Goal: Task Accomplishment & Management: Manage account settings

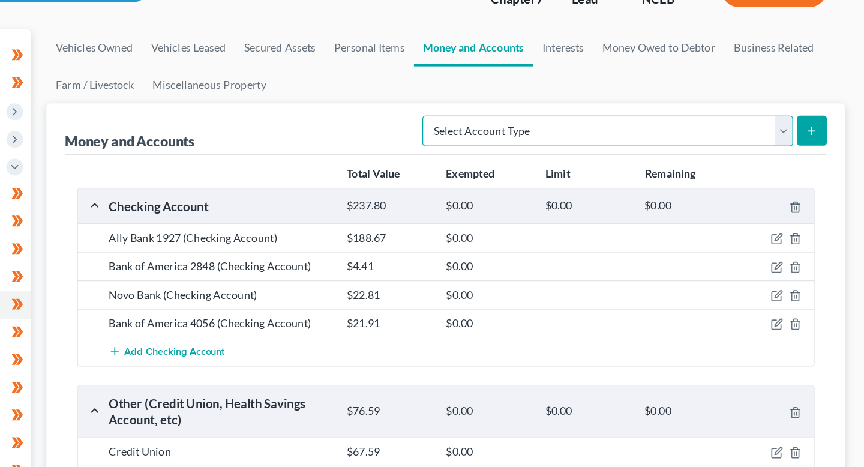
click at [781, 97] on select "Select Account Type Brokerage (A/B: 18, SOFA: 20) Cash on Hand (A/B: 16) Certif…" at bounding box center [663, 102] width 289 height 24
select select "savings"
click at [523, 90] on select "Select Account Type Brokerage (A/B: 18, SOFA: 20) Cash on Hand (A/B: 16) Certif…" at bounding box center [663, 102] width 289 height 24
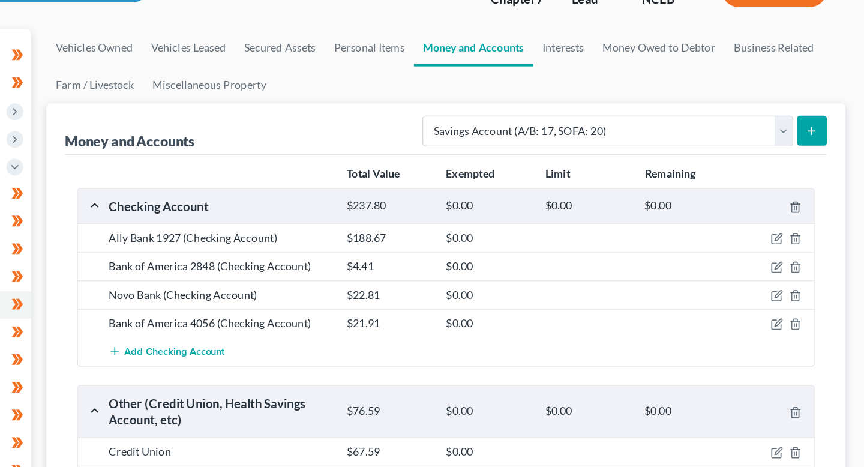
click at [822, 97] on icon "submit" at bounding box center [823, 102] width 10 height 10
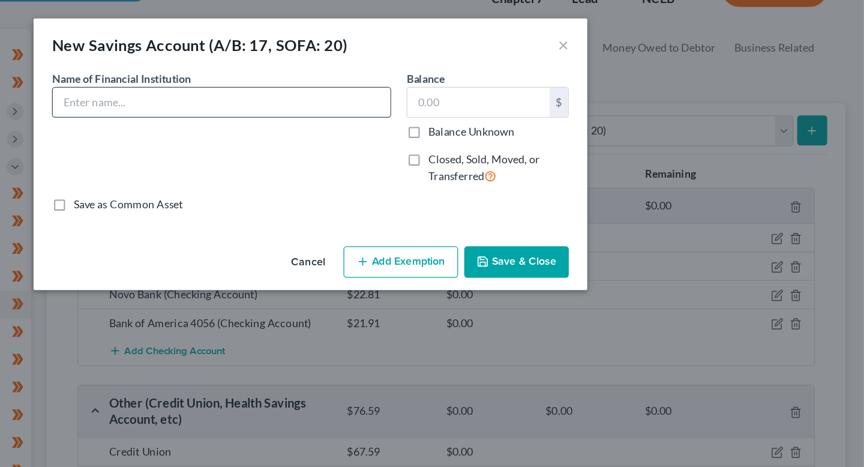
click at [443, 81] on input "text" at bounding box center [362, 79] width 263 height 23
paste input "Ally Bank"
type input "Ally Bank"
click at [587, 79] on input "text" at bounding box center [562, 79] width 111 height 23
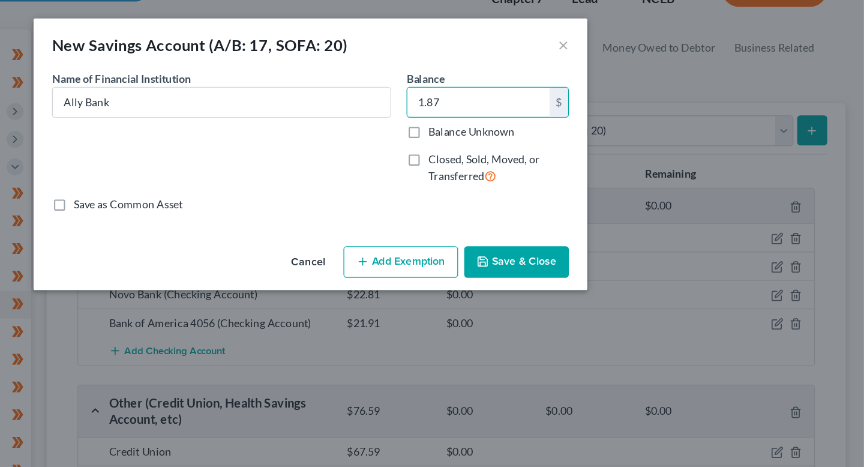
type input "1.87"
click at [602, 205] on button "Save & Close" at bounding box center [593, 204] width 82 height 25
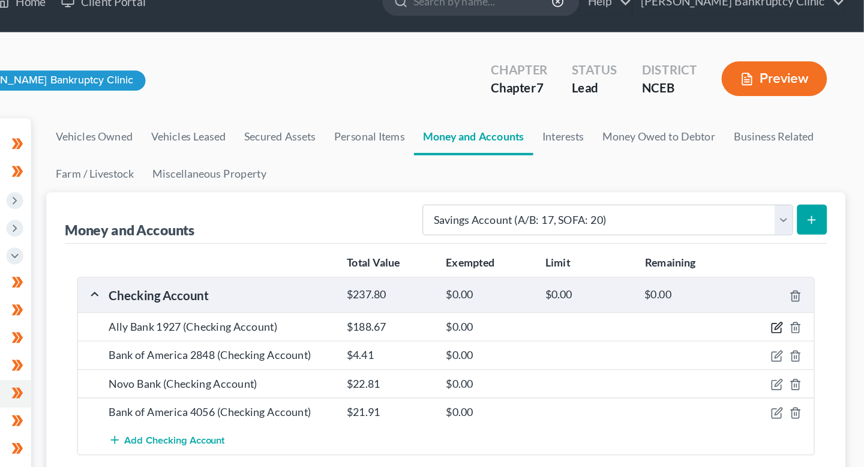
click at [792, 281] on icon "button" at bounding box center [796, 279] width 10 height 10
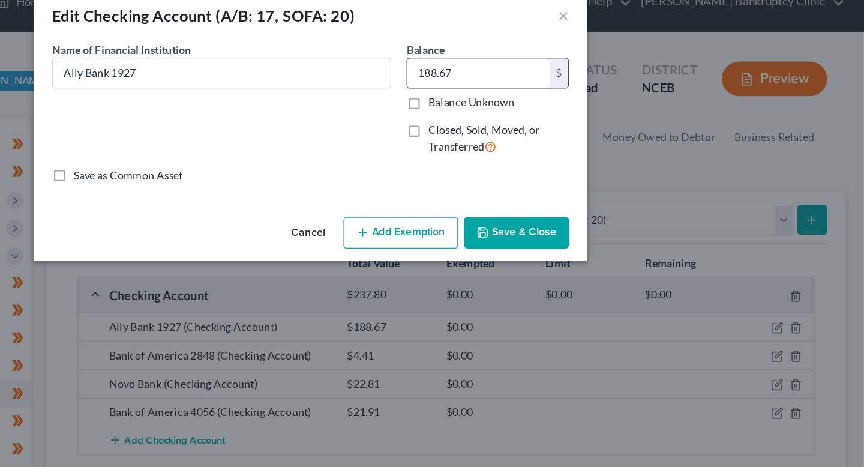
click at [558, 88] on input "188.67" at bounding box center [562, 79] width 111 height 23
click at [560, 85] on input "188.67" at bounding box center [562, 79] width 111 height 23
type input "186.79"
click at [579, 196] on button "Save & Close" at bounding box center [593, 204] width 82 height 25
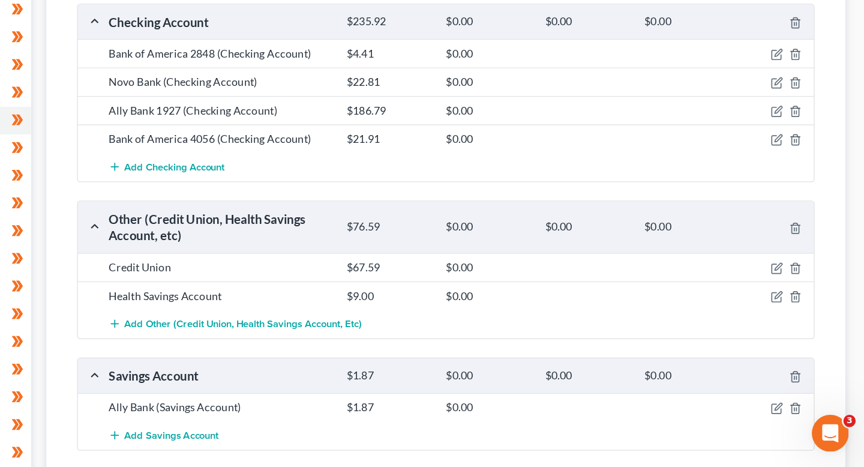
scroll to position [133, 0]
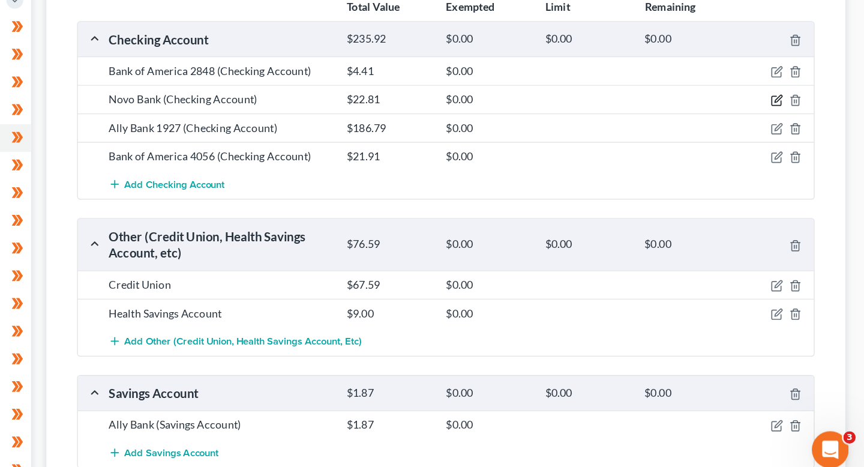
click at [794, 169] on icon "button" at bounding box center [796, 168] width 10 height 10
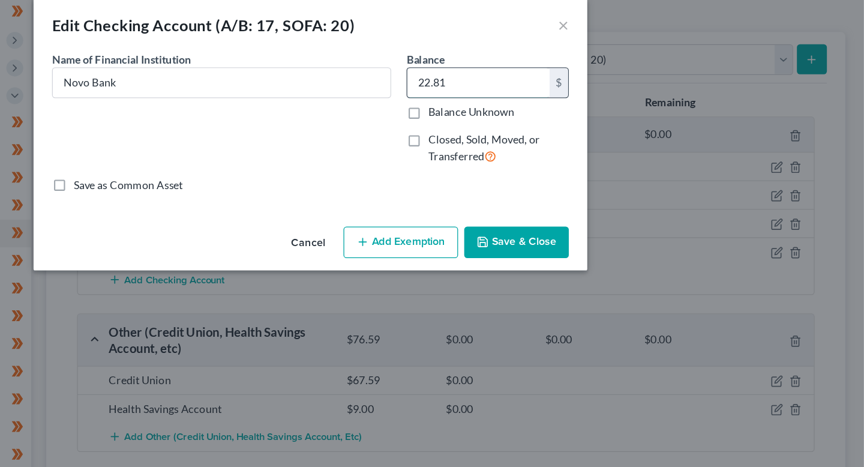
click at [549, 77] on input "22.81" at bounding box center [562, 79] width 111 height 23
click at [548, 82] on input "22.81" at bounding box center [562, 79] width 111 height 23
type input "22.82"
click at [575, 208] on button "Save & Close" at bounding box center [593, 204] width 82 height 25
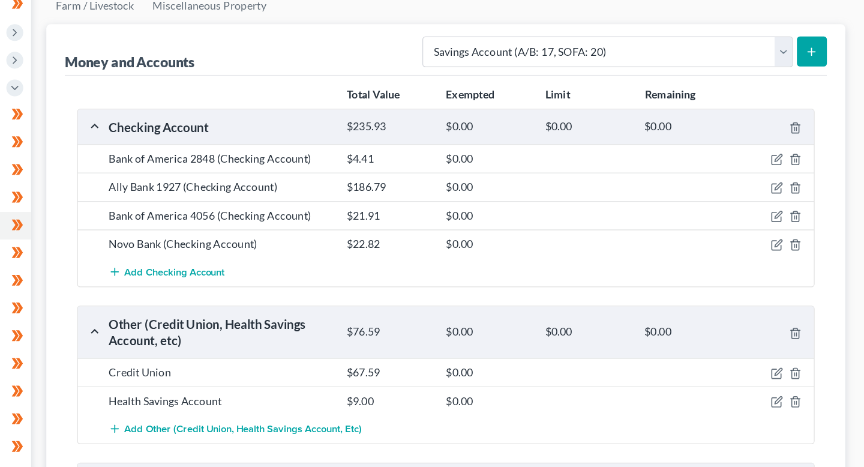
scroll to position [137, 0]
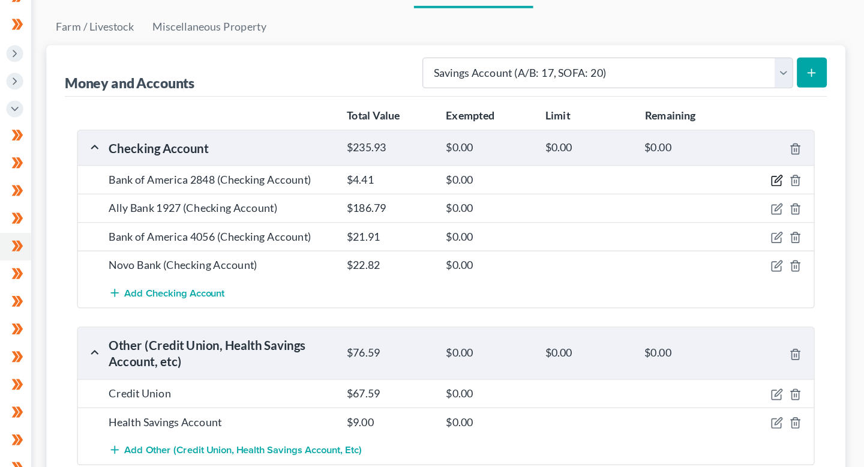
click at [792, 144] on icon "button" at bounding box center [796, 141] width 10 height 10
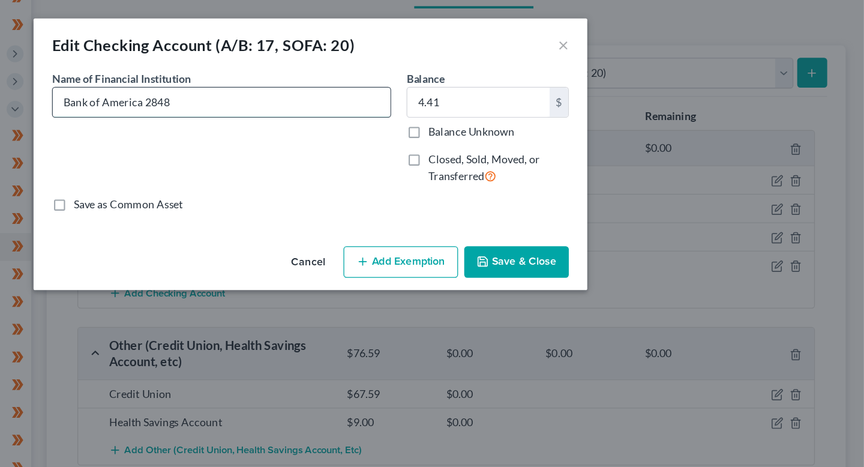
drag, startPoint x: 401, startPoint y: 85, endPoint x: 303, endPoint y: 84, distance: 97.8
click at [303, 84] on input "Bank of America 2848" at bounding box center [362, 79] width 263 height 23
click at [630, 28] on button "×" at bounding box center [629, 35] width 8 height 14
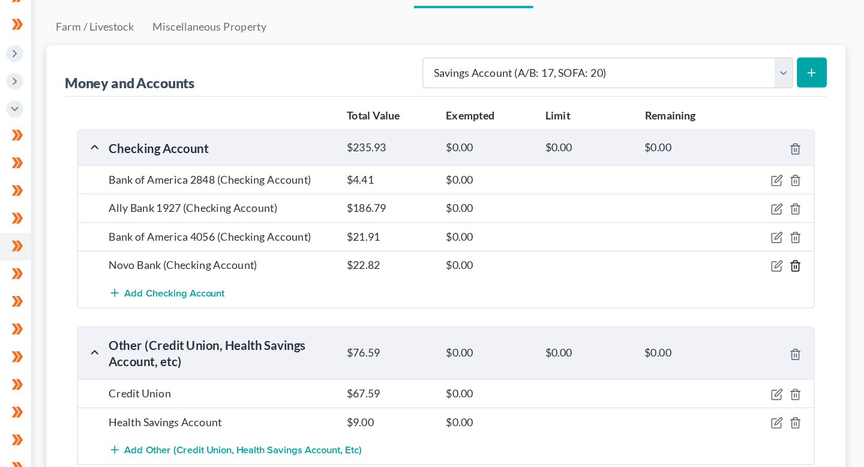
click at [810, 205] on polyline "button" at bounding box center [810, 205] width 7 height 0
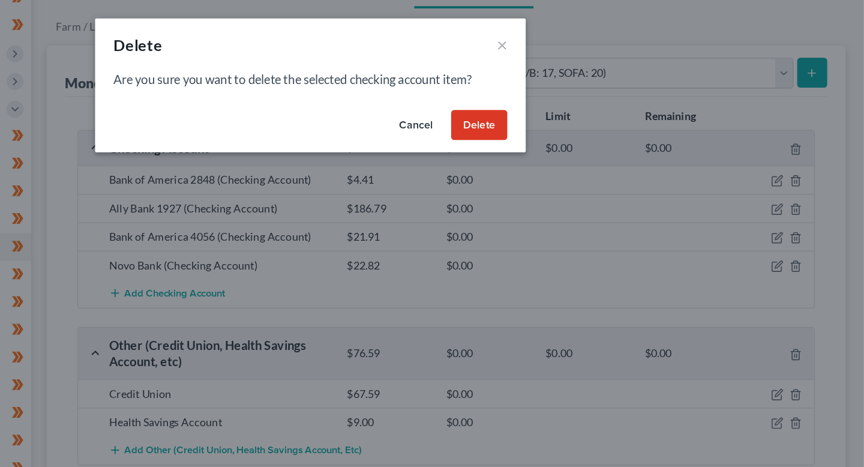
click at [566, 92] on button "Delete" at bounding box center [564, 98] width 44 height 24
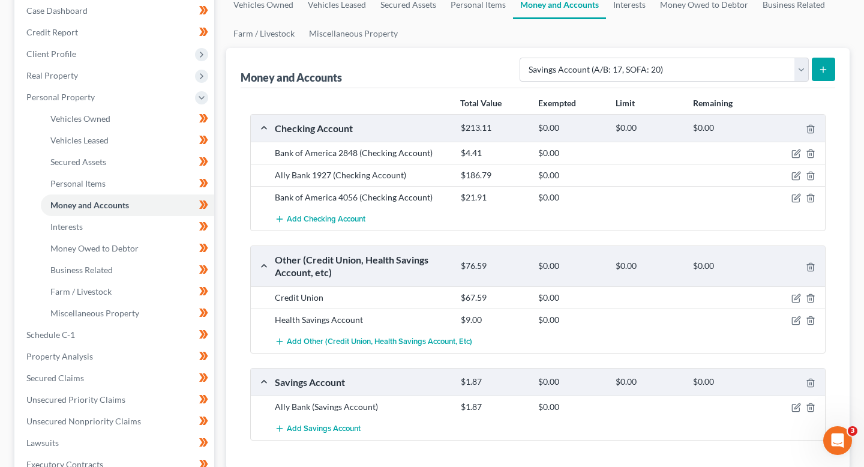
scroll to position [126, 0]
click at [795, 153] on icon "button" at bounding box center [796, 151] width 5 height 5
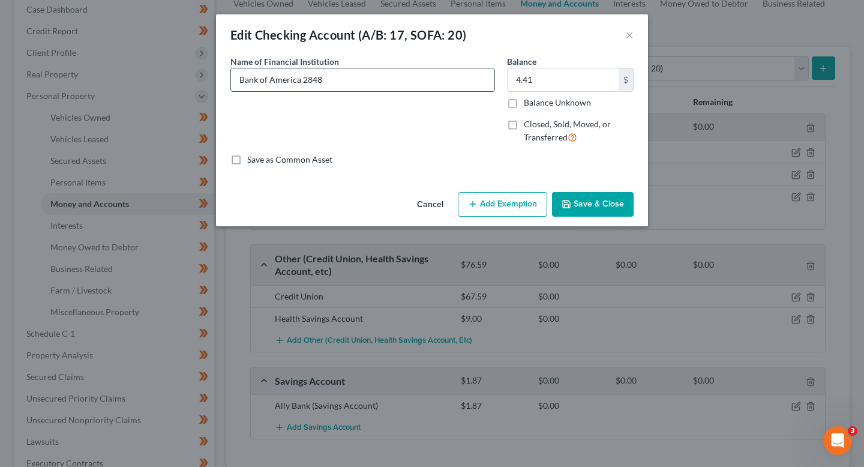
click at [312, 77] on input "Bank of America 2848" at bounding box center [362, 79] width 263 height 23
type input "Bank of America"
click at [590, 194] on button "Save & Close" at bounding box center [593, 204] width 82 height 25
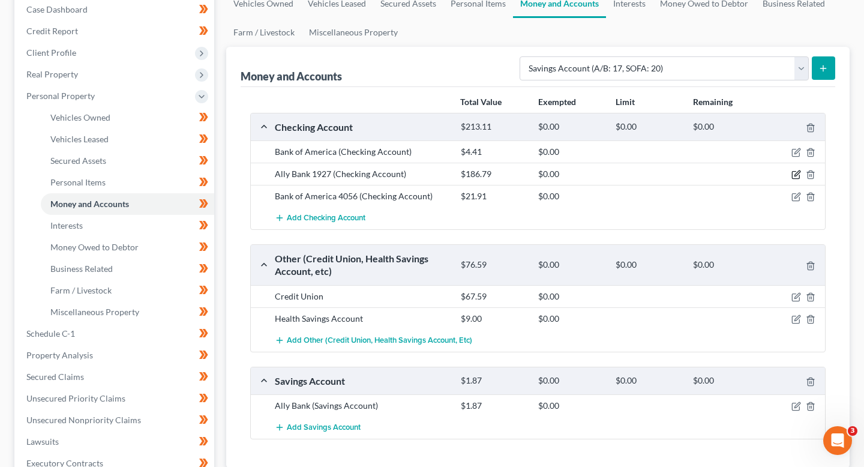
click at [793, 173] on icon "button" at bounding box center [796, 175] width 10 height 10
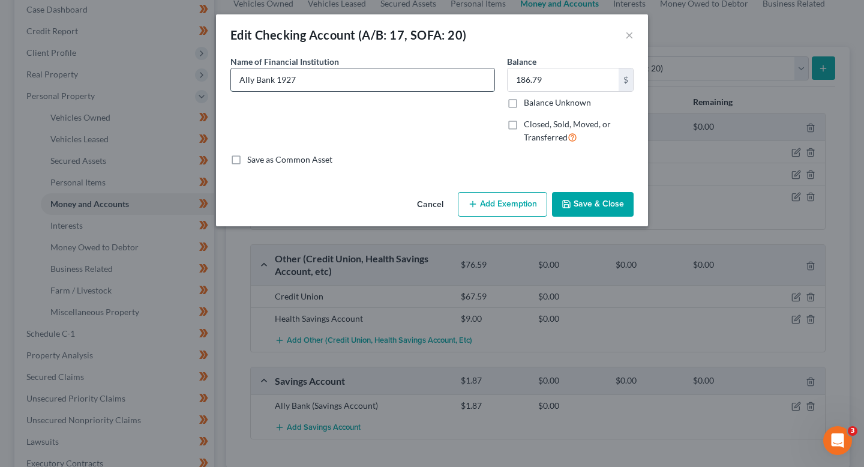
click at [292, 79] on input "Ally Bank 1927" at bounding box center [362, 79] width 263 height 23
type input "Ally Bank"
click at [621, 205] on button "Save & Close" at bounding box center [593, 204] width 82 height 25
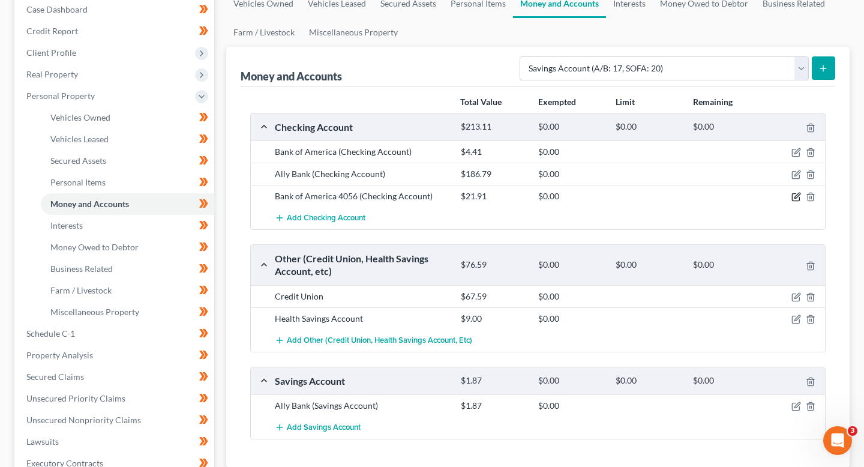
click at [792, 197] on icon "button" at bounding box center [795, 197] width 7 height 7
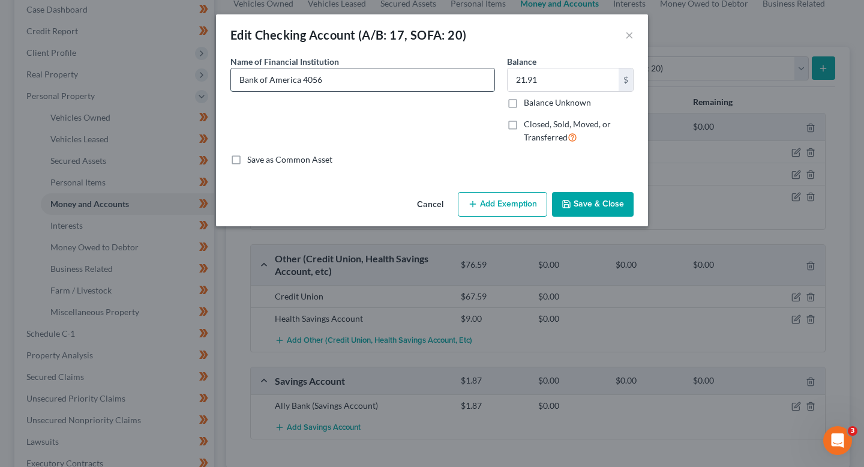
click at [304, 81] on input "Bank of America 4056" at bounding box center [362, 79] width 263 height 23
type input "Bank of America"
click at [585, 202] on button "Save & Close" at bounding box center [593, 204] width 82 height 25
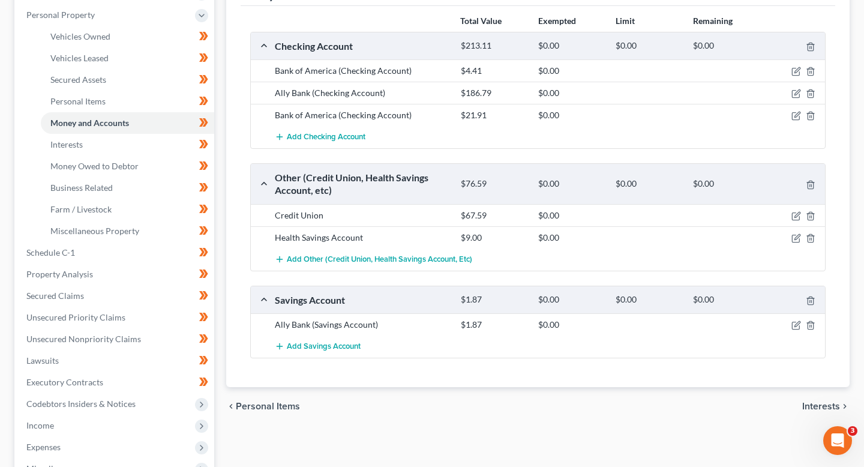
scroll to position [0, 0]
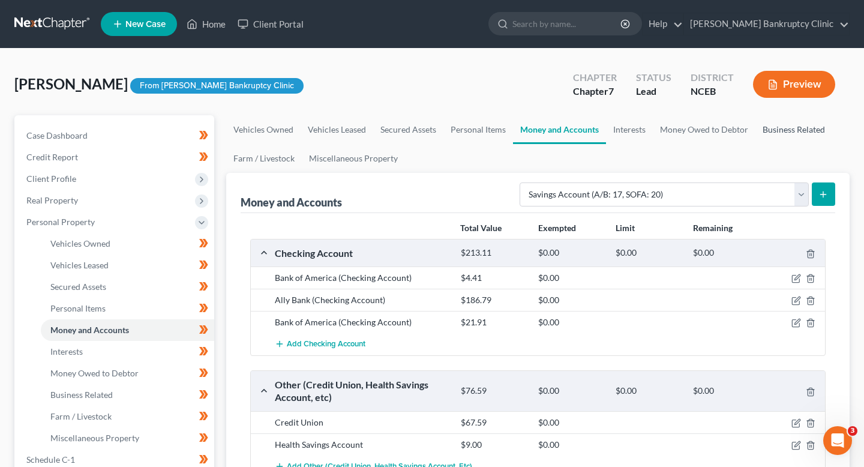
click at [777, 115] on link "Business Related" at bounding box center [793, 129] width 77 height 29
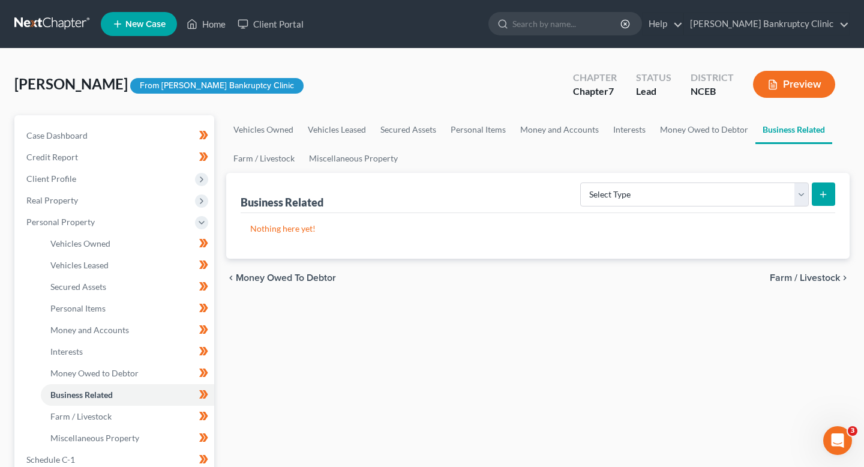
click at [790, 77] on button "Preview" at bounding box center [794, 84] width 82 height 27
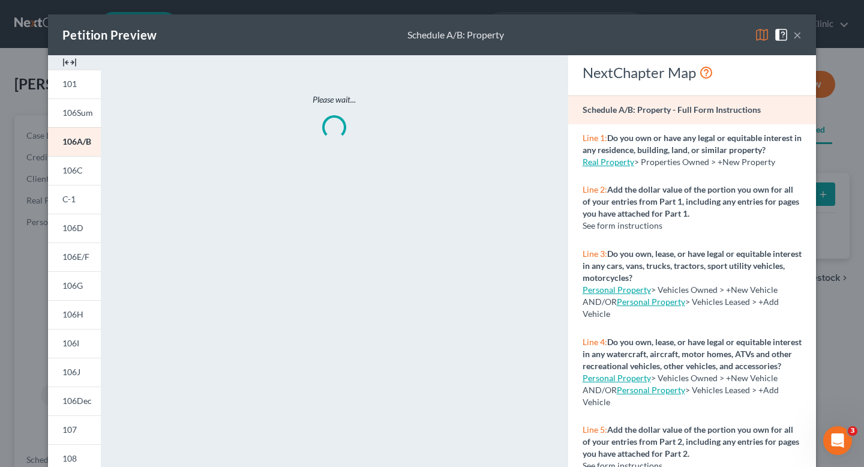
scroll to position [199, 0]
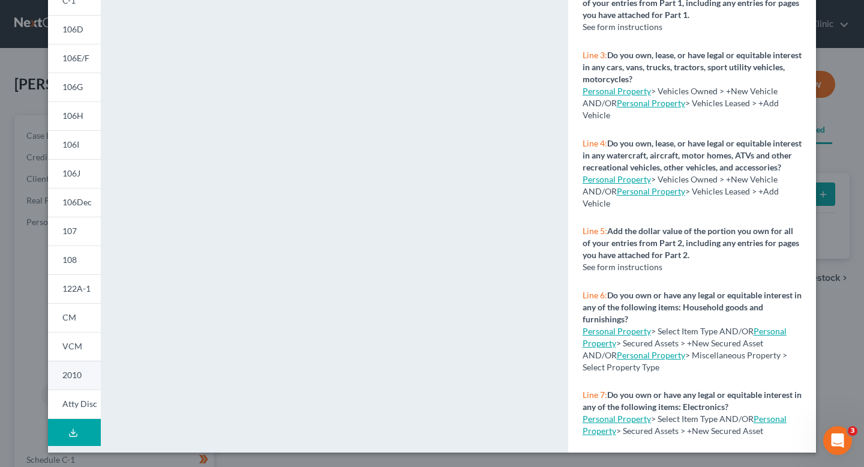
click at [77, 374] on span "2010" at bounding box center [71, 374] width 19 height 10
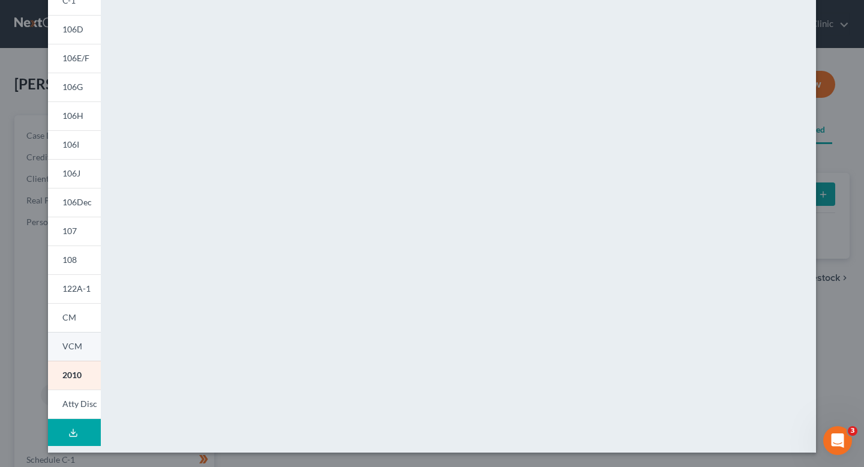
click at [76, 354] on link "VCM" at bounding box center [74, 346] width 53 height 29
click at [73, 322] on span "CM" at bounding box center [69, 317] width 14 height 10
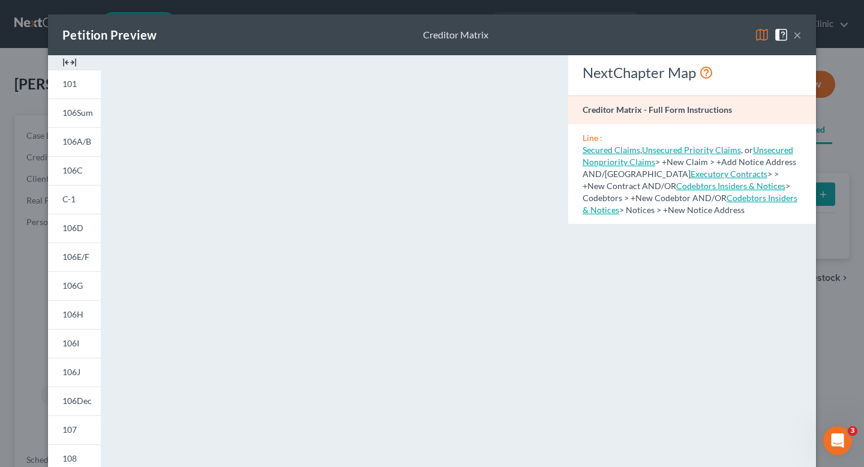
scroll to position [209, 0]
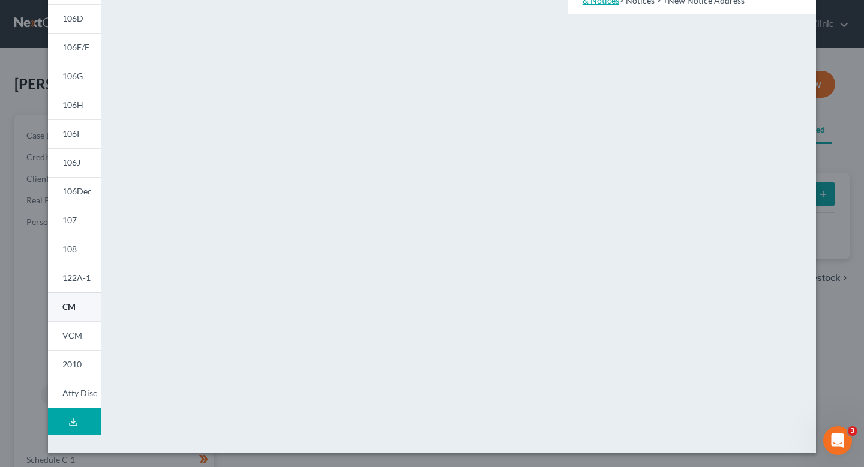
click at [90, 318] on link "CM" at bounding box center [74, 306] width 53 height 29
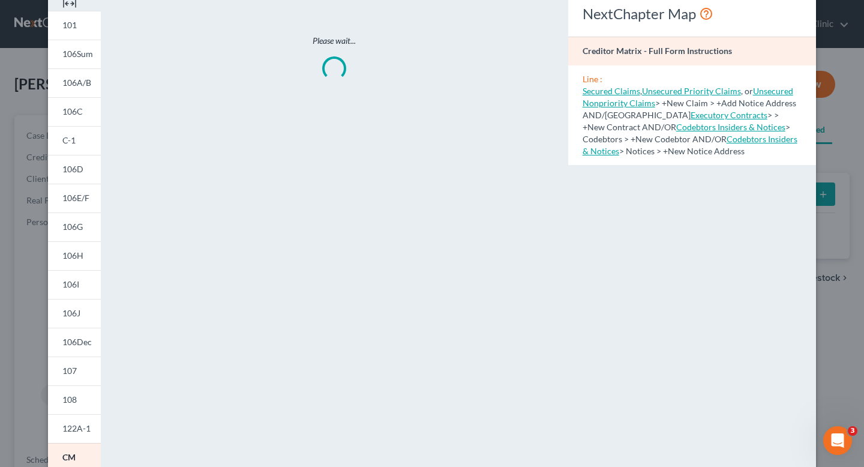
scroll to position [51, 0]
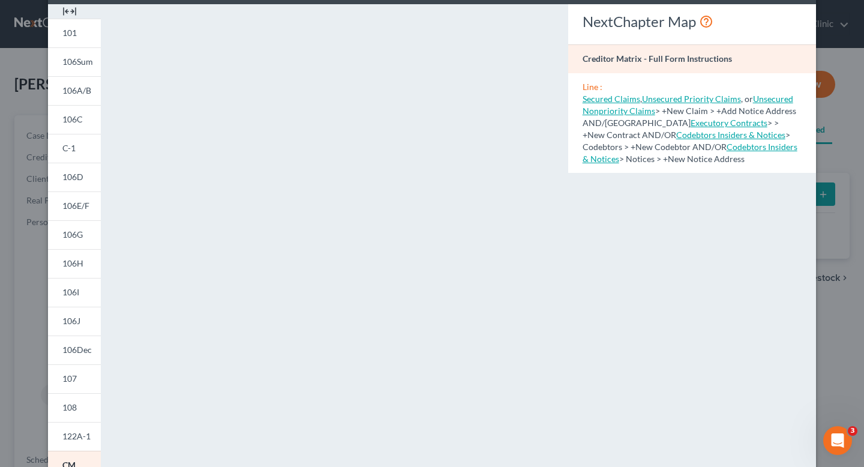
click at [676, 137] on link "Codebtors Insiders & Notices" at bounding box center [730, 135] width 109 height 10
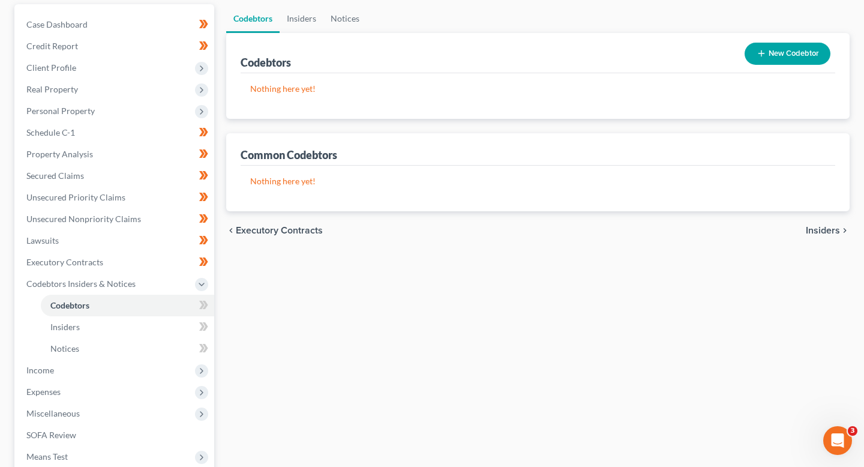
scroll to position [127, 0]
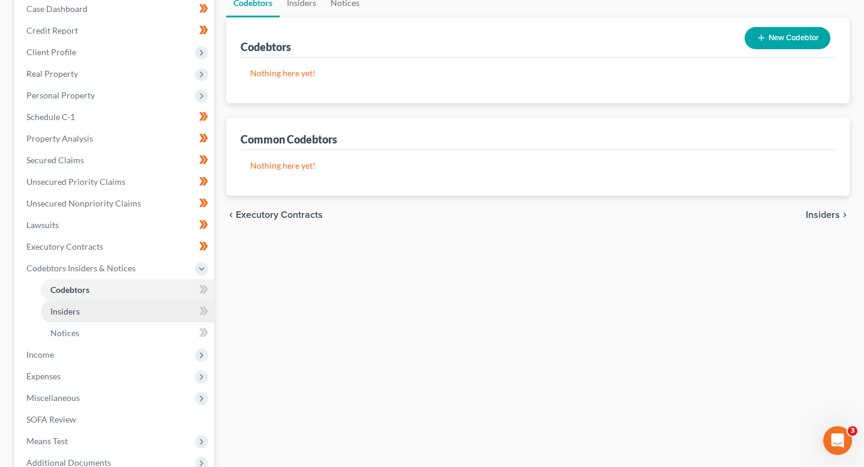
click at [113, 317] on link "Insiders" at bounding box center [127, 311] width 173 height 22
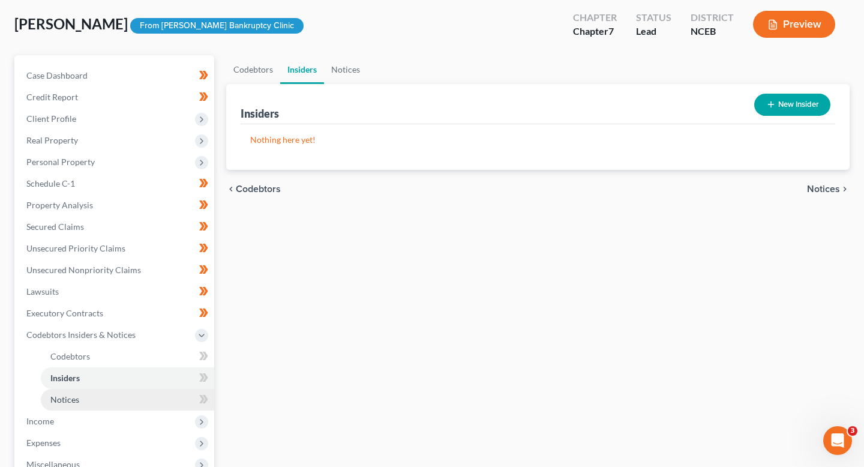
click at [103, 401] on link "Notices" at bounding box center [127, 400] width 173 height 22
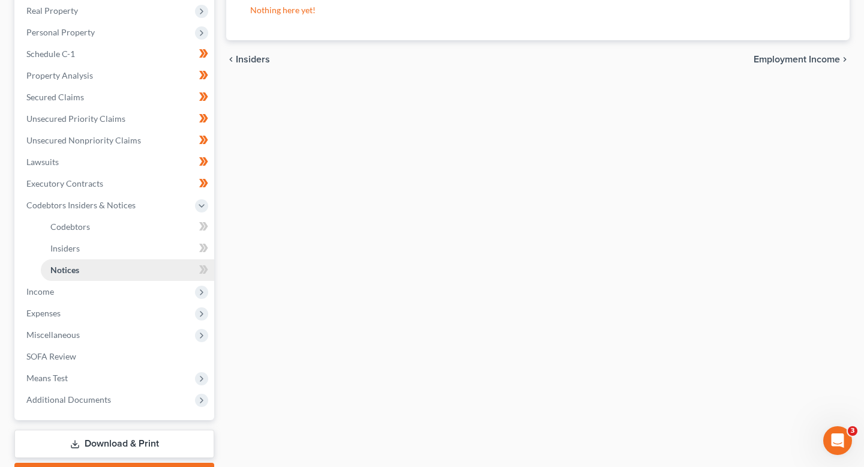
scroll to position [256, 0]
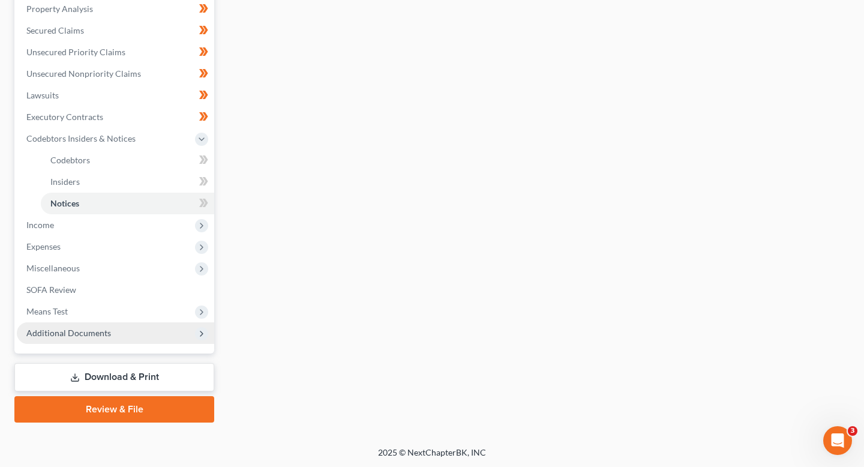
click at [93, 329] on span "Additional Documents" at bounding box center [68, 332] width 85 height 10
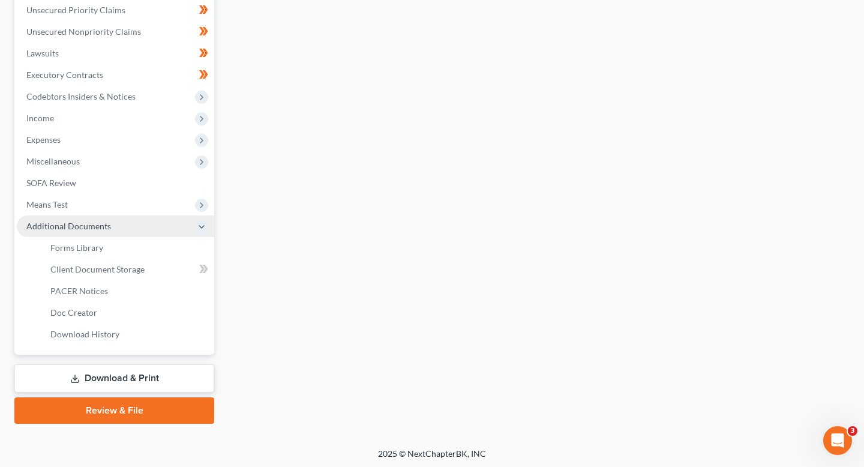
scroll to position [299, 0]
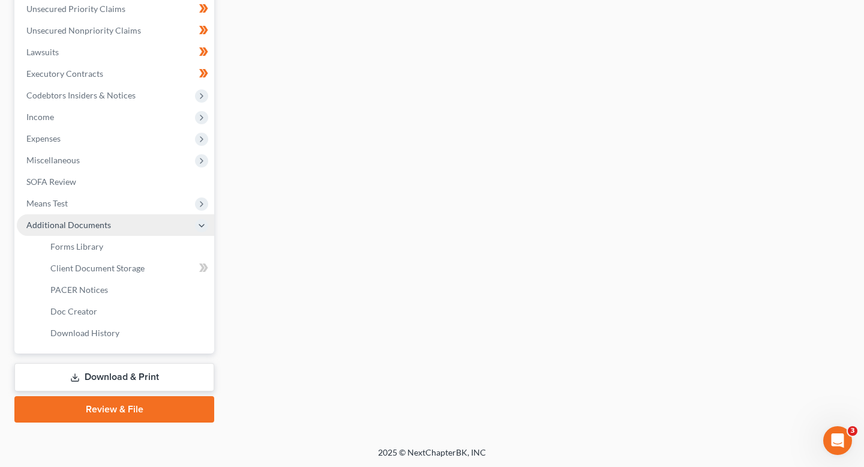
click at [88, 220] on span "Additional Documents" at bounding box center [68, 225] width 85 height 10
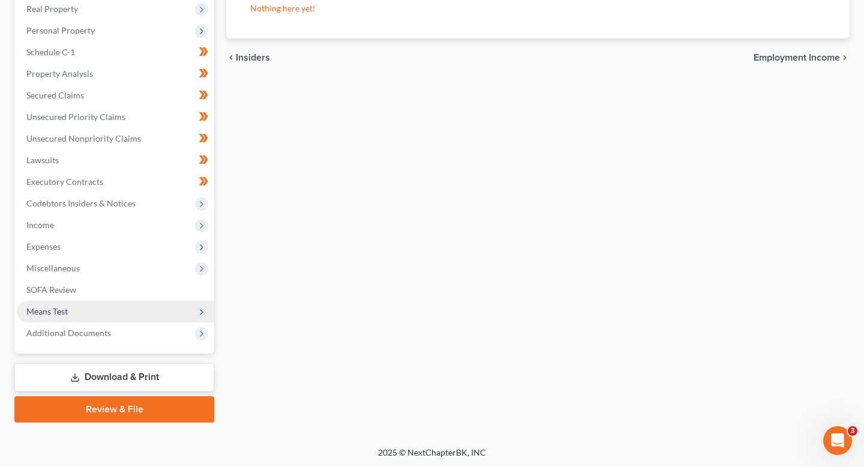
click at [82, 308] on span "Means Test" at bounding box center [115, 311] width 197 height 22
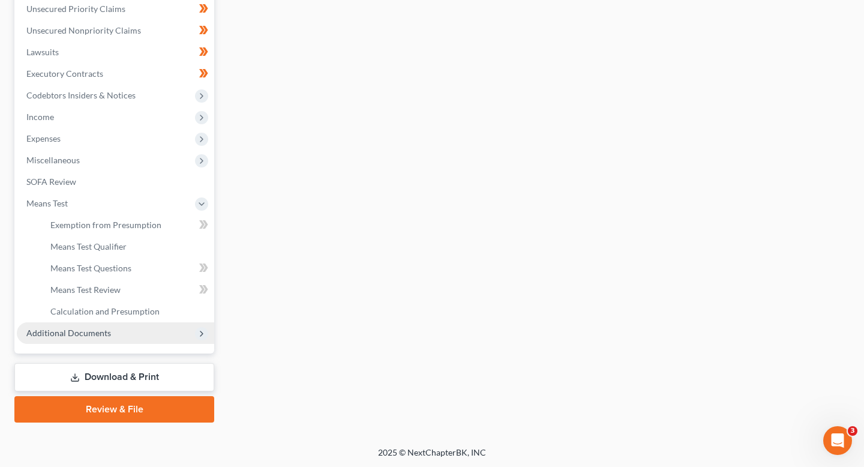
click at [85, 330] on span "Additional Documents" at bounding box center [68, 332] width 85 height 10
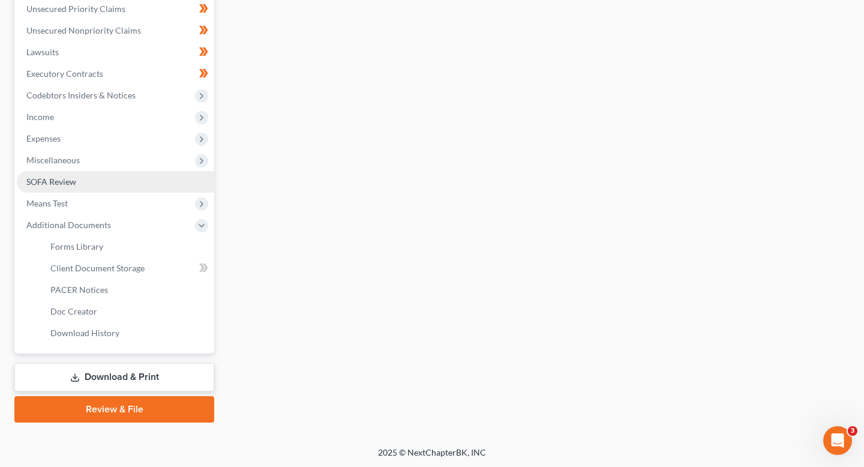
click at [79, 188] on link "SOFA Review" at bounding box center [115, 182] width 197 height 22
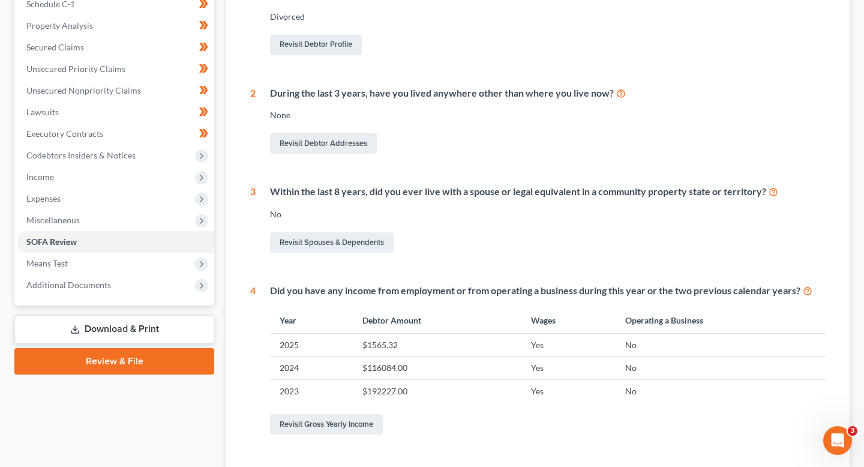
scroll to position [237, 0]
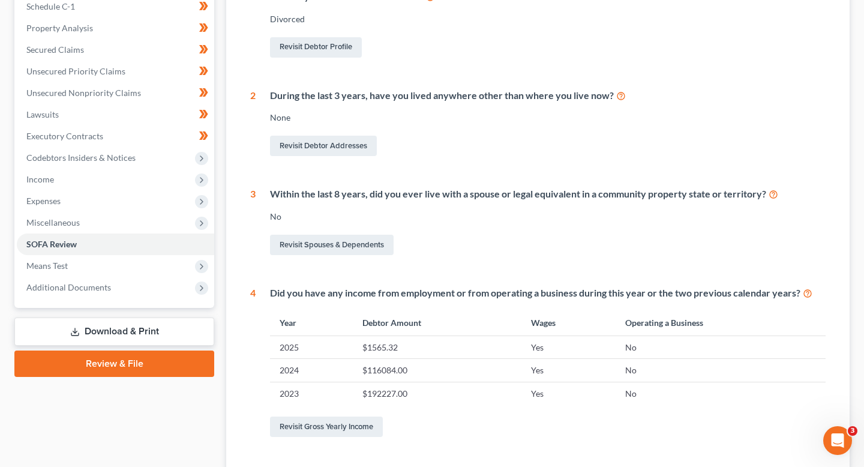
click at [367, 348] on td "$1565.32" at bounding box center [437, 347] width 169 height 23
click at [366, 348] on td "$1565.32" at bounding box center [437, 347] width 169 height 23
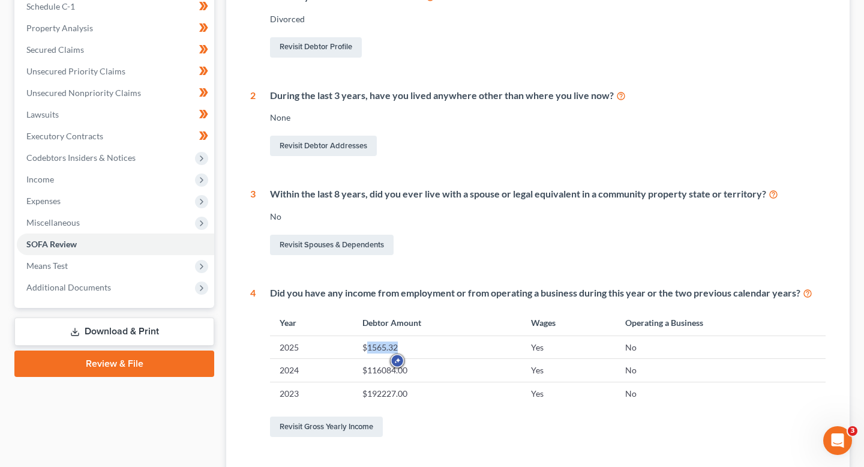
click at [366, 348] on td "$1565.32" at bounding box center [437, 347] width 169 height 23
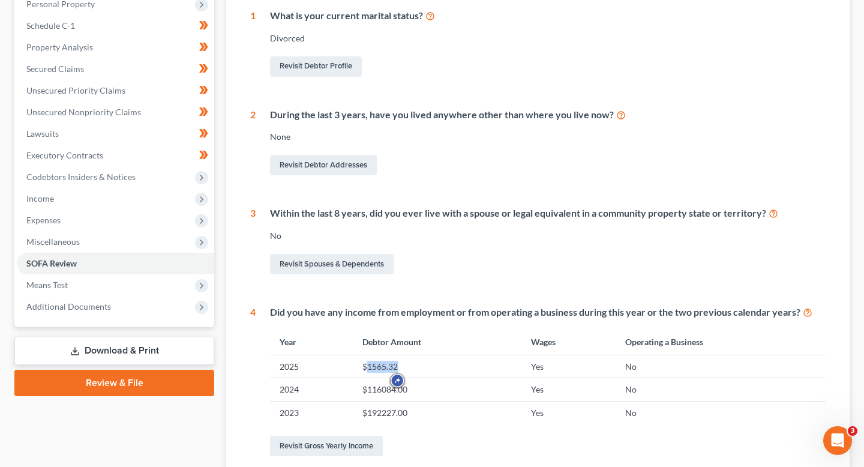
scroll to position [217, 0]
click at [552, 344] on th "Wages" at bounding box center [568, 342] width 95 height 26
copy th "Wages"
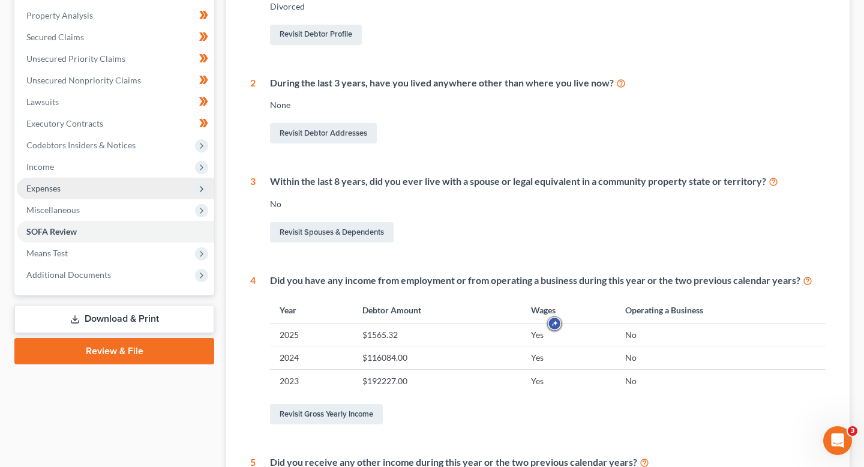
click at [145, 194] on span "Expenses" at bounding box center [115, 189] width 197 height 22
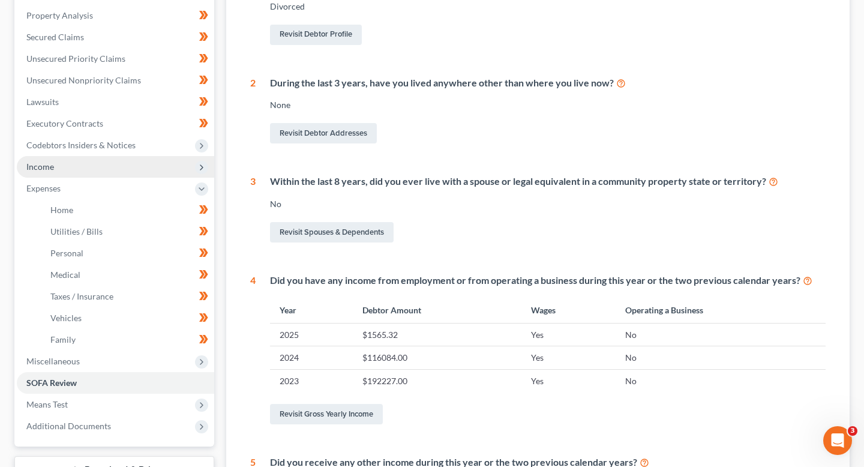
click at [131, 173] on span "Income" at bounding box center [115, 167] width 197 height 22
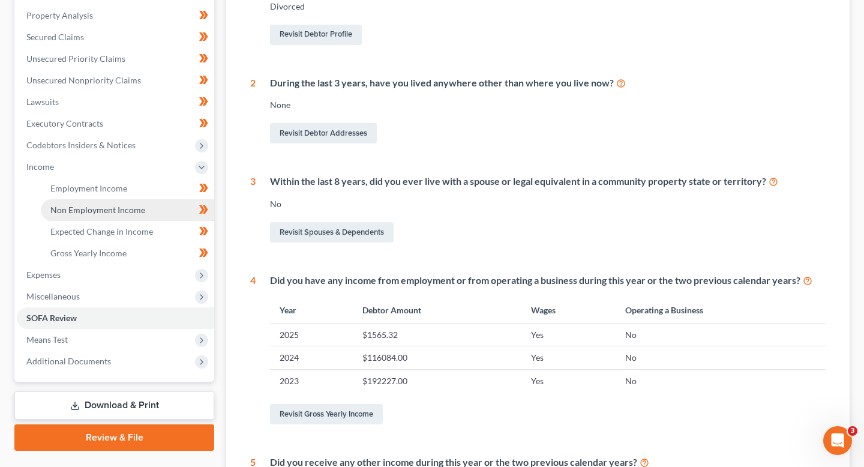
click at [126, 211] on span "Non Employment Income" at bounding box center [97, 210] width 95 height 10
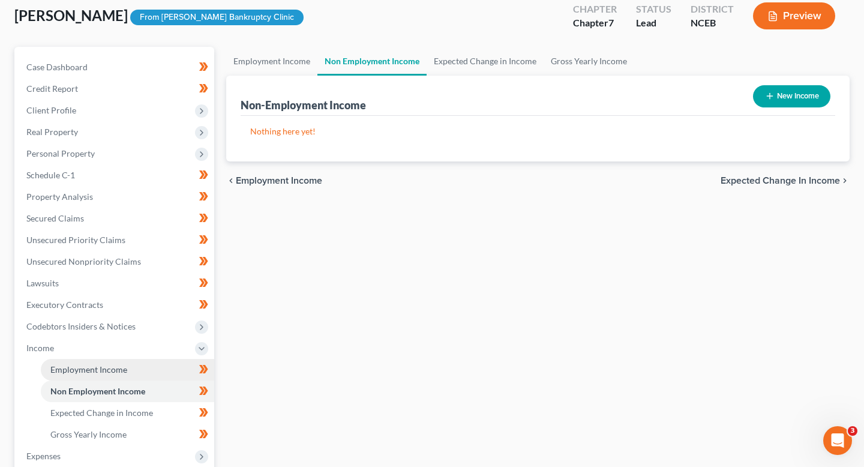
click at [117, 364] on span "Employment Income" at bounding box center [88, 369] width 77 height 10
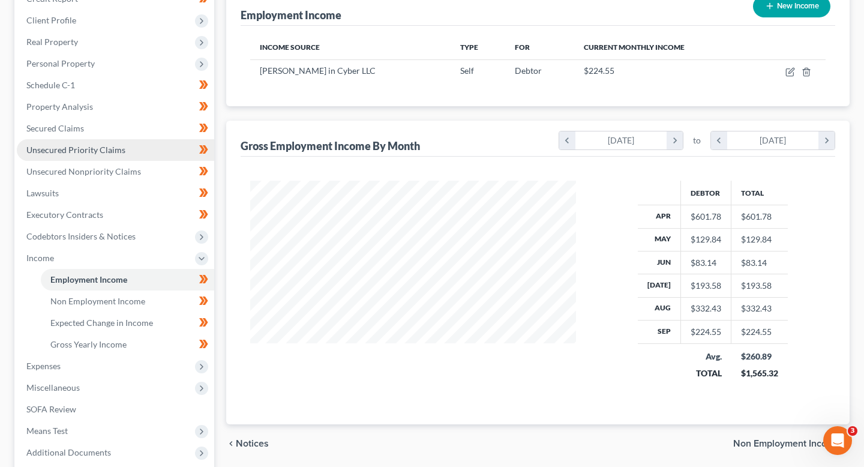
scroll to position [160, 0]
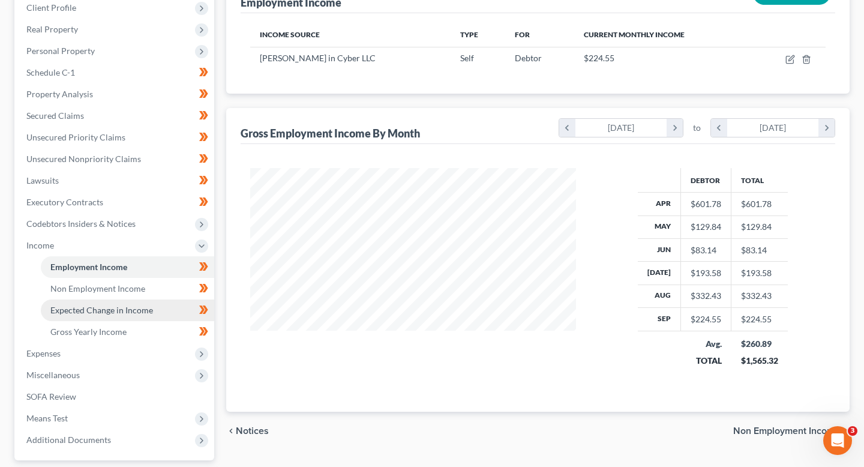
click at [158, 315] on link "Expected Change in Income" at bounding box center [127, 310] width 173 height 22
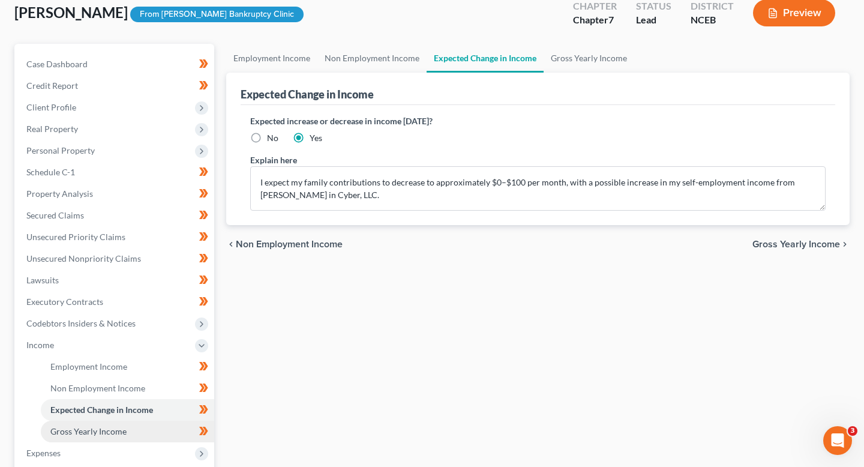
click at [141, 432] on link "Gross Yearly Income" at bounding box center [127, 431] width 173 height 22
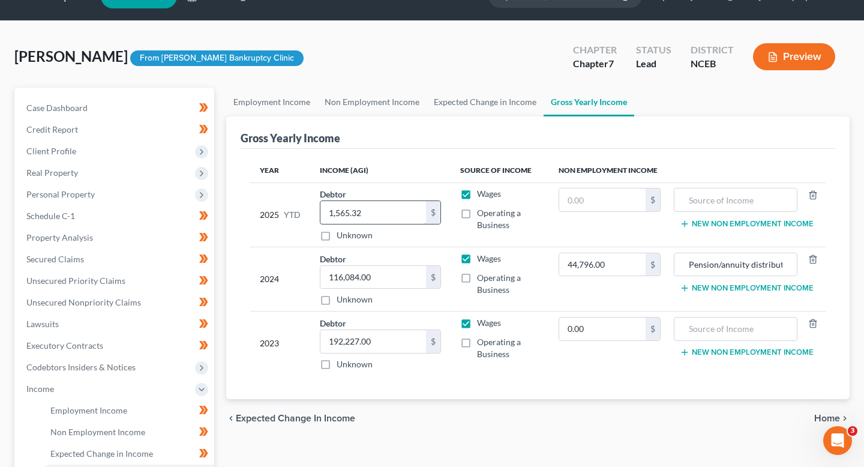
scroll to position [29, 0]
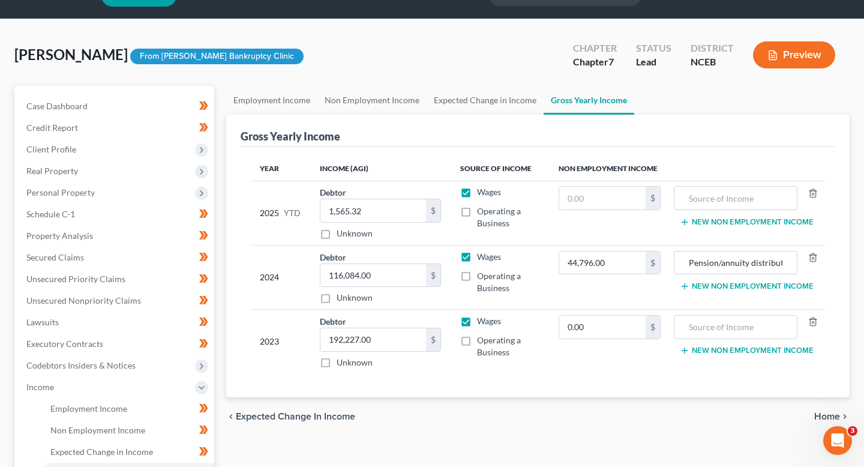
click at [494, 200] on td "Wages Operating a Business" at bounding box center [499, 213] width 98 height 64
click at [490, 190] on span "Wages" at bounding box center [489, 192] width 24 height 10
click at [489, 190] on input "Wages" at bounding box center [486, 190] width 8 height 8
checkbox input "false"
click at [490, 211] on span "Operating a Business" at bounding box center [499, 217] width 44 height 22
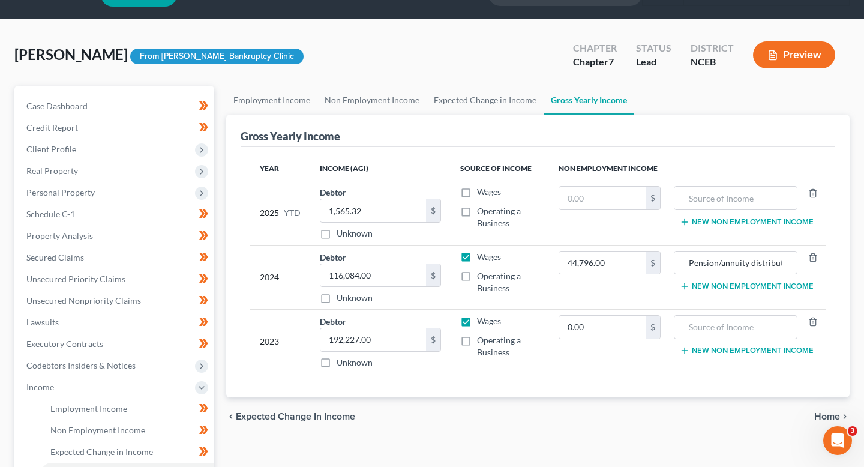
click at [489, 211] on input "Operating a Business" at bounding box center [486, 209] width 8 height 8
checkbox input "true"
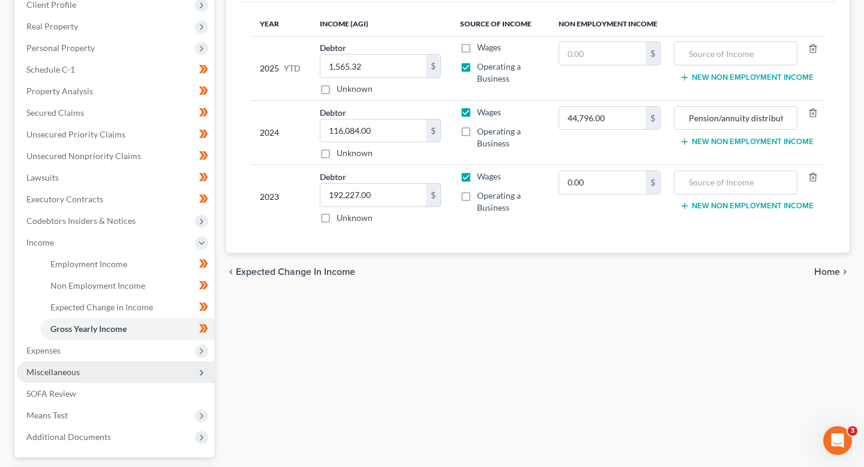
scroll to position [196, 0]
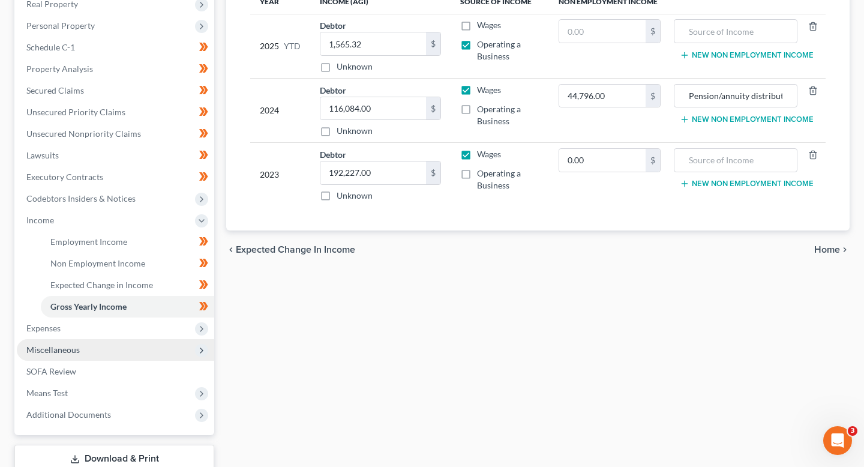
click at [142, 351] on span "Miscellaneous" at bounding box center [115, 350] width 197 height 22
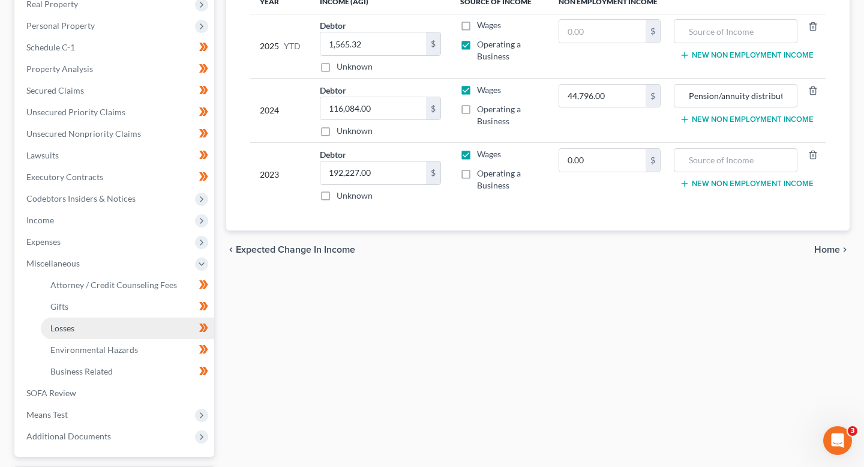
click at [139, 337] on link "Losses" at bounding box center [127, 328] width 173 height 22
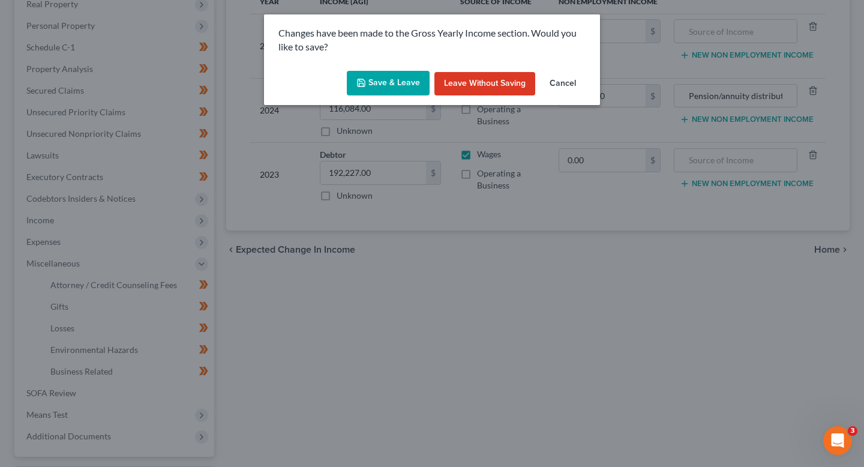
click at [404, 86] on button "Save & Leave" at bounding box center [388, 83] width 83 height 25
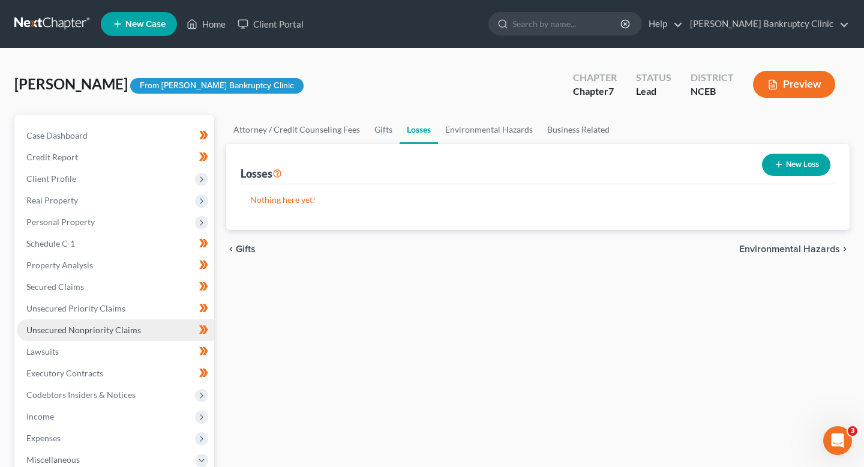
click at [130, 330] on span "Unsecured Nonpriority Claims" at bounding box center [83, 329] width 115 height 10
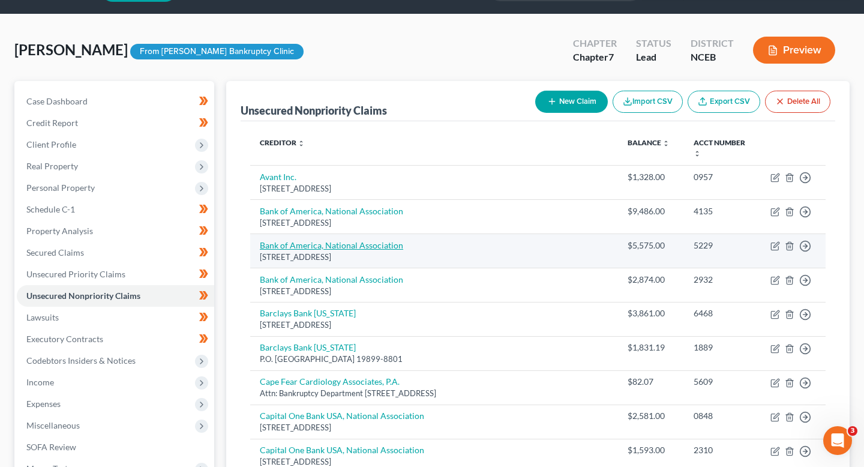
scroll to position [35, 0]
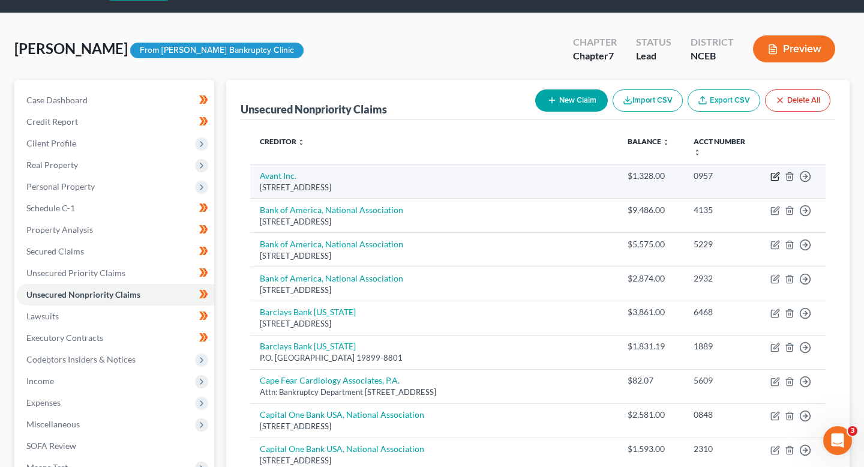
click at [775, 172] on icon "button" at bounding box center [775, 177] width 10 height 10
select select "14"
select select "2"
select select "0"
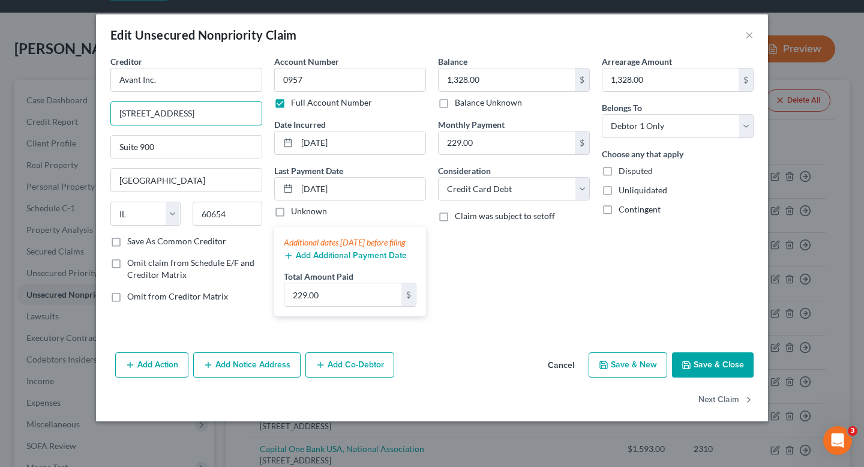
drag, startPoint x: 242, startPoint y: 113, endPoint x: 74, endPoint y: 113, distance: 168.5
click at [74, 113] on div "Edit Unsecured Nonpriority Claim × Creditor * Avant Inc. 222 W Merchandise Mart…" at bounding box center [432, 233] width 864 height 467
click at [120, 145] on input "Suite 900" at bounding box center [186, 147] width 151 height 23
paste input "222 W Merchandise Mart Plz"
type input "222 W Merchandise Mart Plz, Suite 900"
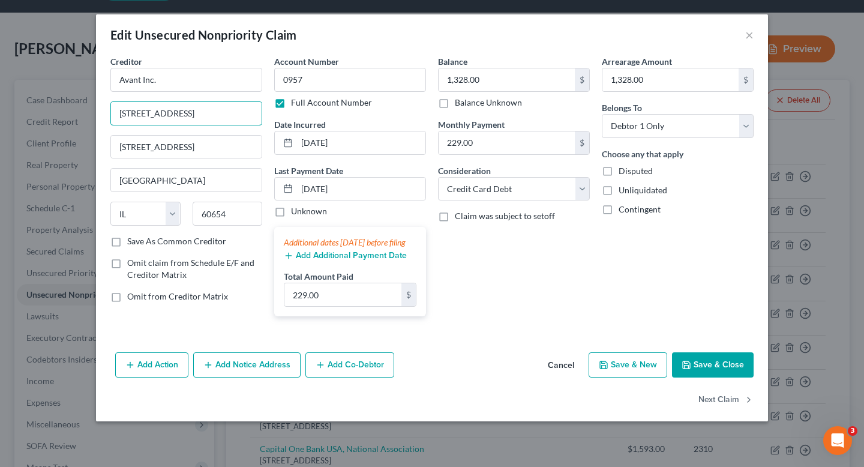
drag, startPoint x: 245, startPoint y: 114, endPoint x: 53, endPoint y: 104, distance: 191.6
click at [53, 104] on div "Edit Unsecured Nonpriority Claim × Creditor * Avant Inc. 222 W Merchandise Mart…" at bounding box center [432, 233] width 864 height 467
type input "Attn: Bankruptcy Department"
drag, startPoint x: 253, startPoint y: 119, endPoint x: 54, endPoint y: 107, distance: 198.9
click at [57, 107] on div "Edit Unsecured Nonpriority Claim × Creditor * Avant Inc. Attn: Bankruptcy Depar…" at bounding box center [432, 233] width 864 height 467
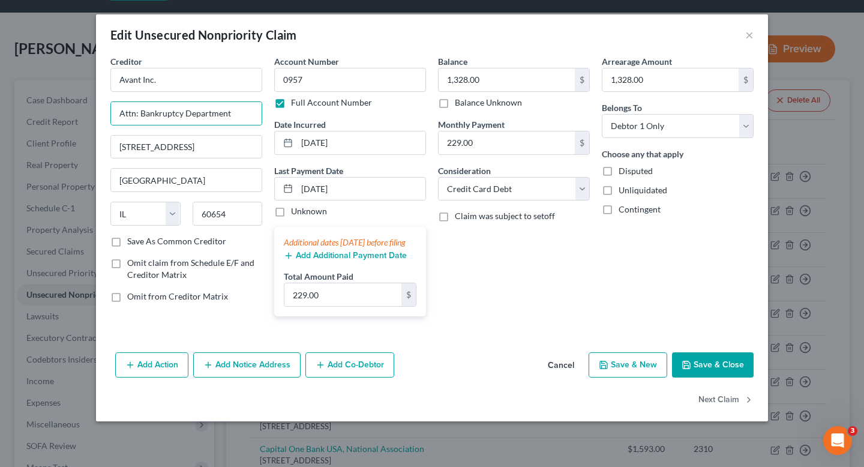
click at [582, 277] on div "Balance 1,328.00 $ Balance Unknown Balance Undetermined 1,328.00 $ Balance Unkn…" at bounding box center [514, 190] width 164 height 271
click at [726, 377] on button "Save & Close" at bounding box center [713, 364] width 82 height 25
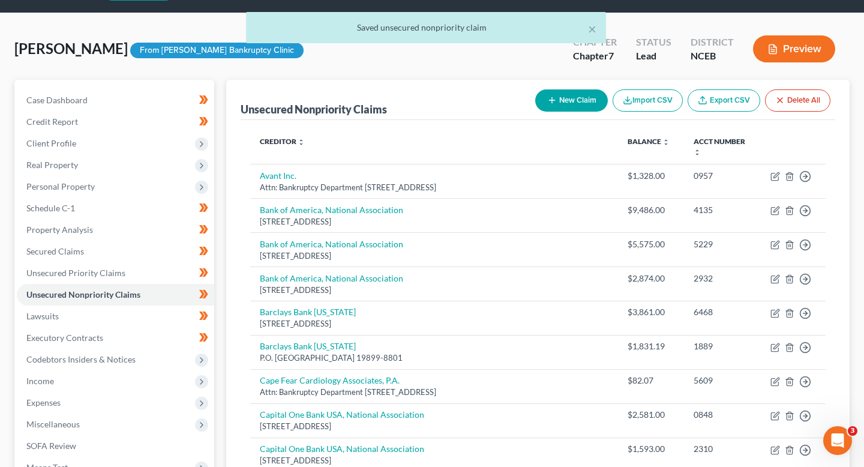
scroll to position [42, 0]
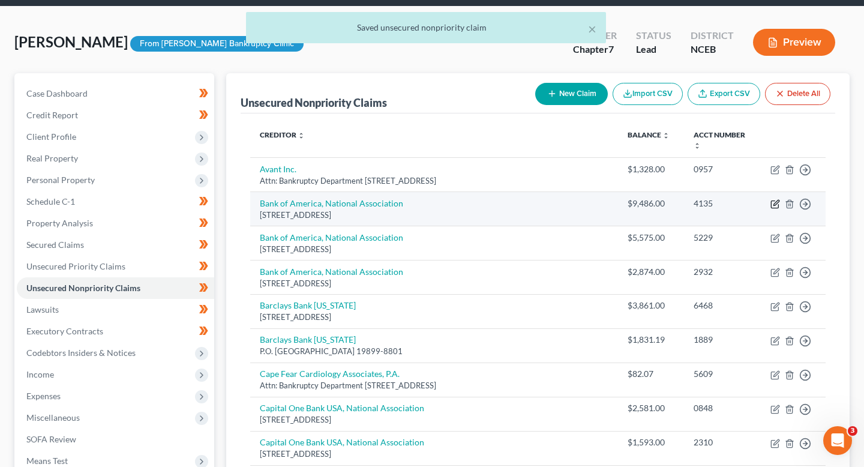
click at [774, 200] on icon "button" at bounding box center [775, 202] width 5 height 5
select select "45"
select select "2"
select select "0"
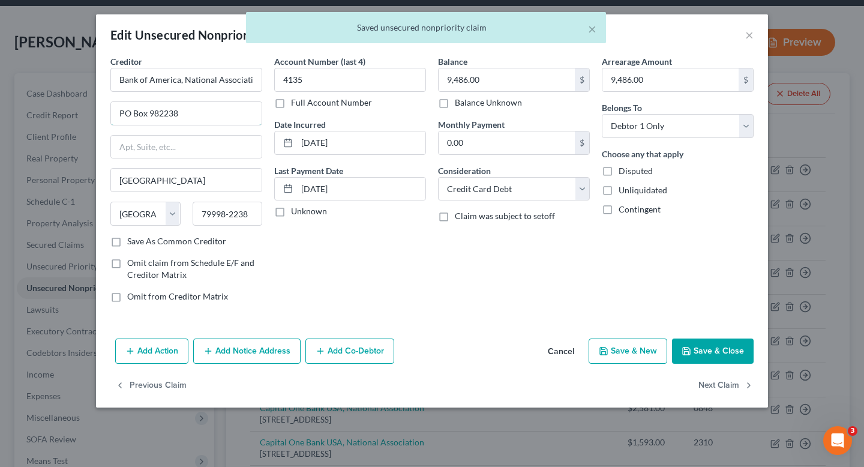
drag, startPoint x: 194, startPoint y: 119, endPoint x: 54, endPoint y: 111, distance: 140.6
click at [54, 111] on div "Edit Unsecured Nonpriority Claim × Creditor * Bank of America, National Associa…" at bounding box center [432, 233] width 864 height 467
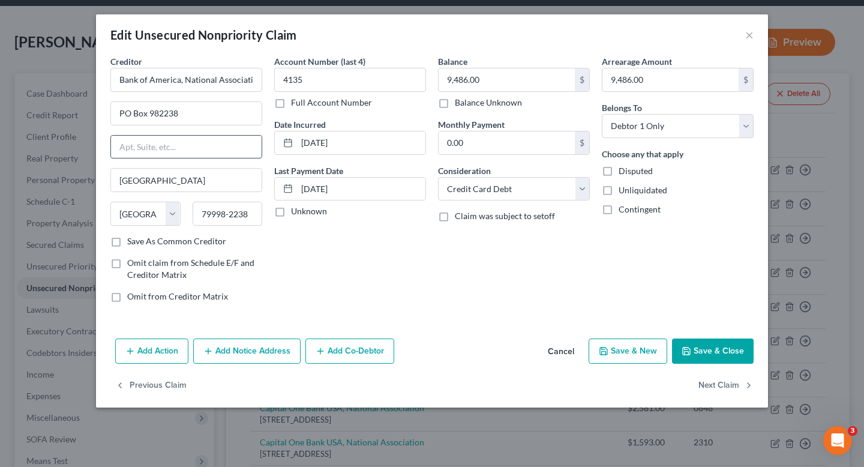
click at [130, 139] on input "text" at bounding box center [186, 147] width 151 height 23
paste input "PO Box 982238"
type input "PO Box 982238"
drag, startPoint x: 190, startPoint y: 112, endPoint x: 73, endPoint y: 112, distance: 117.0
click at [73, 112] on div "Edit Unsecured Nonpriority Claim × Creditor * Bank of America, National Associa…" at bounding box center [432, 233] width 864 height 467
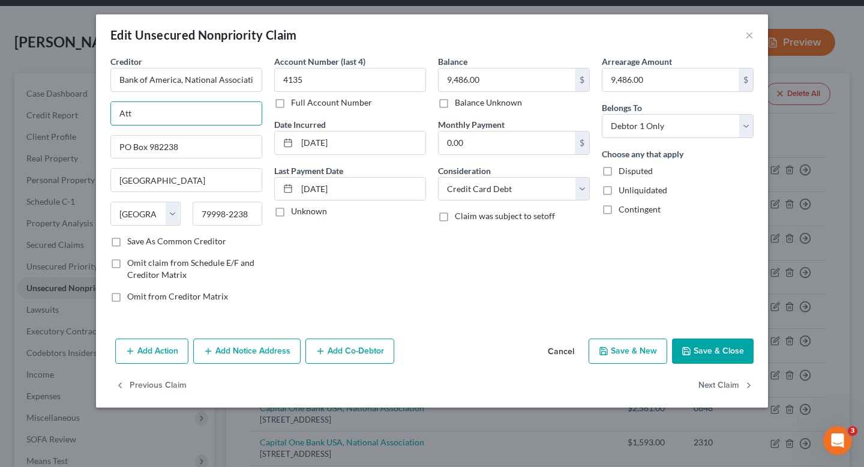
type input "Attn: Bankruptcy Department"
click at [725, 341] on button "Save & Close" at bounding box center [713, 350] width 82 height 25
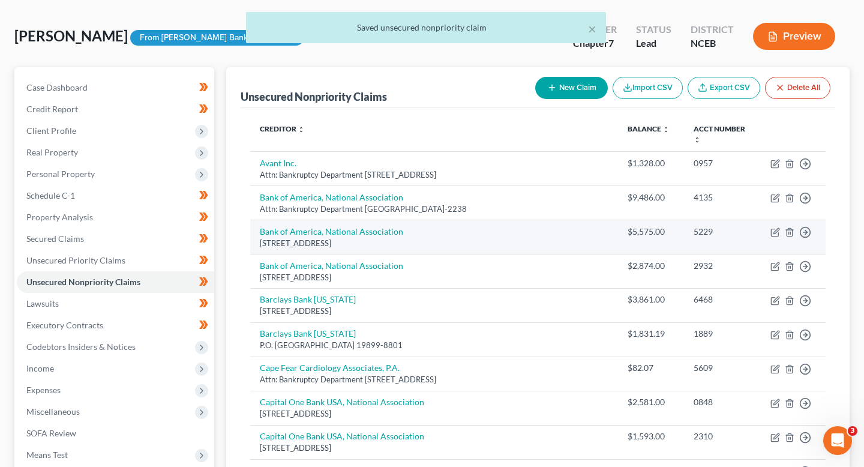
scroll to position [56, 0]
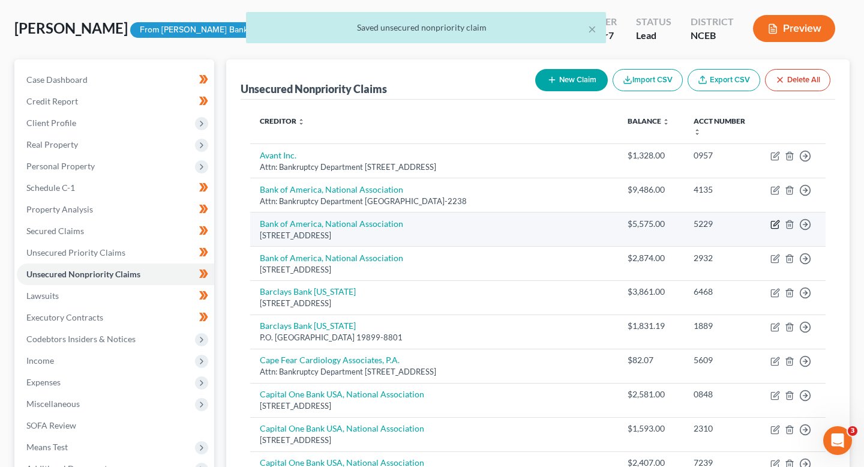
click at [773, 220] on icon "button" at bounding box center [775, 225] width 10 height 10
select select "45"
select select "2"
select select "0"
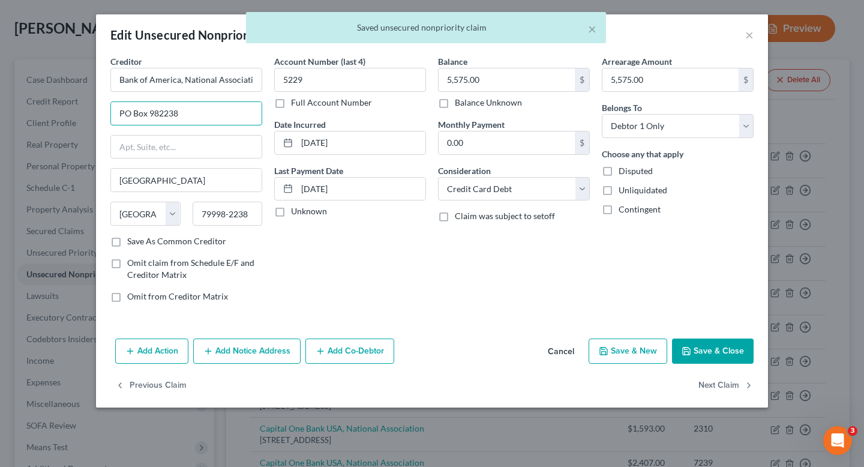
drag, startPoint x: 226, startPoint y: 107, endPoint x: 64, endPoint y: 105, distance: 161.4
click at [64, 105] on div "Edit Unsecured Nonpriority Claim × Creditor * Bank of America, National Associa…" at bounding box center [432, 233] width 864 height 467
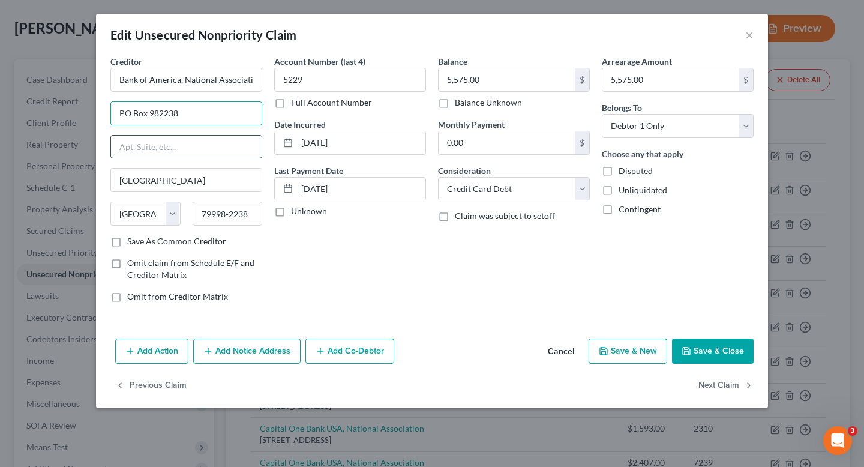
click at [132, 151] on input "text" at bounding box center [186, 147] width 151 height 23
paste input "PO Box 982238"
type input "PO Box 982238"
drag, startPoint x: 208, startPoint y: 113, endPoint x: 55, endPoint y: 94, distance: 153.6
click at [55, 94] on div "Edit Unsecured Nonpriority Claim × Creditor * Bank of America, National Associa…" at bounding box center [432, 233] width 864 height 467
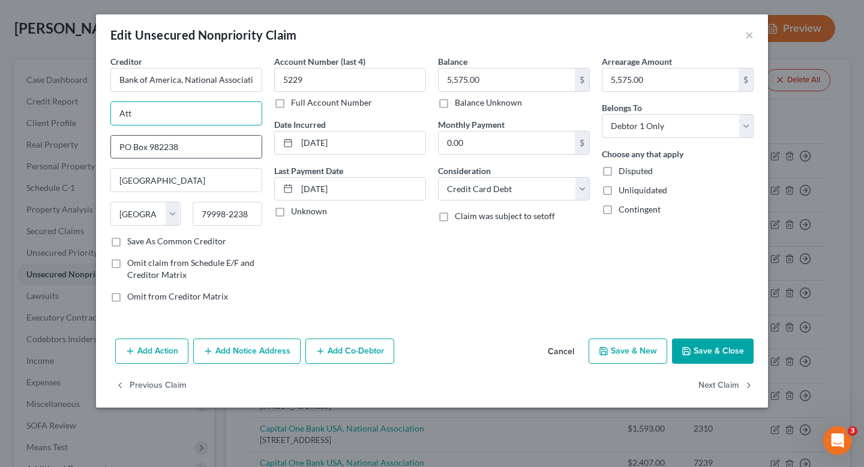
type input "Attn: Bankruptcy Department"
click at [729, 356] on button "Save & Close" at bounding box center [713, 350] width 82 height 25
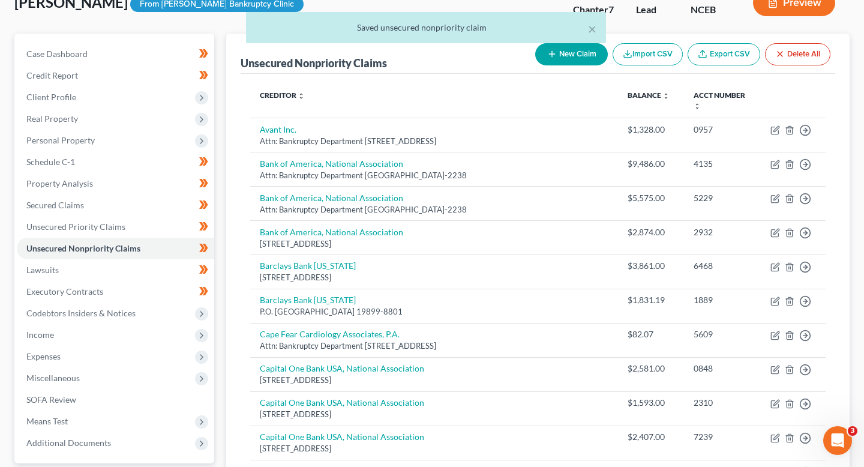
scroll to position [84, 0]
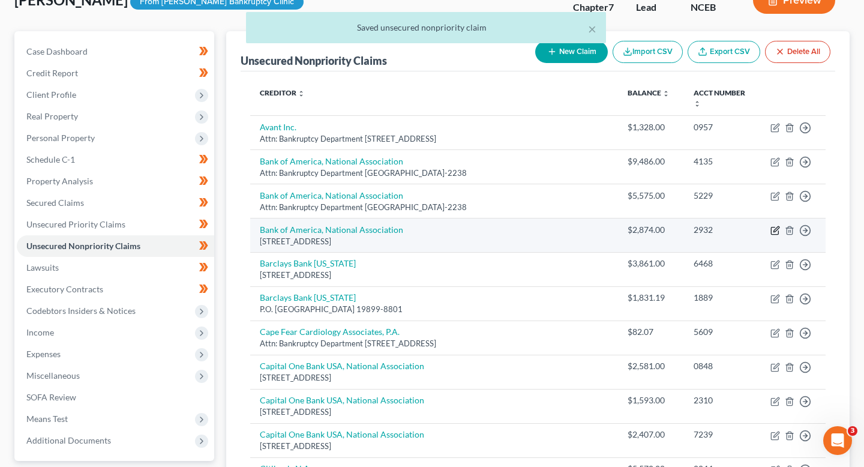
click at [776, 226] on icon "button" at bounding box center [775, 228] width 5 height 5
select select "45"
select select "2"
select select "0"
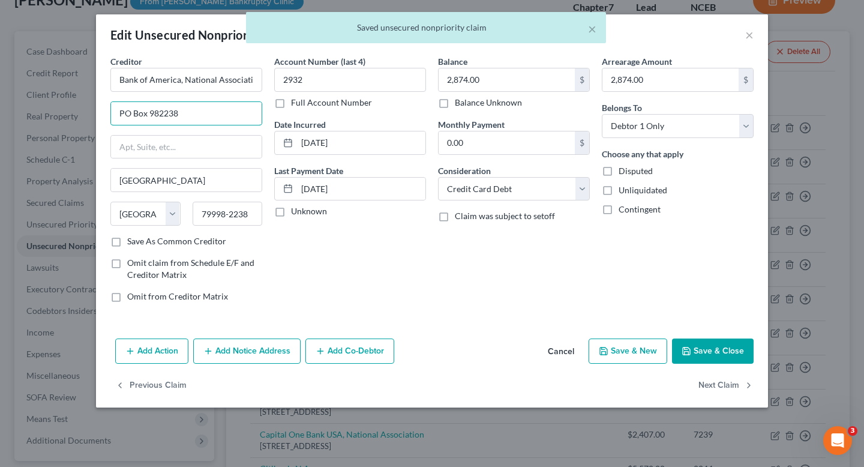
drag, startPoint x: 202, startPoint y: 115, endPoint x: 64, endPoint y: 107, distance: 138.2
click at [65, 107] on div "Edit Unsecured Nonpriority Claim × Creditor * Bank of America, National Associa…" at bounding box center [432, 233] width 864 height 467
click at [119, 142] on input "text" at bounding box center [186, 147] width 151 height 23
paste input "PO Box 982238"
type input "PO Box 982238"
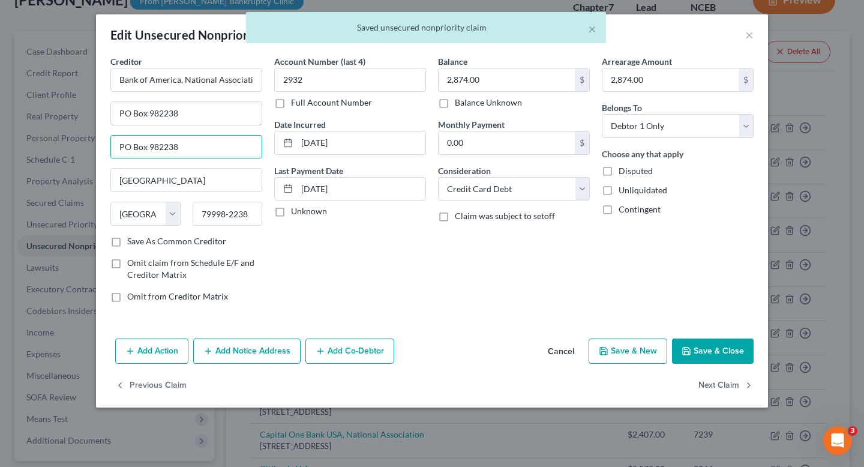
drag, startPoint x: 205, startPoint y: 117, endPoint x: 56, endPoint y: 100, distance: 149.8
click at [56, 100] on div "Edit Unsecured Nonpriority Claim × Creditor * Bank of America, National Associa…" at bounding box center [432, 233] width 864 height 467
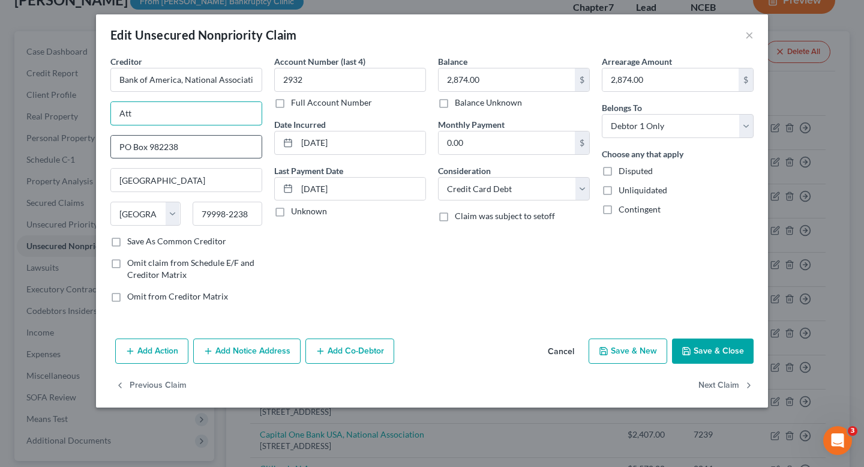
type input "Attn: Bankruptcy Department"
click at [707, 344] on button "Save & Close" at bounding box center [713, 350] width 82 height 25
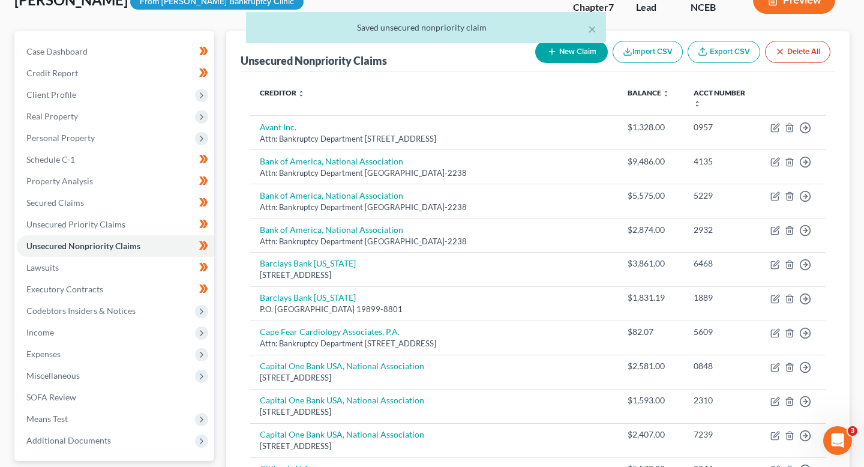
scroll to position [110, 0]
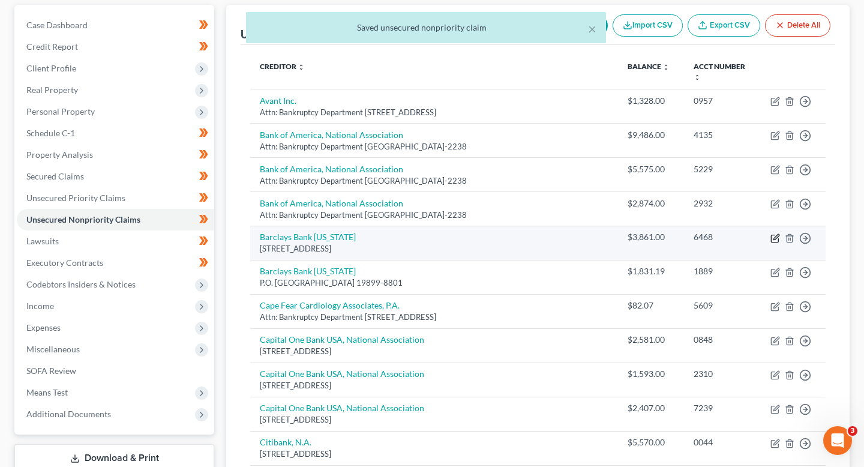
click at [773, 233] on icon "button" at bounding box center [775, 238] width 10 height 10
select select "28"
select select "2"
select select "0"
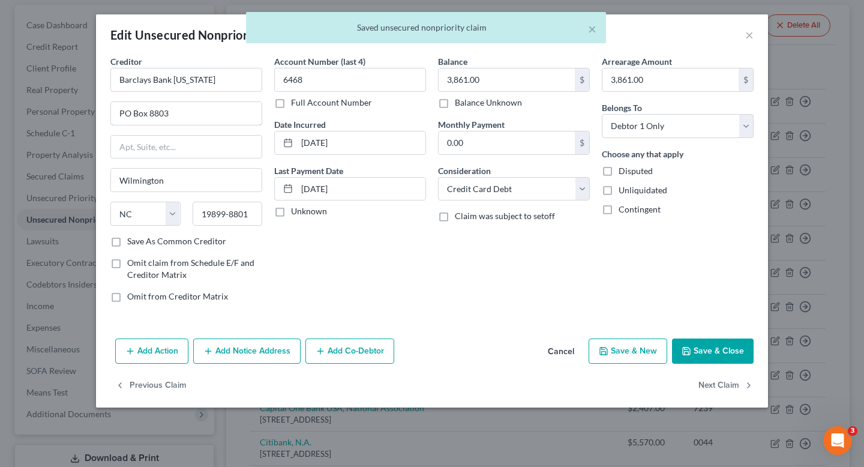
drag, startPoint x: 208, startPoint y: 117, endPoint x: 11, endPoint y: 107, distance: 196.4
click at [11, 107] on div "Edit Unsecured Nonpriority Claim × Creditor * Barclays Bank Delaware PO Box 880…" at bounding box center [432, 233] width 864 height 467
click at [171, 154] on input "text" at bounding box center [186, 147] width 151 height 23
paste input "PO Box 8803"
type input "PO Box 8803"
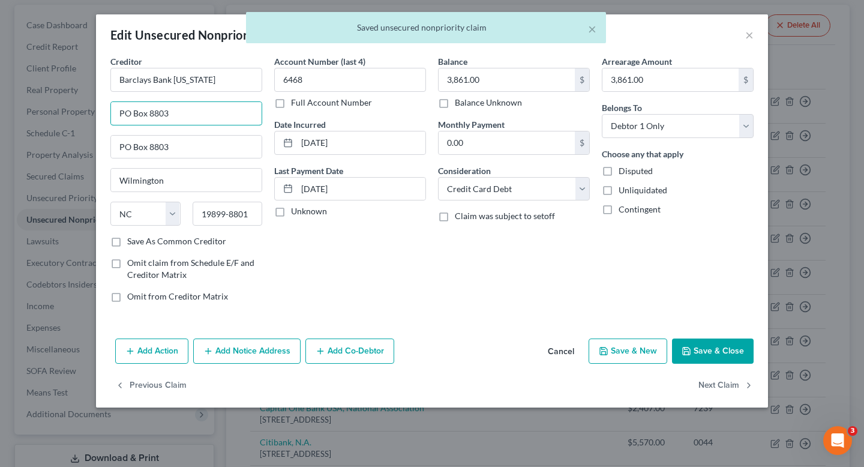
drag, startPoint x: 150, startPoint y: 110, endPoint x: 83, endPoint y: 104, distance: 66.9
click at [83, 104] on div "Edit Unsecured Nonpriority Claim × Creditor * Barclays Bank Delaware PO Box 880…" at bounding box center [432, 233] width 864 height 467
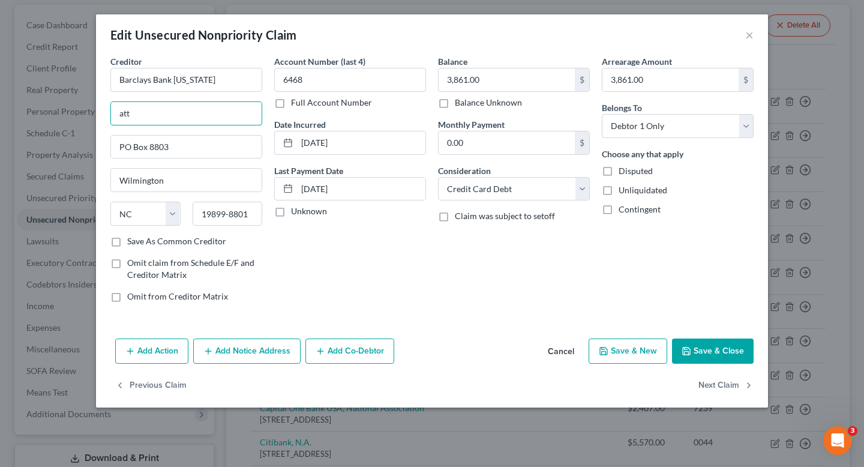
type input "Attn: Bankruptcy Department"
click at [732, 350] on button "Save & Close" at bounding box center [713, 350] width 82 height 25
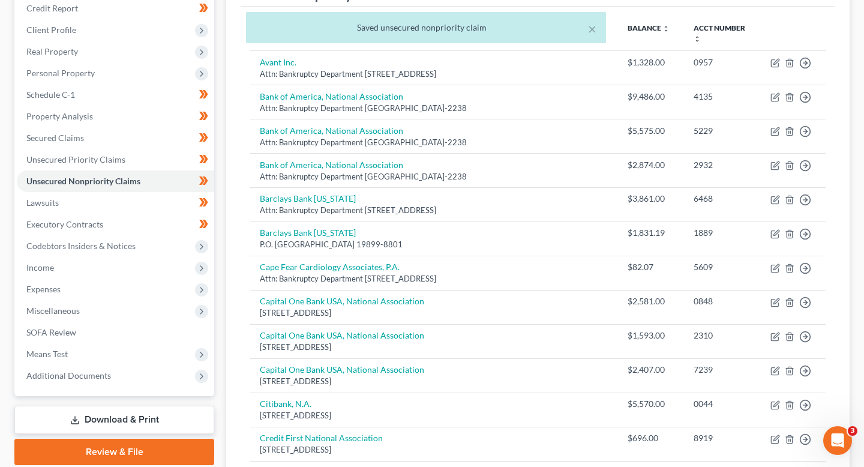
scroll to position [151, 0]
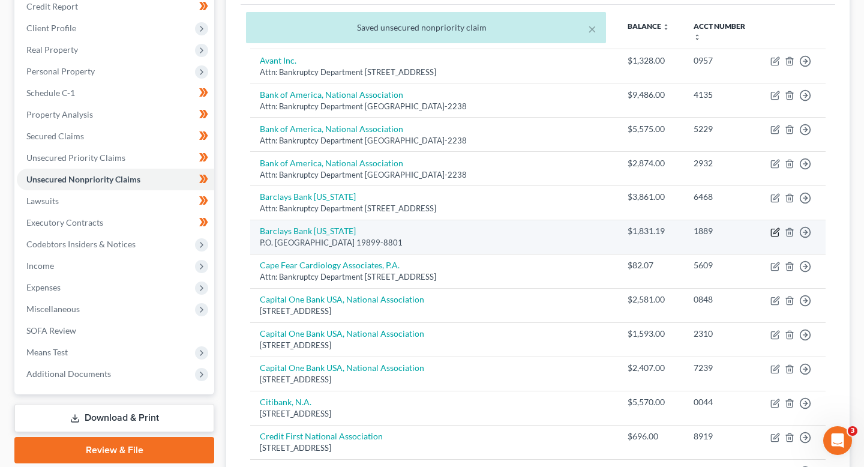
click at [774, 228] on icon "button" at bounding box center [775, 230] width 5 height 5
select select "7"
select select "2"
select select "0"
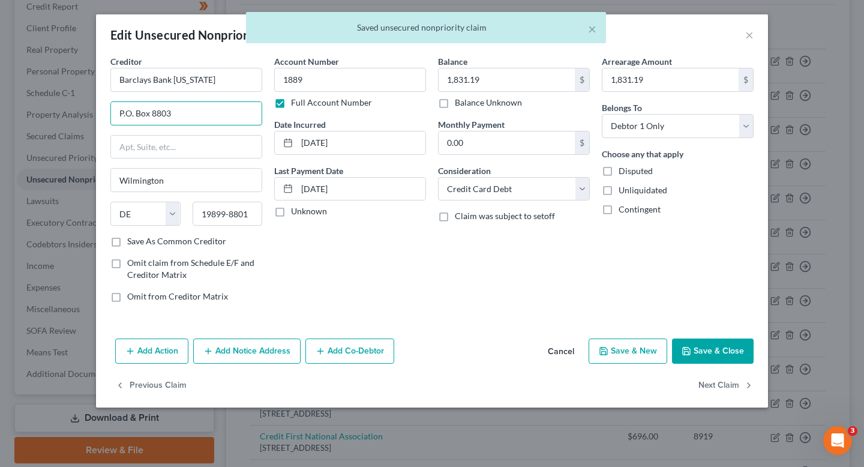
drag, startPoint x: 217, startPoint y: 117, endPoint x: 53, endPoint y: 117, distance: 164.3
click at [53, 117] on div "Edit Unsecured Nonpriority Claim × Creditor * Barclays Bank Delaware P.O. Box 8…" at bounding box center [432, 233] width 864 height 467
click at [137, 142] on input "text" at bounding box center [186, 147] width 151 height 23
paste input "P.O. Box 8803"
type input "P.O. Box 8803"
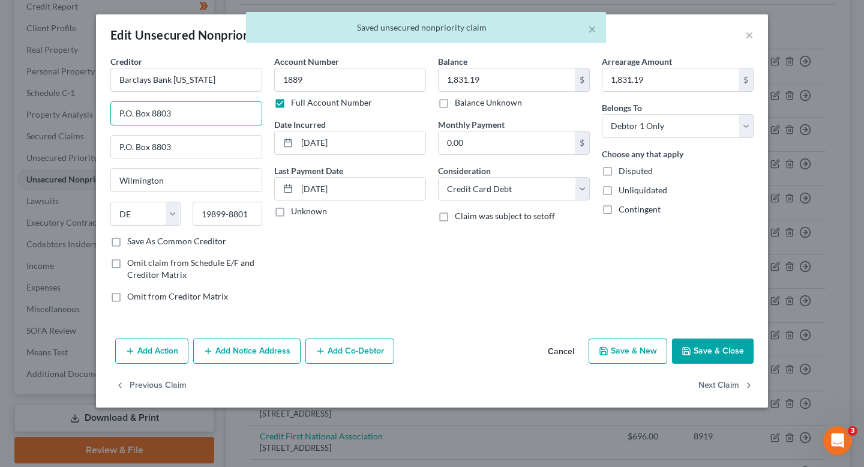
drag, startPoint x: 200, startPoint y: 112, endPoint x: 21, endPoint y: 90, distance: 180.6
click at [21, 90] on div "Edit Unsecured Nonpriority Claim × Creditor * Barclays Bank Delaware P.O. Box 8…" at bounding box center [432, 233] width 864 height 467
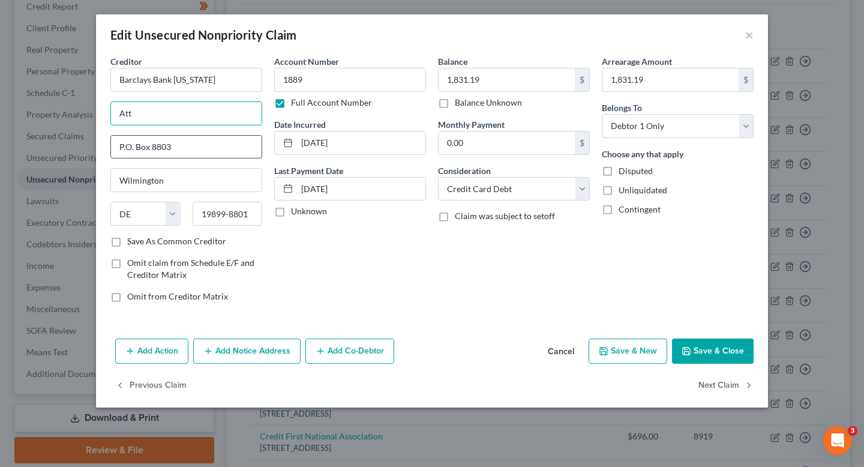
type input "Attn: Bankruptcy Department"
click at [750, 359] on button "Save & Close" at bounding box center [713, 350] width 82 height 25
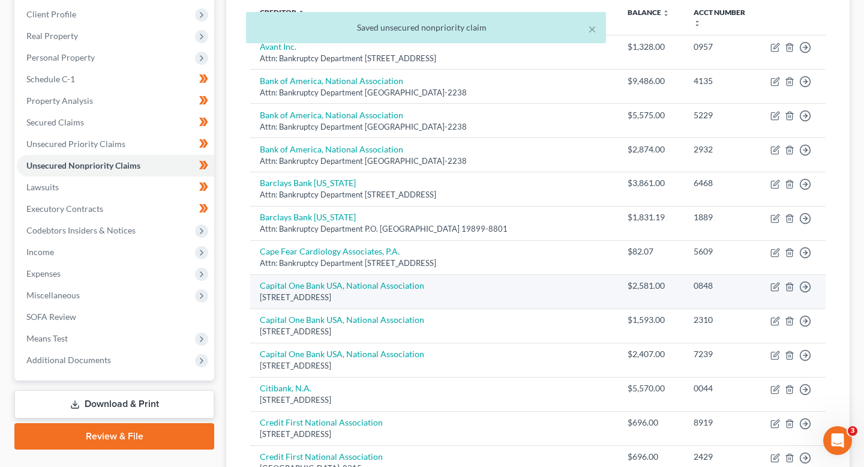
scroll to position [165, 0]
click at [772, 281] on icon "button" at bounding box center [775, 286] width 10 height 10
select select "46"
select select "2"
select select "0"
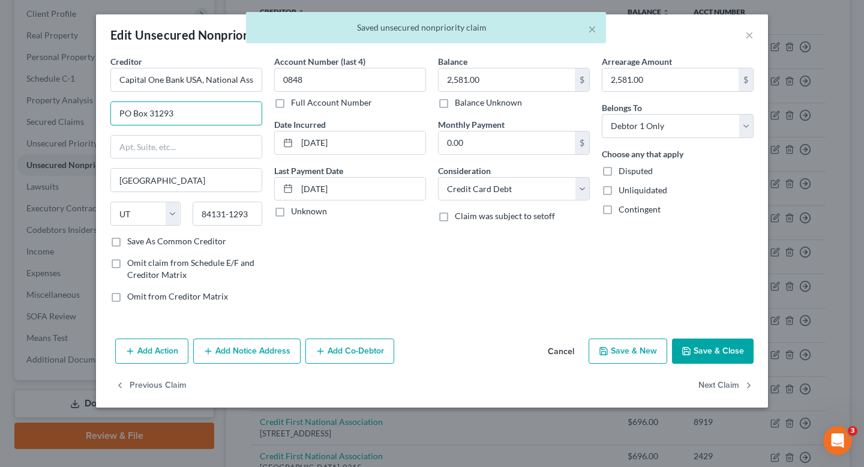
drag, startPoint x: 227, startPoint y: 114, endPoint x: 60, endPoint y: 112, distance: 166.8
click at [61, 112] on div "Edit Unsecured Nonpriority Claim × Creditor * Capital One Bank USA, National As…" at bounding box center [432, 233] width 864 height 467
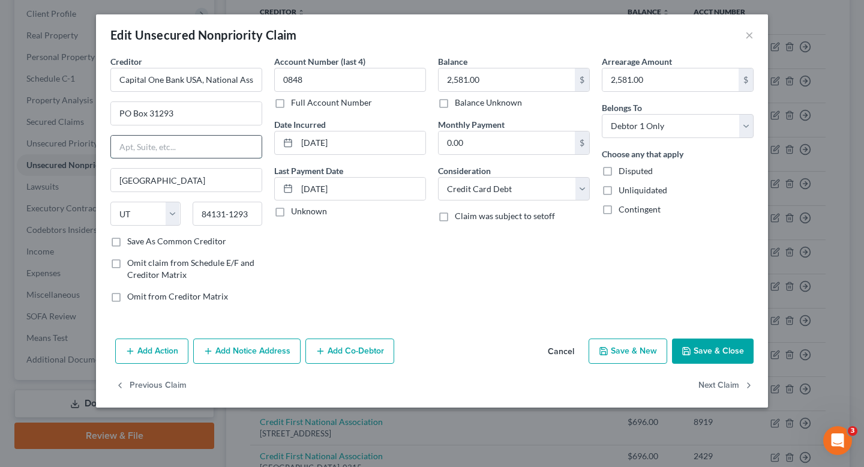
click at [139, 136] on input "text" at bounding box center [186, 147] width 151 height 23
paste input "PO Box 31293"
type input "PO Box 31293"
drag, startPoint x: 198, startPoint y: 112, endPoint x: 16, endPoint y: 111, distance: 182.3
click at [16, 111] on div "Edit Unsecured Nonpriority Claim × Creditor * Capital One Bank USA, National As…" at bounding box center [432, 233] width 864 height 467
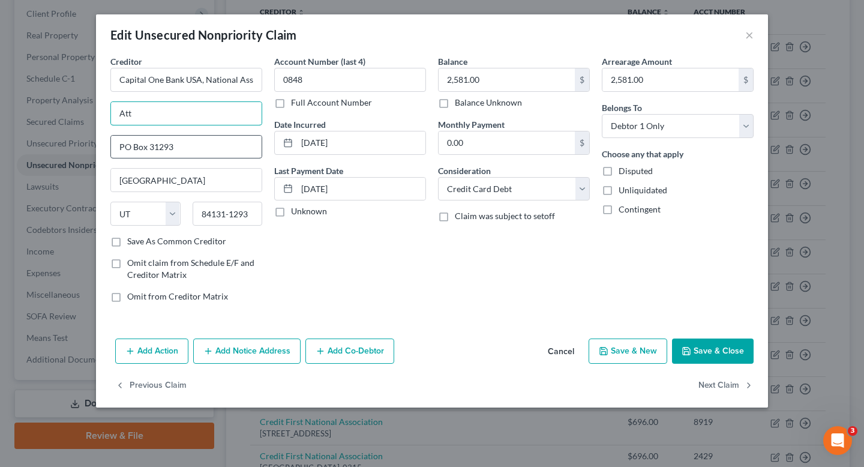
type input "Attn: Bankruptcy Department"
click at [731, 347] on button "Save & Close" at bounding box center [713, 350] width 82 height 25
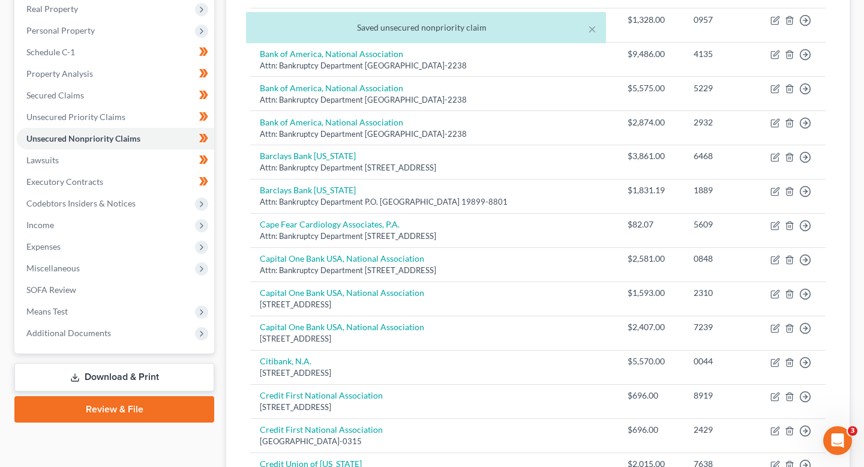
scroll to position [194, 0]
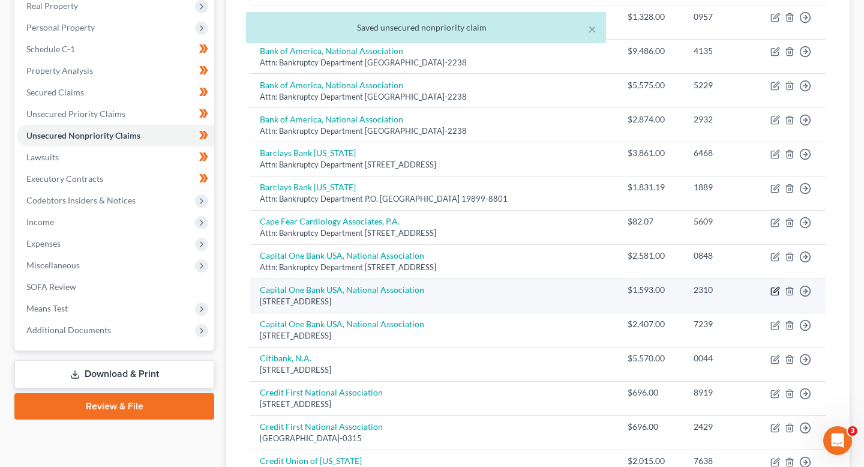
click at [777, 286] on icon "button" at bounding box center [775, 291] width 10 height 10
select select "46"
select select "2"
select select "0"
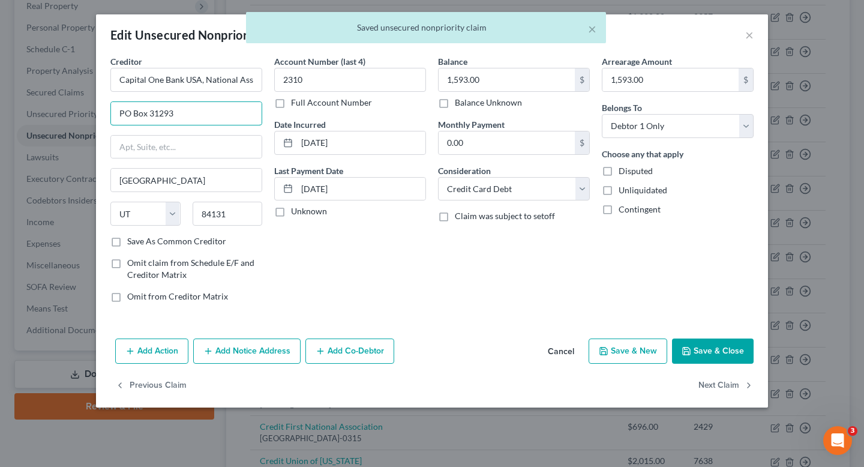
drag, startPoint x: 236, startPoint y: 119, endPoint x: 17, endPoint y: 102, distance: 219.6
click at [17, 102] on div "Edit Unsecured Nonpriority Claim × Creditor * Capital One Bank USA, National As…" at bounding box center [432, 233] width 864 height 467
click at [132, 147] on input "text" at bounding box center [186, 147] width 151 height 23
paste input "PO Box 31293"
type input "PO Box 31293"
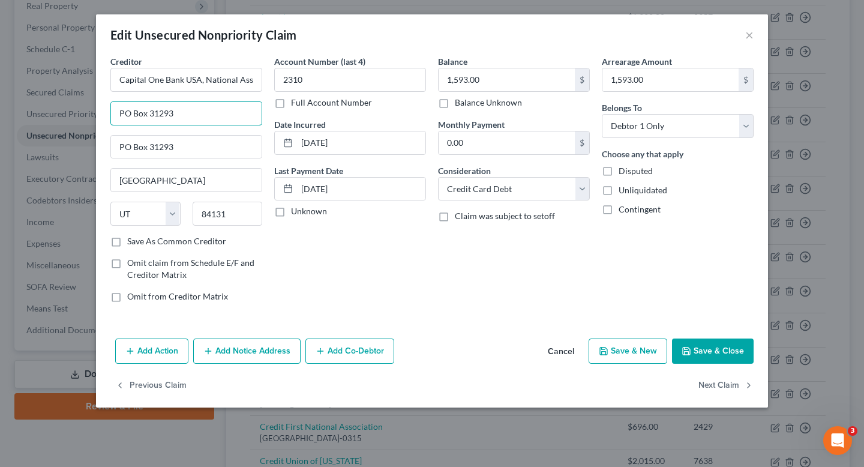
drag, startPoint x: 208, startPoint y: 104, endPoint x: 81, endPoint y: 104, distance: 126.6
click at [81, 104] on div "Edit Unsecured Nonpriority Claim × Creditor * Capital One Bank USA, National As…" at bounding box center [432, 233] width 864 height 467
drag, startPoint x: 190, startPoint y: 112, endPoint x: 23, endPoint y: 100, distance: 167.8
click at [23, 100] on div "Edit Unsecured Nonpriority Claim × Creditor * Capital One Bank USA, National As…" at bounding box center [432, 233] width 864 height 467
type input "Attn: Bankruptcy Department"
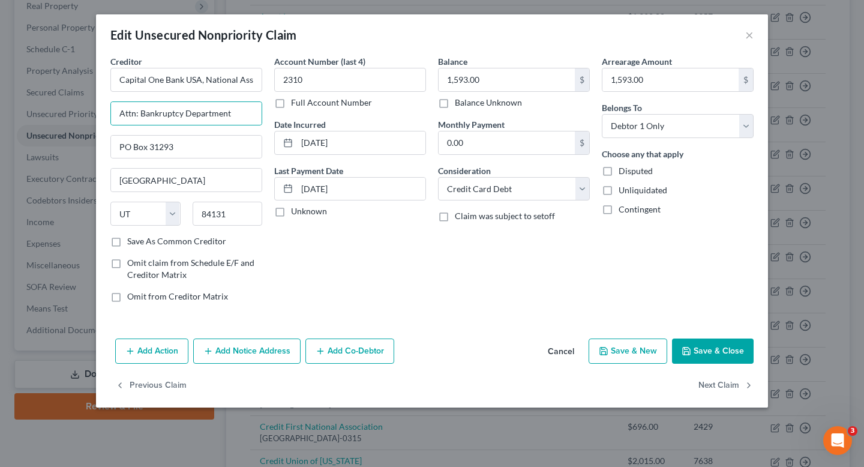
click at [729, 353] on button "Save & Close" at bounding box center [713, 350] width 82 height 25
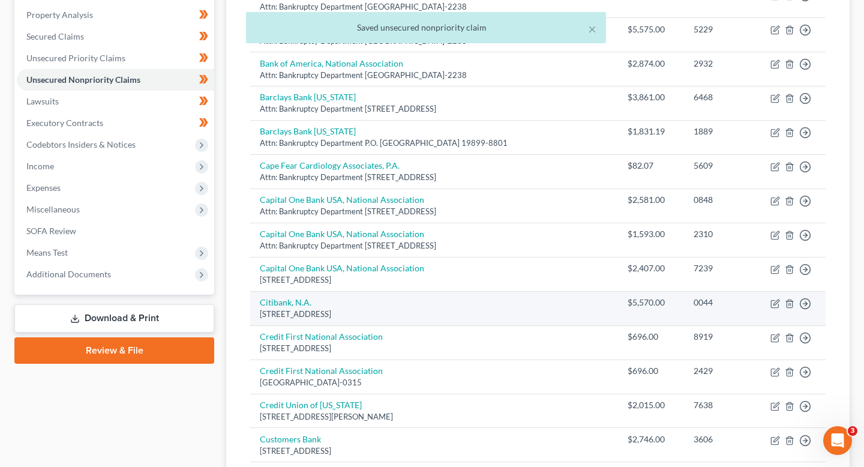
scroll to position [251, 0]
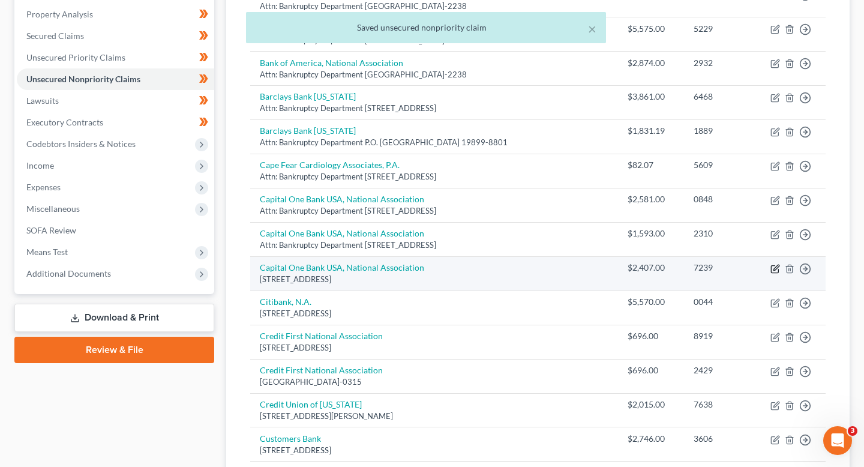
click at [777, 264] on icon "button" at bounding box center [775, 269] width 10 height 10
select select "46"
select select "2"
select select "0"
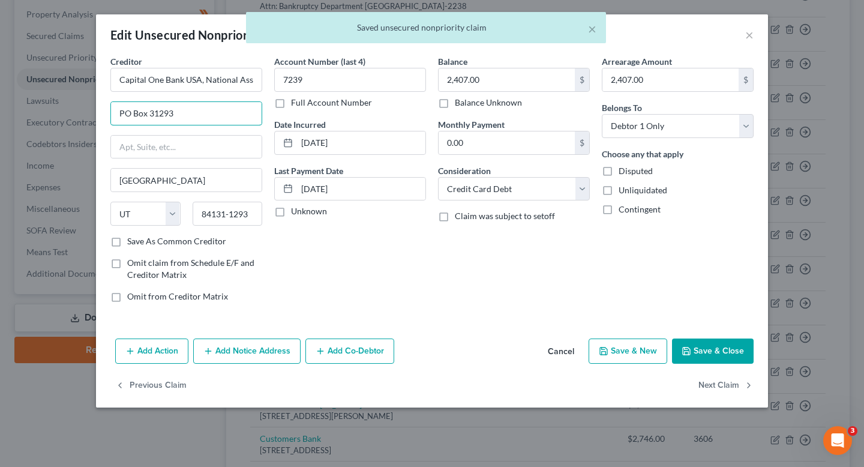
drag, startPoint x: 247, startPoint y: 122, endPoint x: 0, endPoint y: 85, distance: 249.3
click at [0, 85] on div "Edit Unsecured Nonpriority Claim × Creditor * Capital One Bank USA, National As…" at bounding box center [432, 233] width 864 height 467
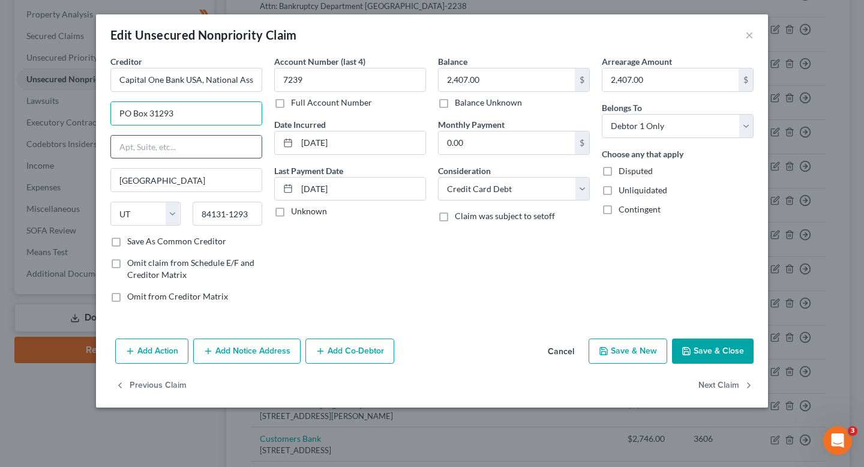
click at [121, 142] on input "text" at bounding box center [186, 147] width 151 height 23
paste input "PO Box 31293"
type input "PO Box 31293"
drag, startPoint x: 195, startPoint y: 119, endPoint x: 66, endPoint y: 113, distance: 129.1
click at [66, 113] on div "Edit Unsecured Nonpriority Claim × Creditor * Capital One Bank USA, National As…" at bounding box center [432, 233] width 864 height 467
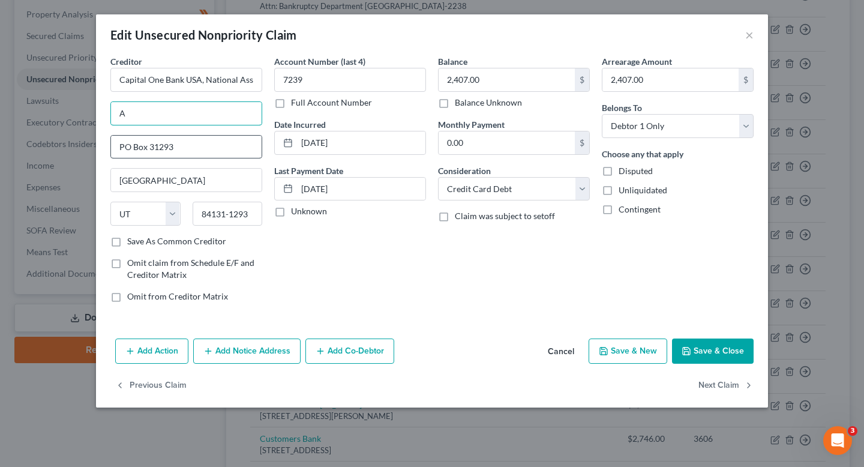
type input "Attn: Bankruptcy Department"
click at [725, 351] on button "Save & Close" at bounding box center [713, 350] width 82 height 25
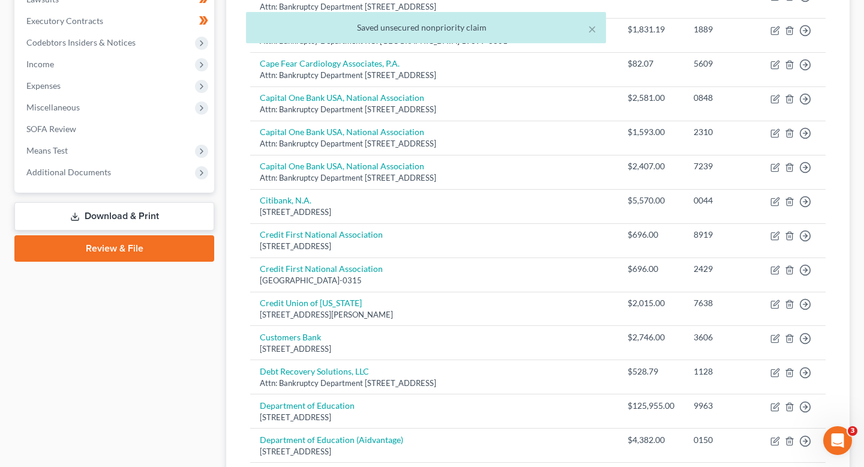
scroll to position [353, 0]
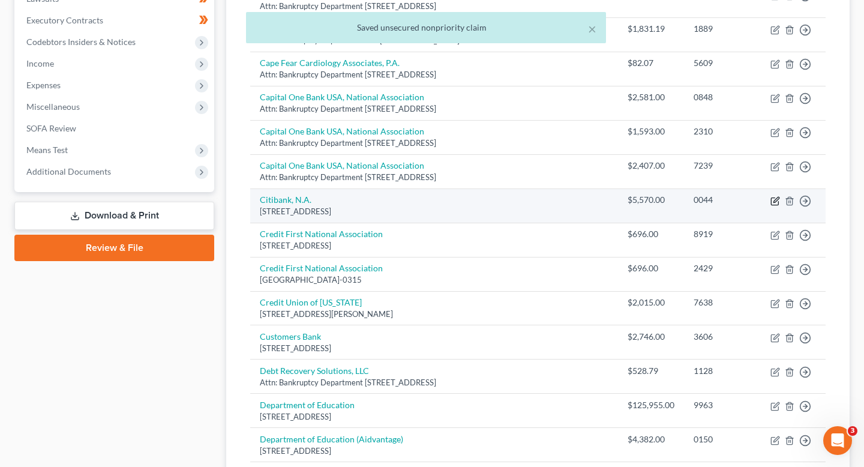
click at [776, 196] on icon "button" at bounding box center [775, 201] width 10 height 10
select select "43"
select select "2"
select select "0"
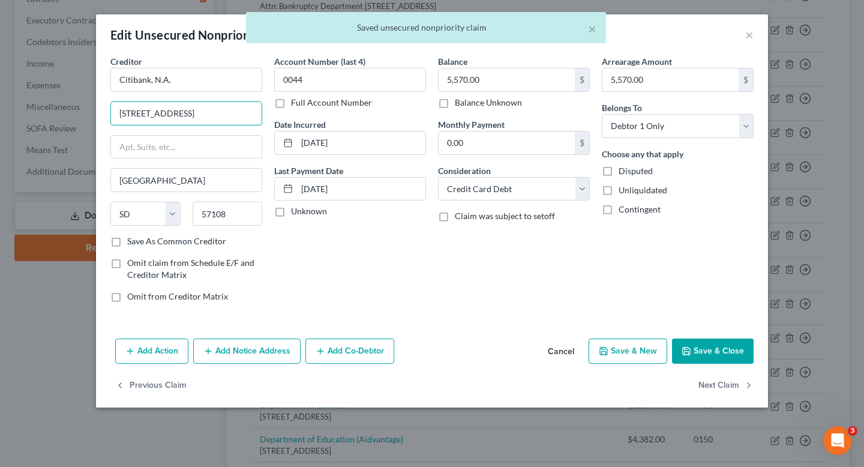
drag, startPoint x: 247, startPoint y: 118, endPoint x: 46, endPoint y: 97, distance: 201.4
click at [46, 97] on div "Edit Unsecured Nonpriority Claim × Creditor * Citibank, N.A. 5800 South Corpora…" at bounding box center [432, 233] width 864 height 467
click at [161, 154] on input "text" at bounding box center [186, 147] width 151 height 23
paste input "5800 South Corporate Place"
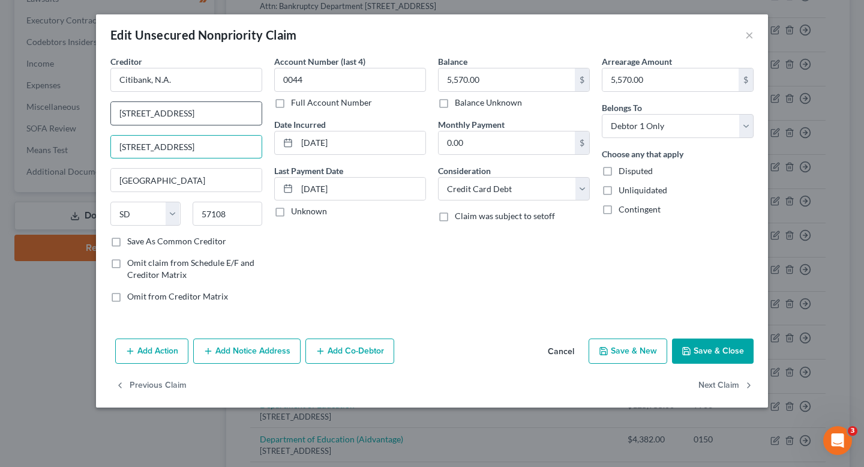
type input "5800 South Corporate Place"
drag, startPoint x: 238, startPoint y: 122, endPoint x: 23, endPoint y: 131, distance: 214.9
click at [23, 131] on div "Edit Unsecured Nonpriority Claim × Creditor * Citibank, N.A. 5800 South Corpora…" at bounding box center [432, 233] width 864 height 467
drag, startPoint x: 248, startPoint y: 116, endPoint x: 33, endPoint y: 92, distance: 216.6
click at [33, 92] on div "Edit Unsecured Nonpriority Claim × Creditor * Citibank, N.A. 5800 South Corpora…" at bounding box center [432, 233] width 864 height 467
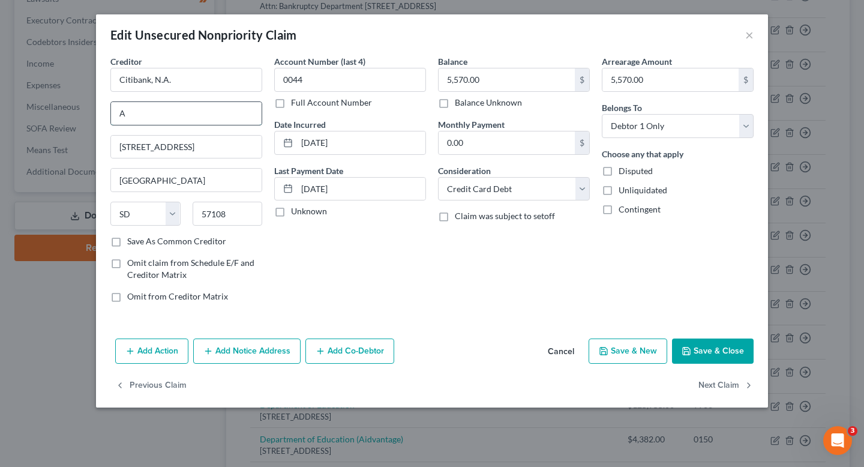
type input "Attn: Bankruptcy Department"
click at [720, 351] on button "Save & Close" at bounding box center [713, 350] width 82 height 25
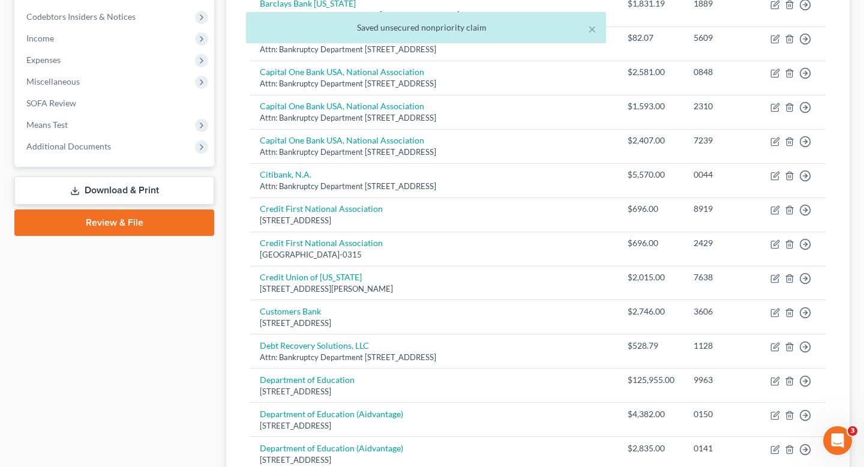
scroll to position [379, 0]
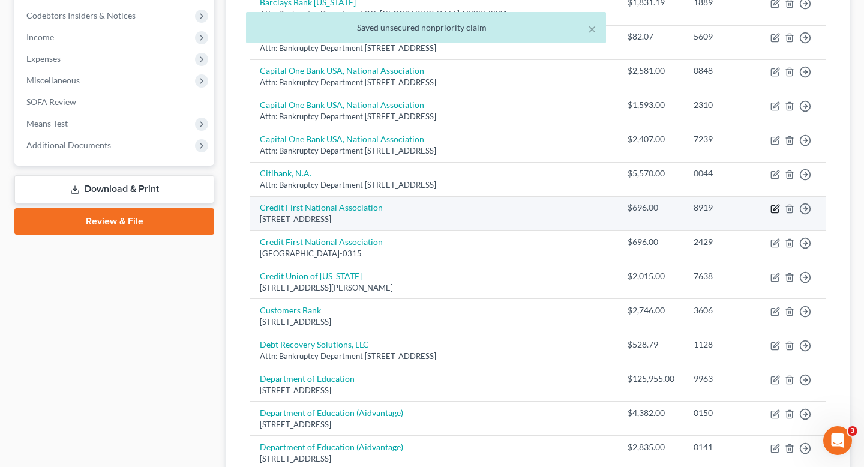
click at [777, 205] on icon "button" at bounding box center [775, 207] width 5 height 5
select select "36"
select select "2"
select select "0"
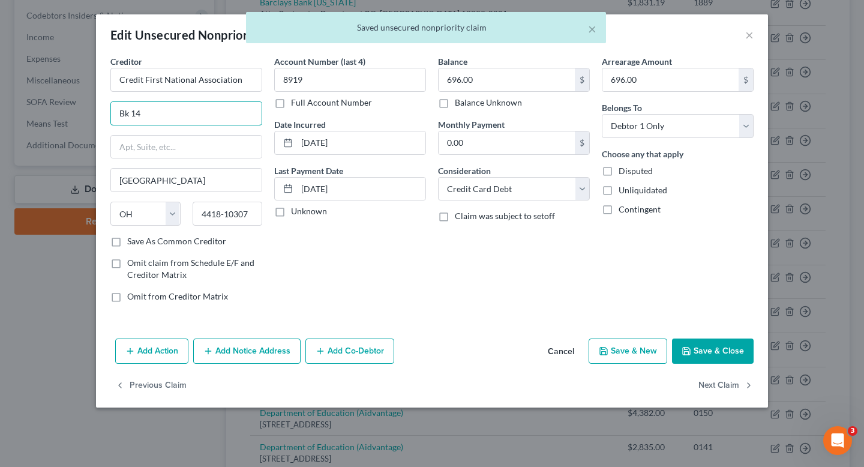
drag, startPoint x: 188, startPoint y: 110, endPoint x: 53, endPoint y: 110, distance: 135.0
click at [53, 110] on div "Edit Unsecured Nonpriority Claim × Creditor * Credit First National Association…" at bounding box center [432, 233] width 864 height 467
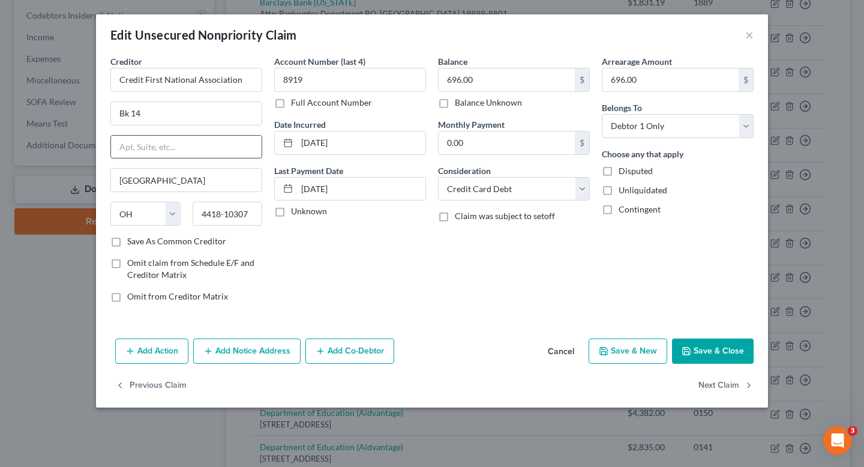
click at [155, 154] on input "text" at bounding box center [186, 147] width 151 height 23
paste input "Bk 14"
type input "Bk 14"
drag, startPoint x: 164, startPoint y: 112, endPoint x: 37, endPoint y: 112, distance: 127.2
click at [37, 112] on div "Edit Unsecured Nonpriority Claim × Creditor * Credit First National Association…" at bounding box center [432, 233] width 864 height 467
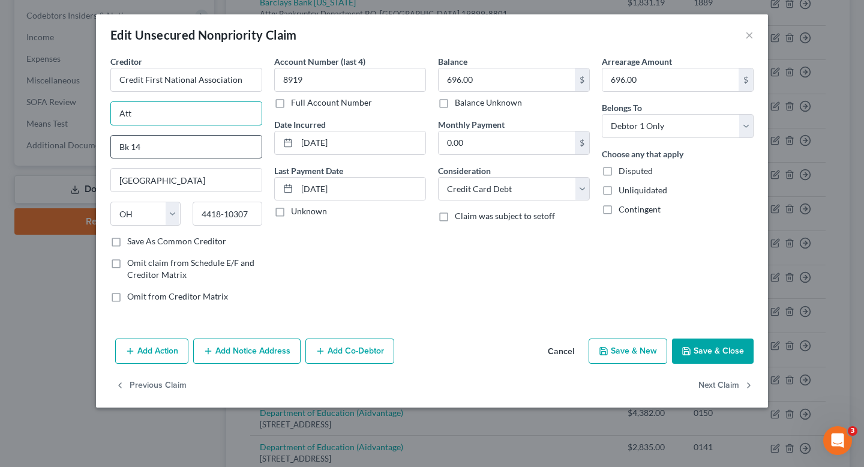
type input "Attn: Bankruptcy Department"
click at [717, 353] on button "Save & Close" at bounding box center [713, 350] width 82 height 25
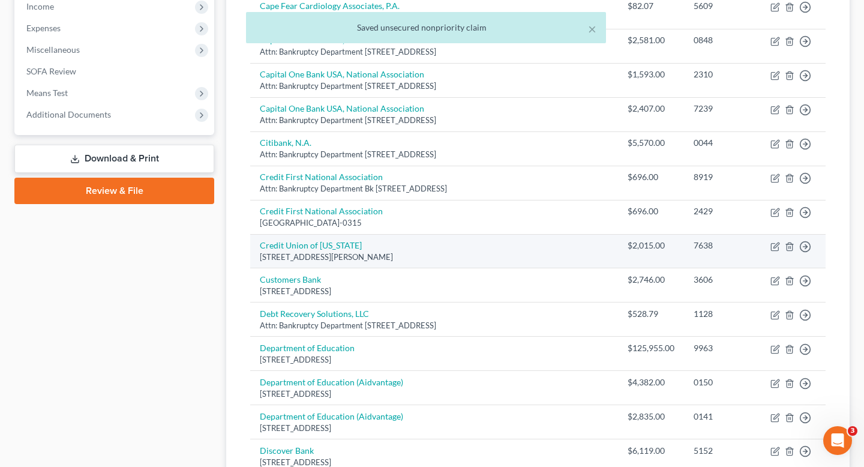
scroll to position [415, 0]
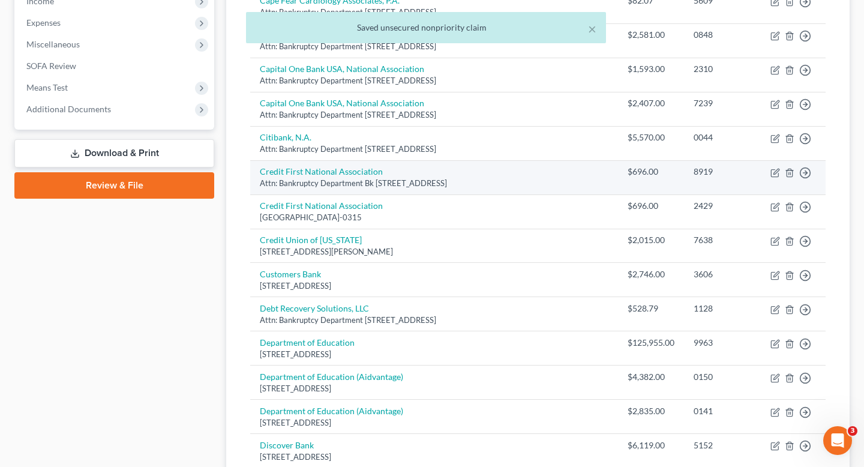
drag, startPoint x: 362, startPoint y: 174, endPoint x: 501, endPoint y: 174, distance: 139.2
click at [501, 178] on div "Attn: Bankruptcy Department Bk 14, Cleveland, OH 4418-10307" at bounding box center [434, 183] width 348 height 11
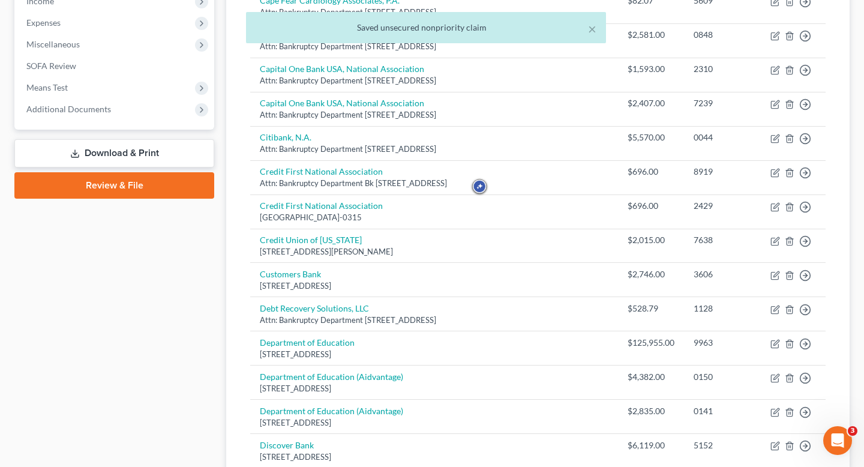
copy div "Bk 14, Cleveland, OH 4418-10307"
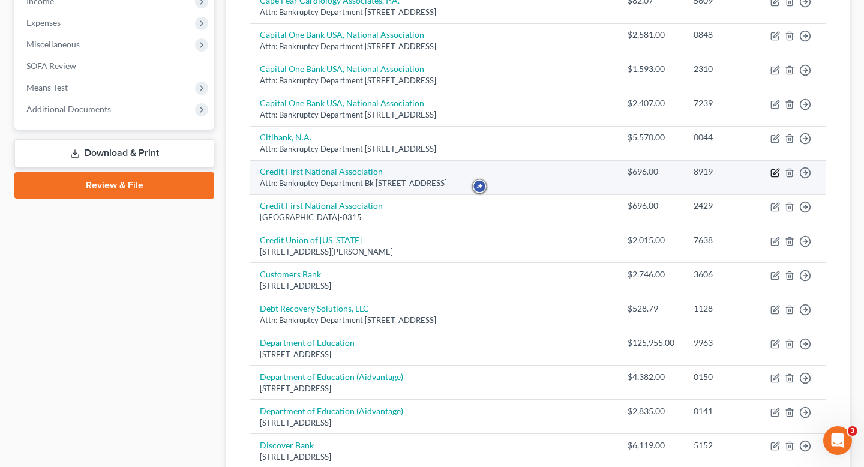
click at [776, 168] on icon "button" at bounding box center [775, 173] width 10 height 10
select select "36"
select select "2"
select select "0"
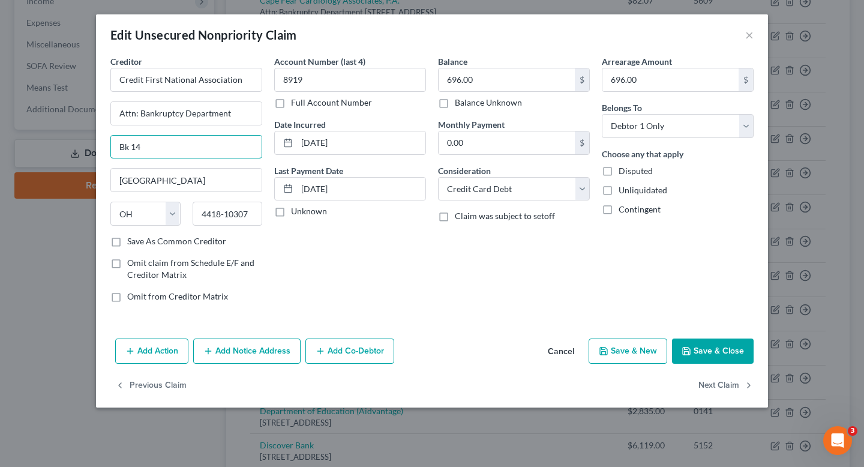
drag, startPoint x: 222, startPoint y: 138, endPoint x: 64, endPoint y: 146, distance: 157.9
click at [64, 146] on div "Edit Unsecured Nonpriority Claim × Creditor * Credit First National Association…" at bounding box center [432, 233] width 864 height 467
drag, startPoint x: 161, startPoint y: 143, endPoint x: 56, endPoint y: 143, distance: 104.4
click at [56, 143] on div "Edit Unsecured Nonpriority Claim × Creditor * Credit First National Association…" at bounding box center [432, 233] width 864 height 467
paste input "PO Box 182125"
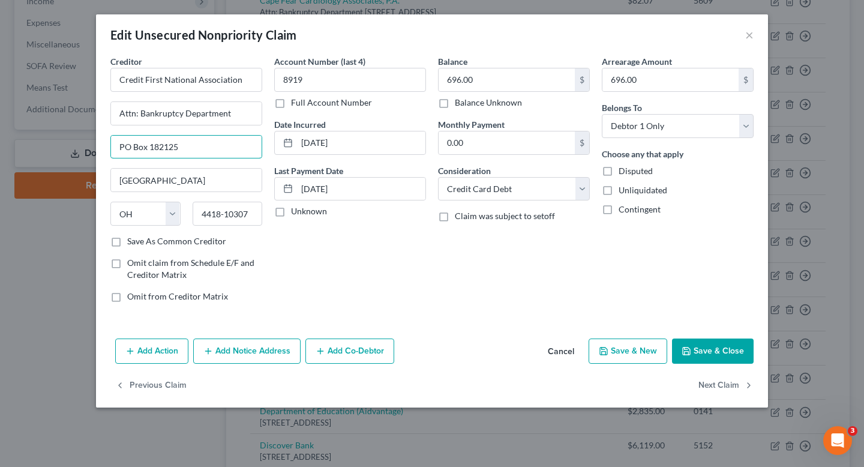
type input "PO Box 182125"
click at [239, 217] on input "4418-10307" at bounding box center [228, 214] width 70 height 24
paste input "3218-2125"
type input "43218-2125"
drag, startPoint x: 178, startPoint y: 182, endPoint x: 79, endPoint y: 174, distance: 99.9
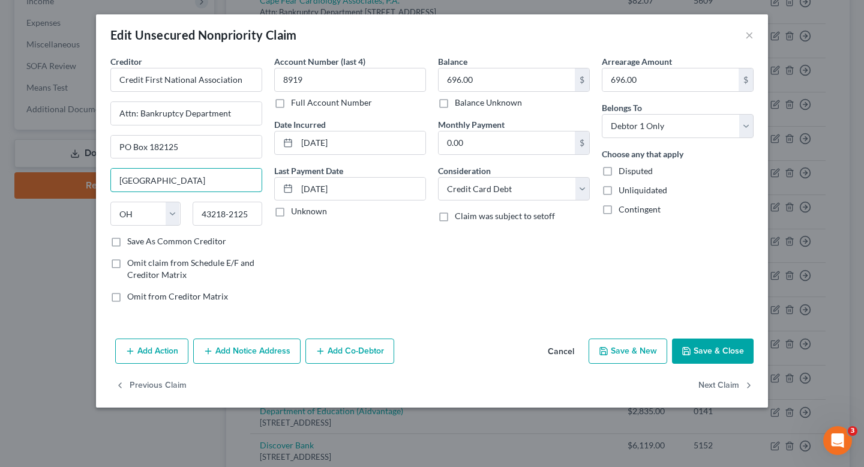
click at [79, 174] on div "Edit Unsecured Nonpriority Claim × Creditor * Credit First National Association…" at bounding box center [432, 233] width 864 height 467
type input "Columbus"
drag, startPoint x: 245, startPoint y: 79, endPoint x: 70, endPoint y: 68, distance: 176.1
click at [70, 68] on div "Edit Unsecured Nonpriority Claim × Creditor * Credit First National Association…" at bounding box center [432, 233] width 864 height 467
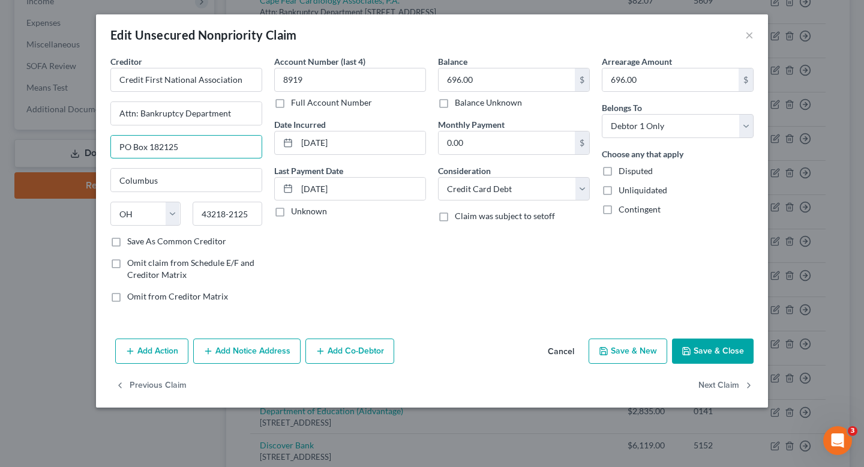
drag, startPoint x: 209, startPoint y: 144, endPoint x: 83, endPoint y: 142, distance: 126.0
click at [83, 142] on div "Edit Unsecured Nonpriority Claim × Creditor * Credit First National Association…" at bounding box center [432, 233] width 864 height 467
paste input ".O. Box 818011"
type input "P.O. Box 818011"
click at [237, 217] on input "43218-2125" at bounding box center [228, 214] width 70 height 24
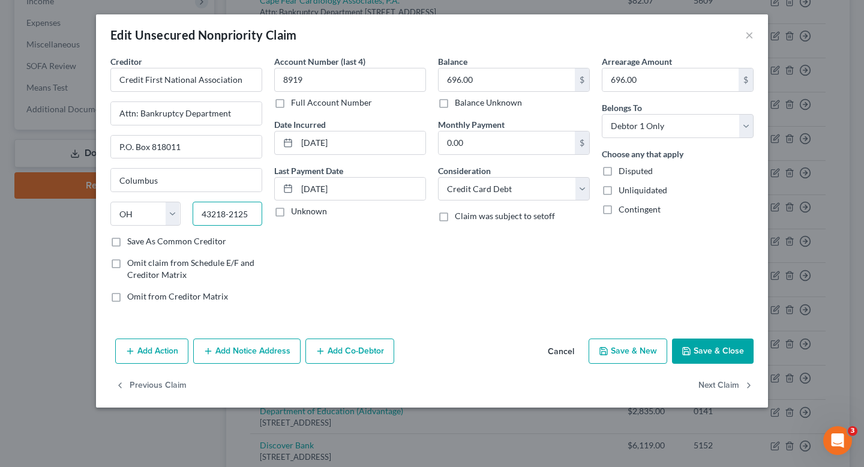
paste input "4181-8011"
type input "44181-8011"
click at [166, 171] on input "Columbus" at bounding box center [186, 180] width 151 height 23
drag, startPoint x: 181, startPoint y: 178, endPoint x: 85, endPoint y: 178, distance: 96.0
click at [85, 178] on div "Edit Unsecured Nonpriority Claim × Creditor * Credit First National Association…" at bounding box center [432, 233] width 864 height 467
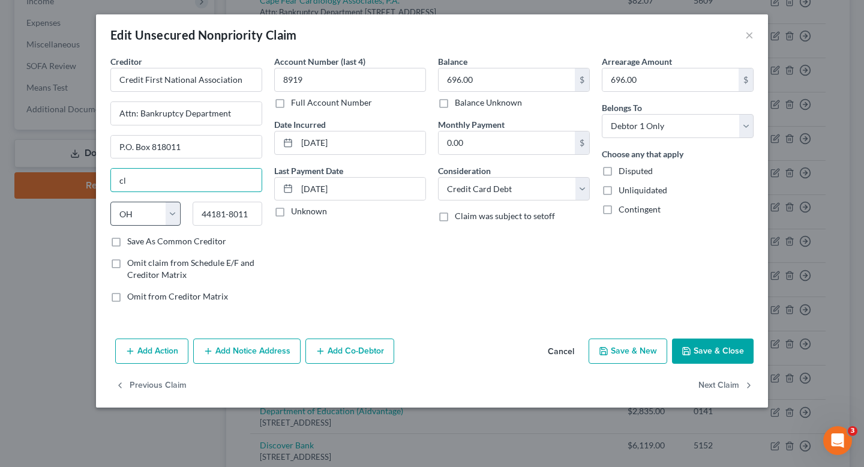
type input "Cleveland"
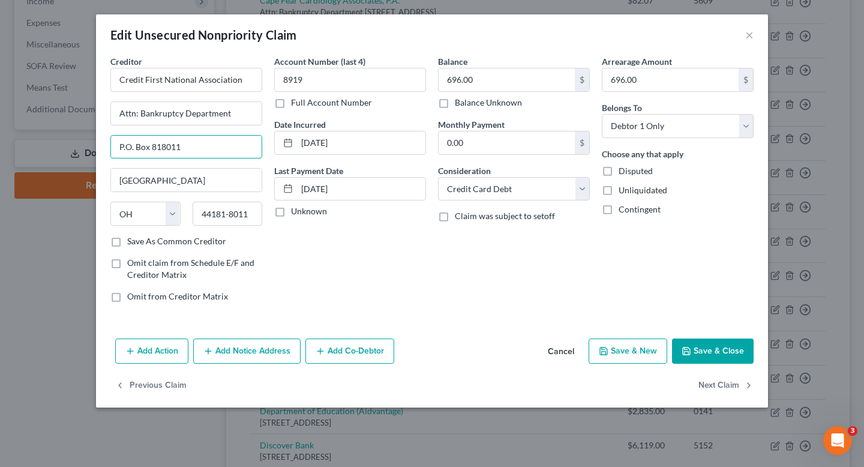
drag, startPoint x: 238, startPoint y: 154, endPoint x: 106, endPoint y: 148, distance: 132.1
click at [106, 148] on div "Creditor * Credit First National Association Attn: Bankruptcy Department P.O. B…" at bounding box center [186, 183] width 164 height 257
paste input "O Box 81315"
type input "PO Box 81315"
drag, startPoint x: 211, startPoint y: 184, endPoint x: 89, endPoint y: 183, distance: 121.8
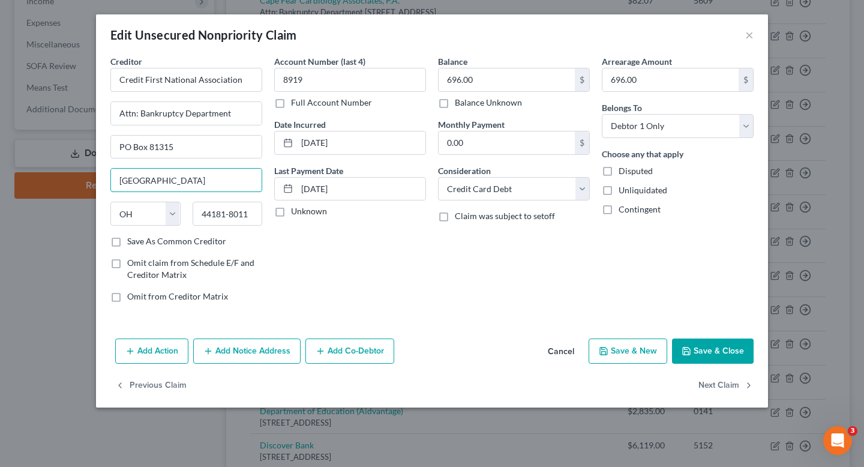
click at [89, 183] on div "Edit Unsecured Nonpriority Claim × Creditor * Credit First National Association…" at bounding box center [432, 233] width 864 height 467
paste input "44181–0315"
type input "Cleveland"
click at [681, 130] on select "Select Debtor 1 Only Debtor 2 Only Debtor 1 And Debtor 2 Only At Least One Of T…" at bounding box center [678, 126] width 152 height 24
click at [602, 114] on select "Select Debtor 1 Only Debtor 2 Only Debtor 1 And Debtor 2 Only At Least One Of T…" at bounding box center [678, 126] width 152 height 24
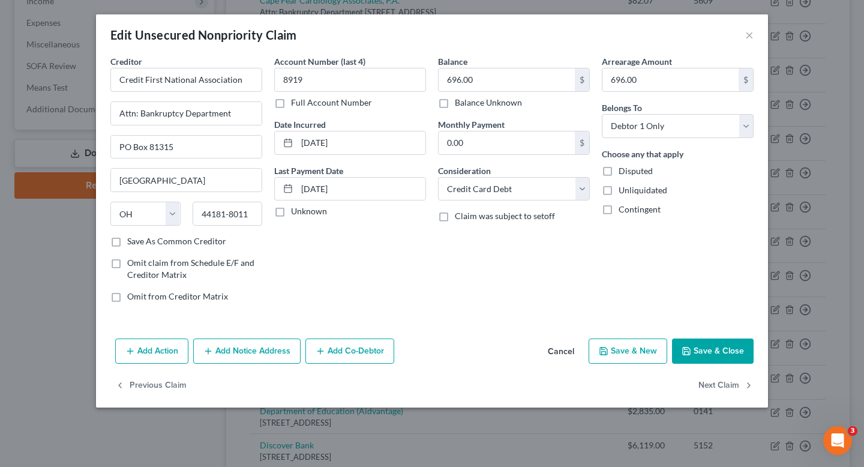
click at [719, 352] on button "Save & Close" at bounding box center [713, 350] width 82 height 25
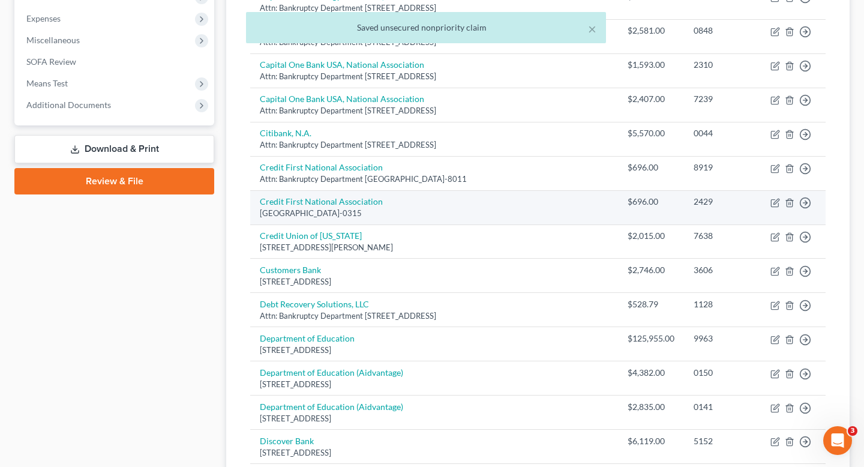
scroll to position [420, 0]
click at [774, 198] on icon "button" at bounding box center [775, 200] width 5 height 5
select select "36"
select select "0"
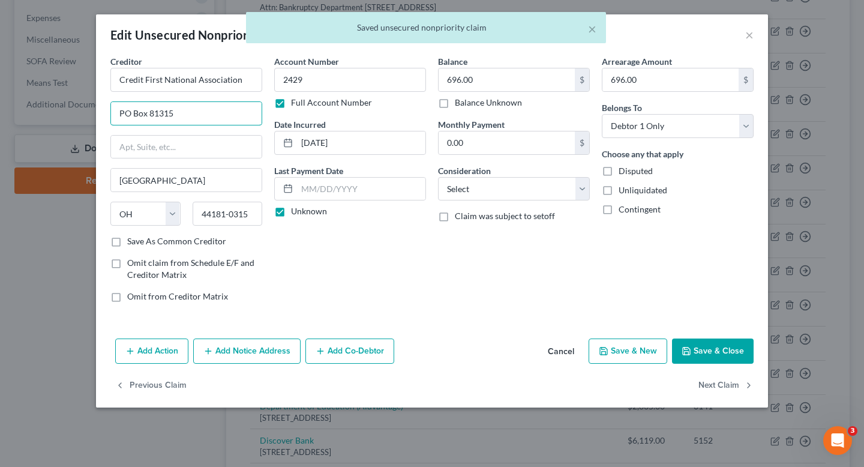
drag, startPoint x: 232, startPoint y: 120, endPoint x: 104, endPoint y: 116, distance: 128.4
click at [104, 116] on div "Creditor * Credit First National Association PO Box 81315 Cleveland State AL AK…" at bounding box center [432, 194] width 672 height 278
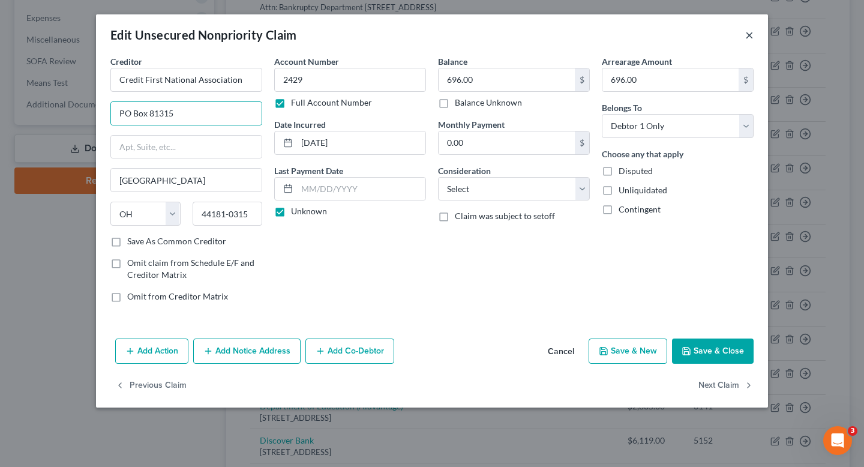
click at [745, 34] on button "×" at bounding box center [749, 35] width 8 height 14
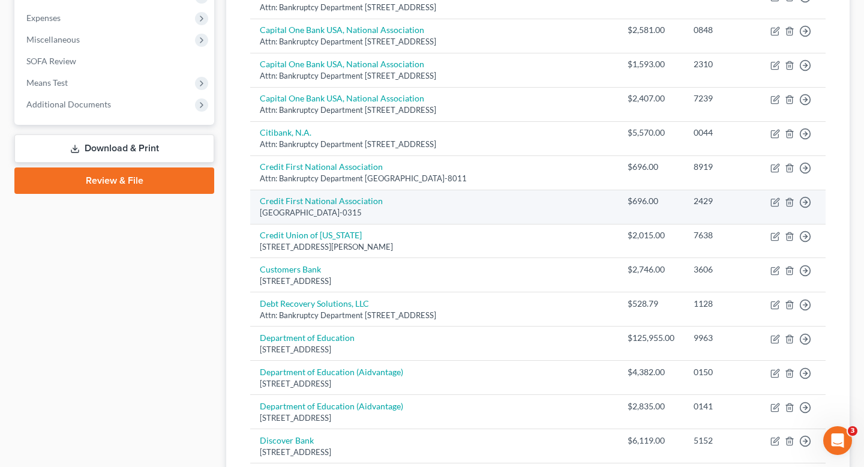
scroll to position [414, 0]
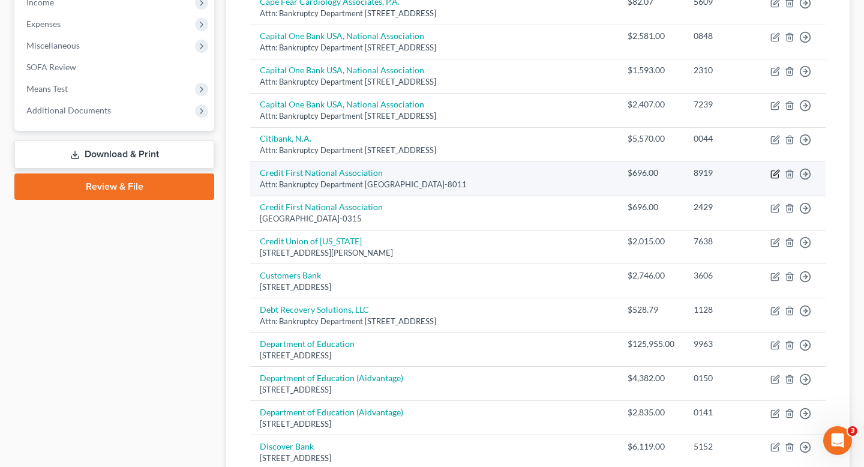
click at [774, 169] on icon "button" at bounding box center [775, 174] width 10 height 10
select select "36"
select select "2"
select select "0"
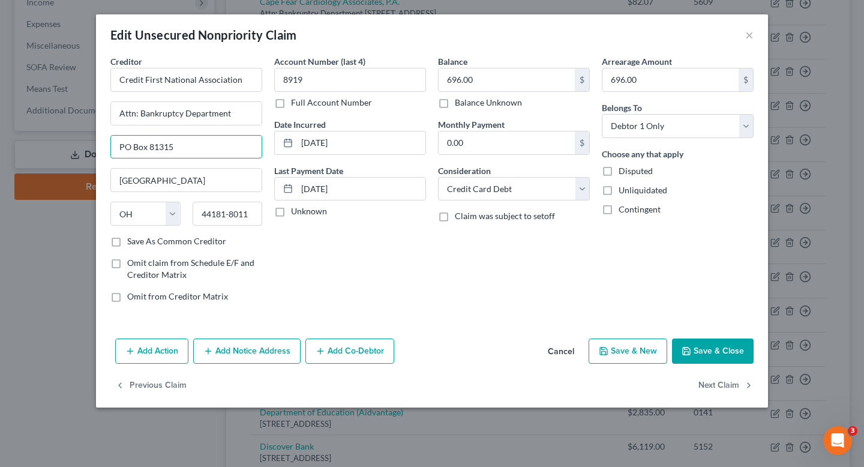
drag, startPoint x: 220, startPoint y: 142, endPoint x: 76, endPoint y: 142, distance: 143.4
click at [76, 142] on div "Edit Unsecured Nonpriority Claim × Creditor * Credit First National Association…" at bounding box center [432, 233] width 864 height 467
click at [746, 36] on button "×" at bounding box center [749, 35] width 8 height 14
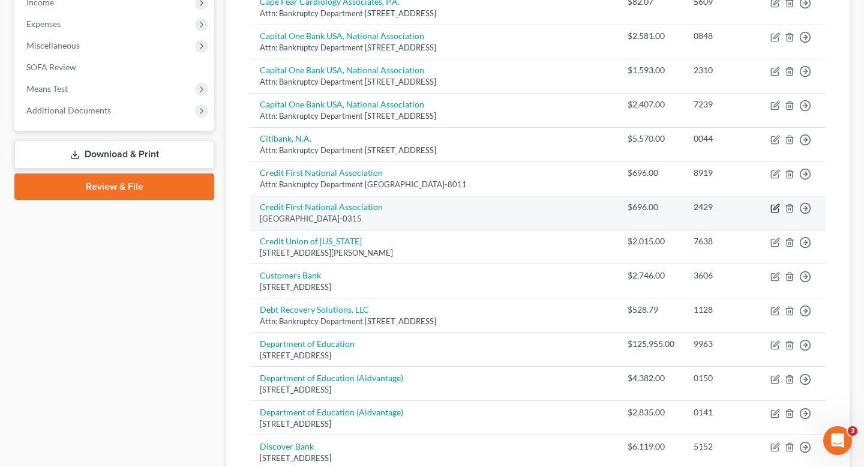
click at [777, 203] on icon "button" at bounding box center [775, 208] width 10 height 10
select select "36"
select select "0"
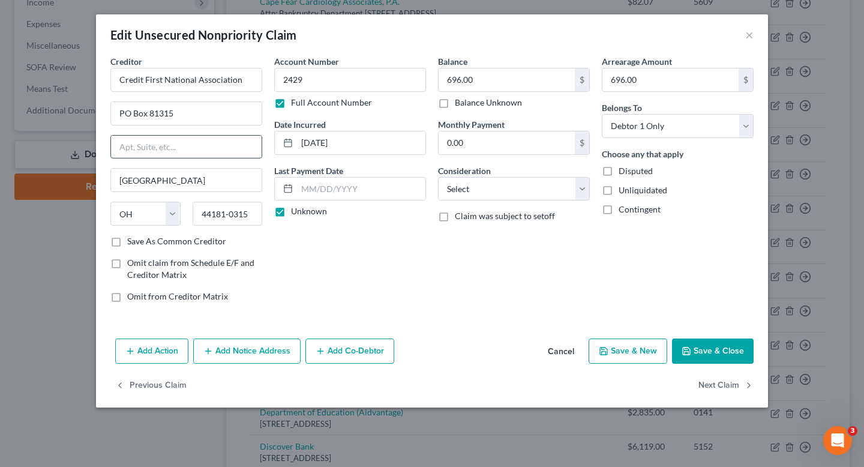
click at [232, 149] on input "text" at bounding box center [186, 147] width 151 height 23
paste input "PO Box 81315"
type input "PO Box 81315"
drag, startPoint x: 214, startPoint y: 120, endPoint x: 78, endPoint y: 113, distance: 135.7
click at [78, 113] on div "Edit Unsecured Nonpriority Claim × Creditor * Credit First National Association…" at bounding box center [432, 233] width 864 height 467
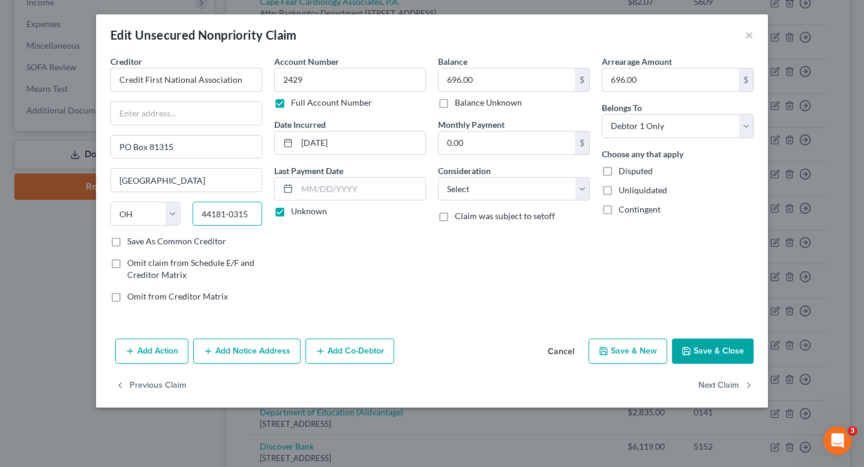
click at [226, 219] on input "44181-0315" at bounding box center [228, 214] width 70 height 24
paste input "–"
type input "44181–0315"
click at [128, 215] on select "State AL AK AR AZ CA CO CT DE DC FL GA GU HI ID IL IN IA KS KY LA ME MD MA MI M…" at bounding box center [145, 214] width 70 height 24
click at [110, 202] on select "State AL AK AR AZ CA CO CT DE DC FL GA GU HI ID IL IN IA KS KY LA ME MD MA MI M…" at bounding box center [145, 214] width 70 height 24
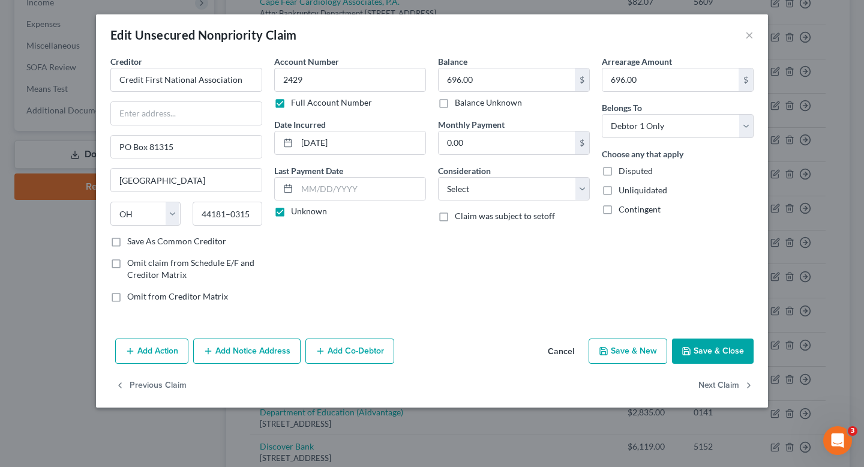
click at [167, 127] on div "Creditor * Credit First National Association PO Box 81315 Cleveland State AL AK…" at bounding box center [186, 145] width 152 height 180
click at [166, 121] on input "text" at bounding box center [186, 113] width 151 height 23
type input "Attn: Bankruptcy Department"
click at [729, 351] on button "Save & Close" at bounding box center [713, 350] width 82 height 25
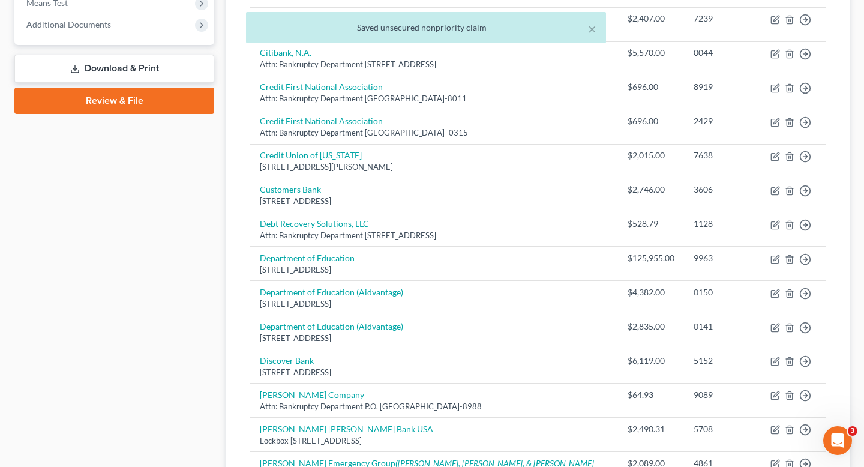
scroll to position [504, 0]
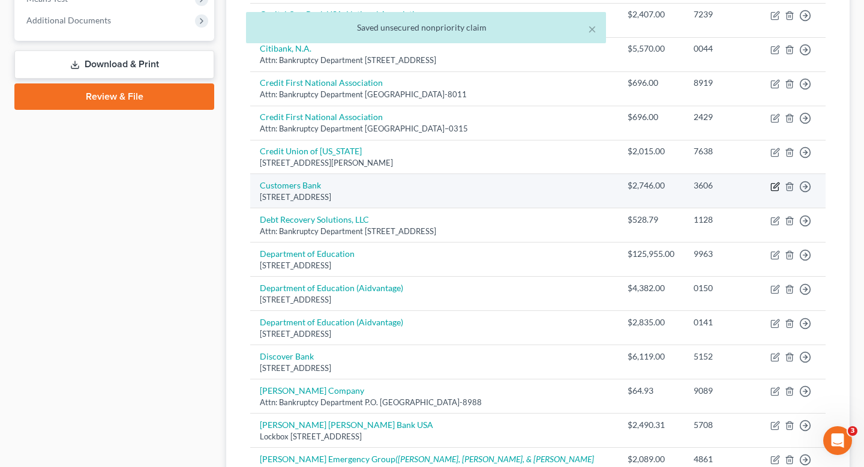
click at [773, 182] on icon "button" at bounding box center [775, 187] width 10 height 10
select select "39"
select select "2"
select select "0"
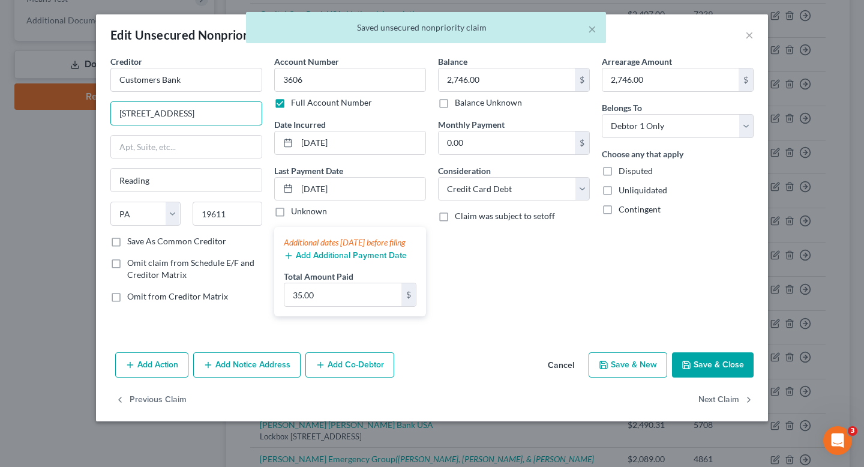
drag, startPoint x: 239, startPoint y: 116, endPoint x: 28, endPoint y: 112, distance: 211.2
click at [28, 113] on div "Edit Unsecured Nonpriority Claim × Creditor * Customers Bank 701 Reading Avenue…" at bounding box center [432, 233] width 864 height 467
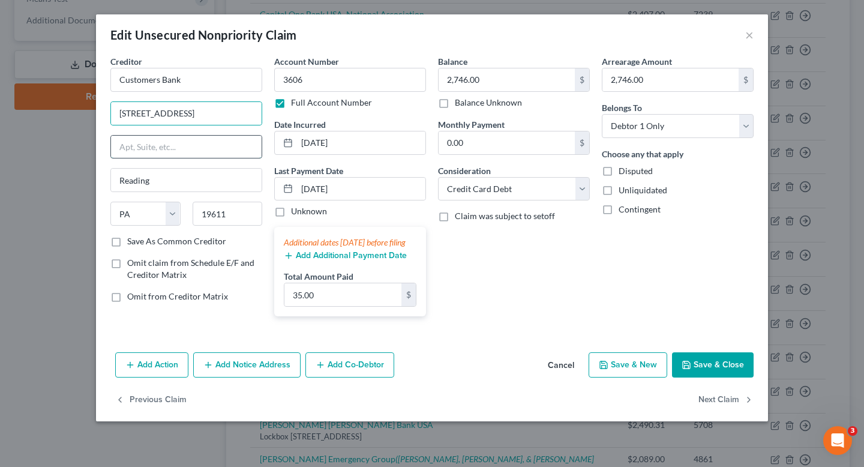
click at [163, 148] on input "text" at bounding box center [186, 147] width 151 height 23
paste input "701 Reading Avenue"
type input "701 Reading Avenue"
drag, startPoint x: 205, startPoint y: 114, endPoint x: 41, endPoint y: 108, distance: 163.3
click at [41, 108] on div "Edit Unsecured Nonpriority Claim × Creditor * Customers Bank 701 Reading Avenue…" at bounding box center [432, 233] width 864 height 467
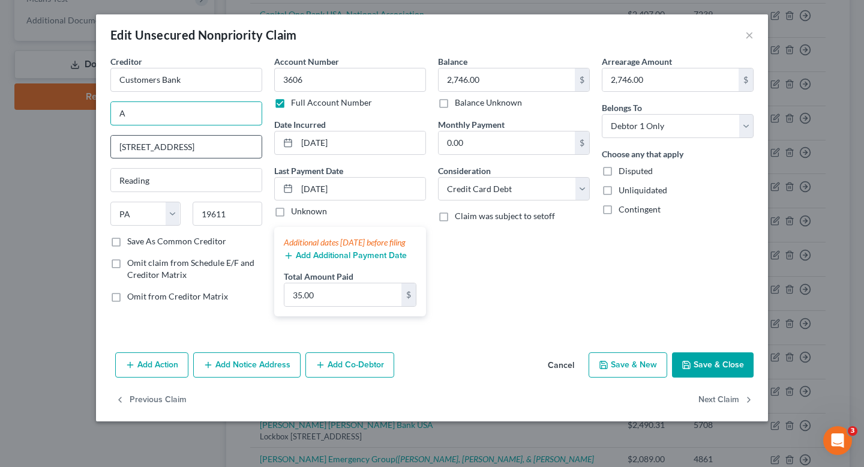
type input "Attn: Bankruptcy Department"
click at [712, 367] on button "Save & Close" at bounding box center [713, 364] width 82 height 25
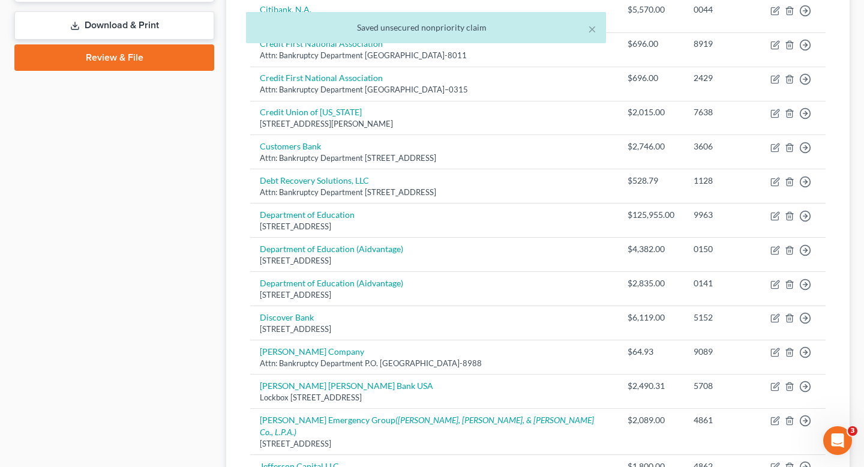
scroll to position [546, 0]
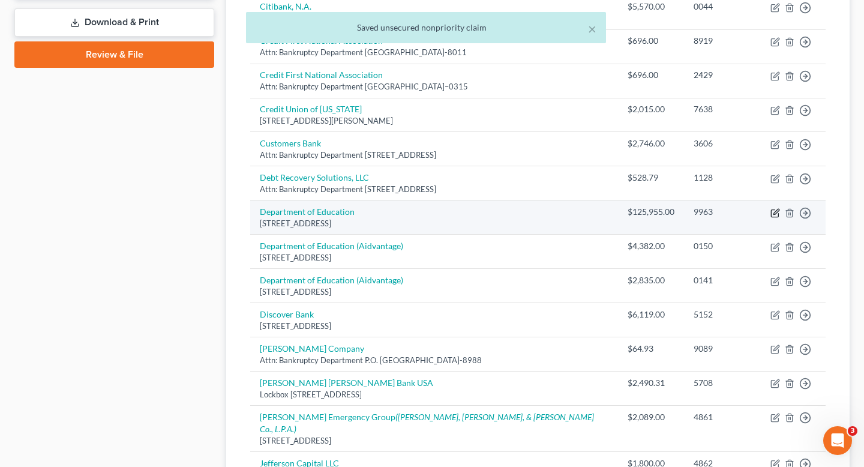
click at [774, 208] on icon "button" at bounding box center [775, 213] width 10 height 10
select select "30"
select select "0"
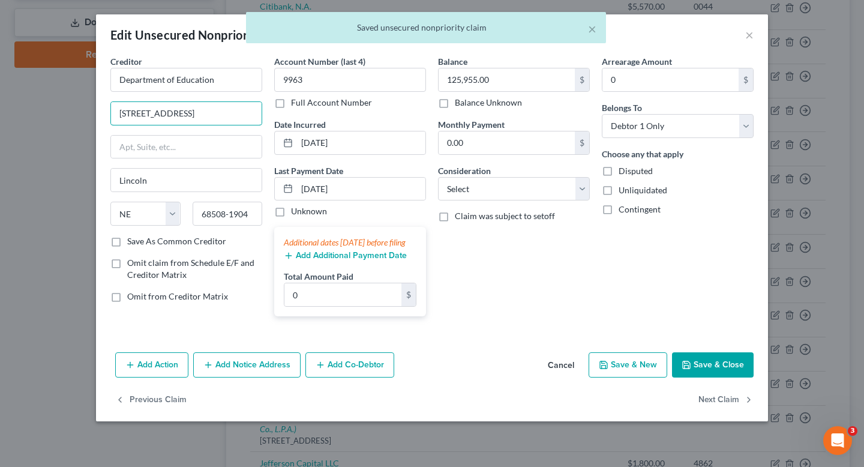
drag, startPoint x: 189, startPoint y: 118, endPoint x: 61, endPoint y: 116, distance: 128.4
click at [61, 116] on div "Edit Unsecured Nonpriority Claim × Creditor * Department of Education 121 S 13t…" at bounding box center [432, 233] width 864 height 467
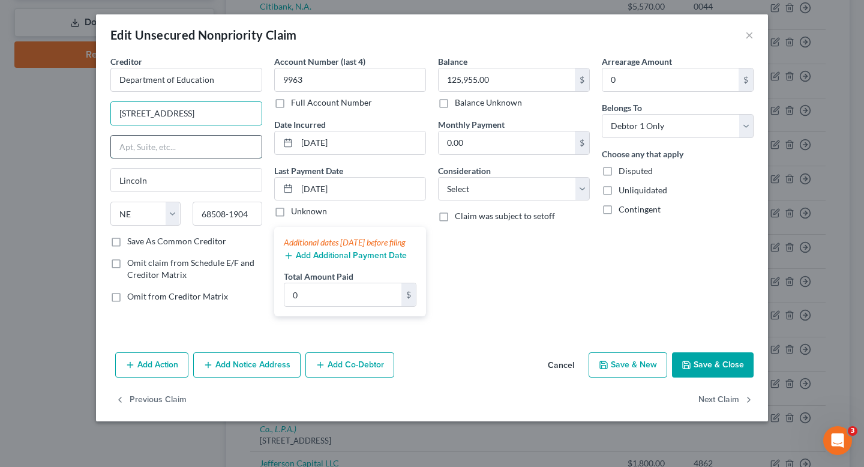
click at [154, 152] on input "text" at bounding box center [186, 147] width 151 height 23
paste input "121 S 13th St"
type input "121 S 13th St"
drag, startPoint x: 190, startPoint y: 108, endPoint x: 11, endPoint y: 98, distance: 179.6
click at [11, 99] on div "Edit Unsecured Nonpriority Claim × Creditor * Department of Education 121 S 13t…" at bounding box center [432, 233] width 864 height 467
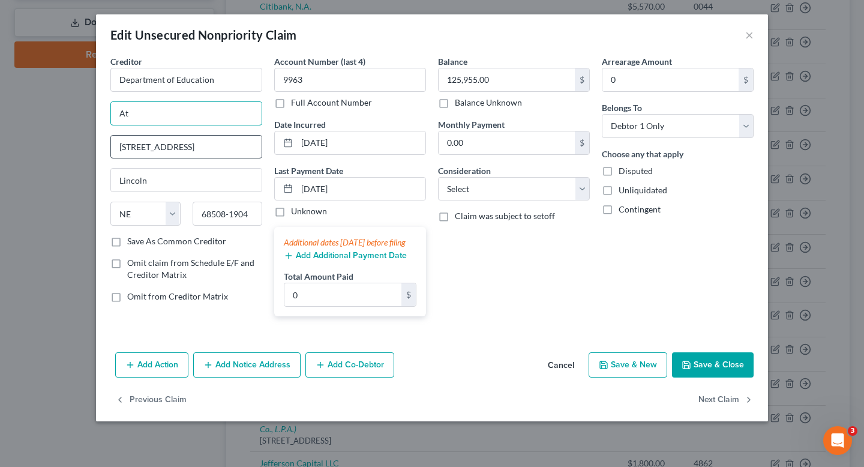
type input "Attn: Bankruptcy Department"
click at [706, 377] on button "Save & Close" at bounding box center [713, 364] width 82 height 25
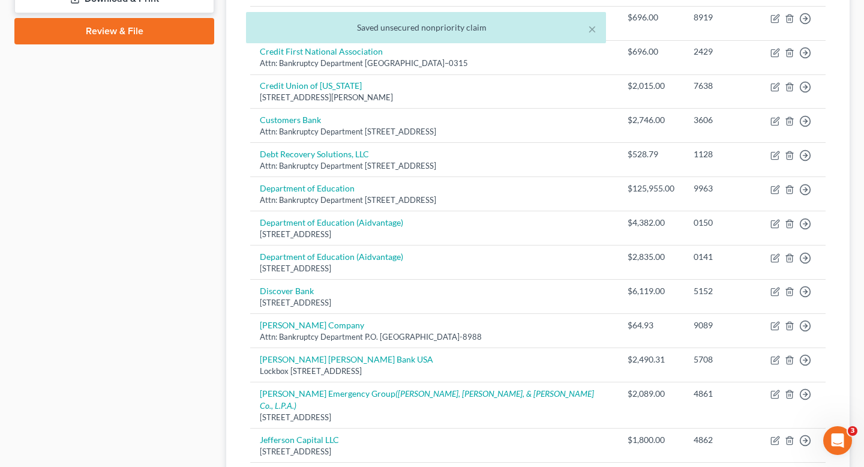
scroll to position [570, 0]
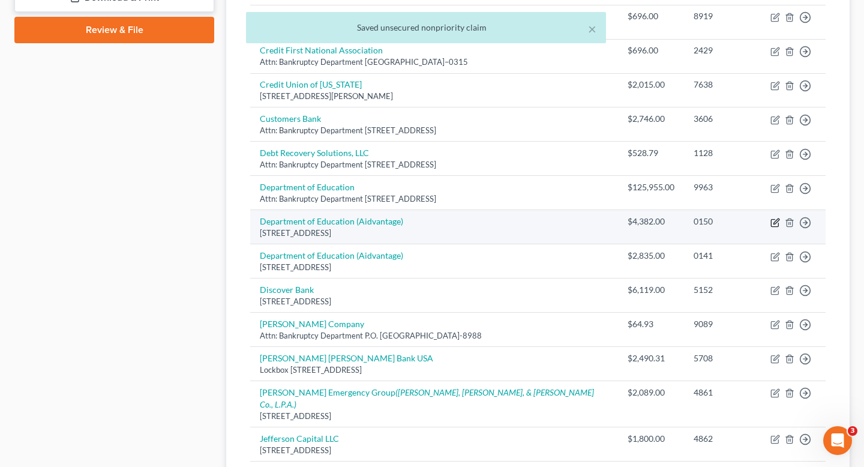
click at [776, 218] on icon "button" at bounding box center [775, 223] width 10 height 10
select select "48"
select select "17"
select select "0"
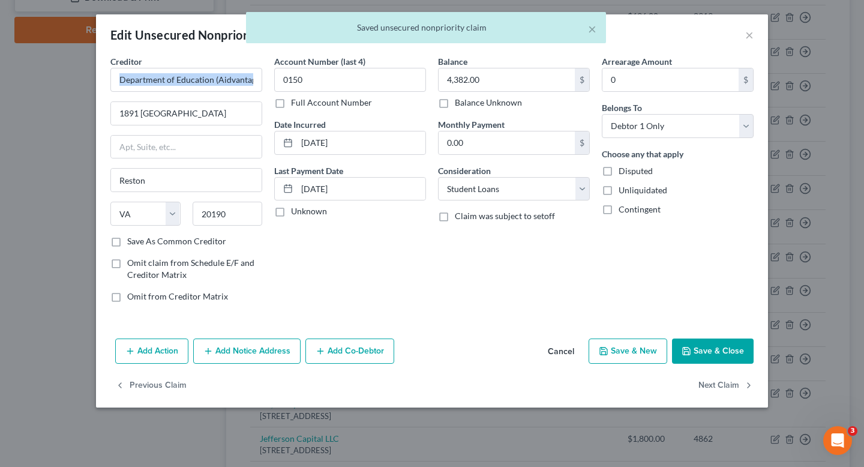
drag, startPoint x: 239, startPoint y: 125, endPoint x: 89, endPoint y: 81, distance: 156.2
click at [89, 81] on div "Edit Unsecured Nonpriority Claim × Creditor * Department of Education (Aidvanta…" at bounding box center [432, 233] width 864 height 467
click at [215, 116] on input "1891 Metro Center Dr" at bounding box center [186, 113] width 151 height 23
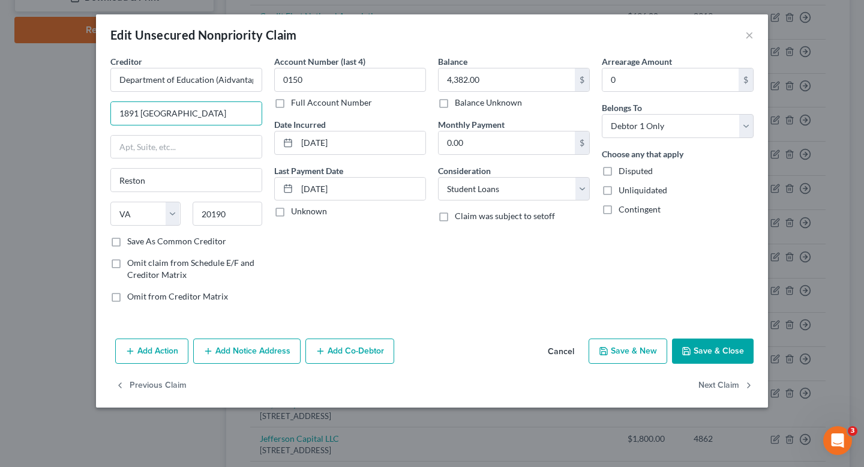
drag, startPoint x: 234, startPoint y: 116, endPoint x: 81, endPoint y: 115, distance: 153.0
click at [81, 115] on div "Edit Unsecured Nonpriority Claim × Creditor * Department of Education (Aidvanta…" at bounding box center [432, 233] width 864 height 467
click at [146, 152] on input "text" at bounding box center [186, 147] width 151 height 23
paste input "1891 Metro Center Dr"
type input "1891 Metro Center Dr"
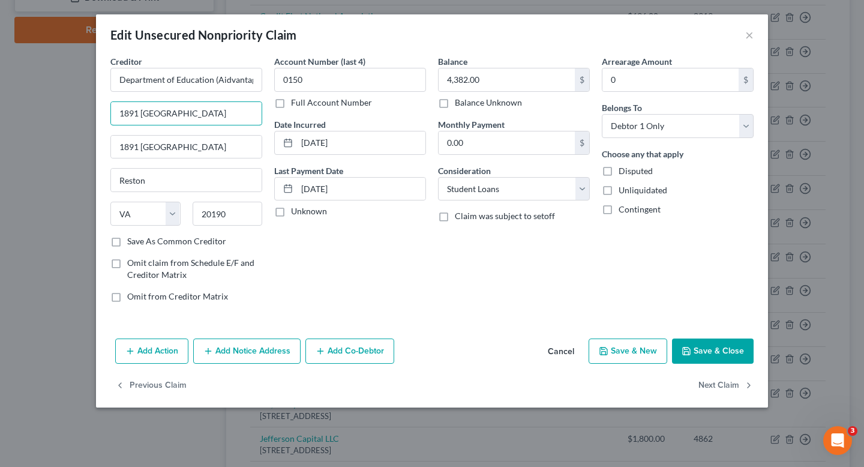
drag, startPoint x: 226, startPoint y: 119, endPoint x: 25, endPoint y: 101, distance: 202.3
click at [25, 101] on div "Edit Unsecured Nonpriority Claim × Creditor * Department of Education (Aidvanta…" at bounding box center [432, 233] width 864 height 467
type input "Attn: Bankruptcy Department"
click at [726, 353] on button "Save & Close" at bounding box center [713, 350] width 82 height 25
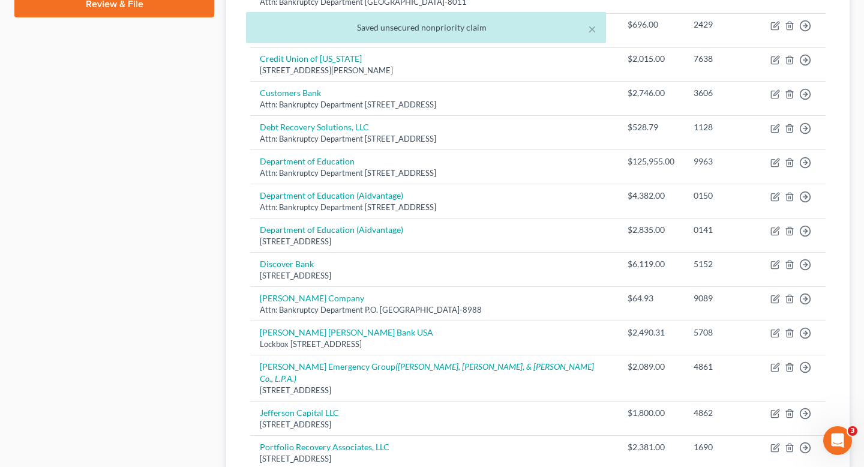
scroll to position [600, 0]
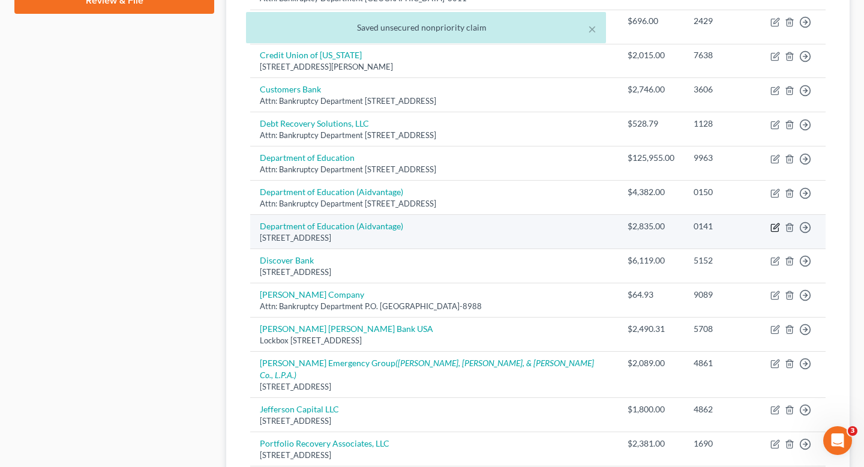
click at [774, 223] on icon "button" at bounding box center [775, 228] width 10 height 10
select select "48"
select select "17"
select select "0"
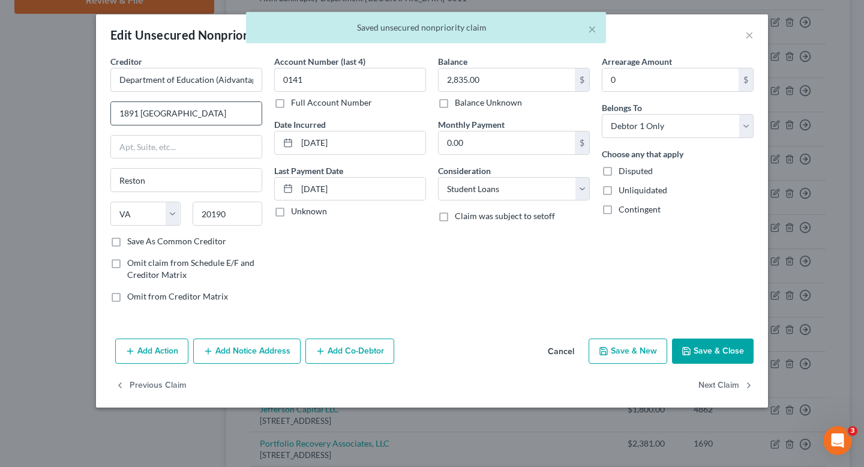
drag, startPoint x: 250, startPoint y: 117, endPoint x: 123, endPoint y: 101, distance: 128.1
click at [123, 101] on div "1891 Metro Center Dr" at bounding box center [186, 113] width 152 height 24
click at [170, 148] on input "text" at bounding box center [186, 147] width 151 height 23
paste input "1891 Metro Center Dr"
type input "1891 Metro Center Dr"
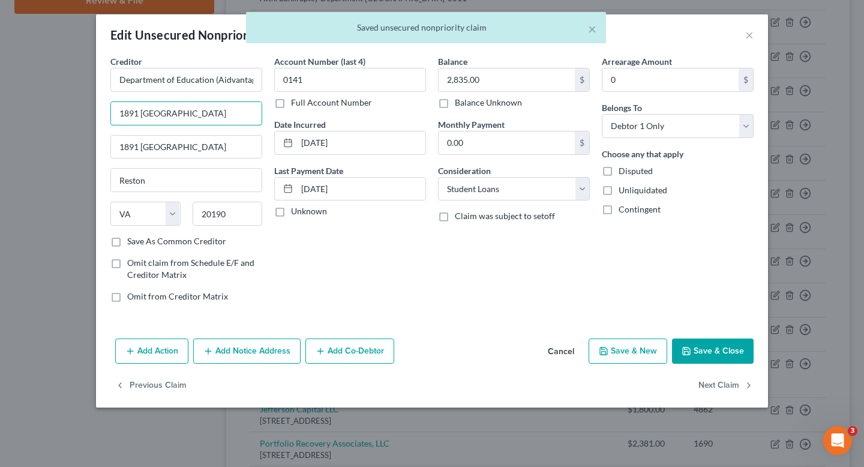
drag, startPoint x: 242, startPoint y: 118, endPoint x: 34, endPoint y: 104, distance: 208.0
click at [34, 104] on div "Edit Unsecured Nonpriority Claim × Creditor * Department of Education (Aidvanta…" at bounding box center [432, 233] width 864 height 467
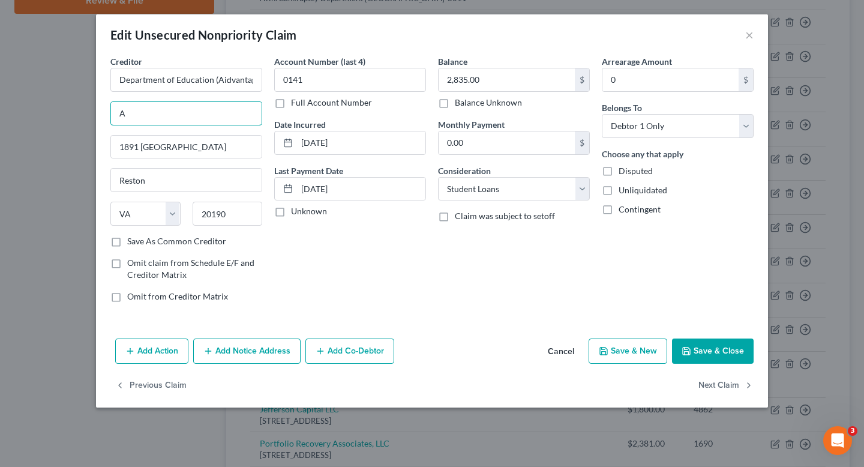
type input "Attn: Bankruptcy Department"
click at [725, 347] on button "Save & Close" at bounding box center [713, 350] width 82 height 25
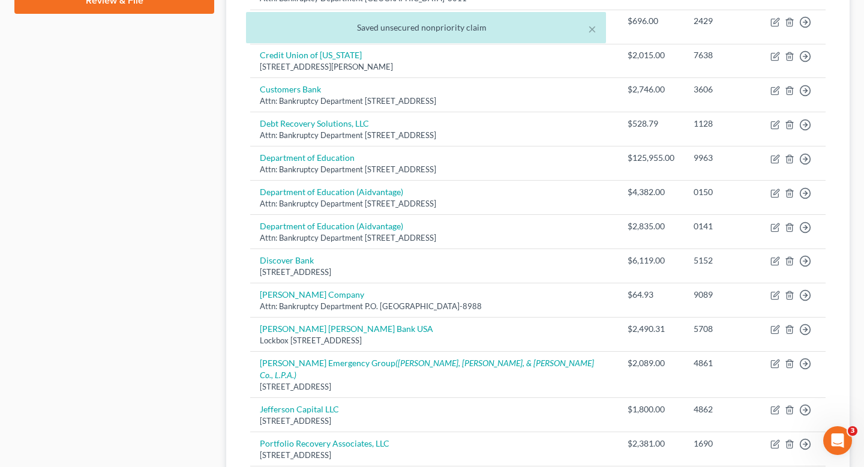
scroll to position [612, 0]
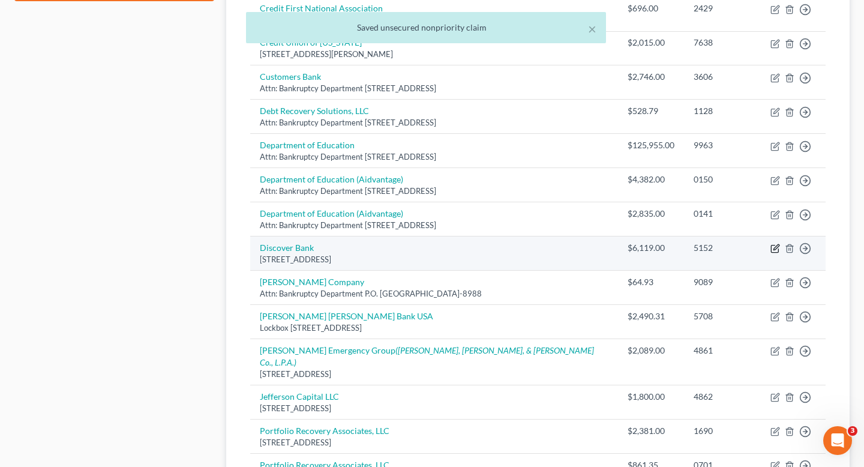
click at [777, 245] on icon "button" at bounding box center [775, 247] width 5 height 5
select select "46"
select select "2"
select select "0"
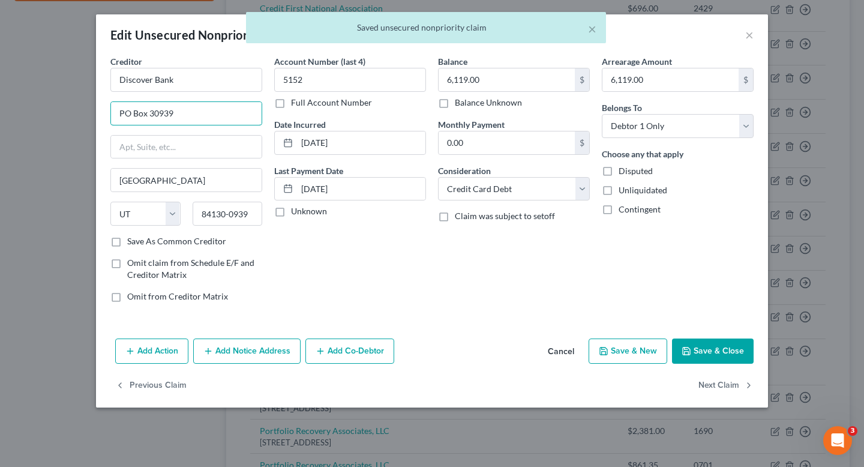
drag, startPoint x: 232, startPoint y: 104, endPoint x: 40, endPoint y: 104, distance: 191.9
click at [40, 104] on div "Edit Unsecured Nonpriority Claim × Creditor * Discover Bank PO Box 30939 Salt L…" at bounding box center [432, 233] width 864 height 467
drag, startPoint x: 244, startPoint y: 121, endPoint x: 41, endPoint y: 107, distance: 203.2
click at [41, 107] on div "Edit Unsecured Nonpriority Claim × Creditor * Discover Bank PO Box 30939 Salt L…" at bounding box center [432, 233] width 864 height 467
click at [141, 145] on input "text" at bounding box center [186, 147] width 151 height 23
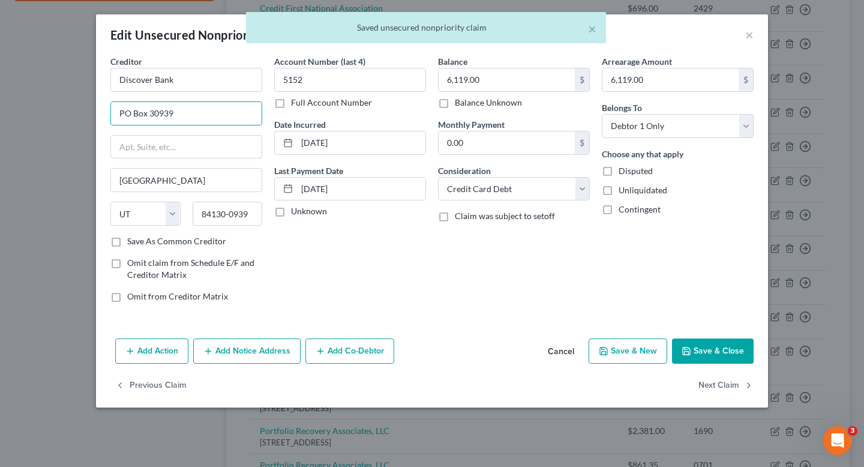
paste input "PO Box 30939"
type input "PO Box 30939"
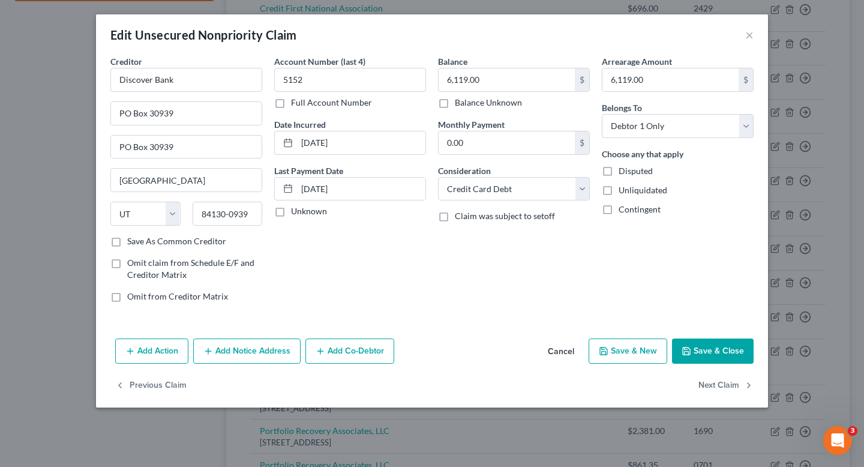
drag, startPoint x: 201, startPoint y: 101, endPoint x: 79, endPoint y: 101, distance: 122.4
click at [77, 101] on div "Edit Unsecured Nonpriority Claim × Creditor * Discover Bank PO Box 30939 PO Box…" at bounding box center [432, 233] width 864 height 467
click at [196, 119] on input "PO Box 30939" at bounding box center [186, 113] width 151 height 23
drag, startPoint x: 214, startPoint y: 117, endPoint x: 70, endPoint y: 110, distance: 143.5
click at [70, 110] on div "Edit Unsecured Nonpriority Claim × Creditor * Discover Bank PO Box 30939 PO Box…" at bounding box center [432, 233] width 864 height 467
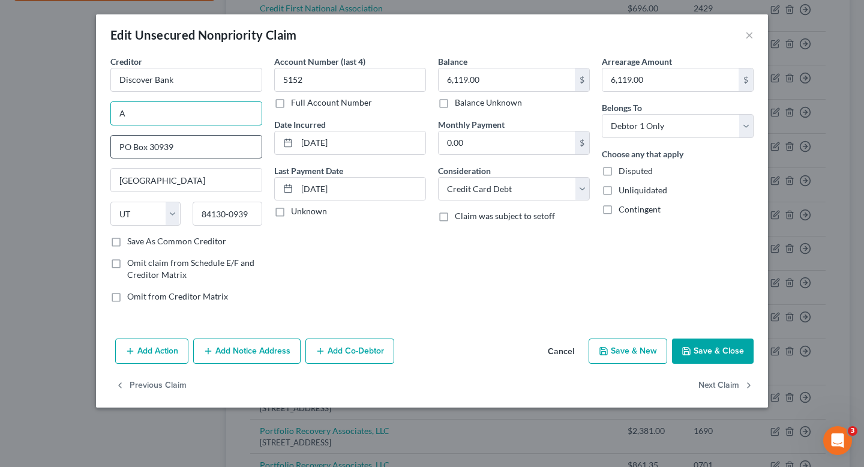
type input "Attn: Bankruptcy Department"
click at [711, 350] on button "Save & Close" at bounding box center [713, 350] width 82 height 25
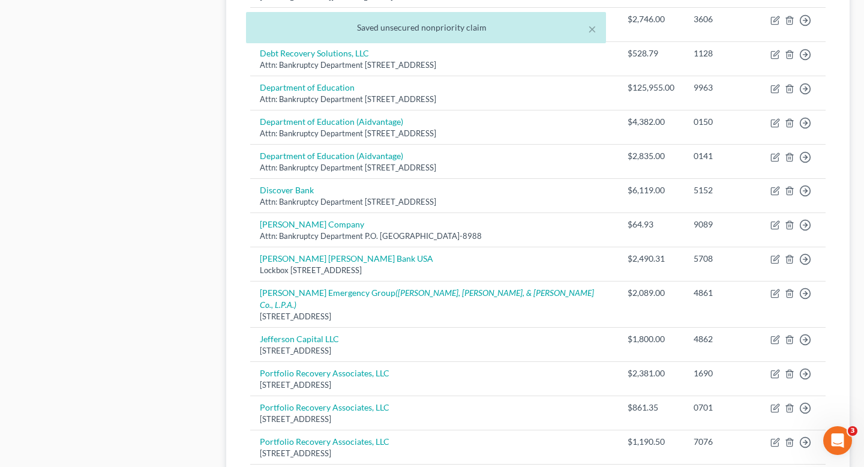
scroll to position [674, 0]
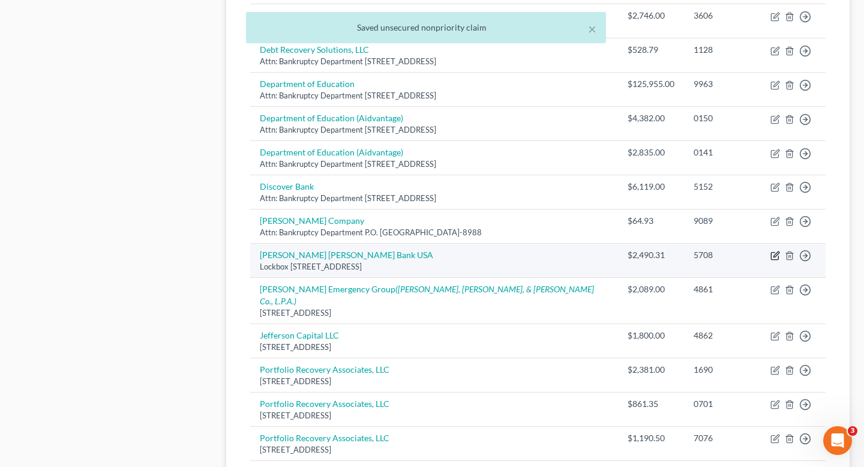
click at [776, 251] on icon "button" at bounding box center [775, 256] width 10 height 10
select select "39"
select select "2"
select select "0"
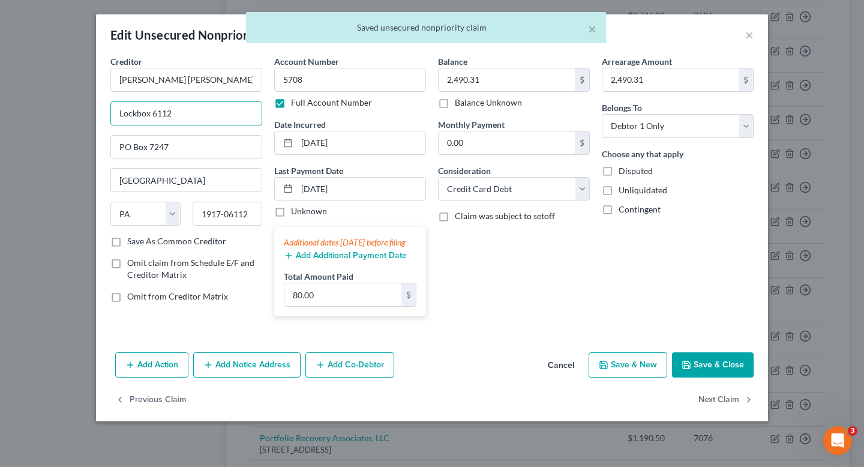
drag, startPoint x: 235, startPoint y: 118, endPoint x: 72, endPoint y: 104, distance: 163.1
click at [72, 104] on div "Edit Unsecured Nonpriority Claim × Creditor * Goldman Sachs Bank USA Lockbox 61…" at bounding box center [432, 233] width 864 height 467
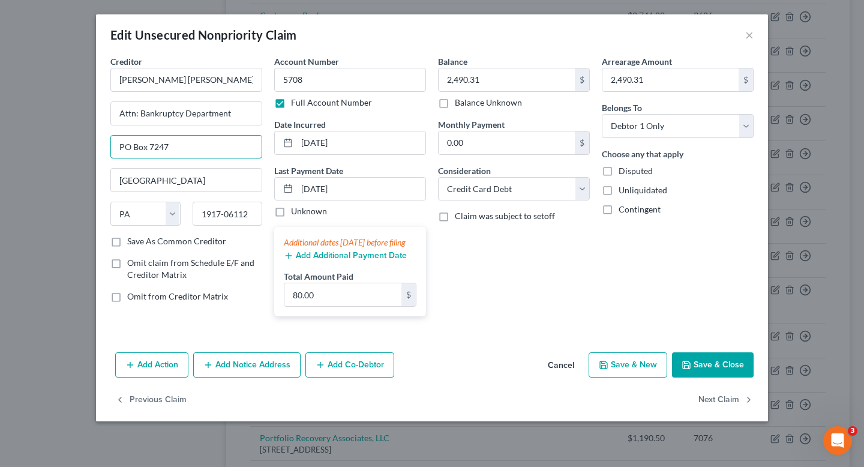
drag, startPoint x: 222, startPoint y: 151, endPoint x: 85, endPoint y: 150, distance: 137.4
click at [85, 150] on div "Edit Unsecured Nonpriority Claim × Creditor * Goldman Sachs Bank USA Attn: Bank…" at bounding box center [432, 233] width 864 height 467
drag, startPoint x: 235, startPoint y: 86, endPoint x: 41, endPoint y: 82, distance: 193.2
click at [41, 82] on div "Edit Unsecured Nonpriority Claim × Creditor * Goldman Sachs Bank USA Attn: Bank…" at bounding box center [432, 233] width 864 height 467
drag, startPoint x: 234, startPoint y: 109, endPoint x: 101, endPoint y: 112, distance: 133.2
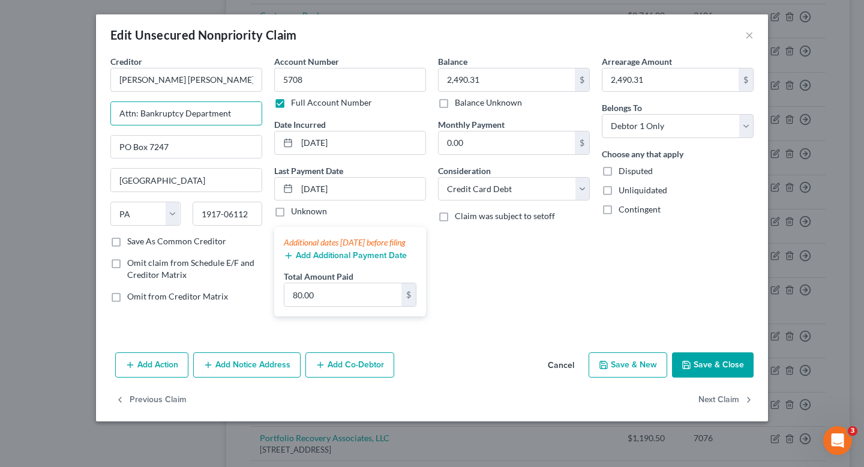
click at [101, 112] on div "Creditor * Goldman Sachs Bank USA Attn: Bankruptcy Department PO Box 7247 Phila…" at bounding box center [432, 201] width 672 height 292
paste input "LOCKBOX 6112"
type input "Lockbox 6112"
click at [706, 377] on button "Save & Close" at bounding box center [713, 364] width 82 height 25
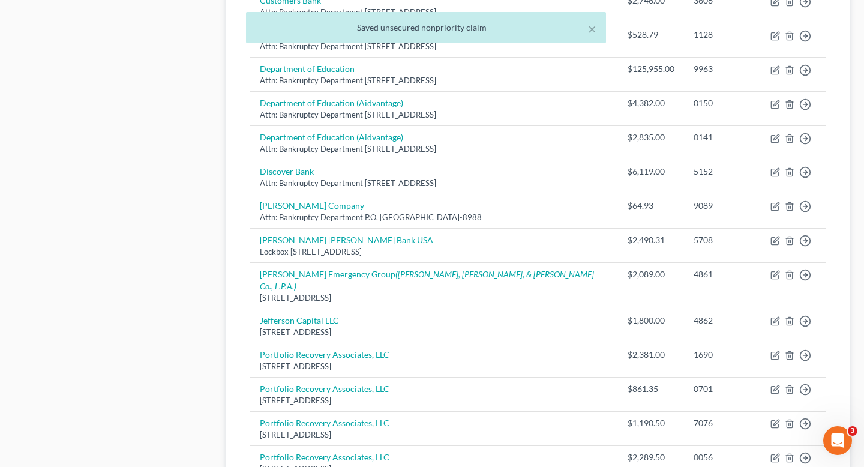
scroll to position [689, 0]
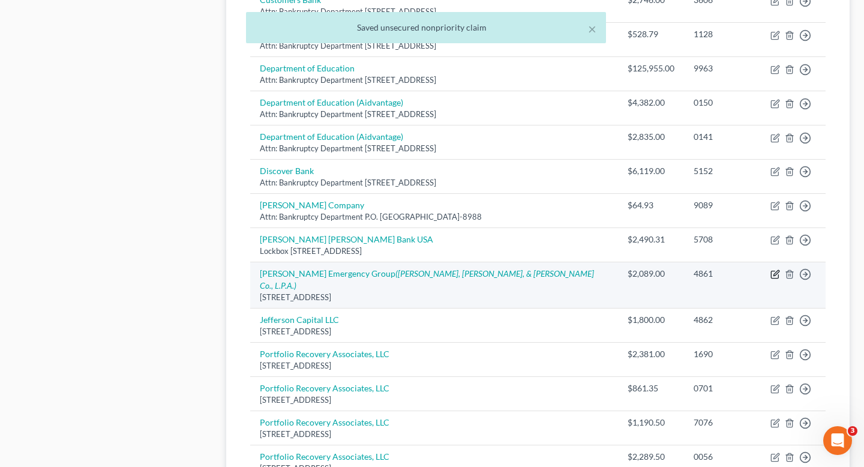
click at [774, 271] on icon "button" at bounding box center [775, 273] width 5 height 5
select select "28"
select select "9"
select select "0"
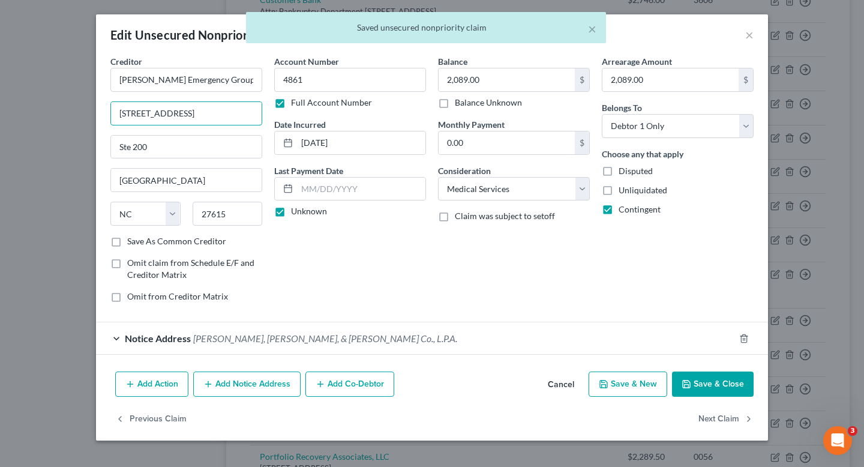
drag, startPoint x: 242, startPoint y: 116, endPoint x: 99, endPoint y: 116, distance: 142.8
click at [99, 116] on div "Creditor * Hoke Emergency Group 160 Mine Lake Ct Ste 200 Raleigh State AL AK AR…" at bounding box center [432, 210] width 672 height 311
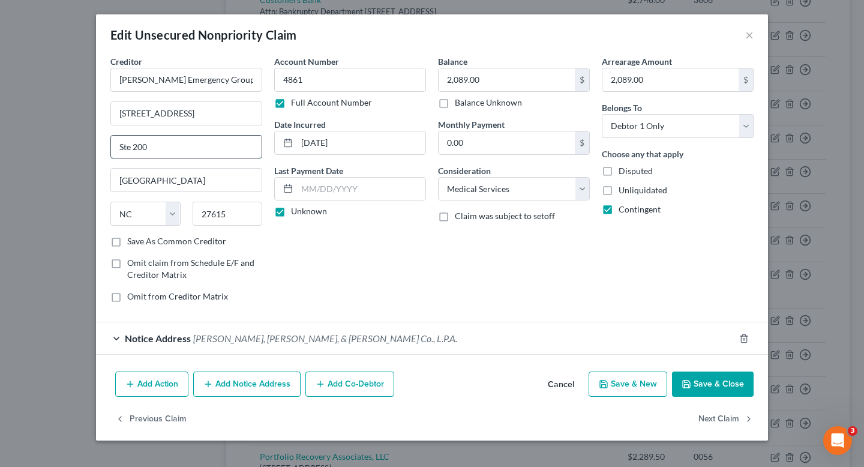
click at [119, 149] on input "Ste 200" at bounding box center [186, 147] width 151 height 23
paste input "160 Mine Lake Ct"
type input "160 Mine Lake Ct, Ste 200"
drag, startPoint x: 155, startPoint y: 112, endPoint x: 58, endPoint y: 76, distance: 104.0
click at [58, 76] on div "Edit Unsecured Nonpriority Claim × Creditor * Hoke Emergency Group 160 Mine Lak…" at bounding box center [432, 233] width 864 height 467
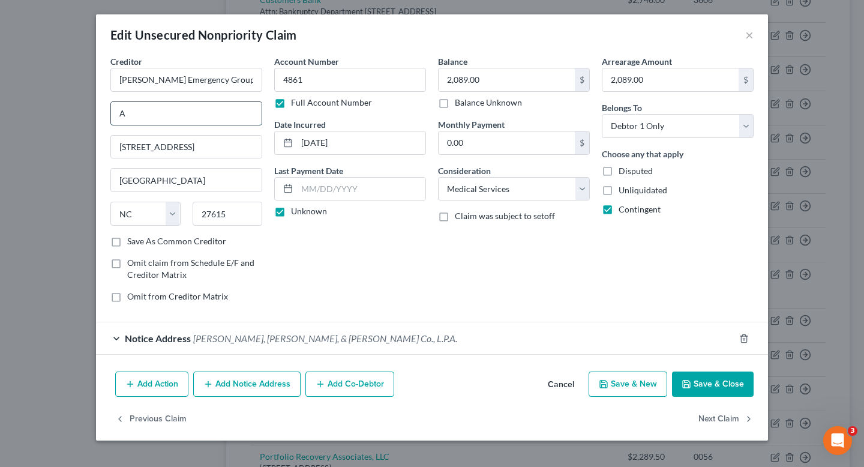
type input "Attn: Bankruptcy Department"
click at [724, 387] on button "Save & Close" at bounding box center [713, 383] width 82 height 25
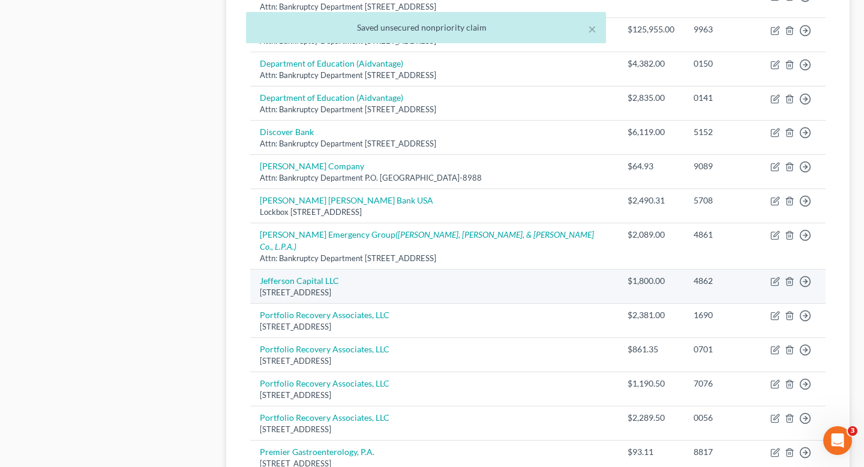
scroll to position [735, 0]
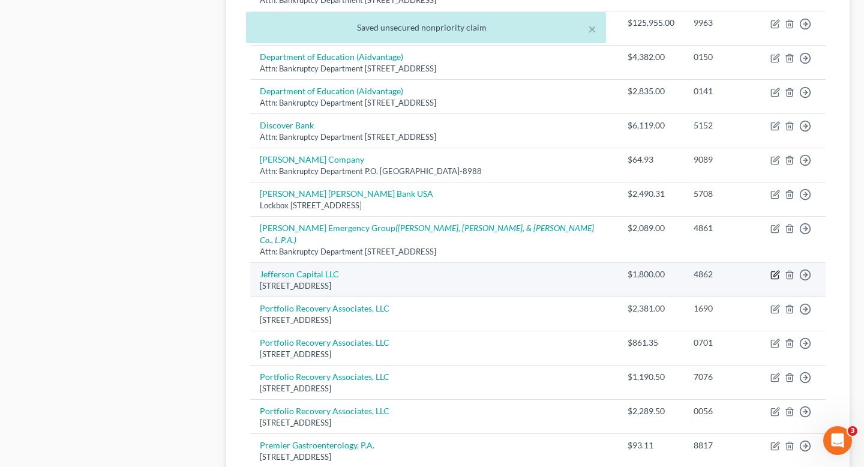
click at [773, 270] on icon "button" at bounding box center [775, 275] width 10 height 10
select select "24"
select select "2"
select select "0"
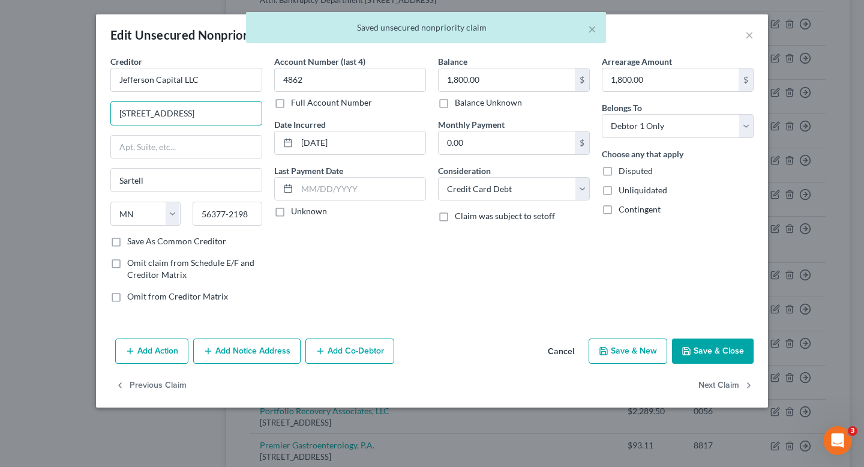
drag, startPoint x: 238, startPoint y: 113, endPoint x: 69, endPoint y: 96, distance: 169.4
click at [69, 96] on div "Edit Unsecured Nonpriority Claim × Creditor * Jefferson Capital LLC 200 14th Av…" at bounding box center [432, 233] width 864 height 467
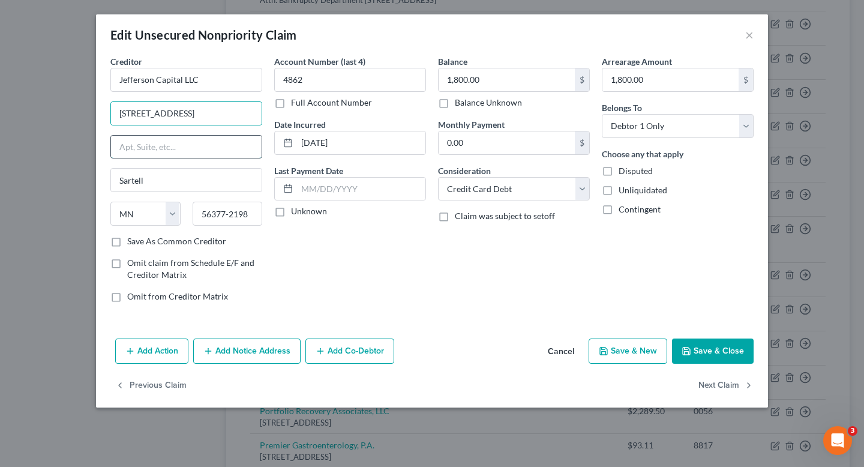
click at [144, 144] on input "text" at bounding box center [186, 147] width 151 height 23
paste input "200 14th Ave E"
type input "200 14th Ave E"
drag, startPoint x: 202, startPoint y: 110, endPoint x: 35, endPoint y: 101, distance: 166.4
click at [35, 101] on div "Edit Unsecured Nonpriority Claim × Creditor * Jefferson Capital LLC 200 14th Av…" at bounding box center [432, 233] width 864 height 467
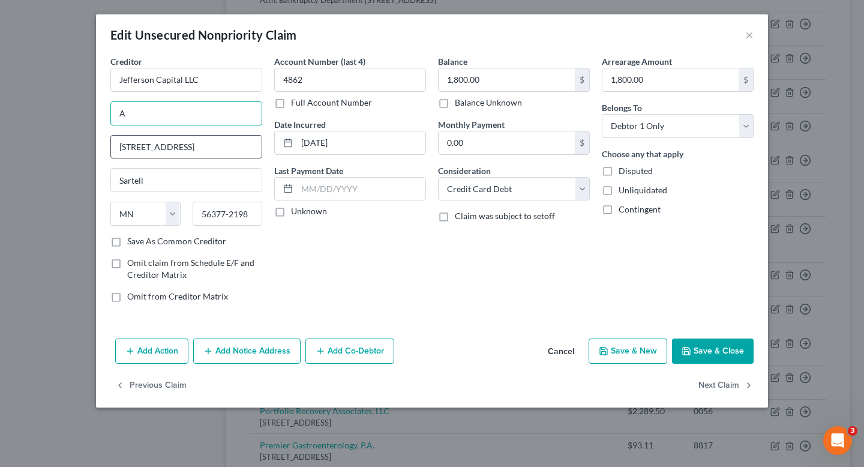
type input "Attn: Bankruptcy Department"
click at [721, 356] on button "Save & Close" at bounding box center [713, 350] width 82 height 25
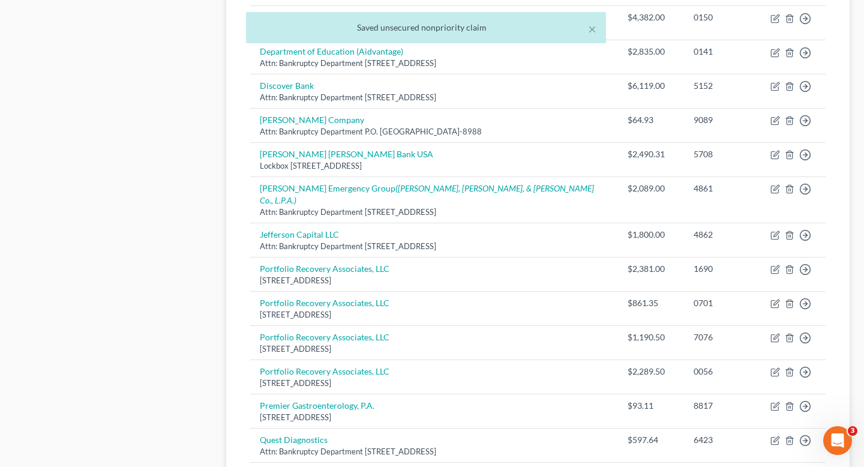
scroll to position [776, 0]
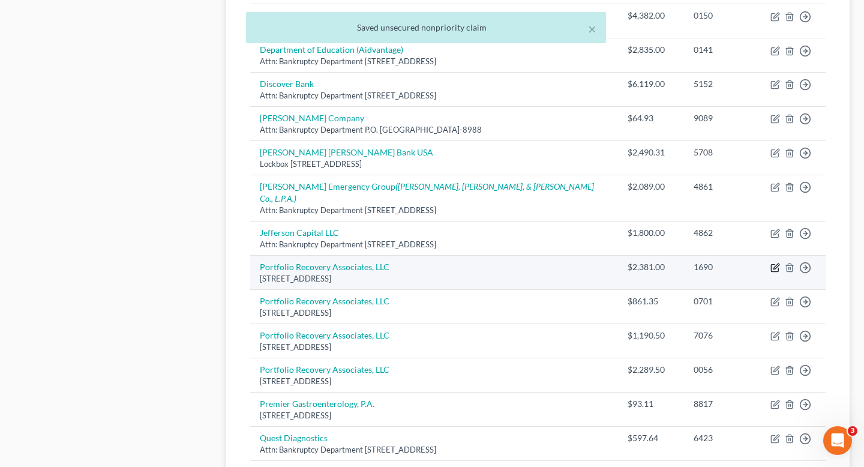
click at [772, 263] on icon "button" at bounding box center [775, 268] width 10 height 10
select select "48"
select select "2"
select select "0"
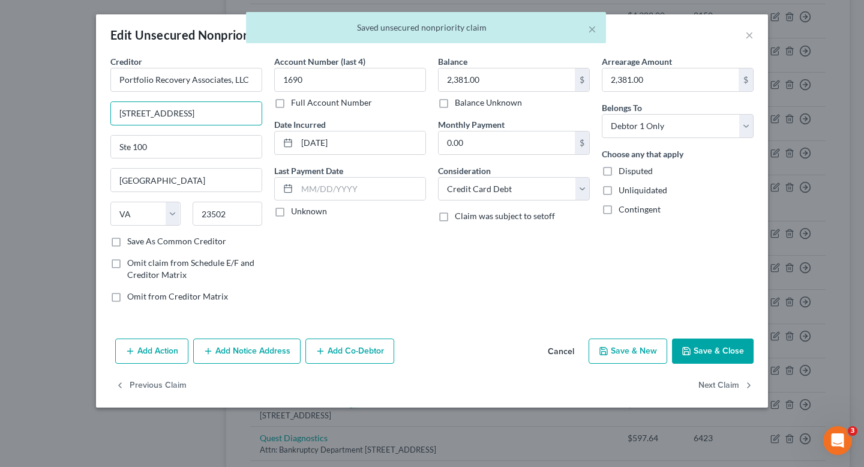
drag, startPoint x: 225, startPoint y: 111, endPoint x: 55, endPoint y: 108, distance: 169.8
click at [55, 108] on div "Edit Unsecured Nonpriority Claim × Creditor * Portfolio Recovery Associates, LL…" at bounding box center [432, 233] width 864 height 467
click at [118, 151] on input "Ste 100" at bounding box center [186, 147] width 151 height 23
paste input "120 Corporate Blvd"
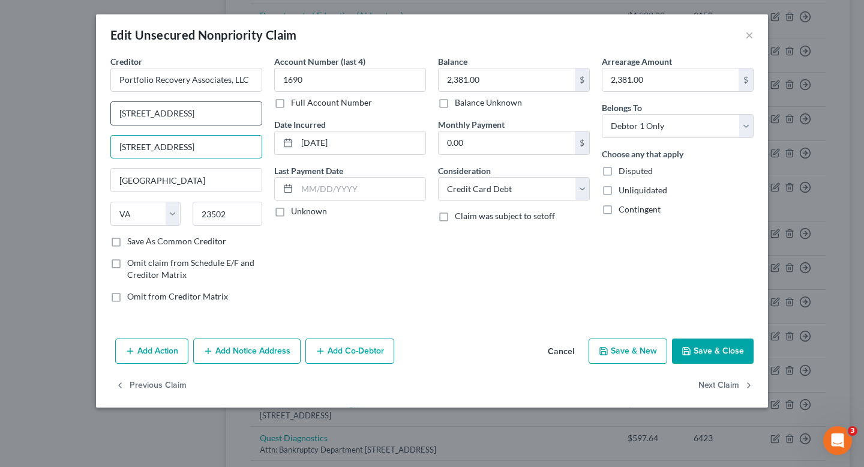
type input "120 Corporate Blvd, Ste 100"
drag, startPoint x: 223, startPoint y: 112, endPoint x: 40, endPoint y: 91, distance: 183.5
click at [40, 91] on div "Edit Unsecured Nonpriority Claim × Creditor * Portfolio Recovery Associates, LL…" at bounding box center [432, 233] width 864 height 467
type input "Attn: Bankruptcy Department"
click at [711, 347] on button "Save & Close" at bounding box center [713, 350] width 82 height 25
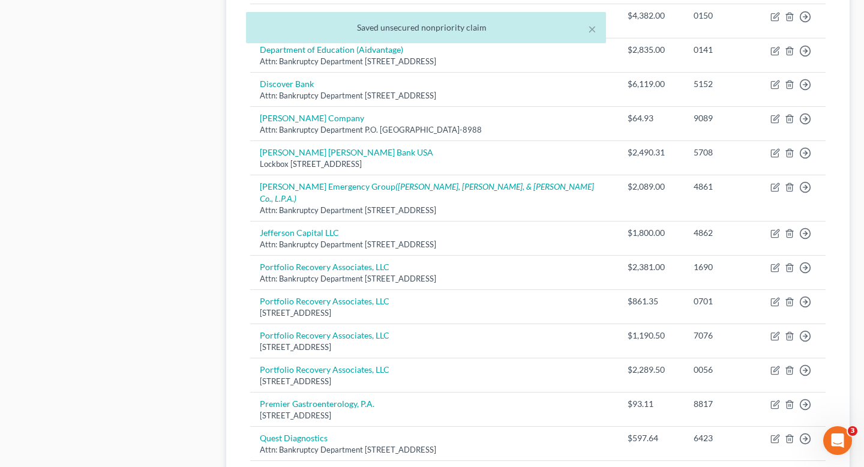
scroll to position [792, 0]
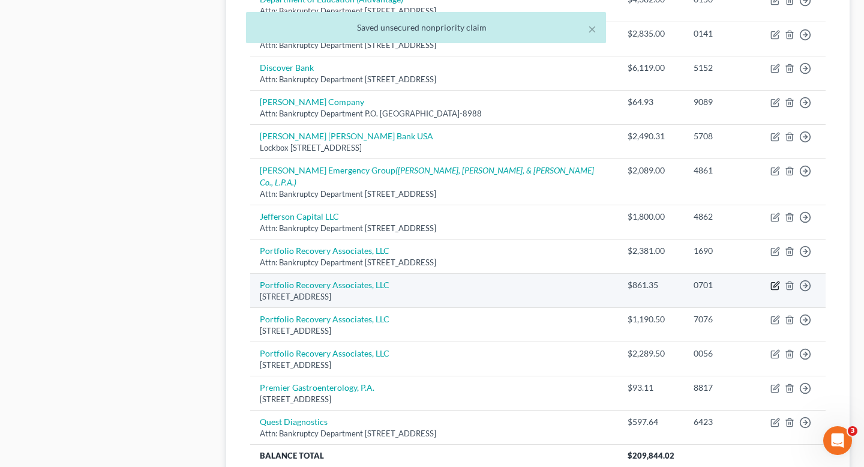
click at [774, 282] on icon "button" at bounding box center [775, 284] width 5 height 5
select select "48"
select select "2"
select select "0"
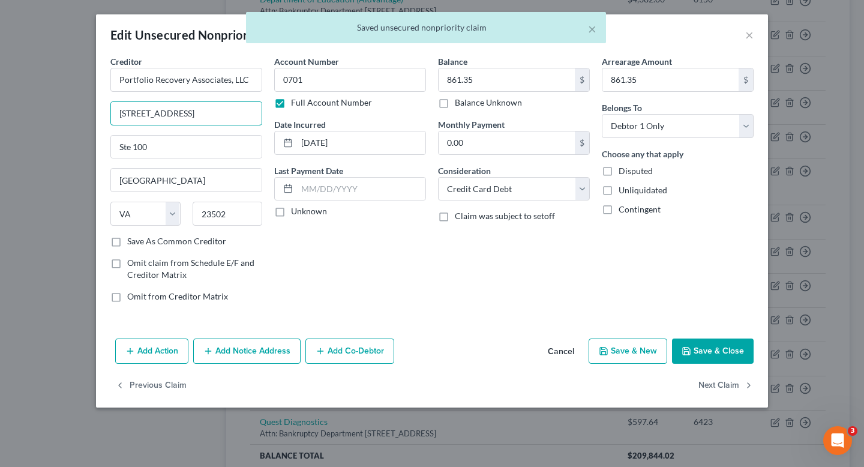
drag, startPoint x: 229, startPoint y: 119, endPoint x: 67, endPoint y: 109, distance: 161.7
click at [67, 109] on div "Edit Unsecured Nonpriority Claim × Creditor * Portfolio Recovery Associates, LL…" at bounding box center [432, 233] width 864 height 467
click at [120, 151] on input "Ste 100" at bounding box center [186, 147] width 151 height 23
paste input "120 Corporate Blvd"
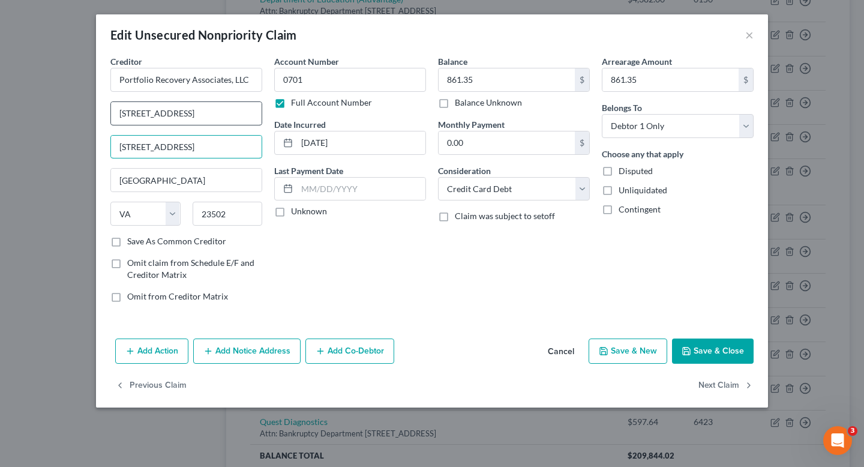
type input "120 Corporate Blvd, Ste 100"
drag, startPoint x: 216, startPoint y: 109, endPoint x: 55, endPoint y: 109, distance: 161.3
click at [55, 109] on div "Edit Unsecured Nonpriority Claim × Creditor * Portfolio Recovery Associates, LL…" at bounding box center [432, 233] width 864 height 467
type input "Attn: Bankruptcy Department"
click at [719, 351] on button "Save & Close" at bounding box center [713, 350] width 82 height 25
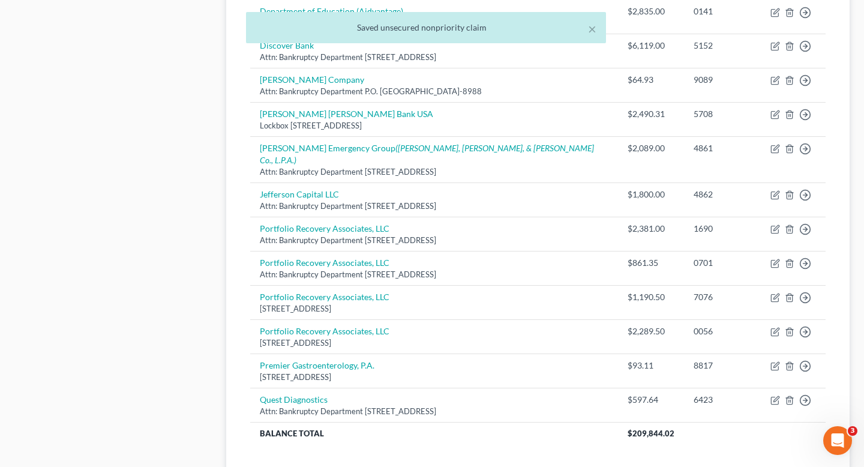
scroll to position [816, 0]
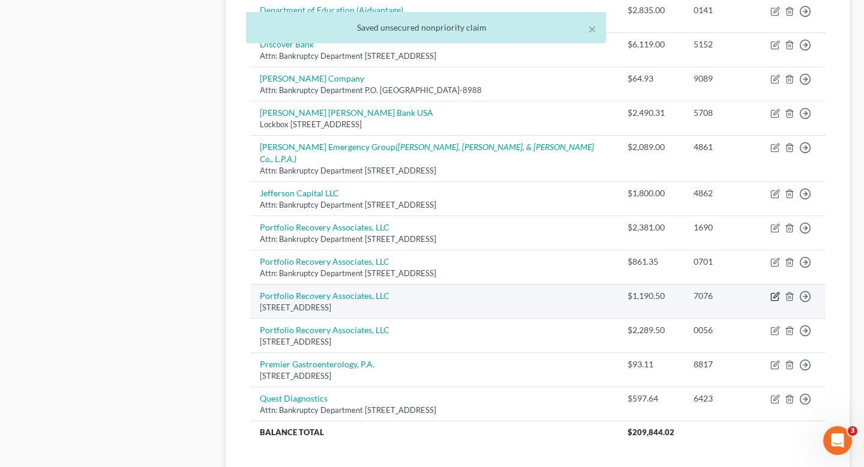
click at [774, 293] on icon "button" at bounding box center [774, 296] width 7 height 7
select select "48"
select select "0"
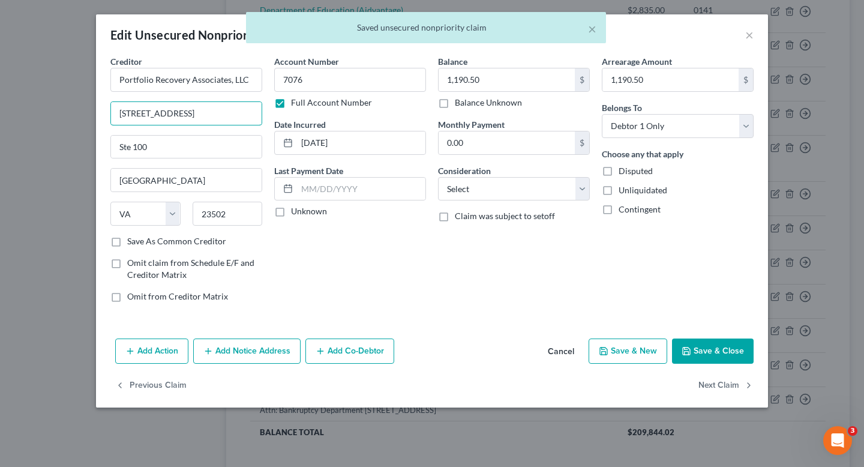
drag, startPoint x: 229, startPoint y: 110, endPoint x: 62, endPoint y: 110, distance: 167.3
click at [62, 110] on div "Edit Unsecured Nonpriority Claim × Creditor * Portfolio Recovery Associates, LL…" at bounding box center [432, 233] width 864 height 467
click at [119, 149] on input "Ste 100" at bounding box center [186, 147] width 151 height 23
paste input "120 Corporate Blvd"
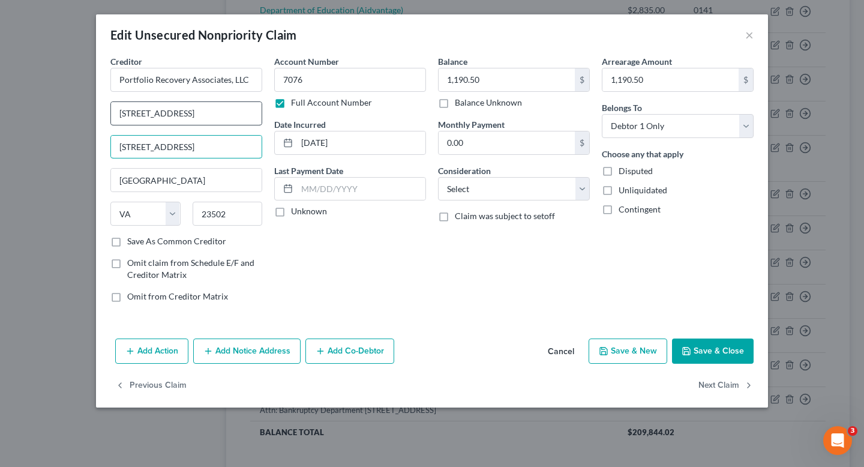
type input "120 Corporate Blvd, Ste 100"
drag, startPoint x: 230, startPoint y: 110, endPoint x: 34, endPoint y: 106, distance: 196.2
click at [34, 106] on div "Edit Unsecured Nonpriority Claim × Creditor * Portfolio Recovery Associates, LL…" at bounding box center [432, 233] width 864 height 467
type input "Attn: Bankruptcy Department"
click at [722, 348] on button "Save & Close" at bounding box center [713, 350] width 82 height 25
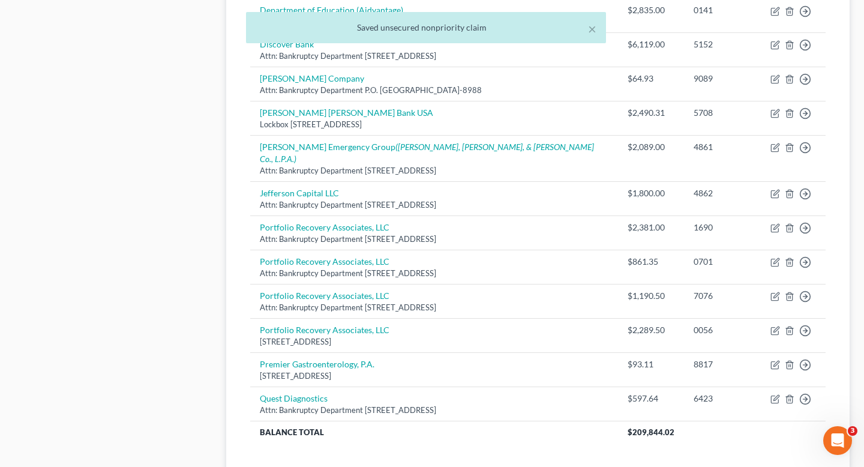
scroll to position [816, 0]
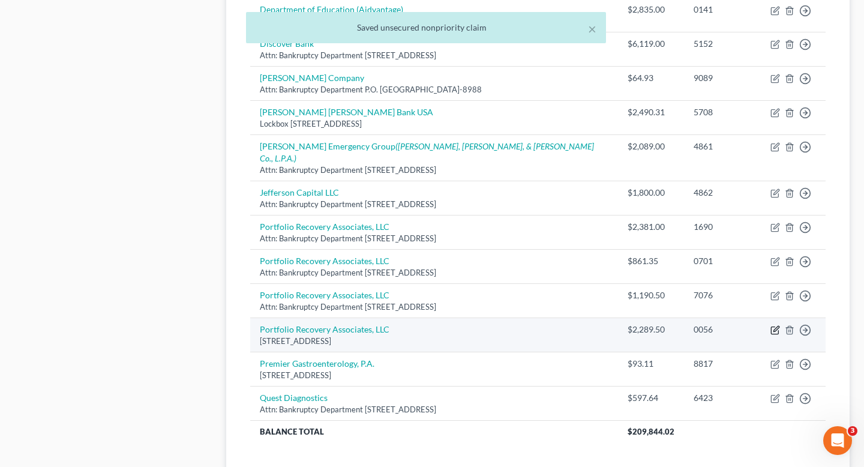
click at [775, 325] on icon "button" at bounding box center [775, 330] width 10 height 10
select select "48"
select select "2"
select select "0"
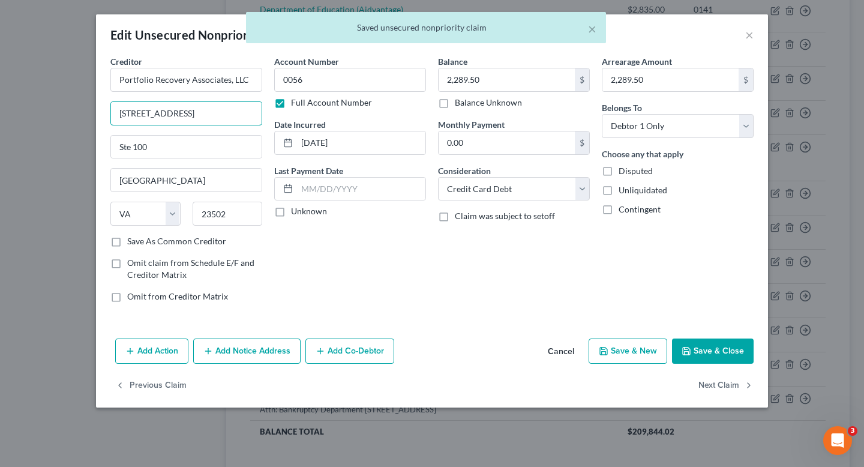
drag, startPoint x: 212, startPoint y: 115, endPoint x: 96, endPoint y: 115, distance: 115.8
click at [96, 115] on div "Creditor * Portfolio Recovery Associates, LLC 120 Corporate Blvd Ste 100 Norfol…" at bounding box center [432, 194] width 672 height 278
click at [116, 146] on input "Ste 100" at bounding box center [186, 147] width 151 height 23
paste input "120 Corporate Blvd"
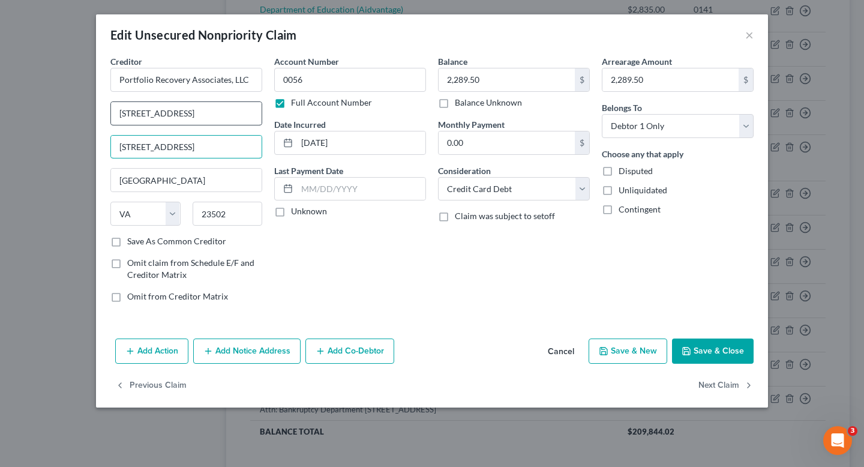
type input "120 Corporate Blvd, Ste 100"
drag, startPoint x: 208, startPoint y: 113, endPoint x: 41, endPoint y: 109, distance: 166.2
click at [46, 109] on div "Edit Unsecured Nonpriority Claim × Creditor * Portfolio Recovery Associates, LL…" at bounding box center [432, 233] width 864 height 467
type input "Attn: Bankruptcy Department"
click at [709, 359] on button "Save & Close" at bounding box center [713, 350] width 82 height 25
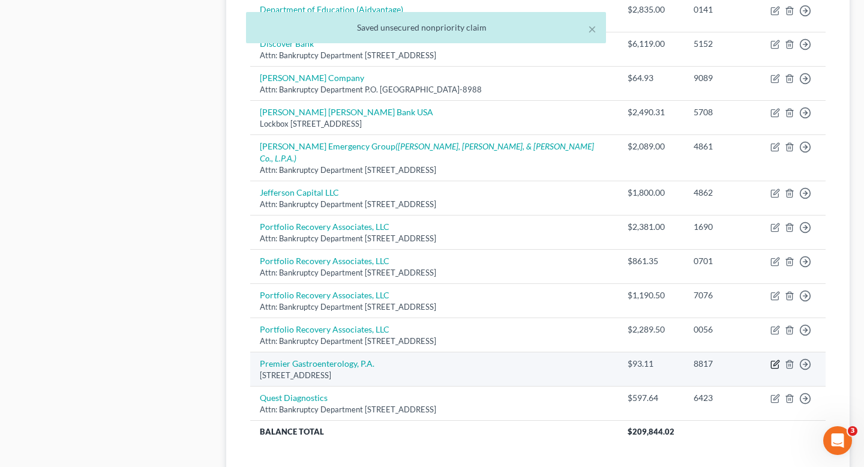
click at [774, 359] on icon "button" at bounding box center [775, 364] width 10 height 10
select select "28"
select select "9"
select select "0"
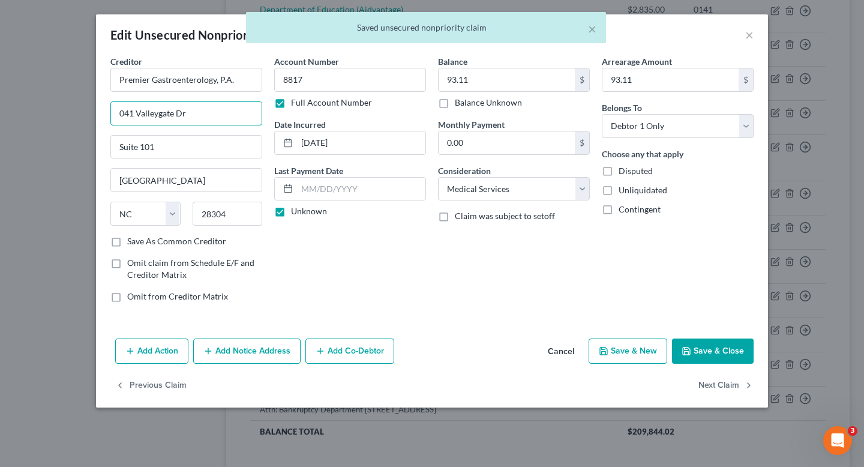
drag, startPoint x: 231, startPoint y: 120, endPoint x: 43, endPoint y: 77, distance: 193.2
click at [43, 77] on div "Edit Unsecured Nonpriority Claim × Creditor * Premier Gastroenterology, P.A. 04…" at bounding box center [432, 233] width 864 height 467
click at [121, 148] on input "Suite 101" at bounding box center [186, 147] width 151 height 23
paste input "041 Valleygate Dr"
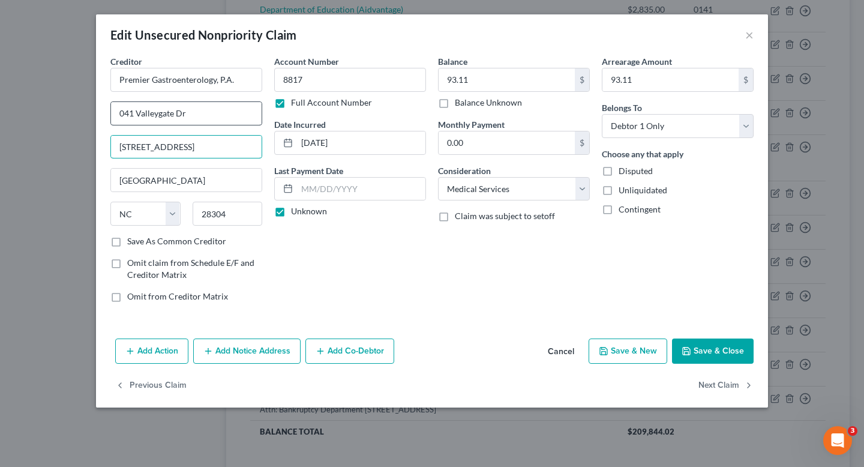
type input "041 Valleygate Dr, Suite 101"
drag, startPoint x: 221, startPoint y: 120, endPoint x: 54, endPoint y: 100, distance: 168.5
click at [54, 100] on div "Edit Unsecured Nonpriority Claim × Creditor * Premier Gastroenterology, P.A. 04…" at bounding box center [432, 233] width 864 height 467
type input "Attn: Bankruptcy Department"
click at [726, 349] on button "Save & Close" at bounding box center [713, 350] width 82 height 25
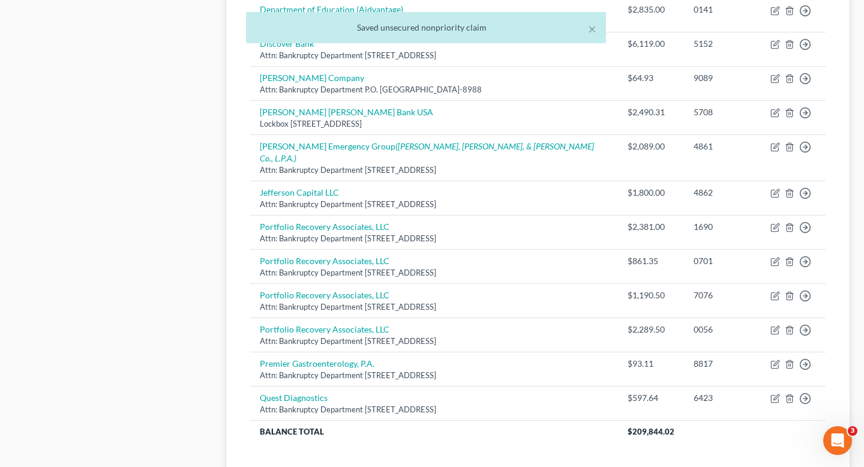
scroll to position [836, 0]
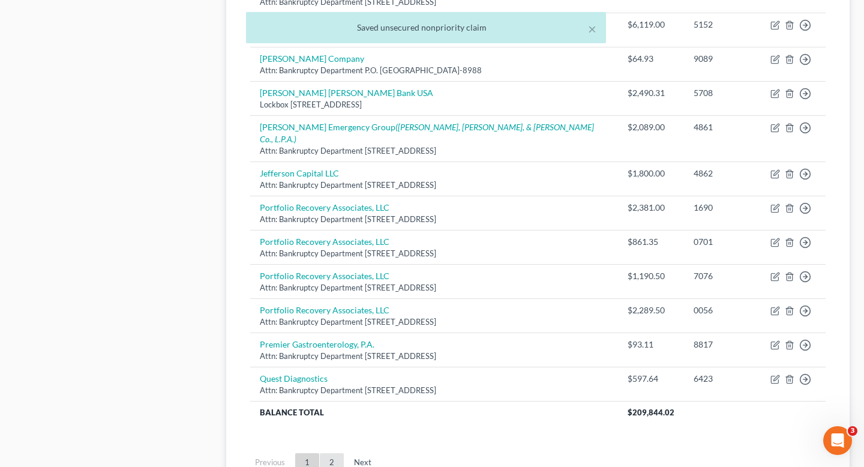
click at [330, 453] on link "2" at bounding box center [332, 462] width 24 height 19
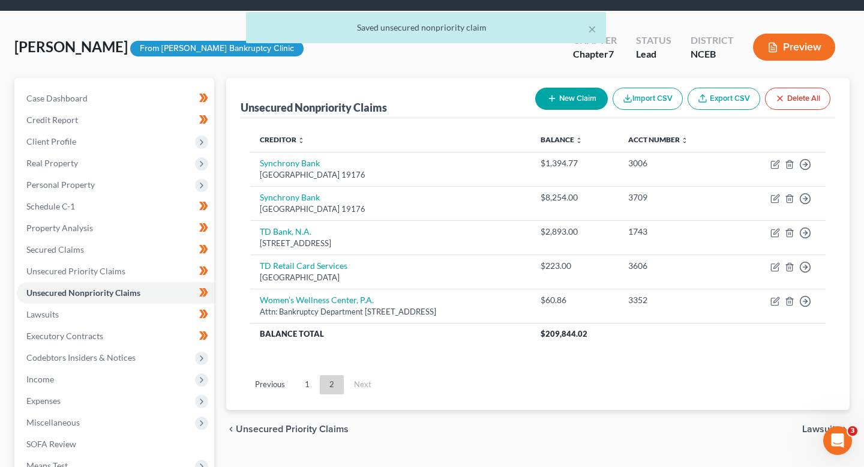
scroll to position [1, 0]
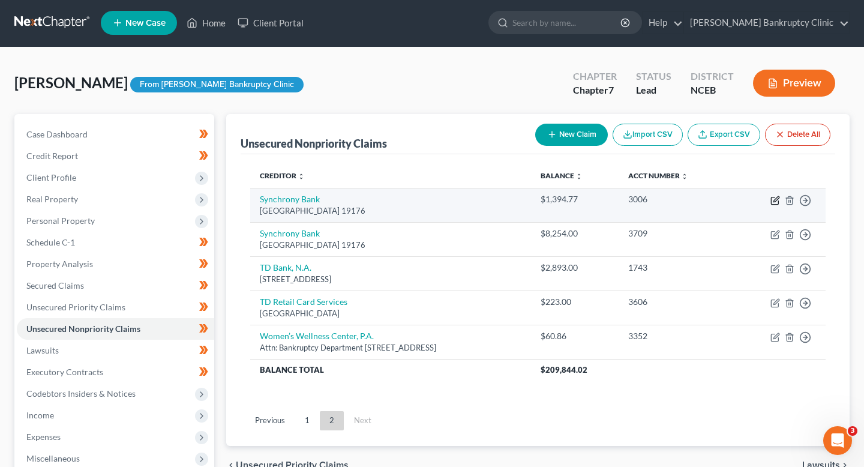
click at [779, 197] on icon "button" at bounding box center [775, 201] width 10 height 10
select select "39"
select select "2"
select select "0"
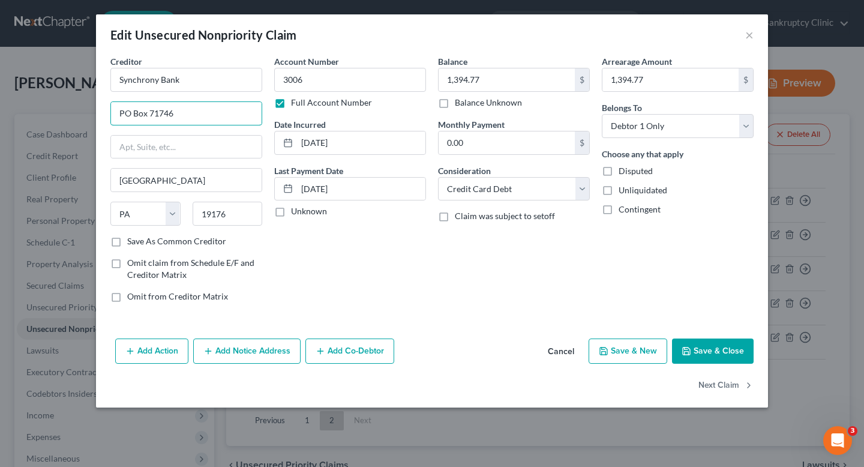
drag, startPoint x: 200, startPoint y: 112, endPoint x: 40, endPoint y: 112, distance: 160.7
click at [40, 112] on div "Edit Unsecured Nonpriority Claim × Creditor * Synchrony Bank PO Box 71746 Phila…" at bounding box center [432, 233] width 864 height 467
click at [147, 151] on input "text" at bounding box center [186, 147] width 151 height 23
paste input "PO Box 71746"
type input "PO Box 71746"
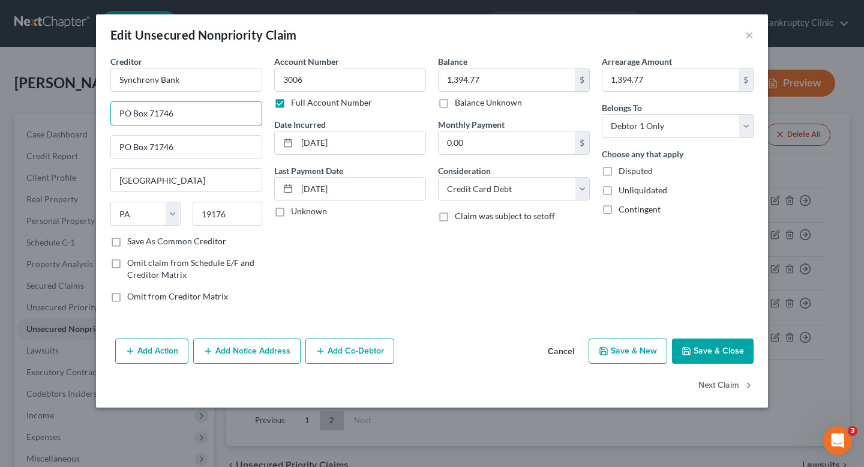
drag, startPoint x: 200, startPoint y: 112, endPoint x: 0, endPoint y: 103, distance: 199.9
click at [0, 103] on div "Edit Unsecured Nonpriority Claim × Creditor * Synchrony Bank PO Box 71746 PO Bo…" at bounding box center [432, 233] width 864 height 467
type input "Attn: Bankruptcy Department"
click at [709, 356] on button "Save & Close" at bounding box center [713, 350] width 82 height 25
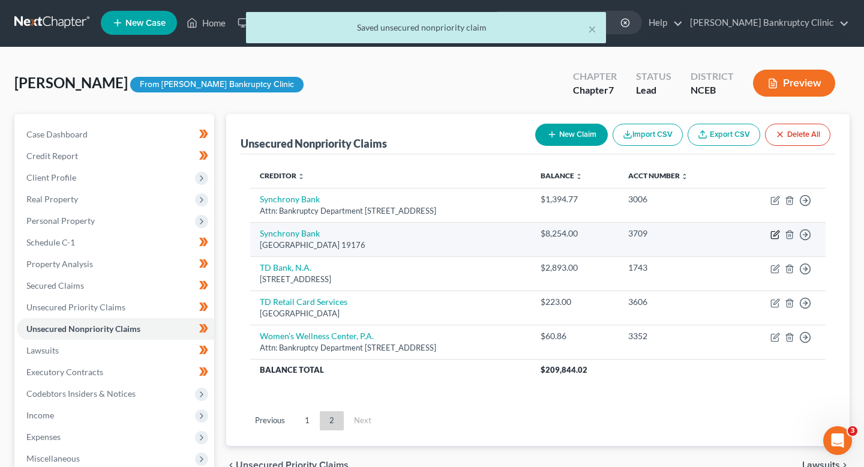
click at [772, 232] on icon "button" at bounding box center [775, 235] width 10 height 10
select select "39"
select select "2"
select select "0"
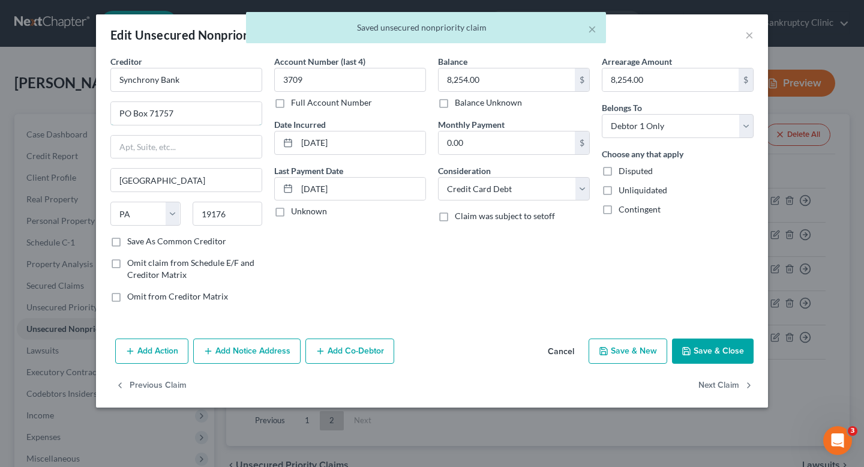
drag, startPoint x: 211, startPoint y: 119, endPoint x: 53, endPoint y: 97, distance: 159.2
click at [53, 97] on div "Edit Unsecured Nonpriority Claim × Creditor * Synchrony Bank PO Box 71757 Phila…" at bounding box center [432, 233] width 864 height 467
click at [179, 144] on input "text" at bounding box center [186, 147] width 151 height 23
paste input "PO Box 71757"
type input "PO Box 71757"
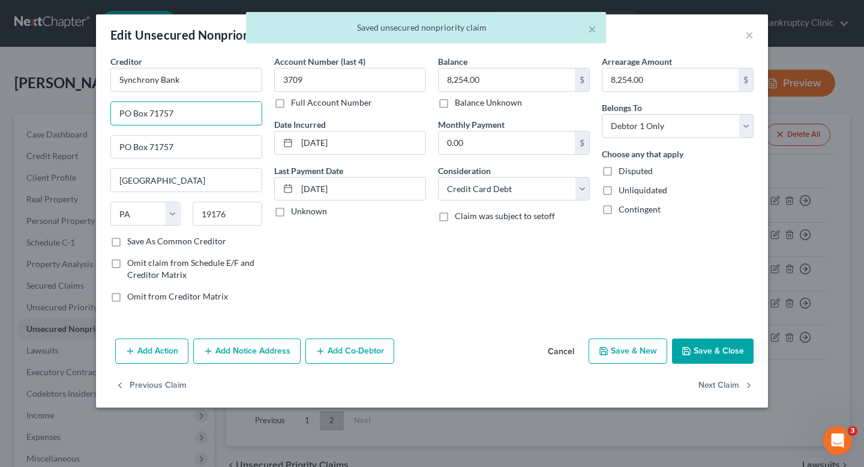
drag, startPoint x: 202, startPoint y: 118, endPoint x: 5, endPoint y: 110, distance: 196.3
click at [5, 110] on div "Edit Unsecured Nonpriority Claim × Creditor * Synchrony Bank PO Box 71757 PO Bo…" at bounding box center [432, 233] width 864 height 467
type input "Attn: Bankruptcy Department"
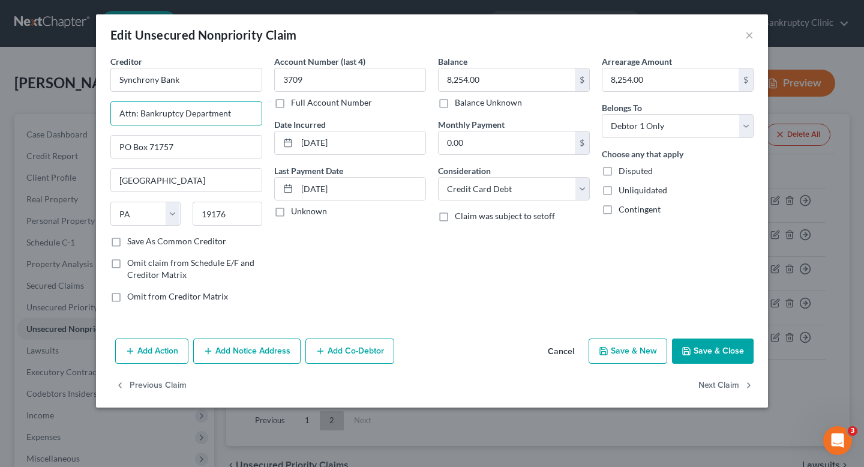
click at [734, 354] on button "Save & Close" at bounding box center [713, 350] width 82 height 25
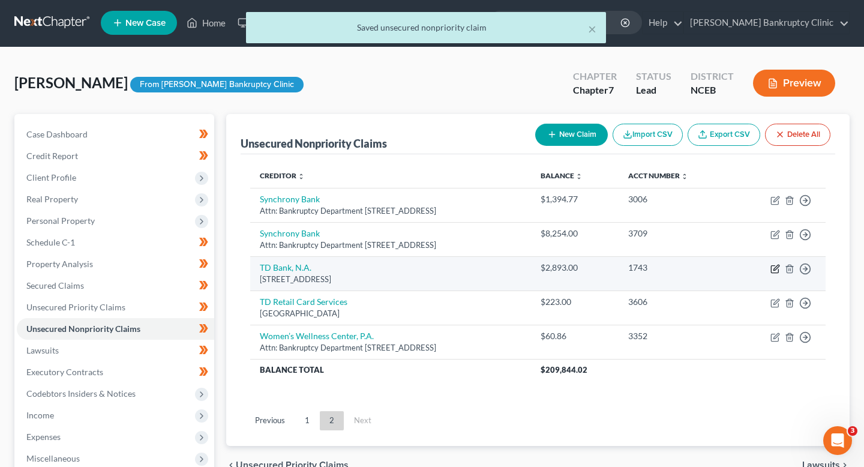
click at [776, 266] on icon "button" at bounding box center [775, 269] width 10 height 10
select select "24"
select select "2"
select select "0"
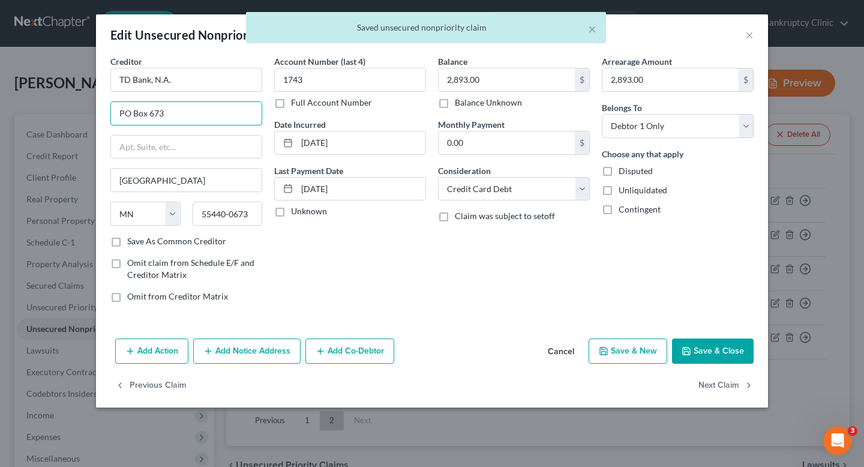
drag, startPoint x: 206, startPoint y: 110, endPoint x: 38, endPoint y: 103, distance: 168.1
click at [38, 103] on div "Edit Unsecured Nonpriority Claim × Creditor * TD Bank, N.A. PO Box 673 Minneapo…" at bounding box center [432, 233] width 864 height 467
click at [153, 148] on input "text" at bounding box center [186, 147] width 151 height 23
paste input "PO Box 673"
type input "PO Box 673"
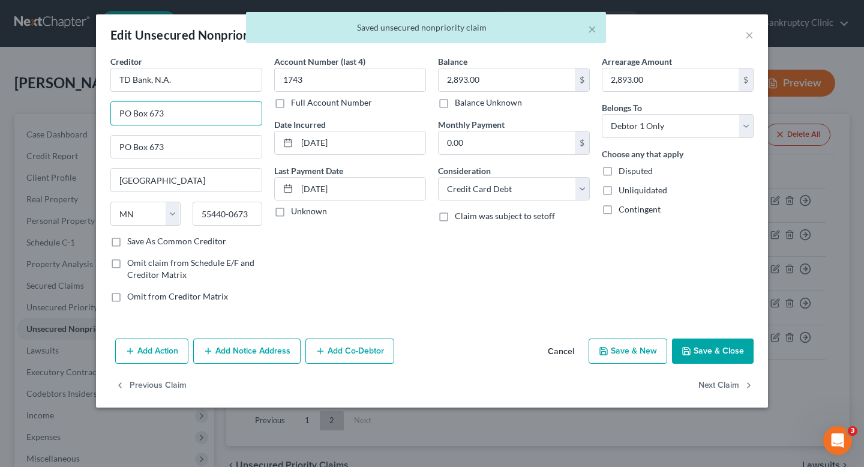
drag, startPoint x: 179, startPoint y: 112, endPoint x: 32, endPoint y: 106, distance: 147.1
click at [32, 106] on div "Edit Unsecured Nonpriority Claim × Creditor * TD Bank, N.A. PO Box 673 PO Box 6…" at bounding box center [432, 233] width 864 height 467
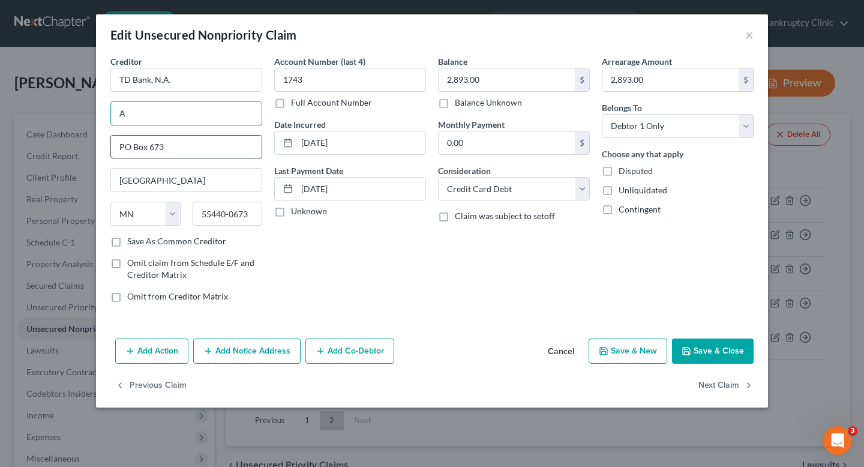
type input "Attn: Bankruptcy Department"
click at [743, 353] on button "Save & Close" at bounding box center [713, 350] width 82 height 25
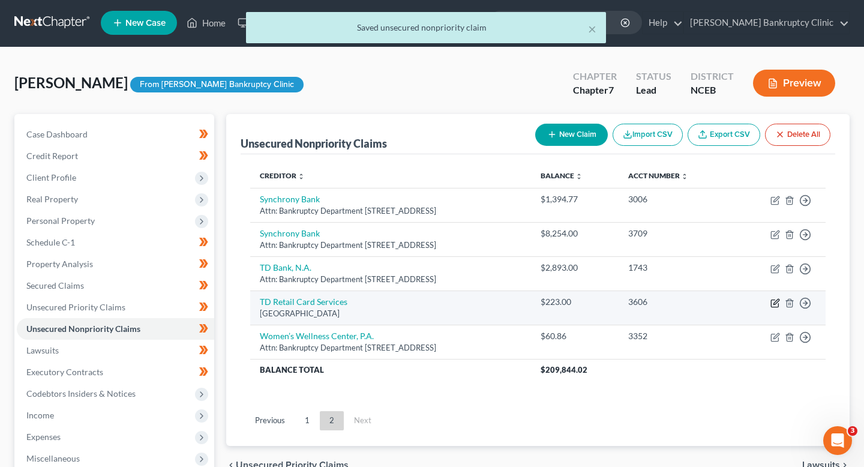
click at [779, 302] on icon "button" at bounding box center [775, 303] width 10 height 10
select select "42"
select select "2"
select select "0"
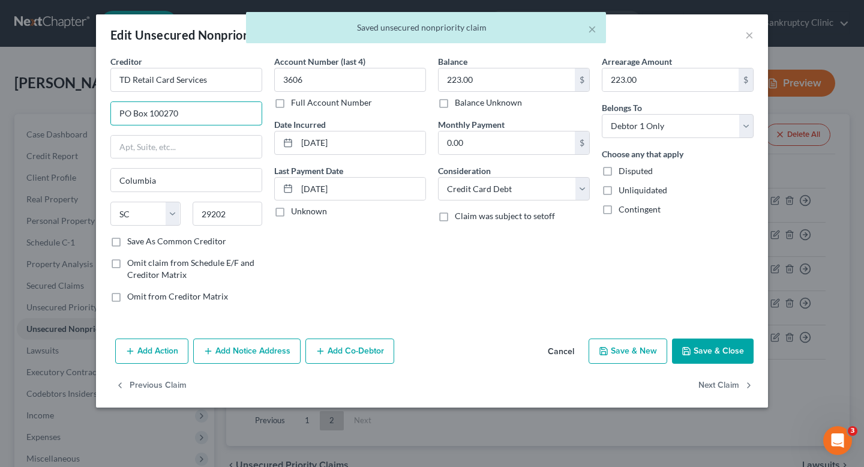
drag, startPoint x: 215, startPoint y: 119, endPoint x: 29, endPoint y: 104, distance: 186.5
click at [29, 104] on div "Edit Unsecured Nonpriority Claim × Creditor * TD Retail Card Services PO Box 10…" at bounding box center [432, 233] width 864 height 467
click at [132, 145] on input "text" at bounding box center [186, 147] width 151 height 23
paste input "PO Box 100270"
type input "PO Box 100270"
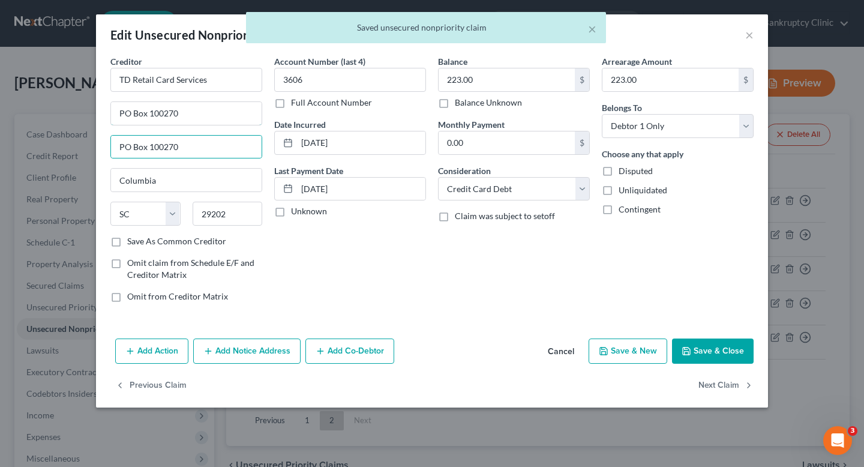
drag, startPoint x: 219, startPoint y: 112, endPoint x: 36, endPoint y: 106, distance: 183.0
click at [36, 106] on div "Edit Unsecured Nonpriority Claim × Creditor * TD Retail Card Services PO Box 10…" at bounding box center [432, 233] width 864 height 467
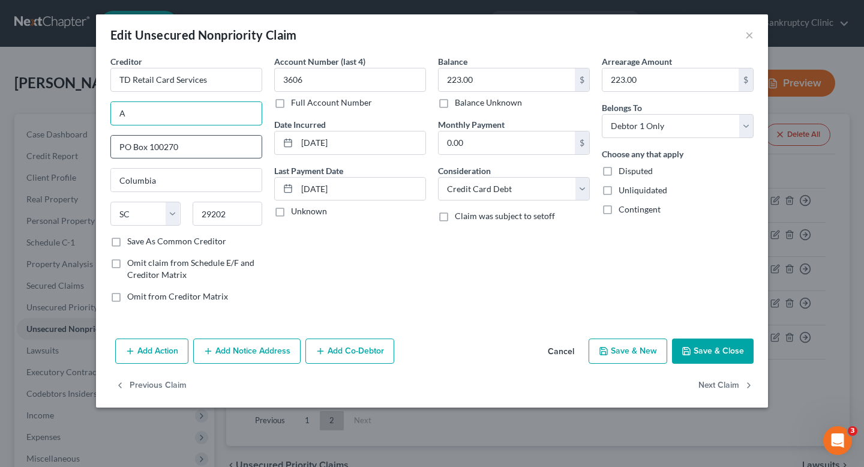
type input "Attn: Bankruptcy Department"
click at [717, 348] on button "Save & Close" at bounding box center [713, 350] width 82 height 25
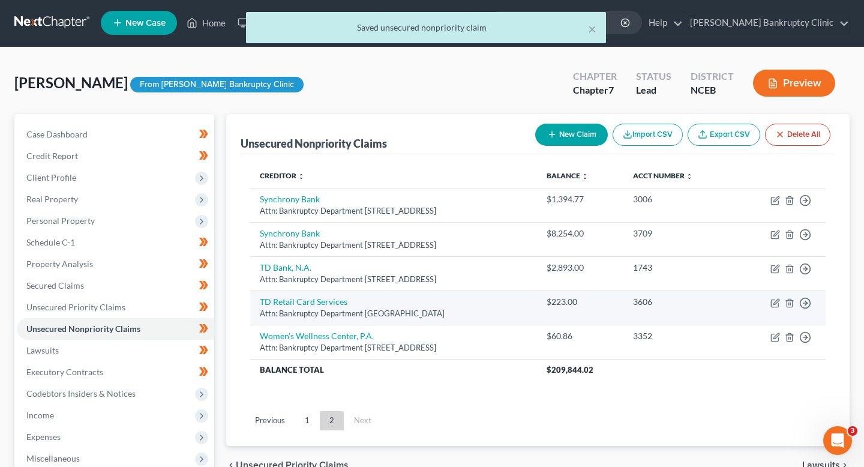
scroll to position [8, 0]
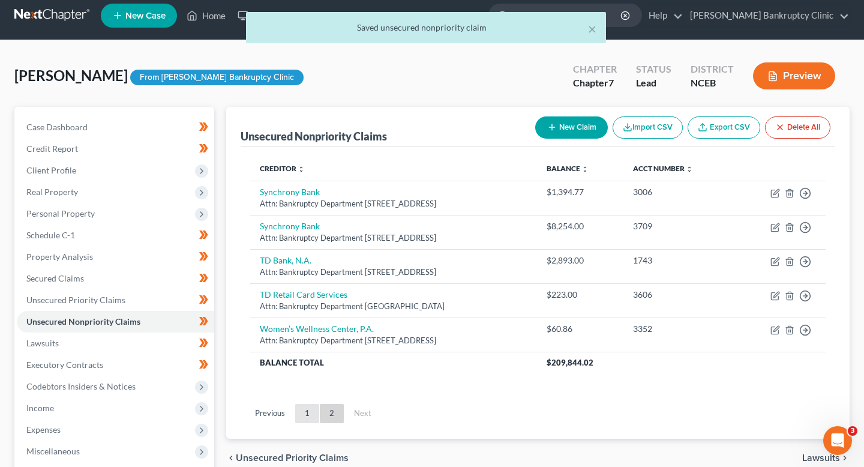
click at [308, 408] on link "1" at bounding box center [307, 413] width 24 height 19
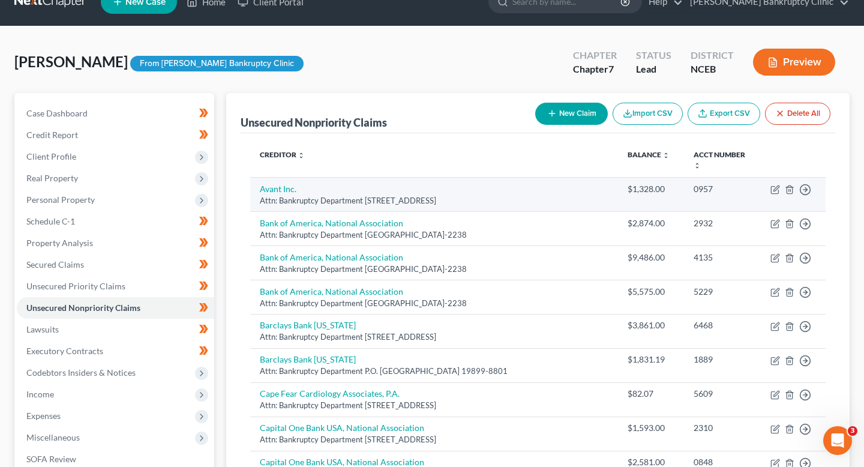
scroll to position [28, 0]
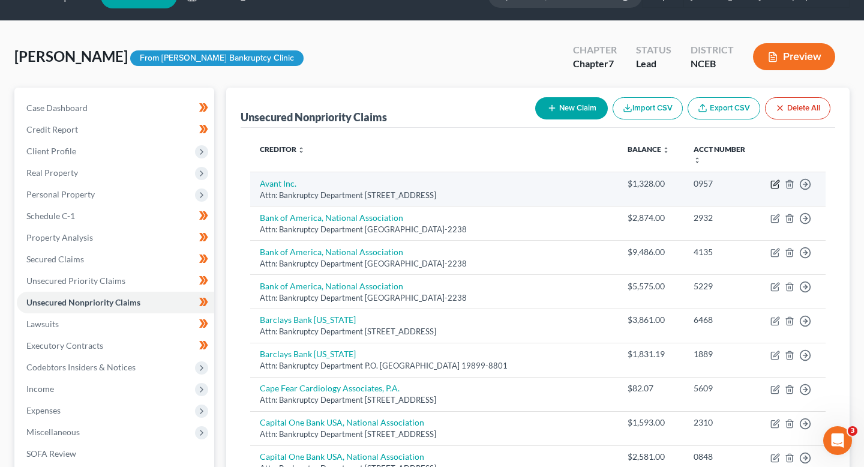
click at [776, 179] on icon "button" at bounding box center [775, 184] width 10 height 10
select select "14"
select select "2"
select select "0"
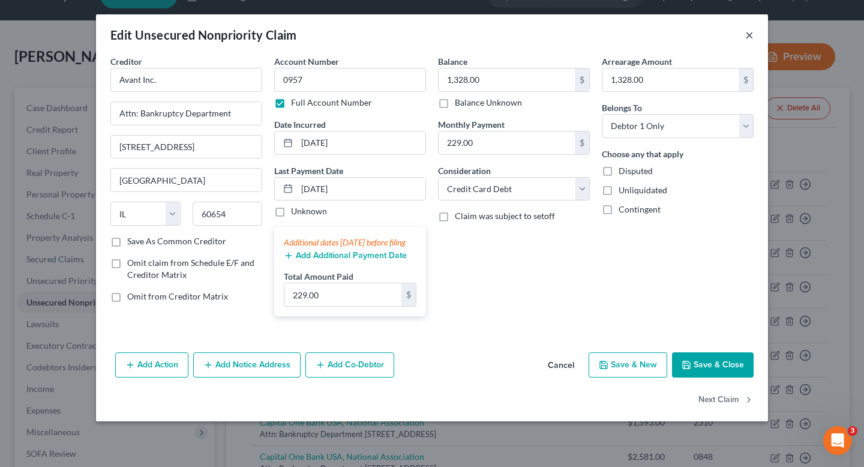
click at [746, 33] on button "×" at bounding box center [749, 35] width 8 height 14
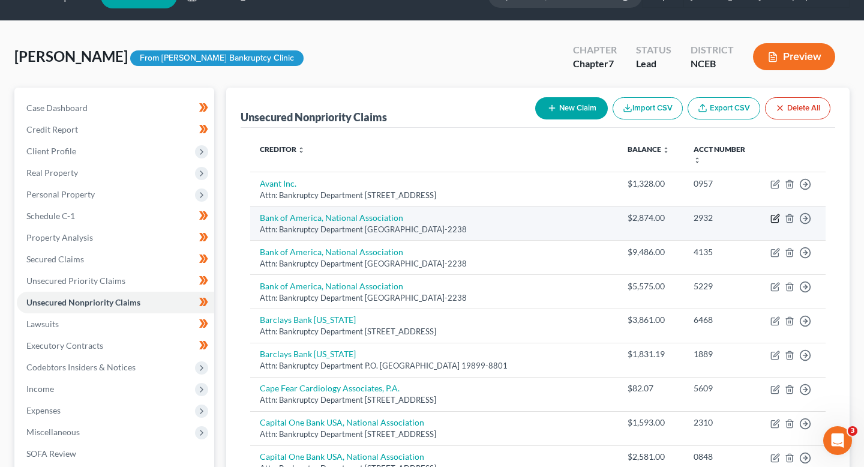
click at [777, 214] on icon "button" at bounding box center [775, 219] width 10 height 10
select select "45"
select select "2"
select select "0"
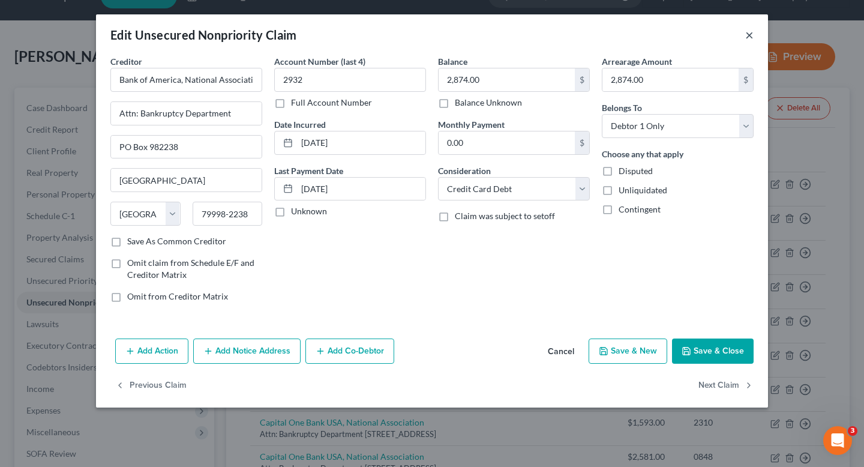
click at [746, 31] on button "×" at bounding box center [749, 35] width 8 height 14
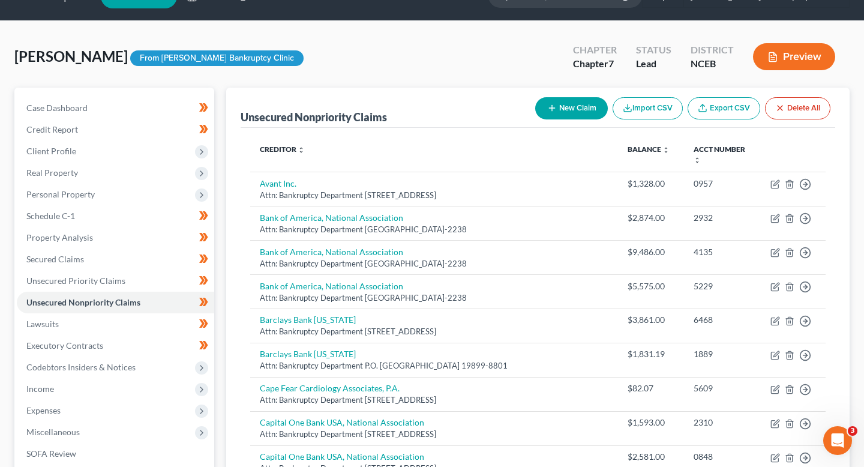
scroll to position [49, 0]
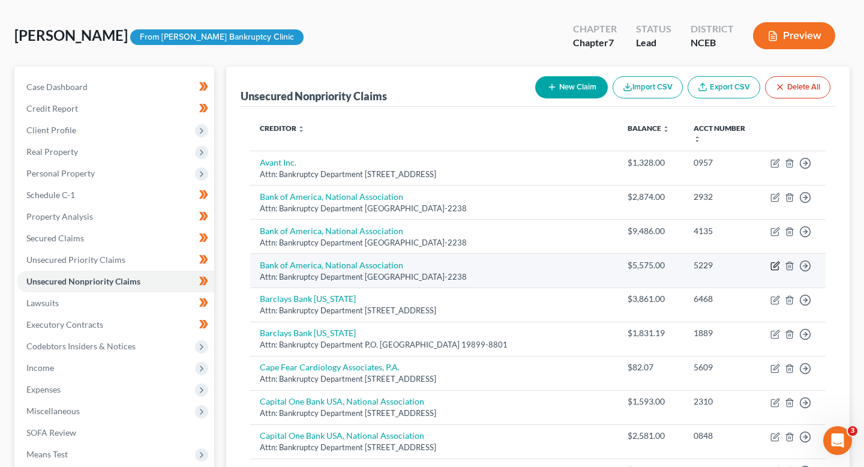
click at [773, 261] on icon "button" at bounding box center [775, 266] width 10 height 10
select select "45"
select select "2"
select select "0"
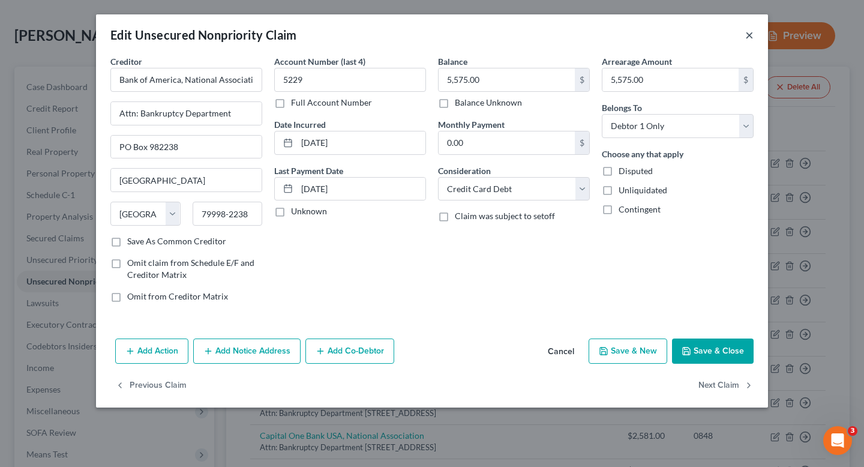
click at [749, 35] on button "×" at bounding box center [749, 35] width 8 height 14
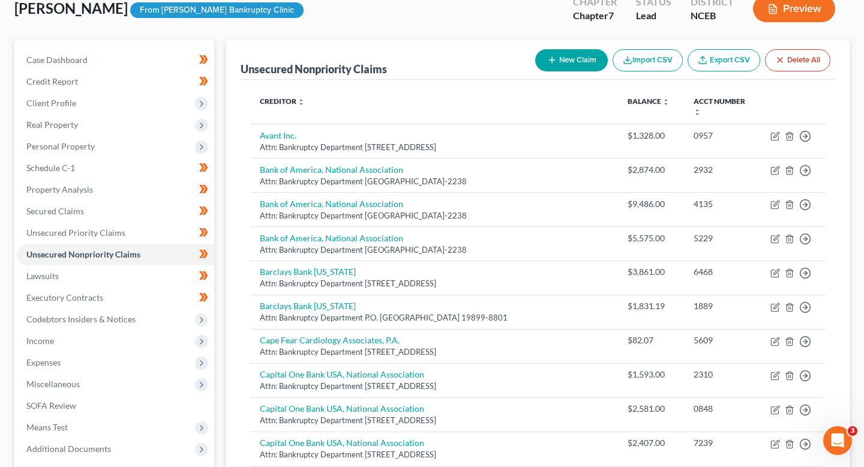
scroll to position [80, 0]
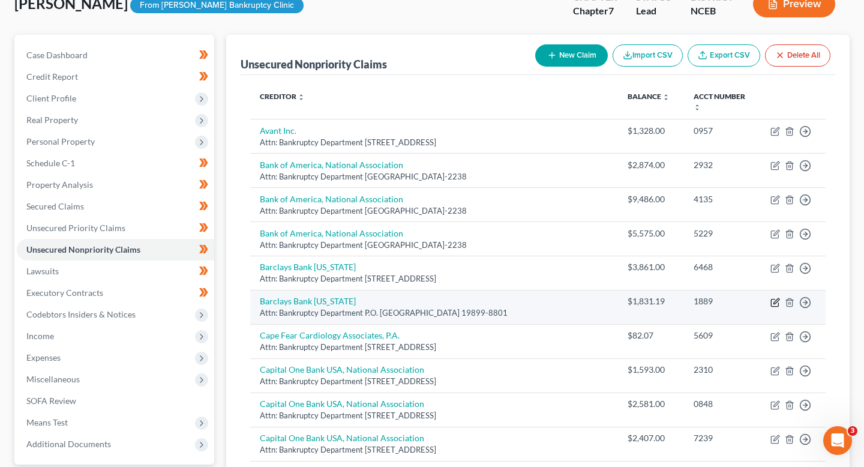
click at [774, 297] on icon "button" at bounding box center [775, 302] width 10 height 10
select select "7"
select select "2"
select select "0"
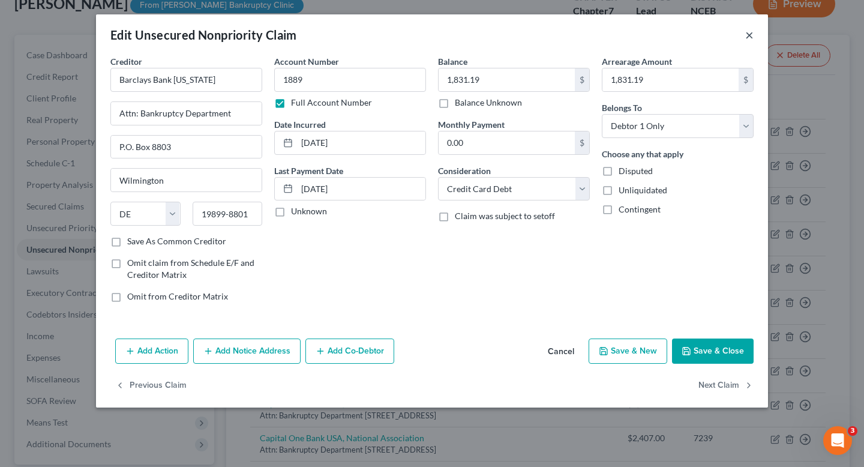
click at [749, 31] on button "×" at bounding box center [749, 35] width 8 height 14
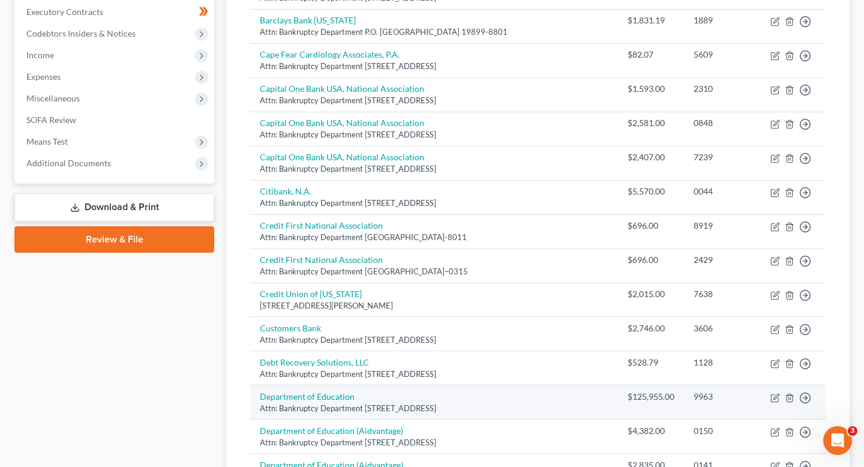
scroll to position [507, 0]
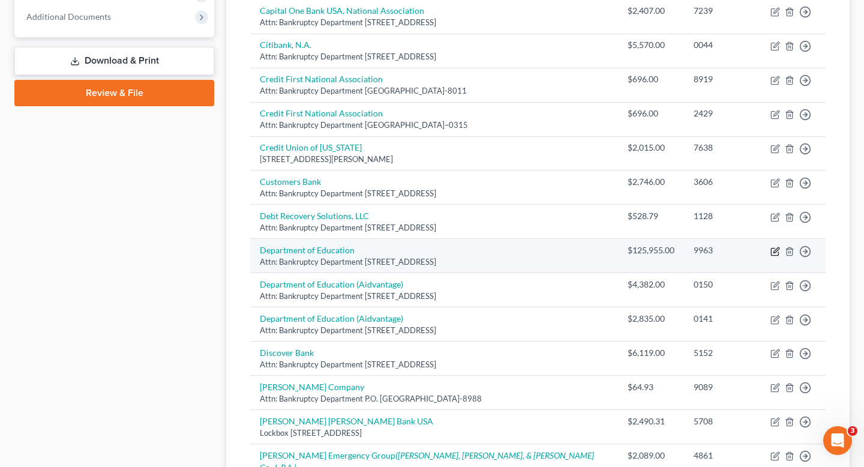
click at [772, 247] on icon "button" at bounding box center [775, 252] width 10 height 10
select select "30"
select select "0"
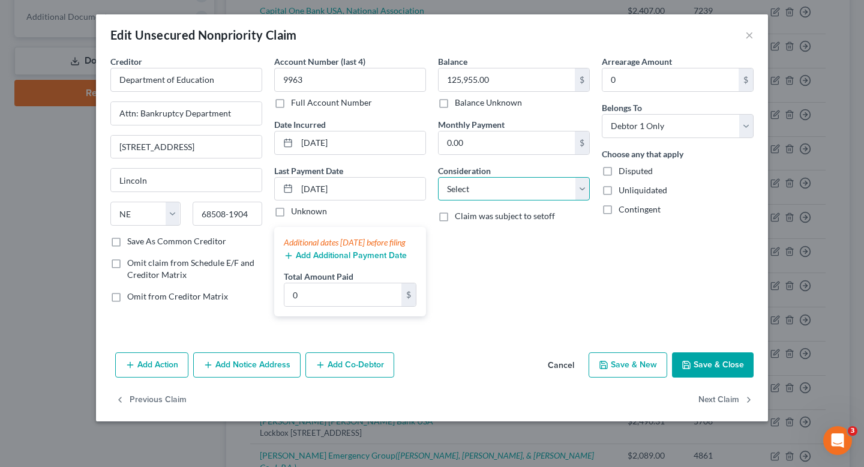
click at [541, 185] on select "Select Cable / Satellite Services Collection Agency Credit Card Debt Debt Couns…" at bounding box center [514, 189] width 152 height 24
select select "17"
click at [438, 177] on select "Select Cable / Satellite Services Collection Agency Credit Card Debt Debt Couns…" at bounding box center [514, 189] width 152 height 24
click at [707, 377] on button "Save & Close" at bounding box center [713, 364] width 82 height 25
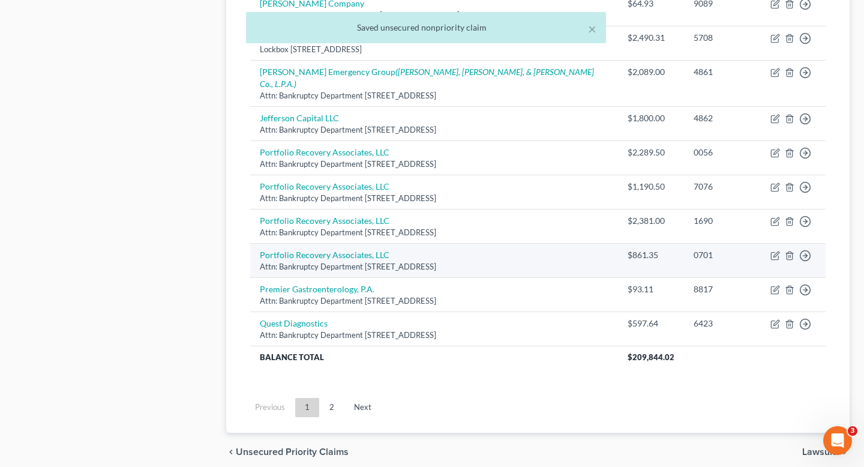
scroll to position [918, 0]
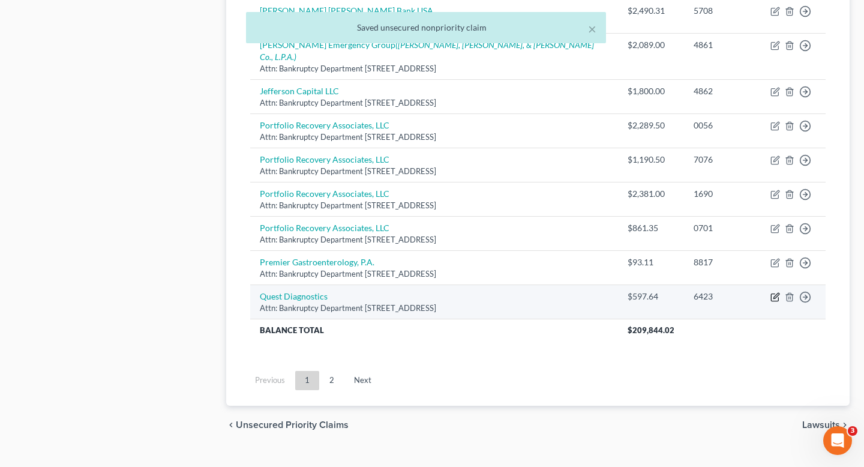
click at [775, 293] on icon "button" at bounding box center [775, 295] width 5 height 5
select select "6"
select select "9"
select select "0"
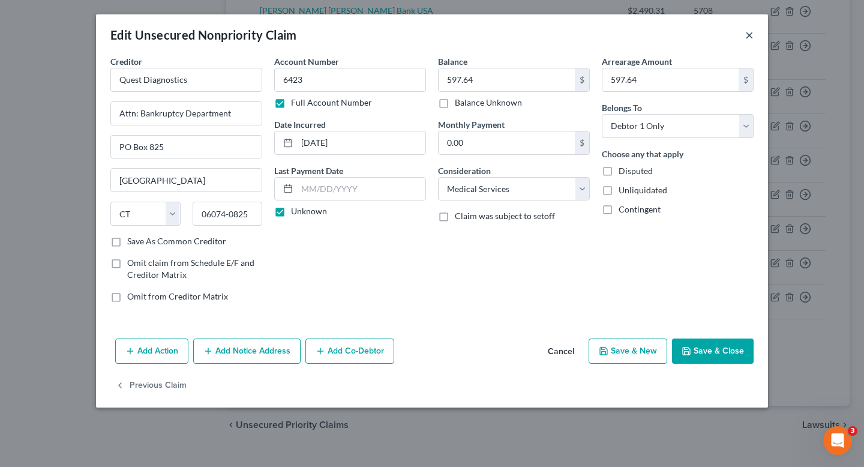
click at [746, 37] on button "×" at bounding box center [749, 35] width 8 height 14
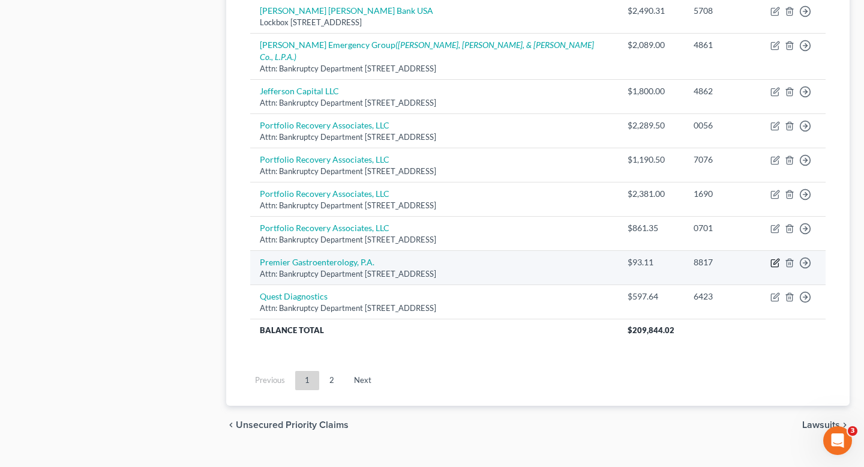
click at [776, 259] on icon "button" at bounding box center [775, 261] width 5 height 5
select select "28"
select select "9"
select select "0"
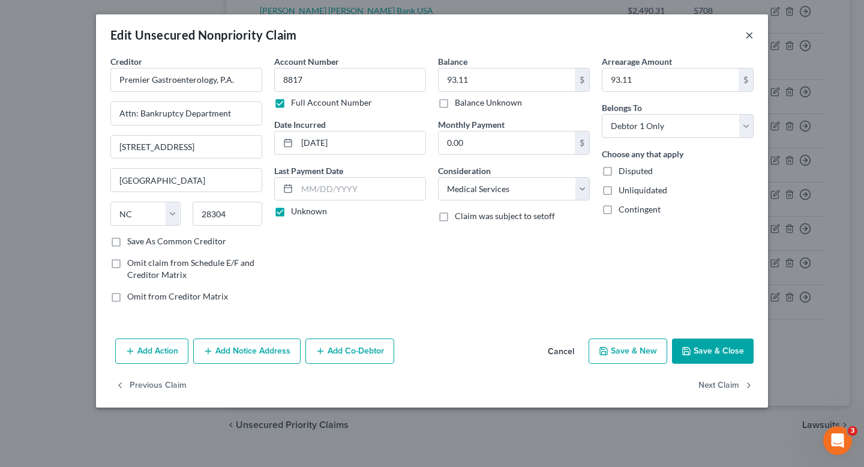
click at [749, 28] on button "×" at bounding box center [749, 35] width 8 height 14
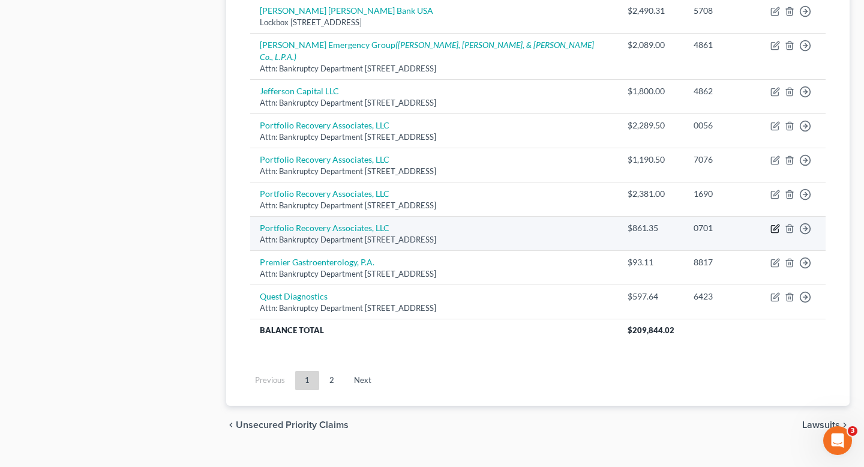
click at [772, 224] on icon "button" at bounding box center [775, 229] width 10 height 10
select select "48"
select select "2"
select select "0"
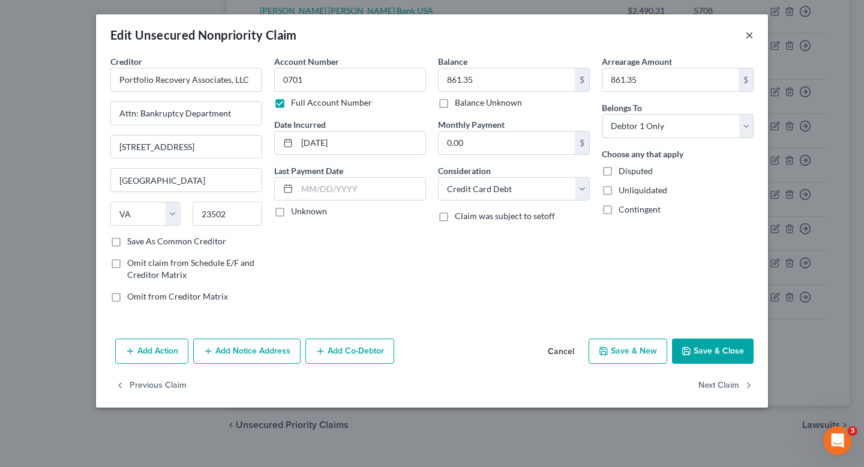
click at [750, 32] on button "×" at bounding box center [749, 35] width 8 height 14
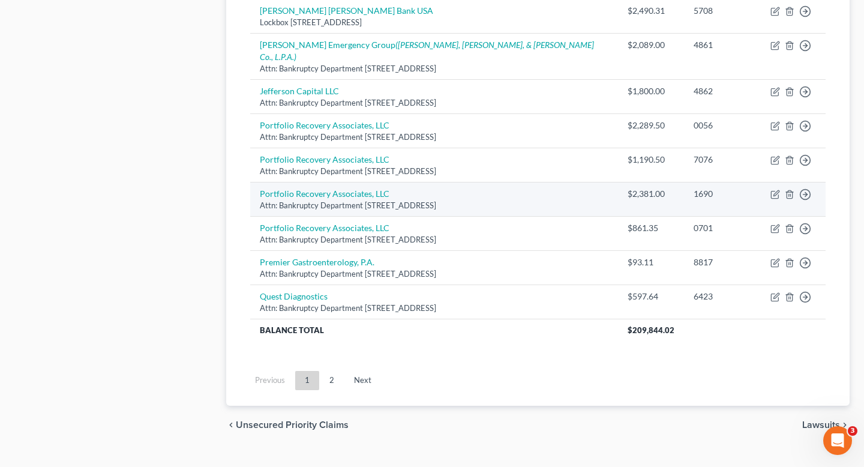
scroll to position [908, 0]
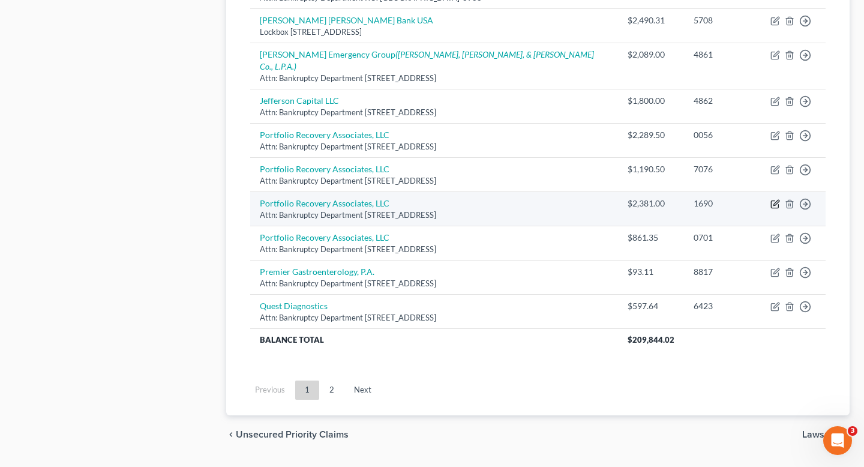
click at [776, 199] on icon "button" at bounding box center [775, 204] width 10 height 10
select select "48"
select select "2"
select select "0"
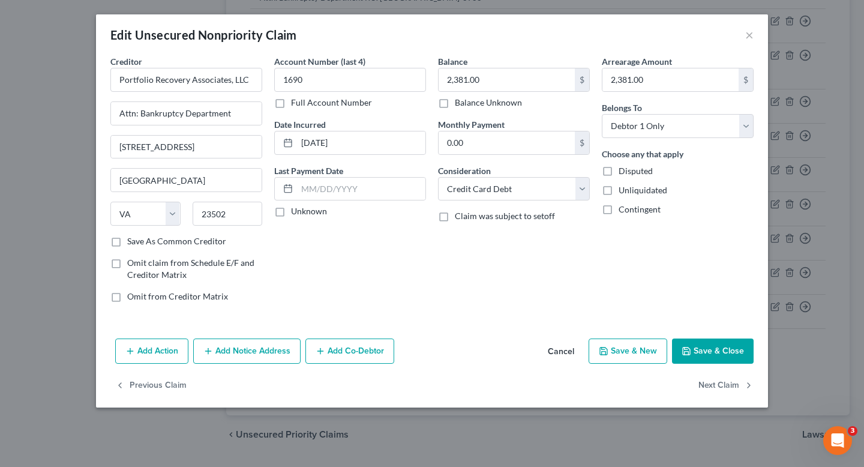
click at [753, 37] on div "Edit Unsecured Nonpriority Claim ×" at bounding box center [432, 34] width 672 height 41
click at [748, 35] on button "×" at bounding box center [749, 35] width 8 height 14
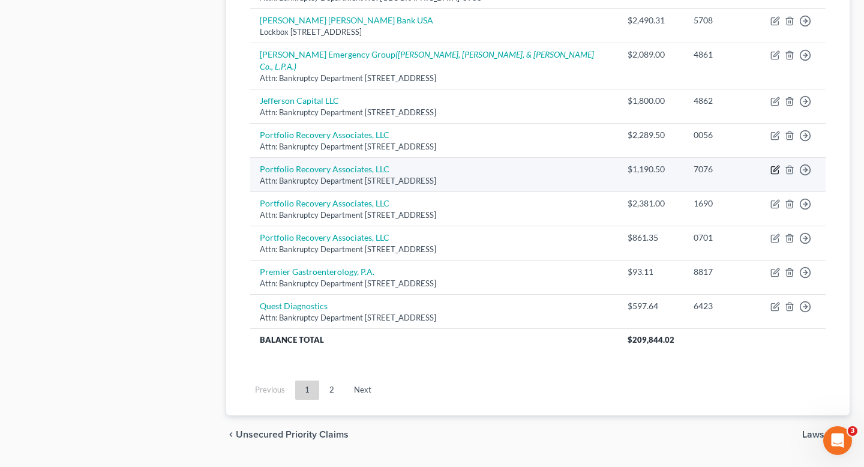
click at [774, 165] on icon "button" at bounding box center [775, 170] width 10 height 10
select select "48"
select select "0"
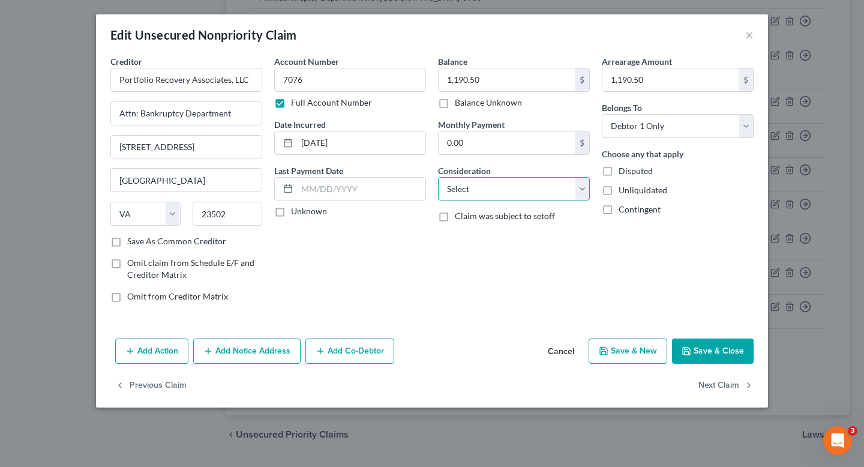
click at [533, 186] on select "Select Cable / Satellite Services Collection Agency Credit Card Debt Debt Couns…" at bounding box center [514, 189] width 152 height 24
select select "2"
click at [438, 177] on select "Select Cable / Satellite Services Collection Agency Credit Card Debt Debt Couns…" at bounding box center [514, 189] width 152 height 24
click at [719, 347] on button "Save & Close" at bounding box center [713, 350] width 82 height 25
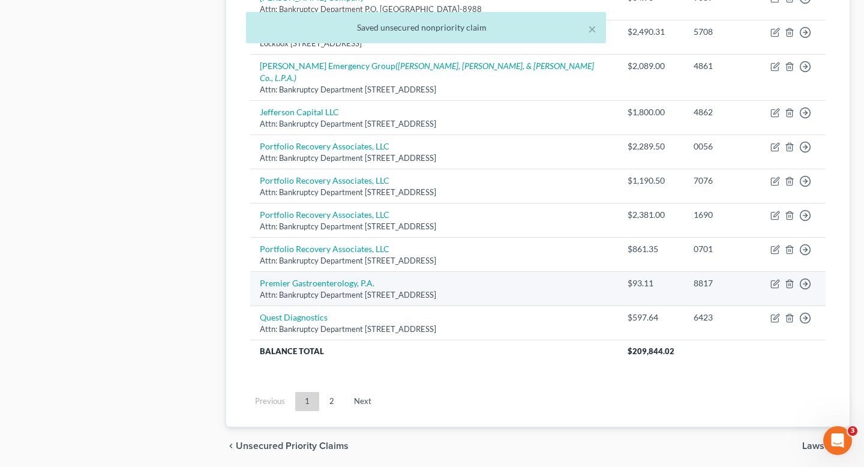
scroll to position [894, 0]
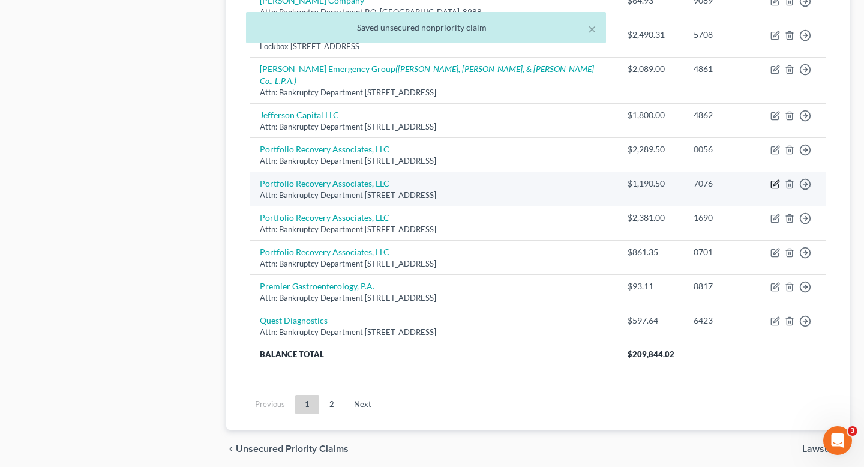
click at [777, 181] on icon "button" at bounding box center [775, 183] width 5 height 5
select select "48"
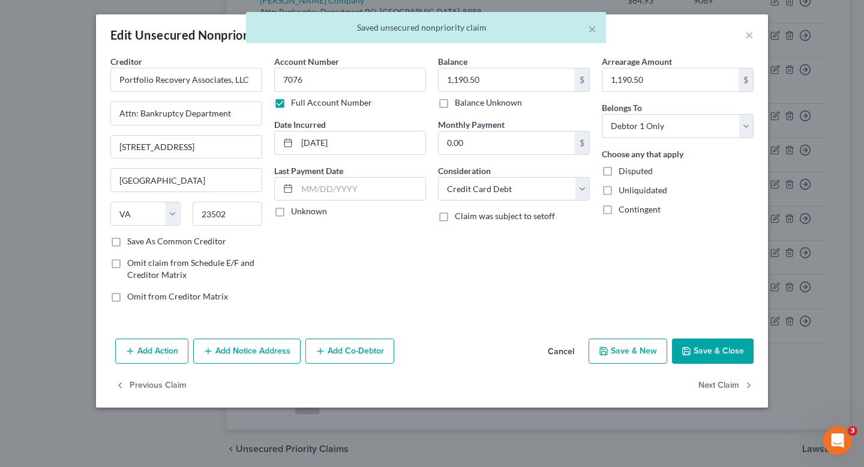
click at [747, 34] on div "× Saved unsecured nonpriority claim" at bounding box center [426, 30] width 864 height 37
click at [751, 32] on div "× Saved unsecured nonpriority claim" at bounding box center [426, 30] width 864 height 37
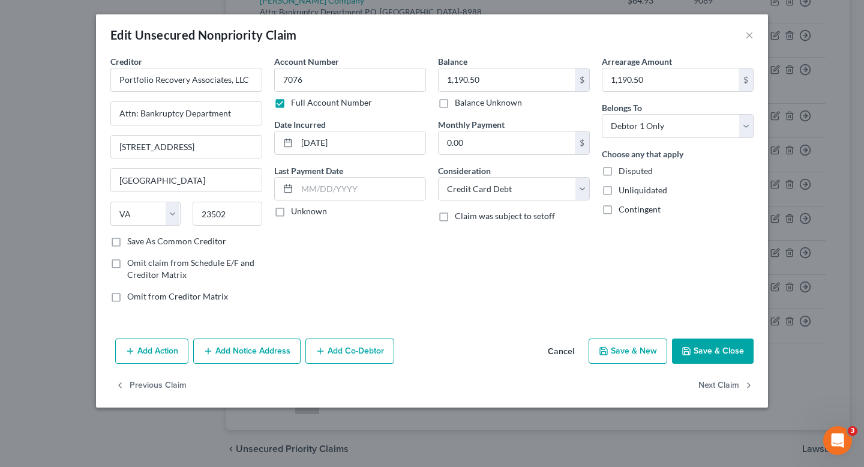
click at [746, 35] on button "×" at bounding box center [749, 35] width 8 height 14
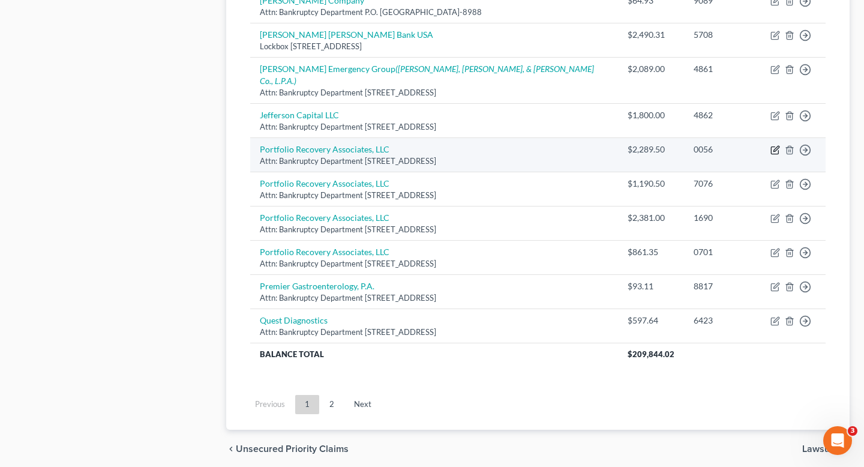
click at [773, 145] on icon "button" at bounding box center [775, 150] width 10 height 10
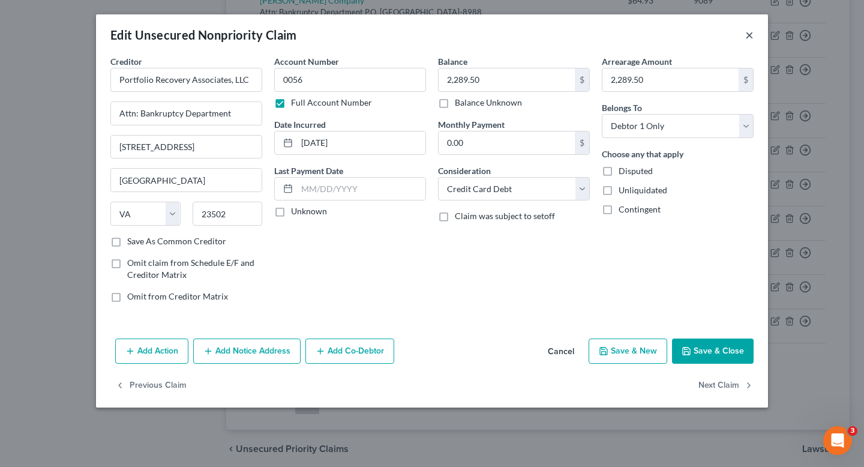
click at [749, 33] on button "×" at bounding box center [749, 35] width 8 height 14
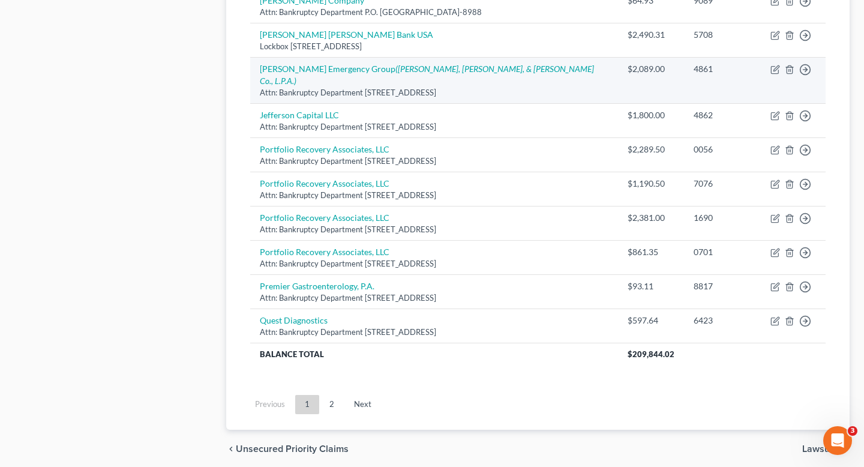
click at [776, 64] on td "Move to D Move to E Move to G Move to Notice Only" at bounding box center [793, 81] width 65 height 46
click at [774, 66] on icon "button" at bounding box center [775, 68] width 5 height 5
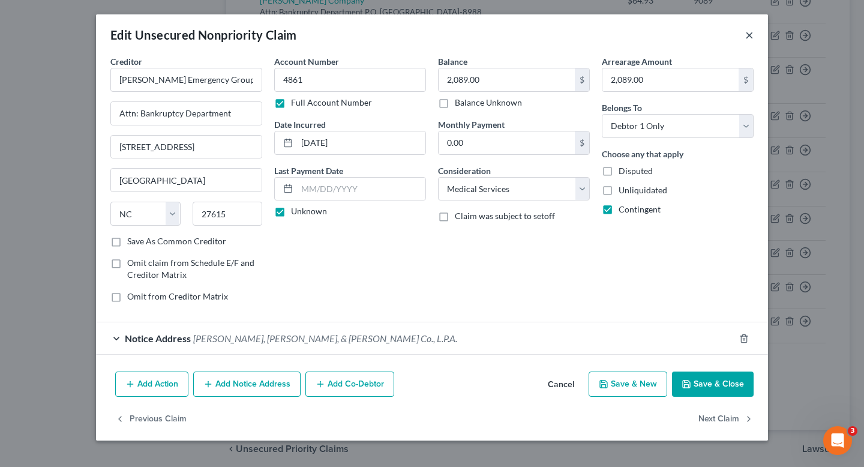
click at [749, 34] on button "×" at bounding box center [749, 35] width 8 height 14
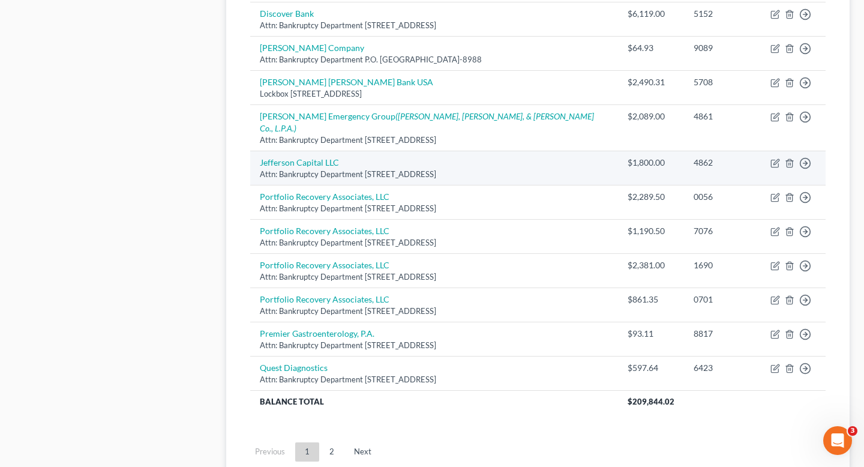
scroll to position [834, 0]
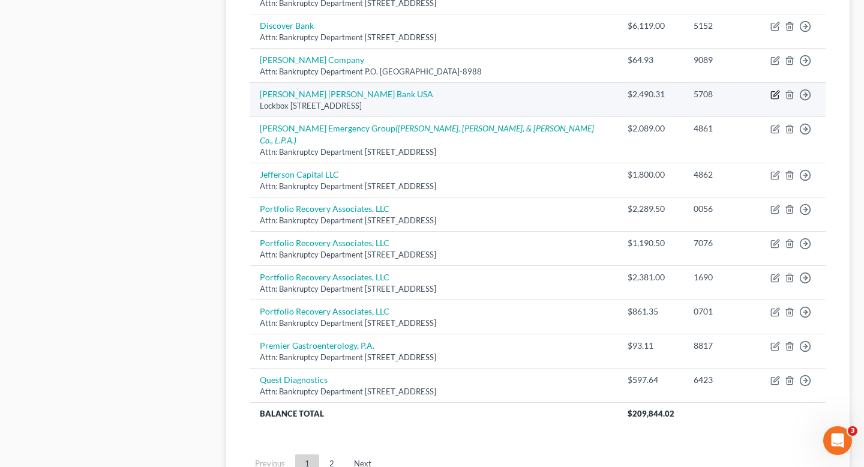
click at [772, 90] on icon "button" at bounding box center [775, 95] width 10 height 10
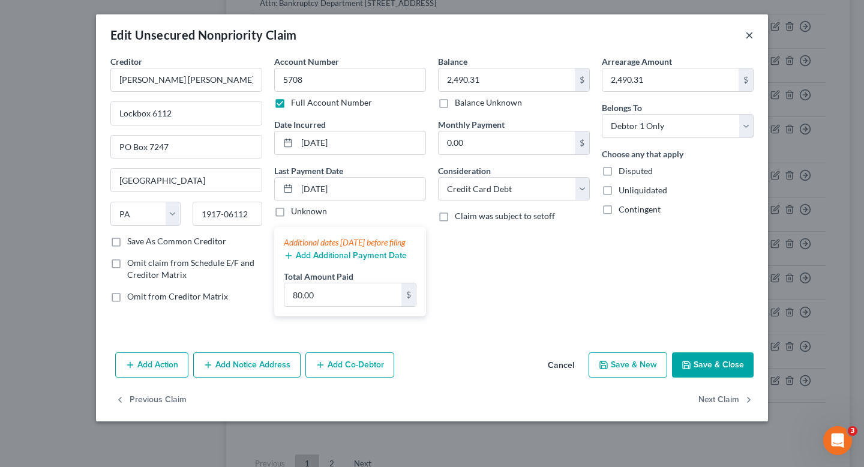
click at [746, 31] on button "×" at bounding box center [749, 35] width 8 height 14
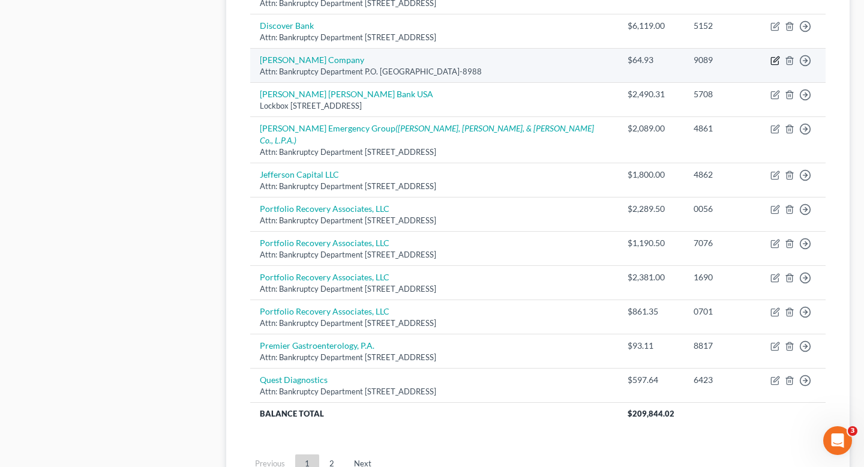
click at [774, 56] on icon "button" at bounding box center [775, 61] width 10 height 10
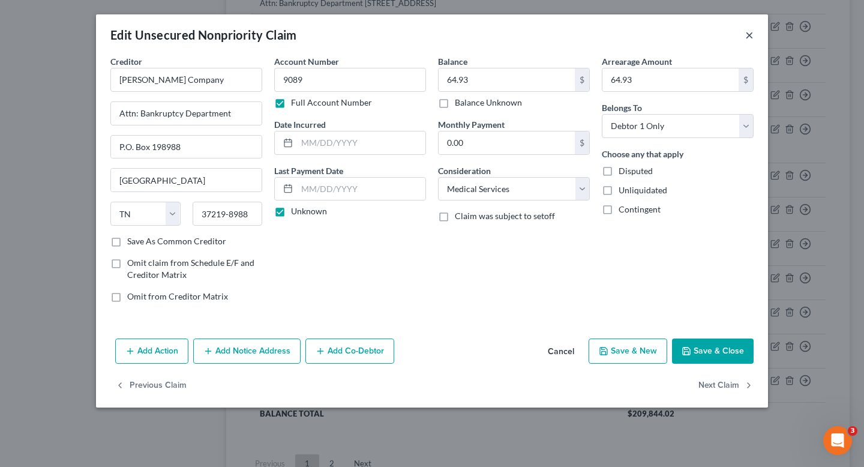
click at [745, 33] on button "×" at bounding box center [749, 35] width 8 height 14
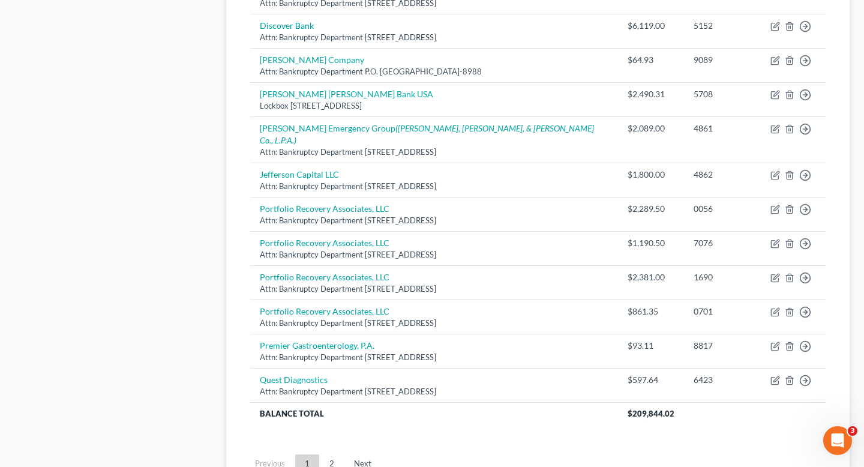
scroll to position [0, 0]
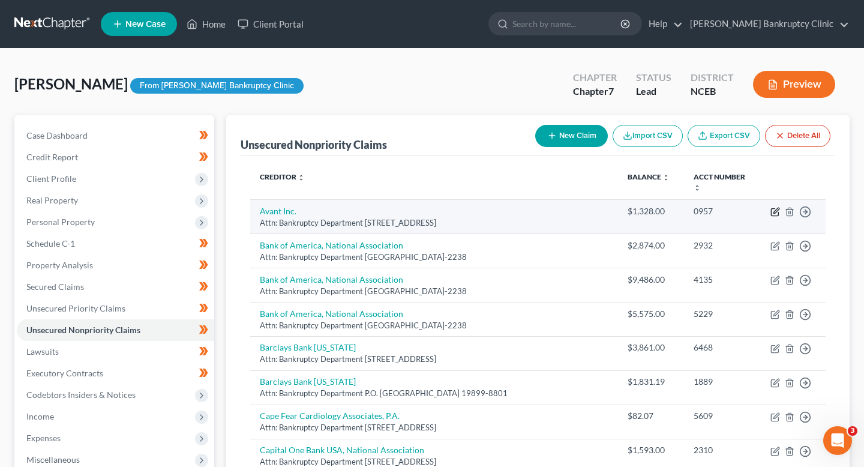
click at [772, 209] on icon "button" at bounding box center [774, 212] width 7 height 7
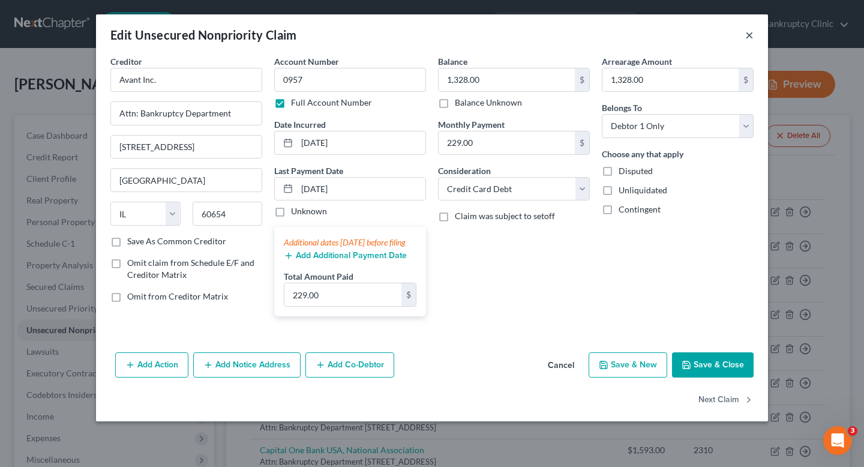
click at [746, 34] on button "×" at bounding box center [749, 35] width 8 height 14
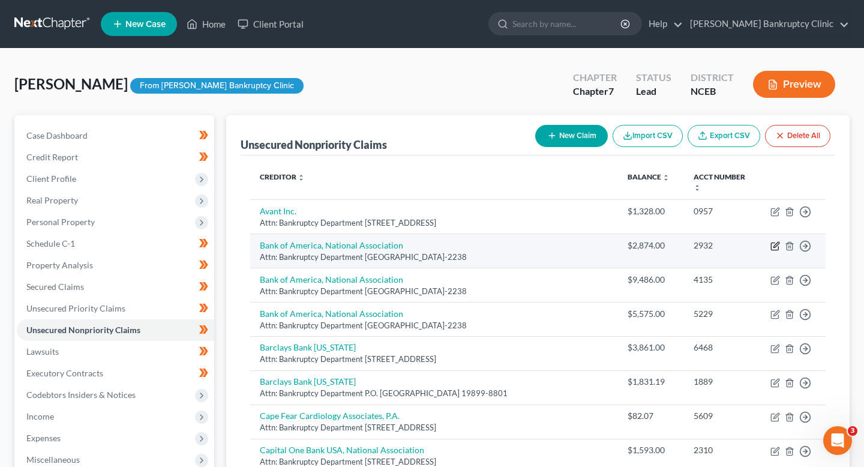
click at [774, 242] on icon "button" at bounding box center [775, 244] width 5 height 5
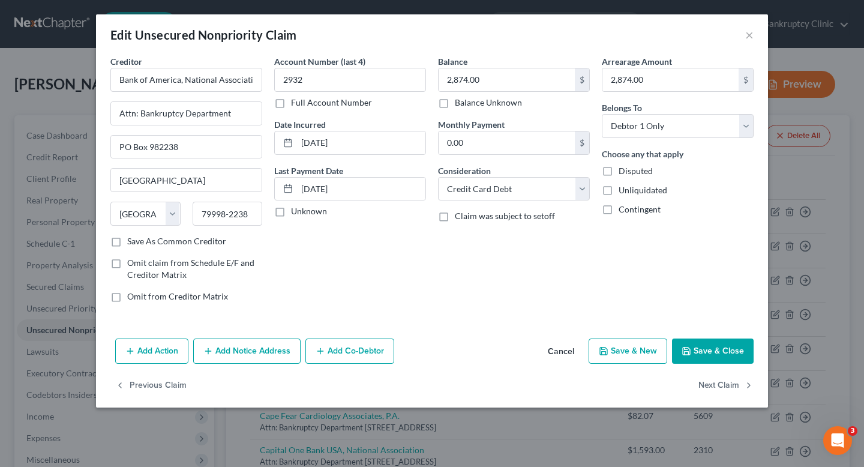
click at [744, 37] on div "Edit Unsecured Nonpriority Claim ×" at bounding box center [432, 34] width 672 height 41
click at [746, 37] on button "×" at bounding box center [749, 35] width 8 height 14
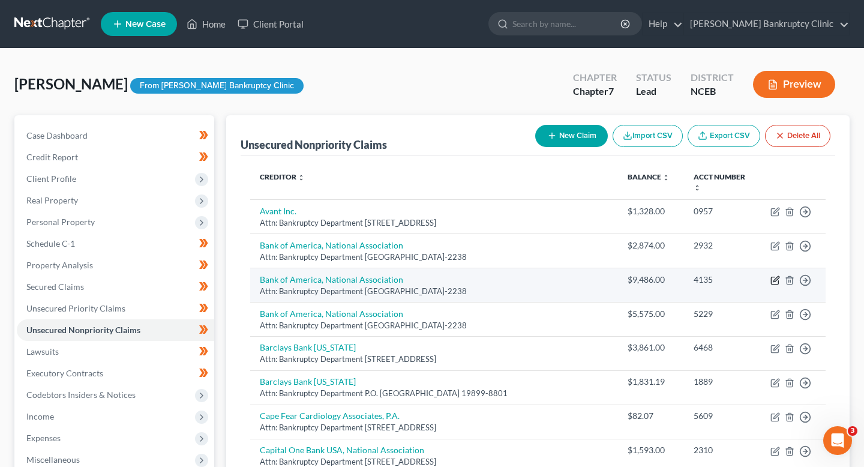
click at [774, 276] on icon "button" at bounding box center [775, 278] width 5 height 5
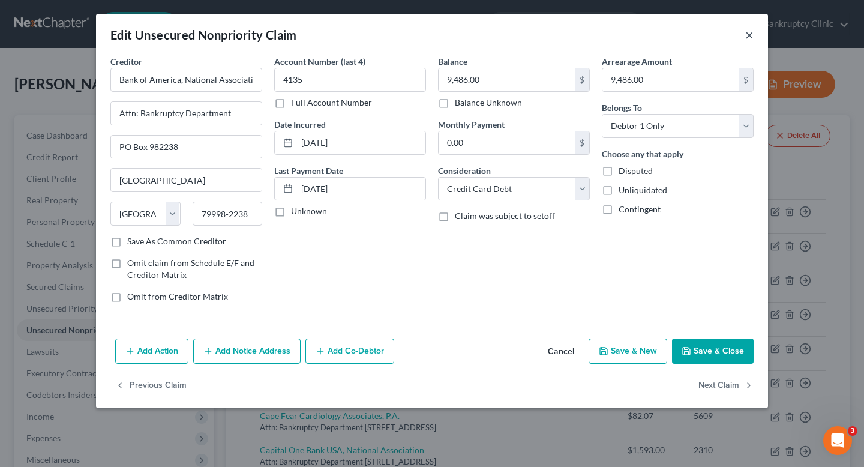
click at [748, 35] on button "×" at bounding box center [749, 35] width 8 height 14
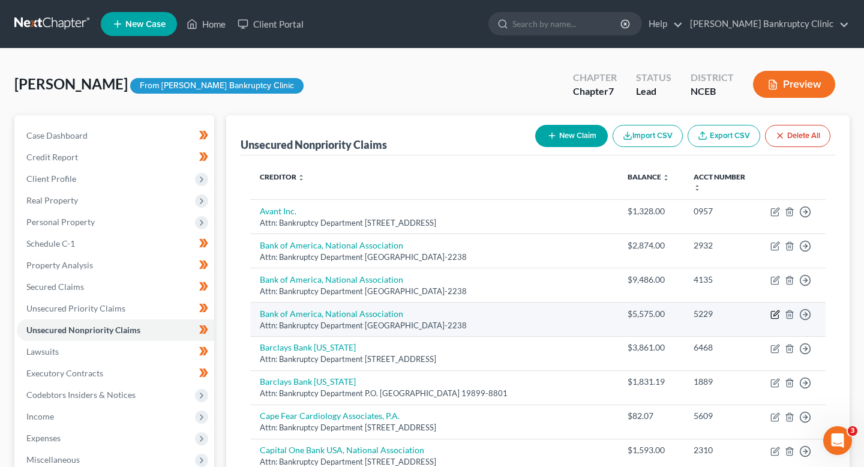
click at [773, 309] on icon "button" at bounding box center [775, 314] width 10 height 10
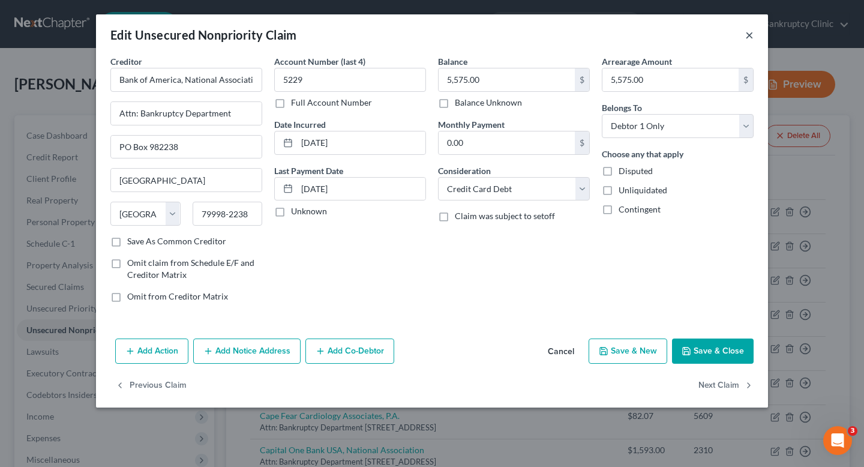
click at [746, 31] on button "×" at bounding box center [749, 35] width 8 height 14
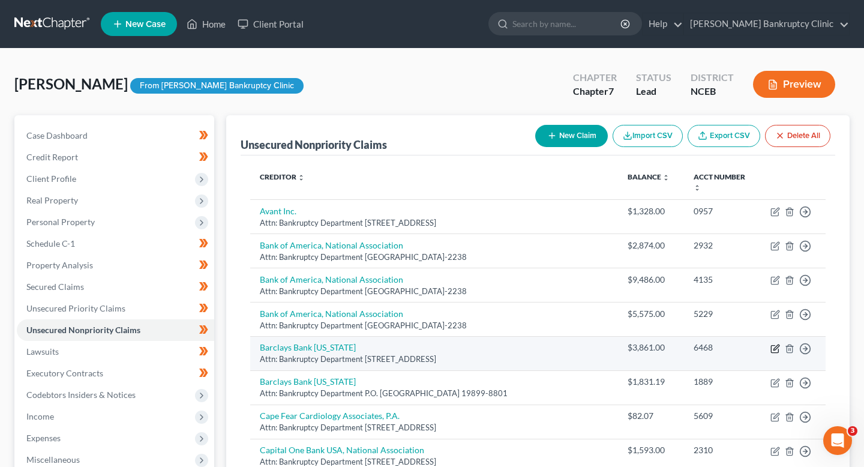
click at [772, 345] on icon "button" at bounding box center [774, 348] width 7 height 7
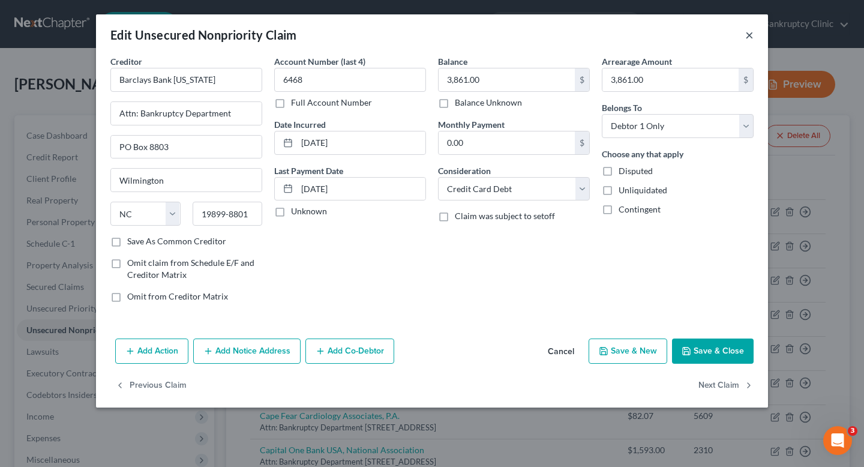
click at [747, 38] on button "×" at bounding box center [749, 35] width 8 height 14
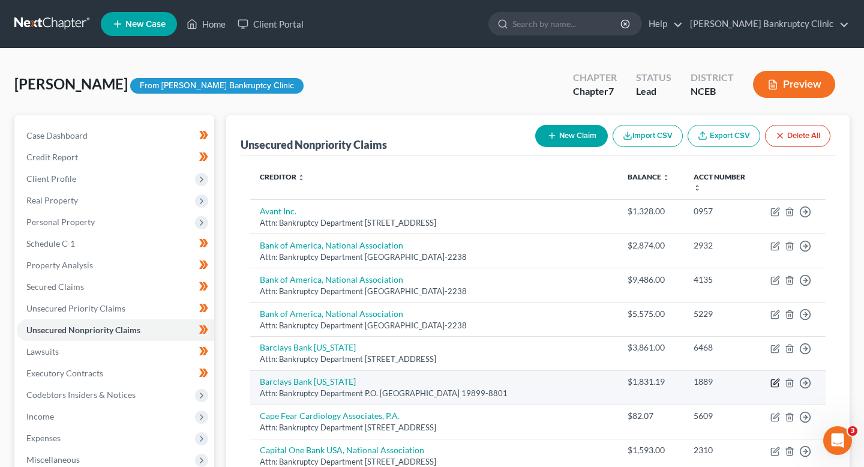
click at [774, 378] on icon "button" at bounding box center [775, 383] width 10 height 10
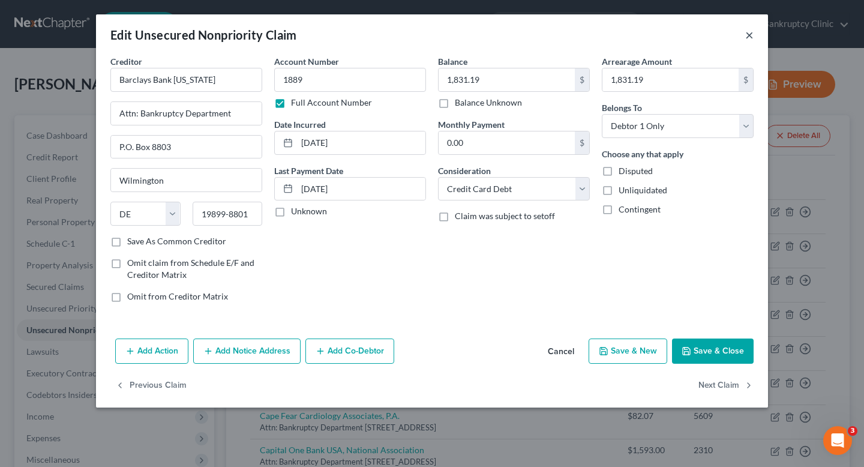
click at [749, 31] on button "×" at bounding box center [749, 35] width 8 height 14
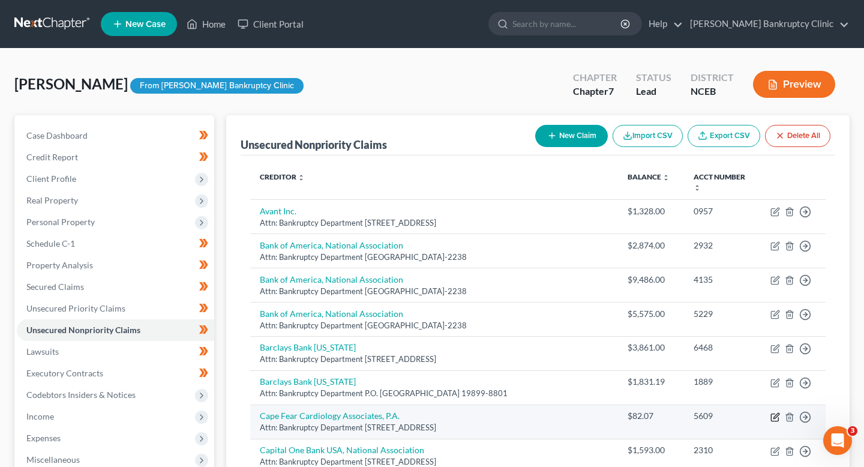
click at [774, 414] on icon "button" at bounding box center [774, 417] width 7 height 7
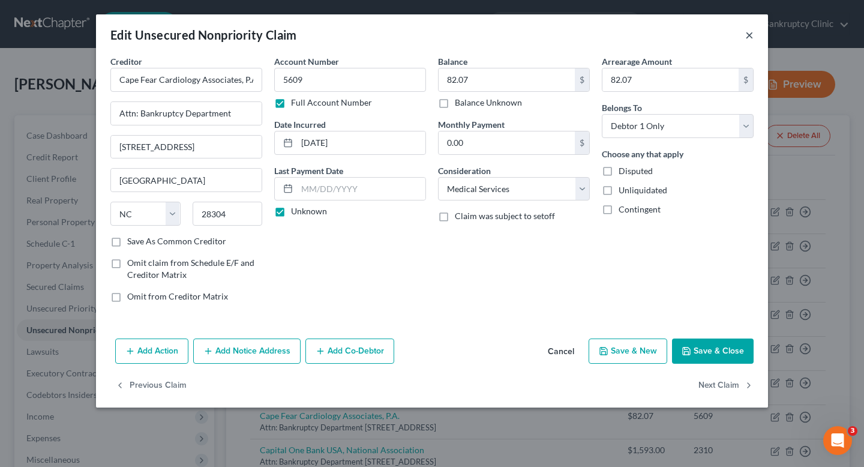
click at [750, 36] on button "×" at bounding box center [749, 35] width 8 height 14
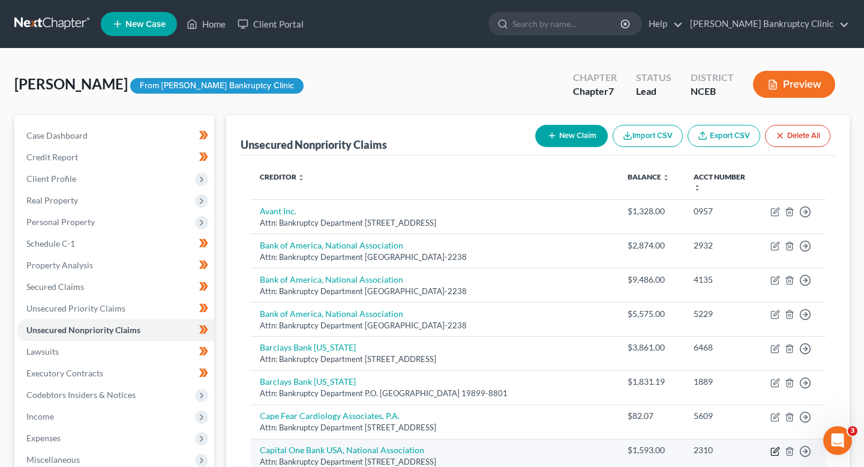
click at [776, 447] on icon "button" at bounding box center [775, 449] width 5 height 5
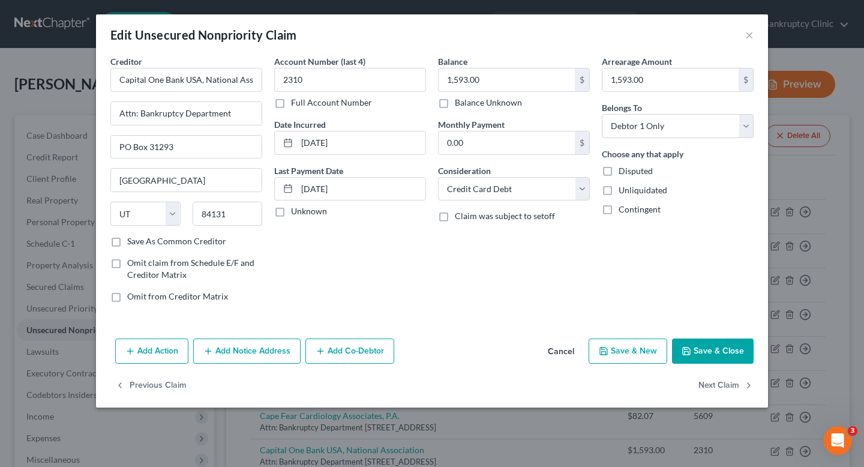
click at [743, 31] on div "Edit Unsecured Nonpriority Claim ×" at bounding box center [432, 34] width 672 height 41
click at [750, 35] on button "×" at bounding box center [749, 35] width 8 height 14
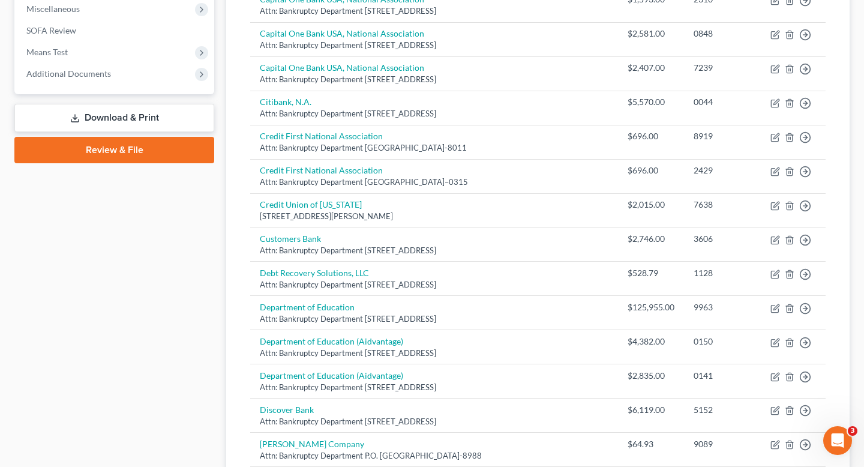
scroll to position [459, 0]
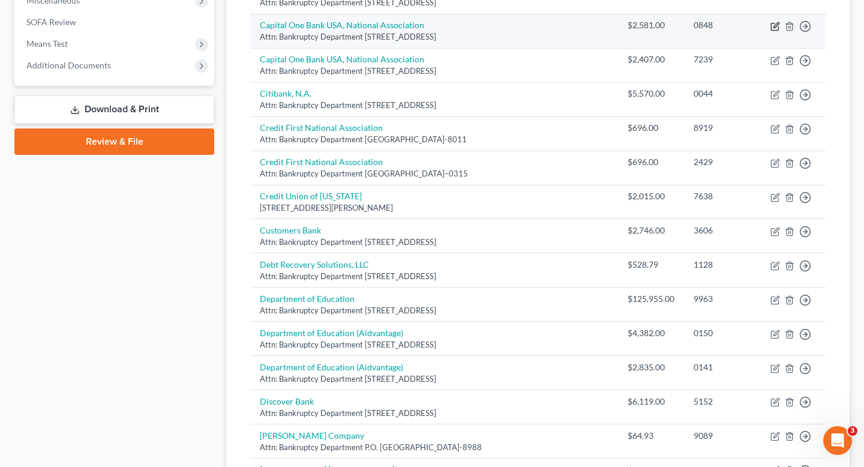
click at [776, 22] on icon "button" at bounding box center [775, 24] width 5 height 5
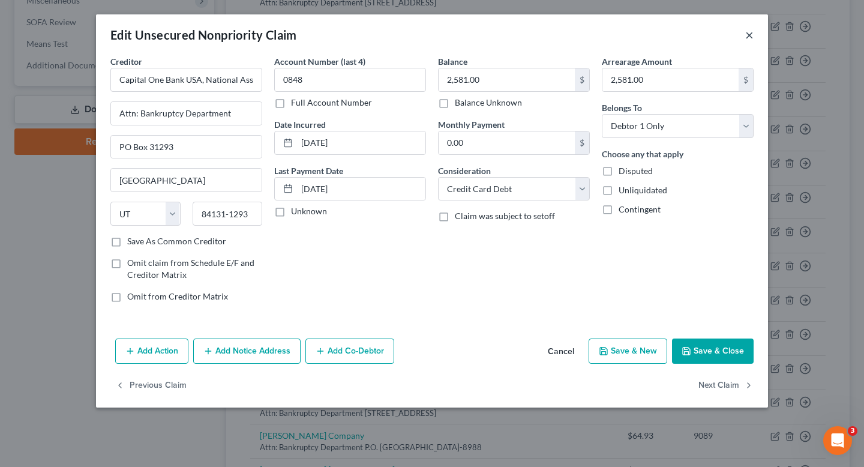
click at [750, 34] on button "×" at bounding box center [749, 35] width 8 height 14
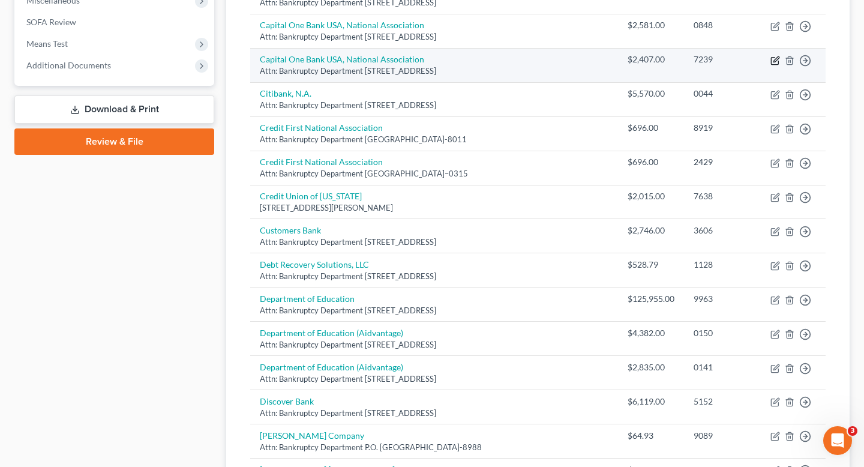
click at [776, 56] on icon "button" at bounding box center [775, 61] width 10 height 10
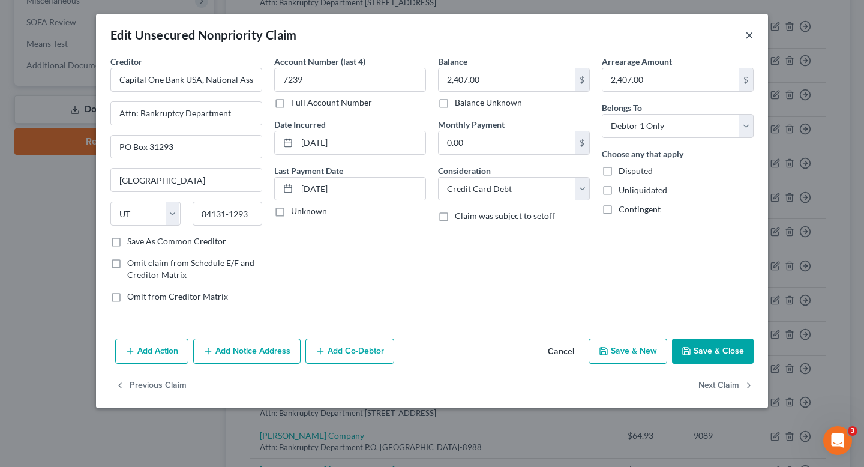
click at [748, 34] on button "×" at bounding box center [749, 35] width 8 height 14
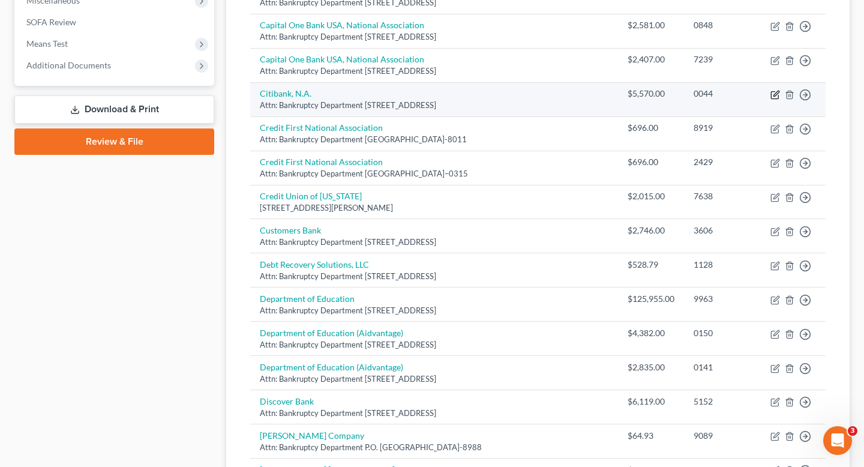
click at [775, 90] on icon "button" at bounding box center [775, 95] width 10 height 10
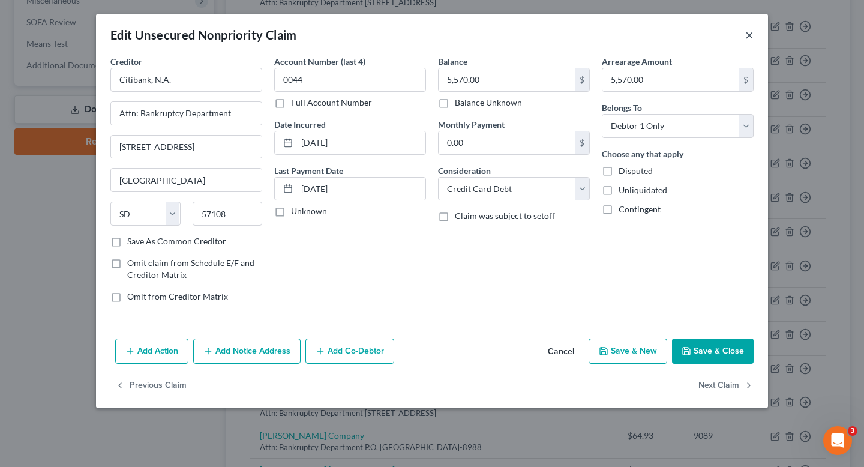
click at [748, 33] on button "×" at bounding box center [749, 35] width 8 height 14
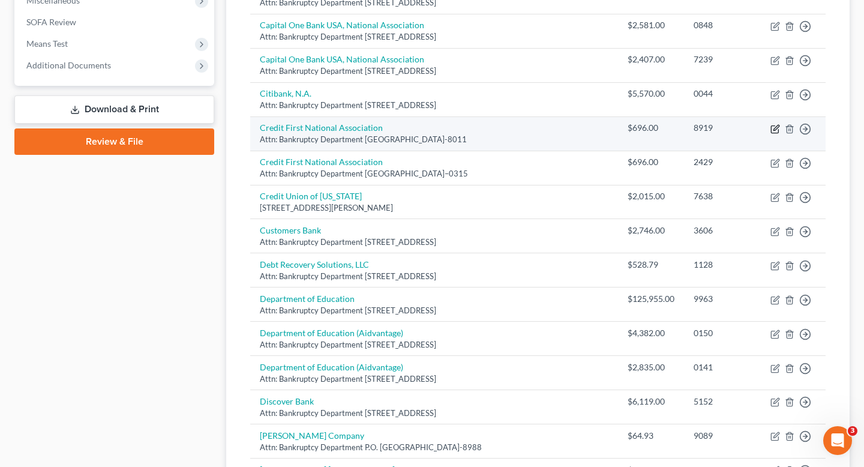
click at [775, 124] on icon "button" at bounding box center [775, 129] width 10 height 10
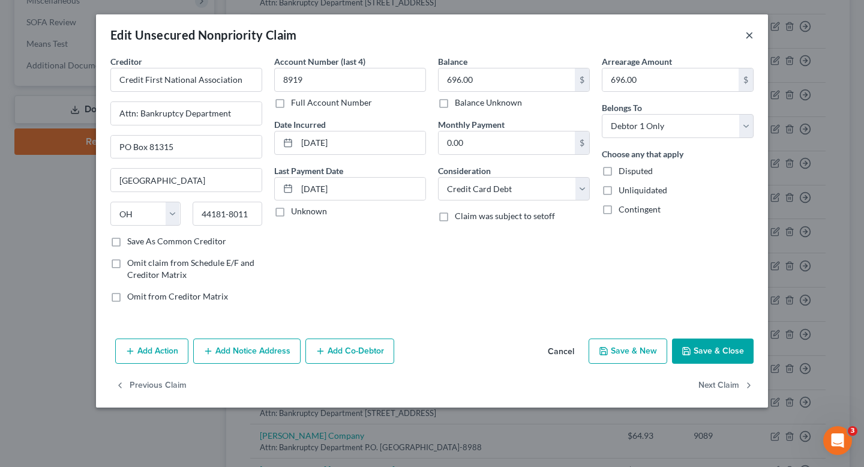
click at [745, 28] on button "×" at bounding box center [749, 35] width 8 height 14
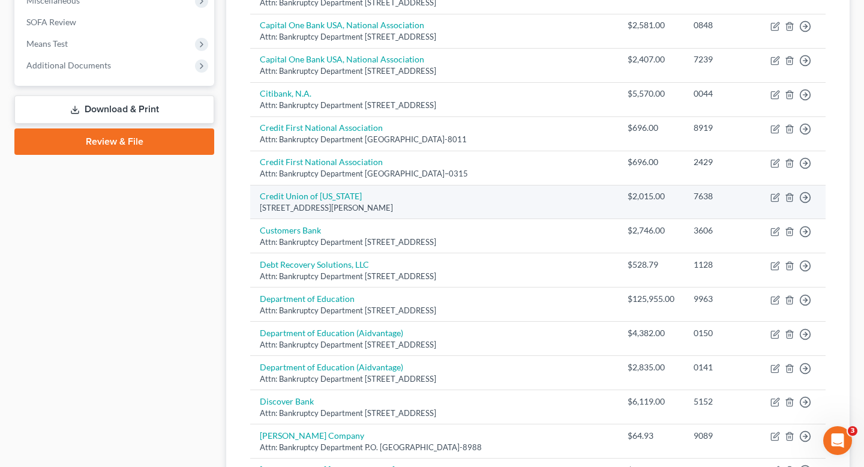
click at [769, 185] on td "Move to D Move to E Move to G Move to Notice Only" at bounding box center [793, 202] width 65 height 34
click at [772, 193] on icon "button" at bounding box center [775, 198] width 10 height 10
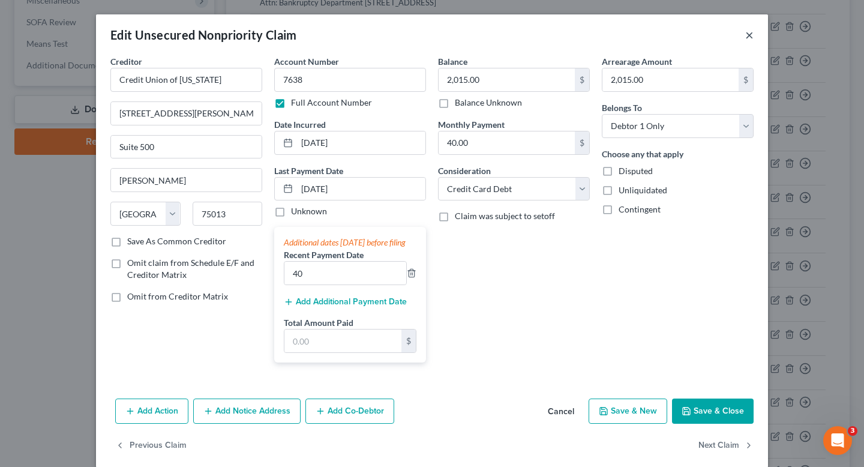
click at [750, 42] on button "×" at bounding box center [749, 35] width 8 height 14
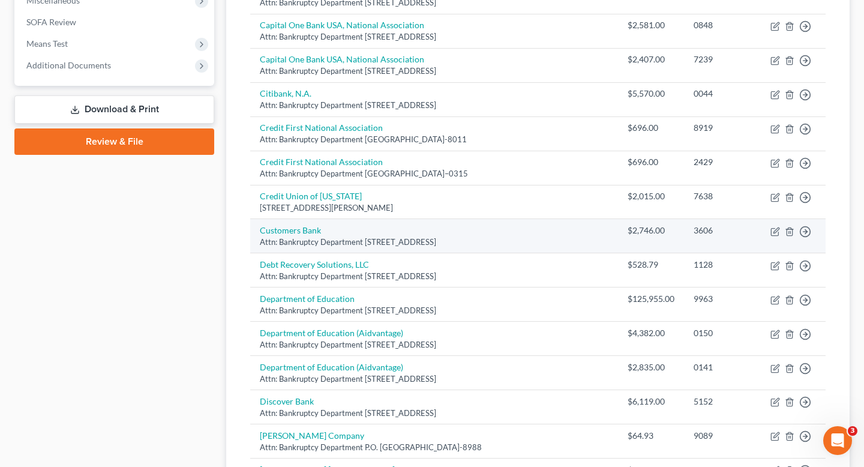
click at [776, 226] on td "Move to D Move to E Move to G Move to Notice Only" at bounding box center [793, 236] width 65 height 34
click at [773, 227] on icon "button" at bounding box center [775, 232] width 10 height 10
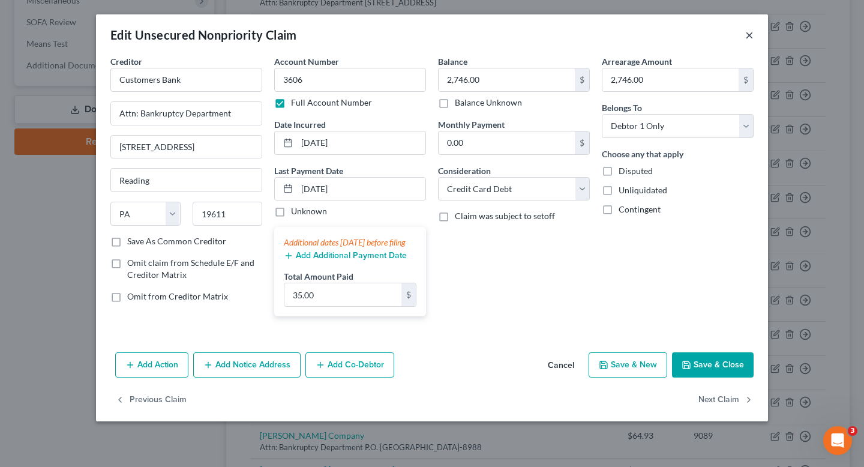
click at [746, 32] on button "×" at bounding box center [749, 35] width 8 height 14
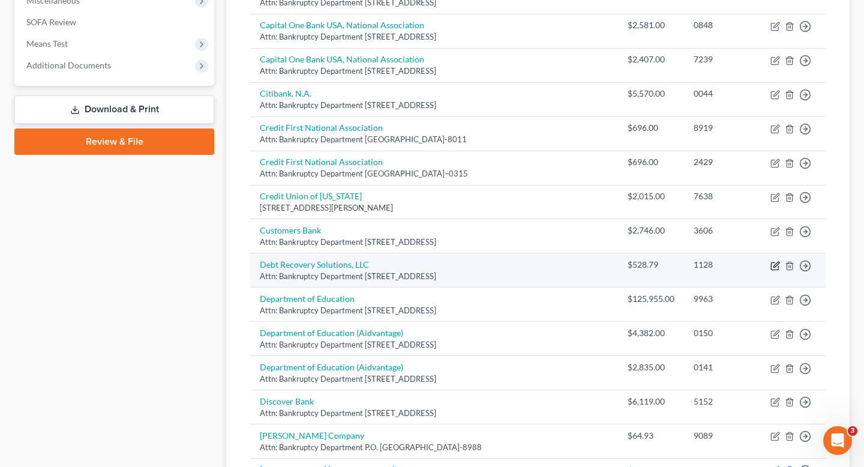
click at [773, 262] on icon "button" at bounding box center [775, 264] width 5 height 5
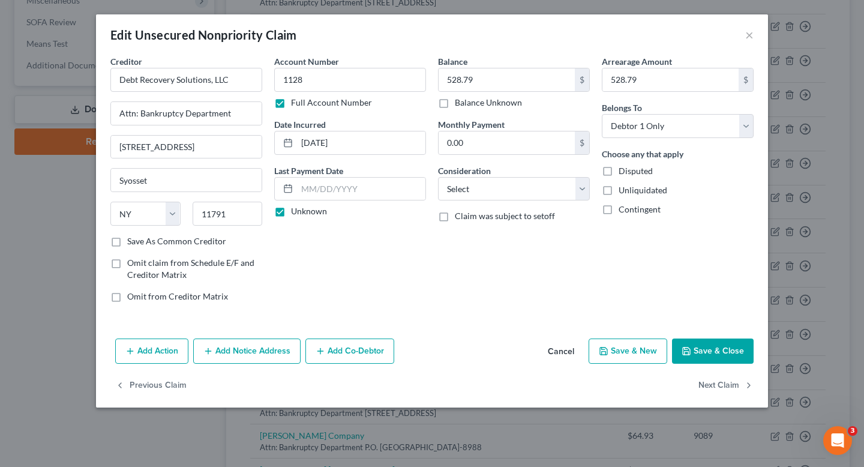
click at [515, 176] on div "Consideration Select Cable / Satellite Services Collection Agency Credit Card D…" at bounding box center [514, 182] width 152 height 37
click at [514, 190] on select "Select Cable / Satellite Services Collection Agency Credit Card Debt Debt Couns…" at bounding box center [514, 189] width 152 height 24
click at [438, 177] on select "Select Cable / Satellite Services Collection Agency Credit Card Debt Debt Couns…" at bounding box center [514, 189] width 152 height 24
click at [706, 351] on button "Save & Close" at bounding box center [713, 350] width 82 height 25
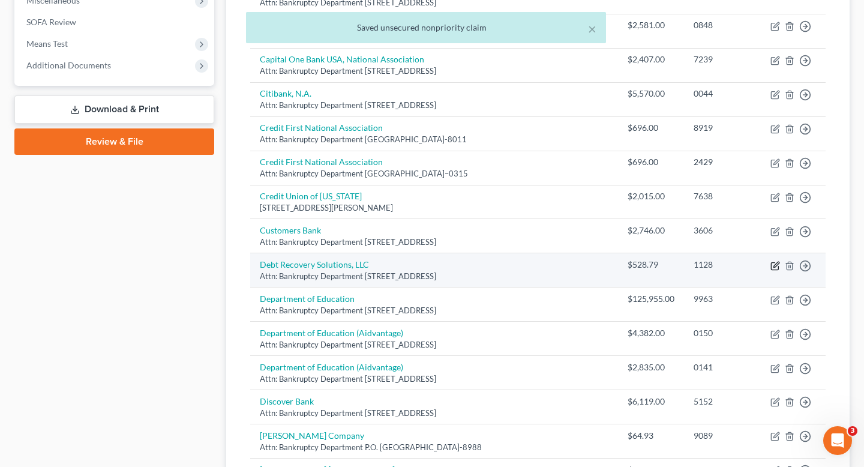
click at [776, 261] on icon "button" at bounding box center [775, 266] width 10 height 10
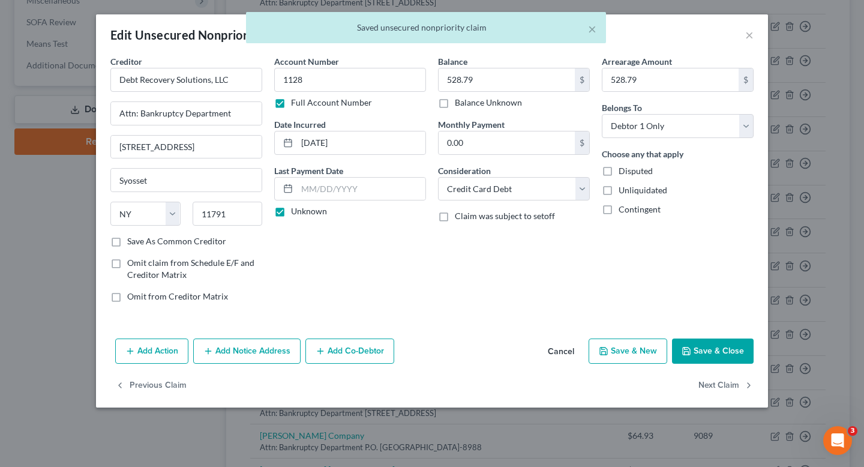
click at [749, 36] on div "× Saved unsecured nonpriority claim" at bounding box center [426, 30] width 864 height 37
click at [752, 34] on div "× Saved unsecured nonpriority claim" at bounding box center [426, 30] width 864 height 37
click at [747, 36] on div "× Saved unsecured nonpriority claim" at bounding box center [426, 30] width 864 height 37
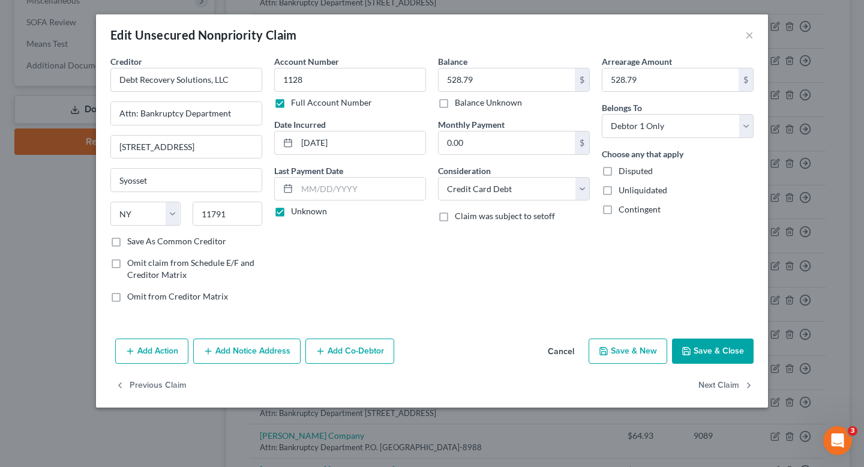
click at [729, 60] on div "Arrearage Amount 528.79 $" at bounding box center [678, 73] width 152 height 37
click at [560, 355] on button "Cancel" at bounding box center [561, 351] width 46 height 24
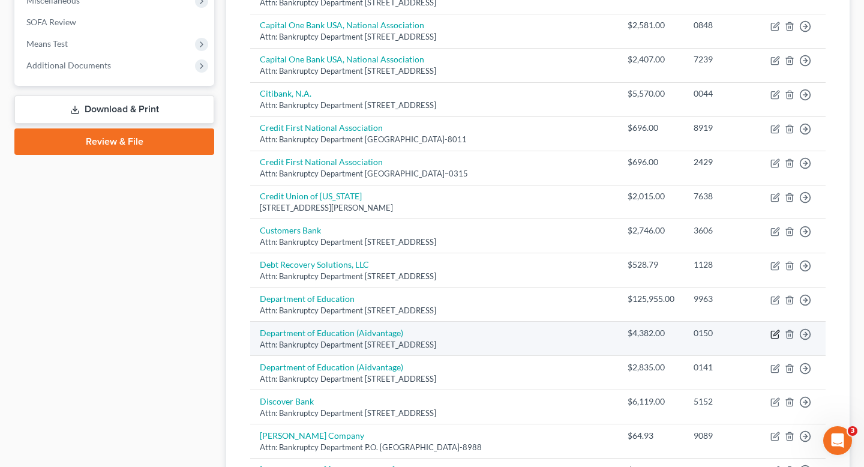
click at [774, 329] on icon "button" at bounding box center [775, 334] width 10 height 10
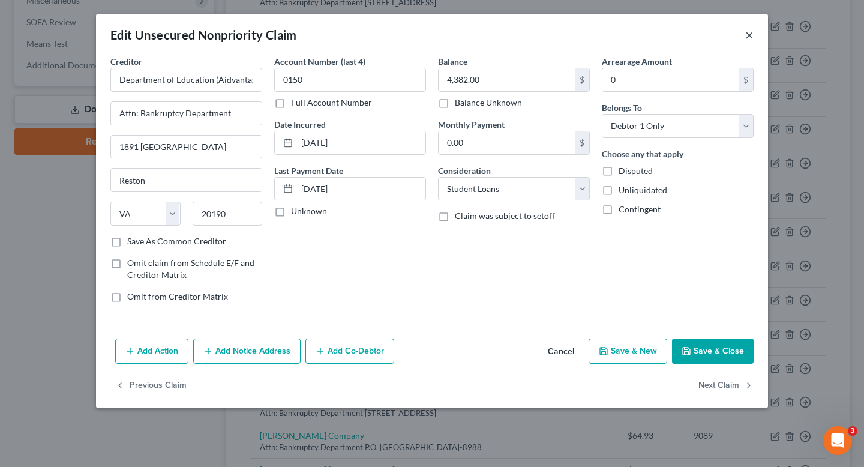
click at [749, 35] on button "×" at bounding box center [749, 35] width 8 height 14
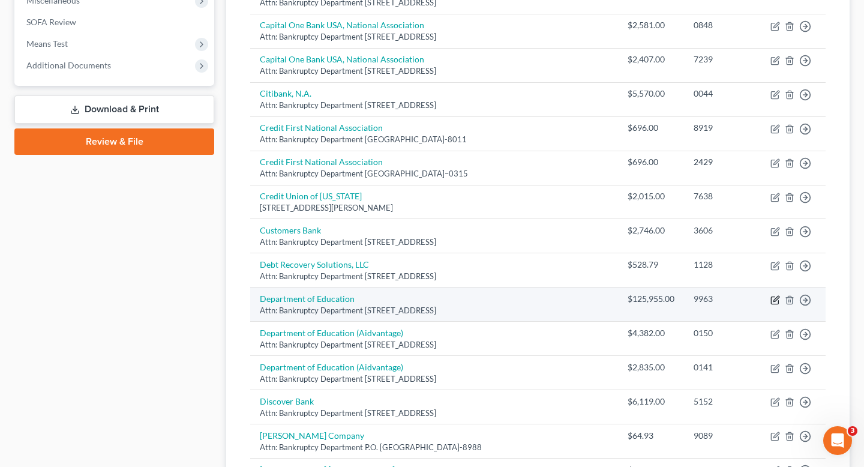
click at [776, 295] on icon "button" at bounding box center [775, 300] width 10 height 10
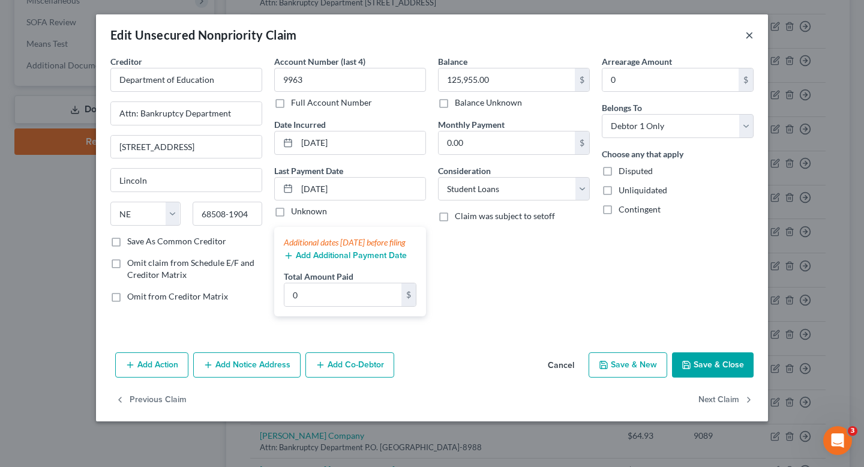
click at [747, 38] on button "×" at bounding box center [749, 35] width 8 height 14
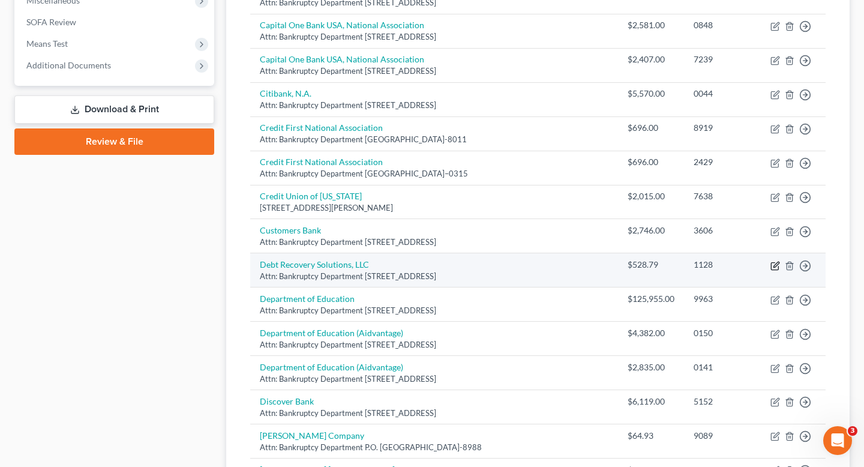
click at [773, 262] on icon "button" at bounding box center [775, 264] width 5 height 5
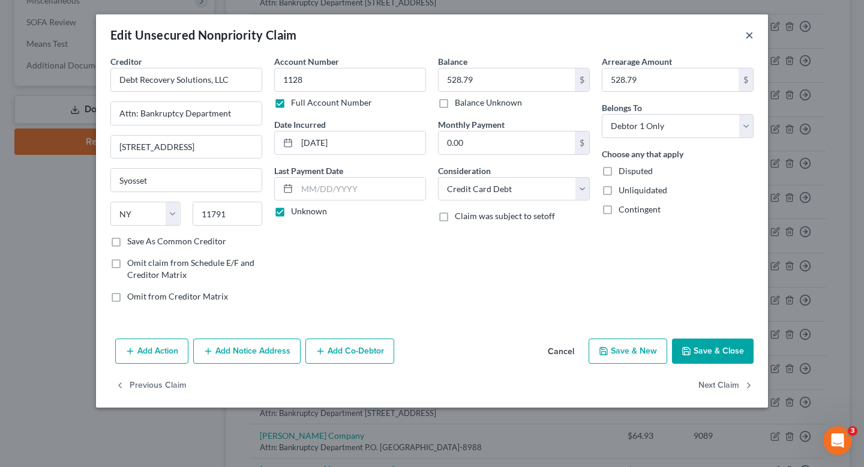
click at [750, 33] on button "×" at bounding box center [749, 35] width 8 height 14
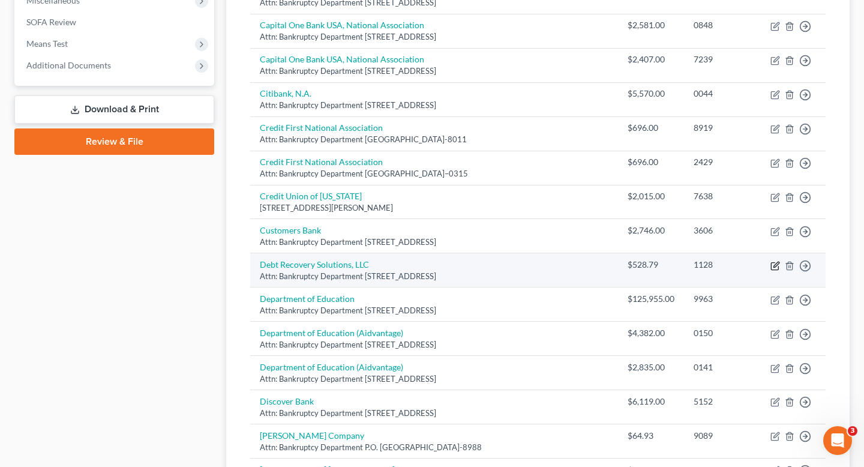
click at [772, 261] on icon "button" at bounding box center [775, 266] width 10 height 10
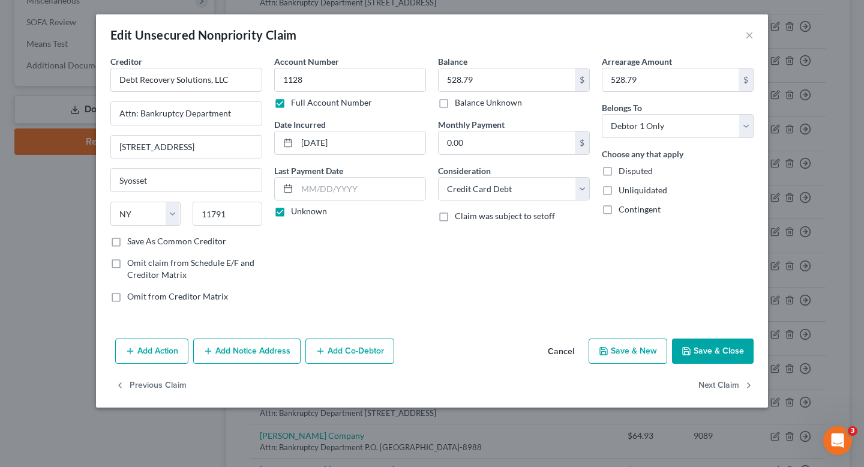
click at [755, 35] on div "Edit Unsecured Nonpriority Claim ×" at bounding box center [432, 34] width 672 height 41
click at [750, 35] on button "×" at bounding box center [749, 35] width 8 height 14
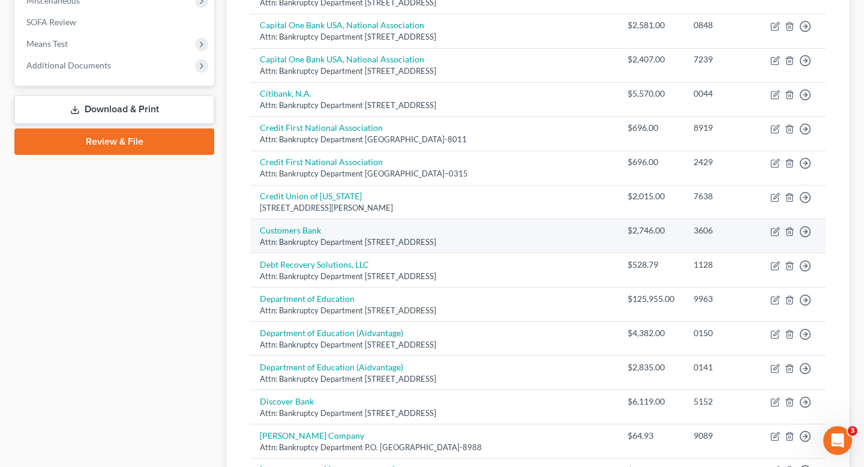
click at [769, 224] on td "Move to D Move to E Move to G Move to Notice Only" at bounding box center [793, 236] width 65 height 34
click at [774, 227] on icon "button" at bounding box center [775, 232] width 10 height 10
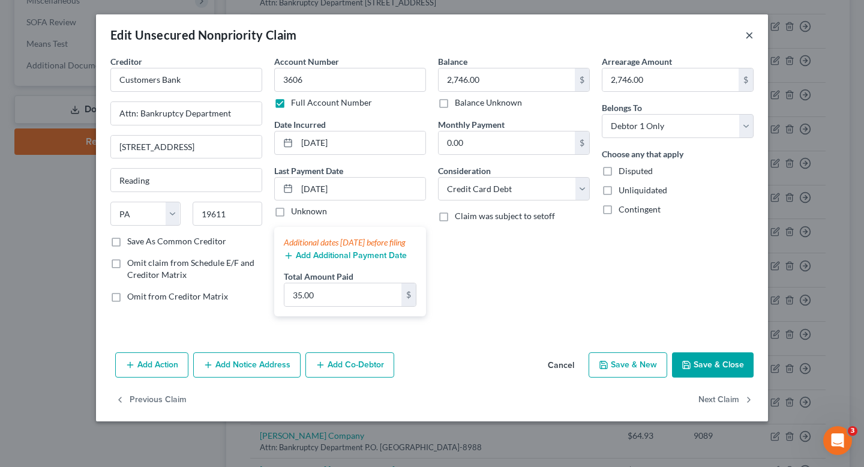
click at [749, 39] on button "×" at bounding box center [749, 35] width 8 height 14
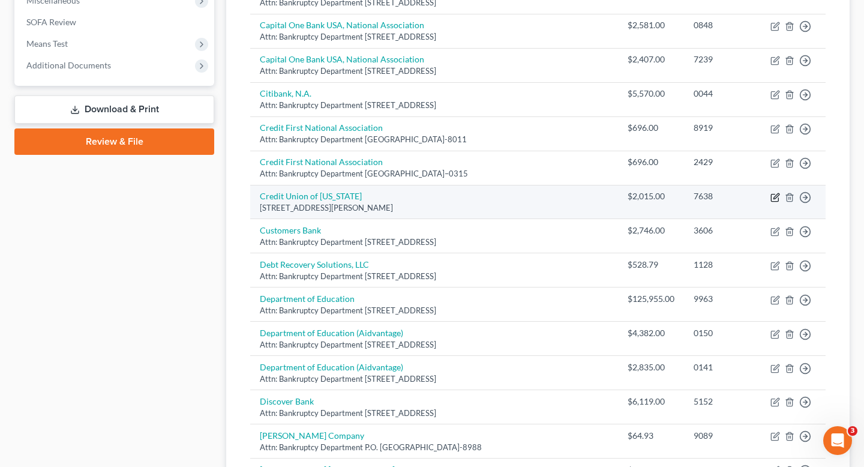
click at [774, 193] on icon "button" at bounding box center [775, 198] width 10 height 10
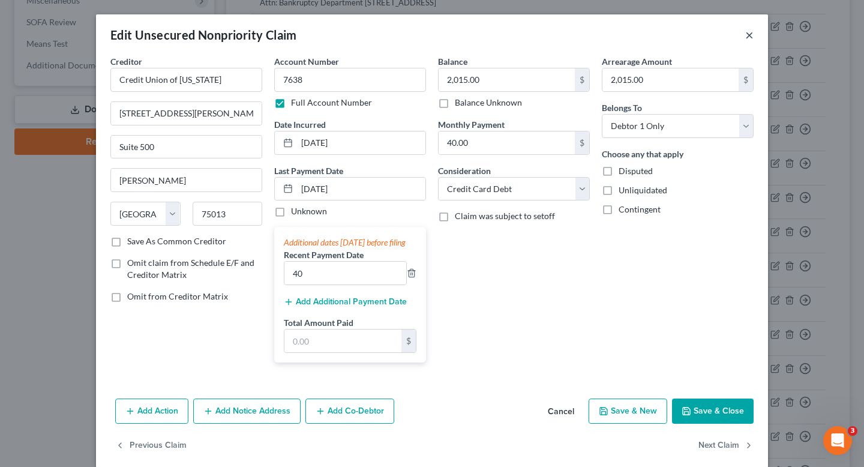
click at [748, 40] on button "×" at bounding box center [749, 35] width 8 height 14
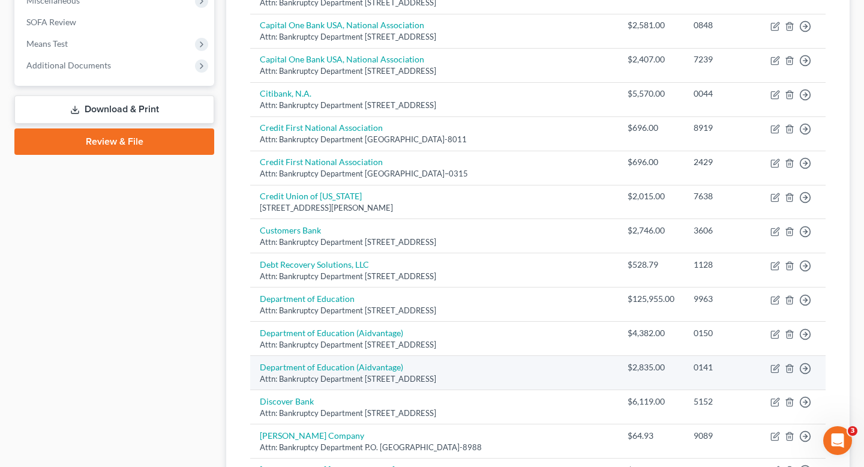
click at [779, 363] on td "Move to D Move to E Move to G Move to Notice Only" at bounding box center [793, 373] width 65 height 34
click at [776, 363] on icon "button" at bounding box center [775, 368] width 10 height 10
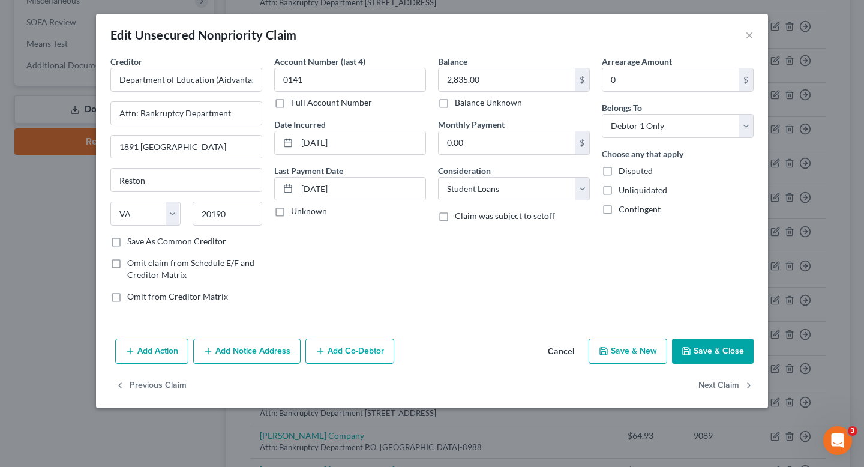
click at [755, 37] on div "Edit Unsecured Nonpriority Claim ×" at bounding box center [432, 34] width 672 height 41
click at [744, 33] on div "Edit Unsecured Nonpriority Claim ×" at bounding box center [432, 34] width 672 height 41
click at [745, 38] on button "×" at bounding box center [749, 35] width 8 height 14
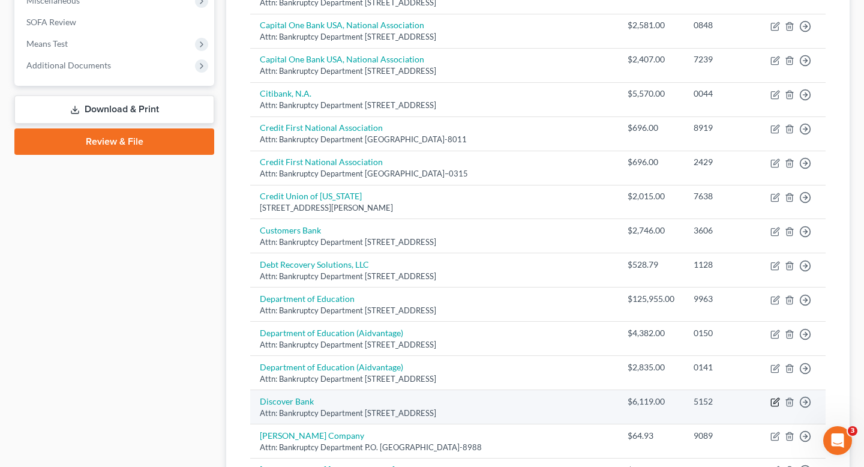
click at [776, 397] on icon "button" at bounding box center [775, 402] width 10 height 10
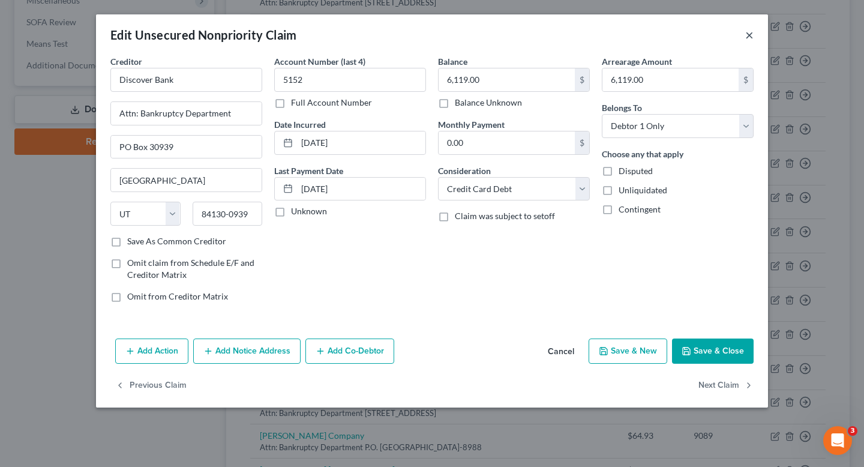
click at [746, 35] on button "×" at bounding box center [749, 35] width 8 height 14
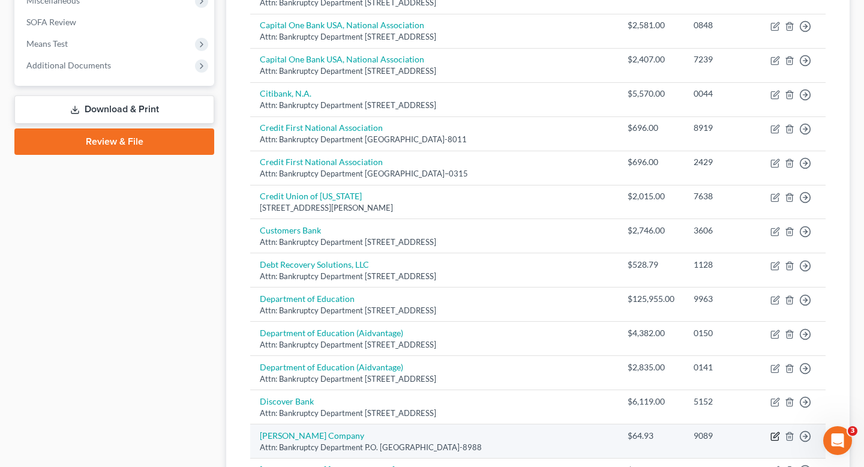
click at [777, 431] on icon "button" at bounding box center [775, 436] width 10 height 10
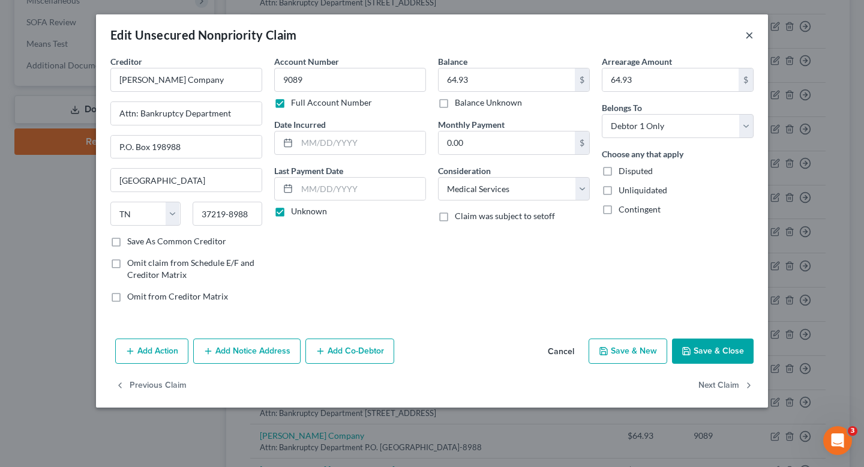
click at [750, 31] on button "×" at bounding box center [749, 35] width 8 height 14
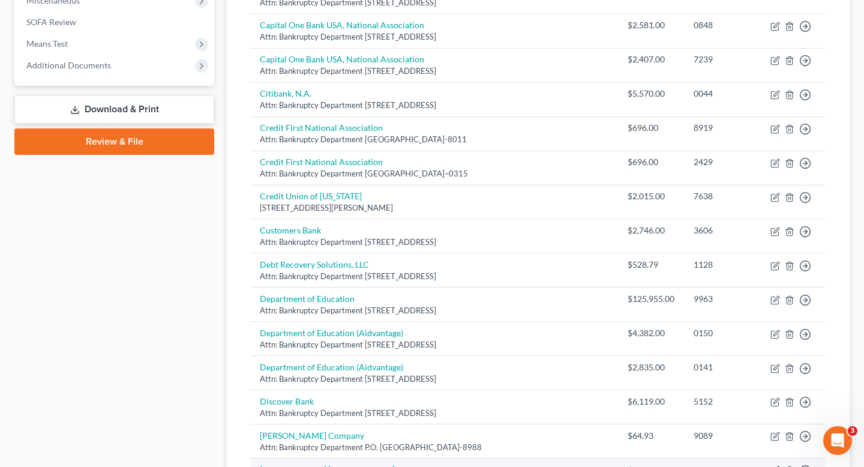
click at [777, 465] on icon "button" at bounding box center [775, 470] width 10 height 10
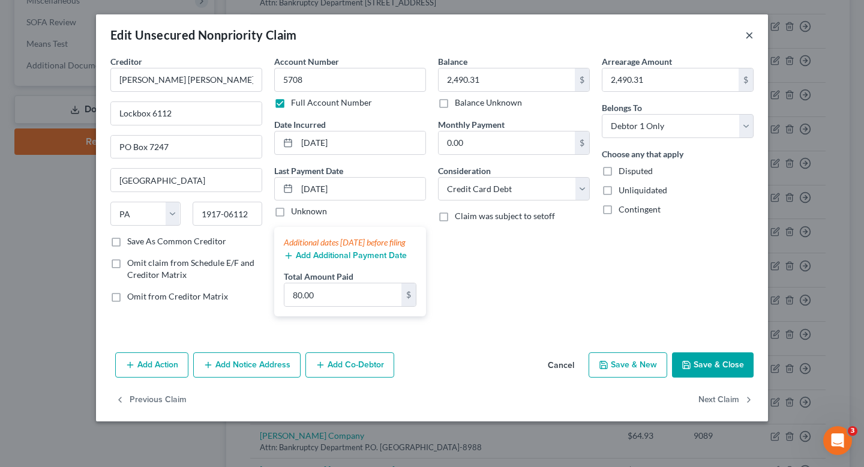
click at [750, 37] on button "×" at bounding box center [749, 35] width 8 height 14
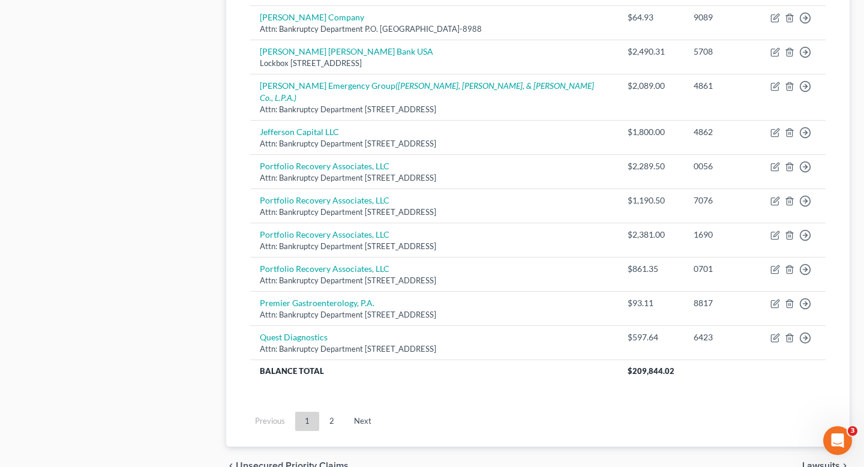
scroll to position [879, 0]
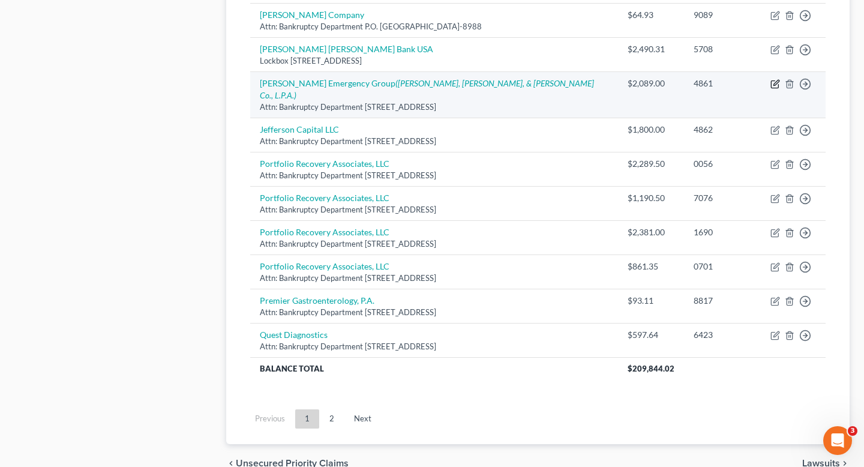
click at [774, 81] on icon "button" at bounding box center [774, 84] width 7 height 7
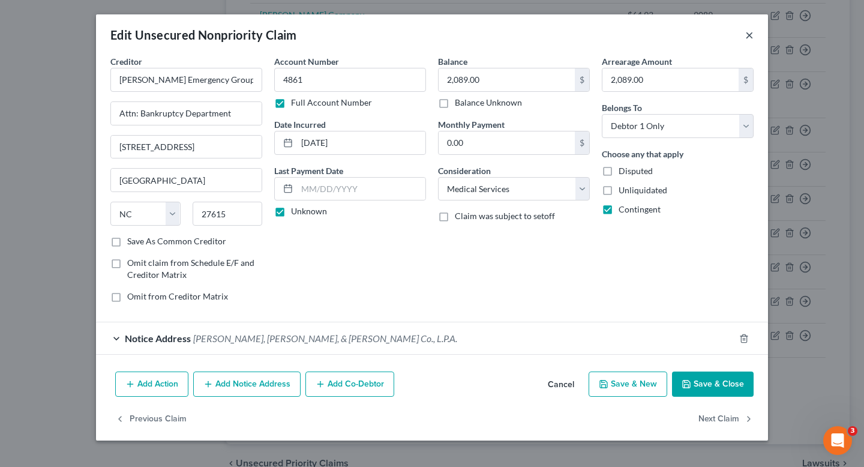
click at [752, 40] on button "×" at bounding box center [749, 35] width 8 height 14
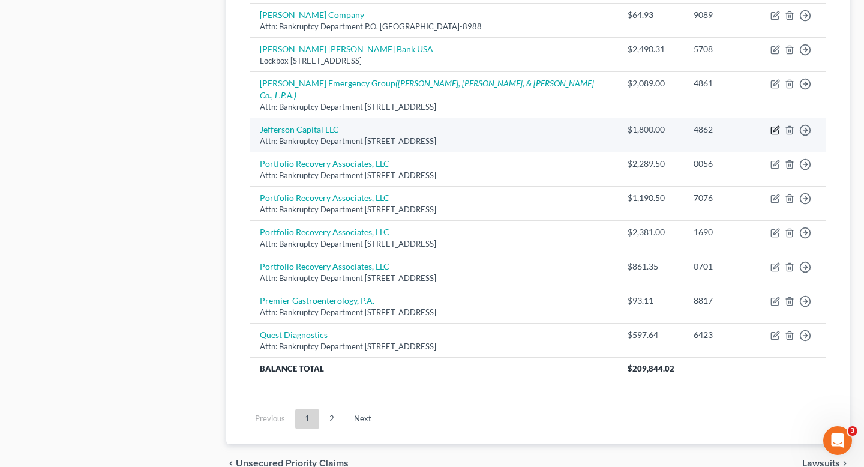
click at [775, 127] on icon "button" at bounding box center [775, 129] width 5 height 5
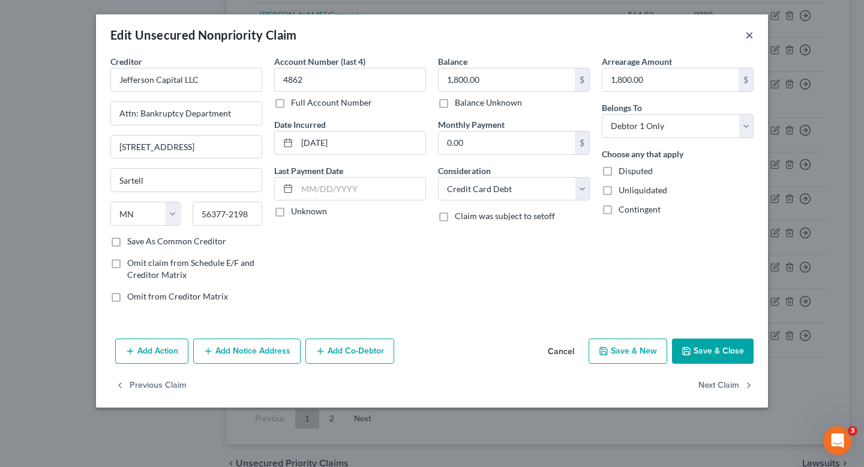
click at [748, 35] on button "×" at bounding box center [749, 35] width 8 height 14
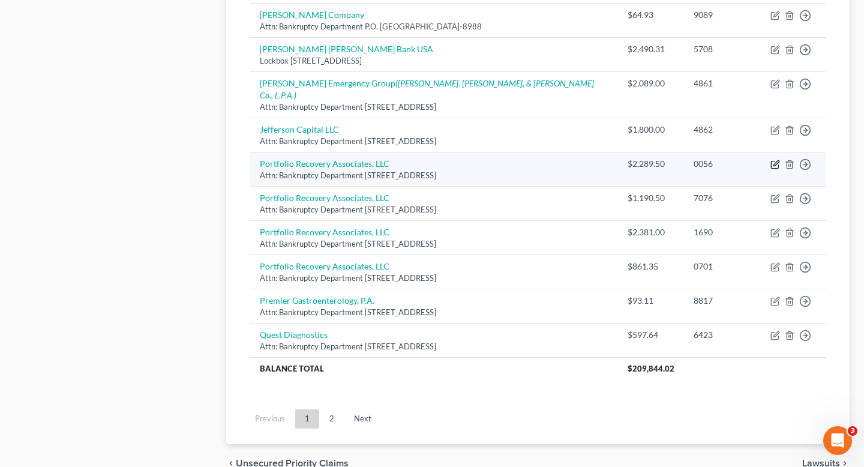
click at [774, 161] on icon "button" at bounding box center [775, 163] width 5 height 5
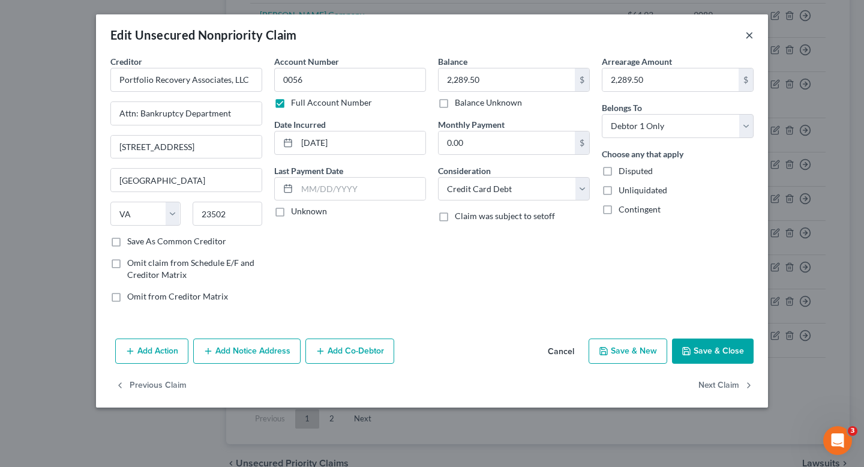
click at [751, 38] on button "×" at bounding box center [749, 35] width 8 height 14
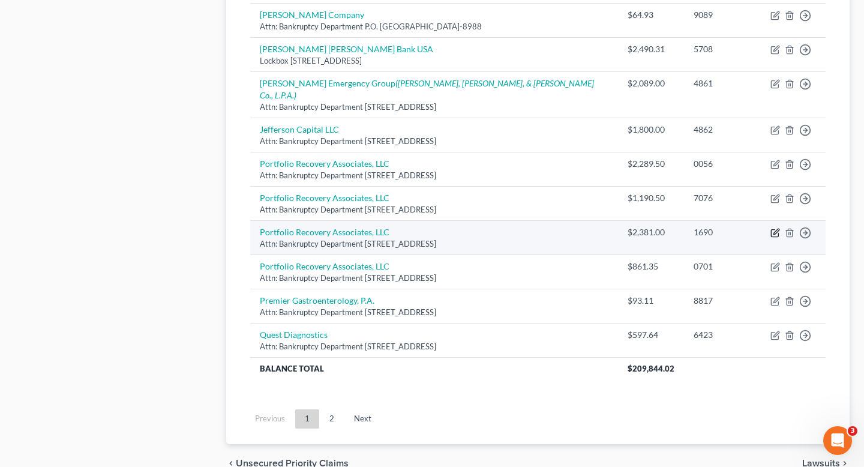
click at [774, 228] on icon "button" at bounding box center [775, 233] width 10 height 10
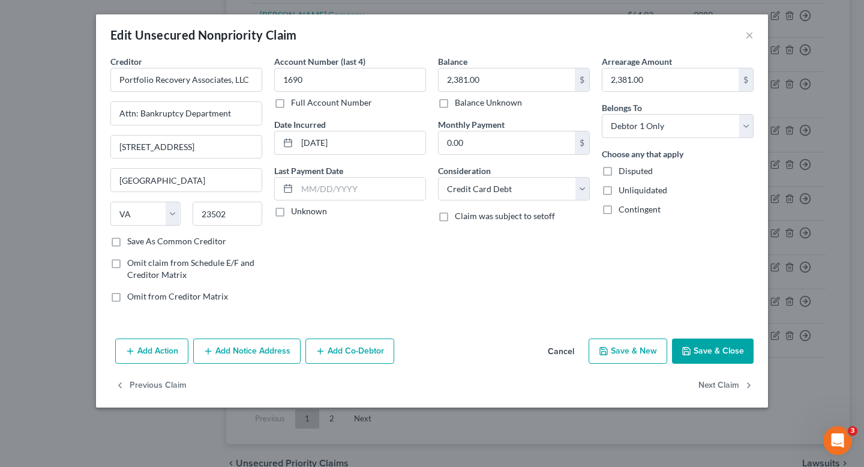
click at [744, 37] on div "Edit Unsecured Nonpriority Claim ×" at bounding box center [432, 34] width 672 height 41
click at [746, 39] on button "×" at bounding box center [749, 35] width 8 height 14
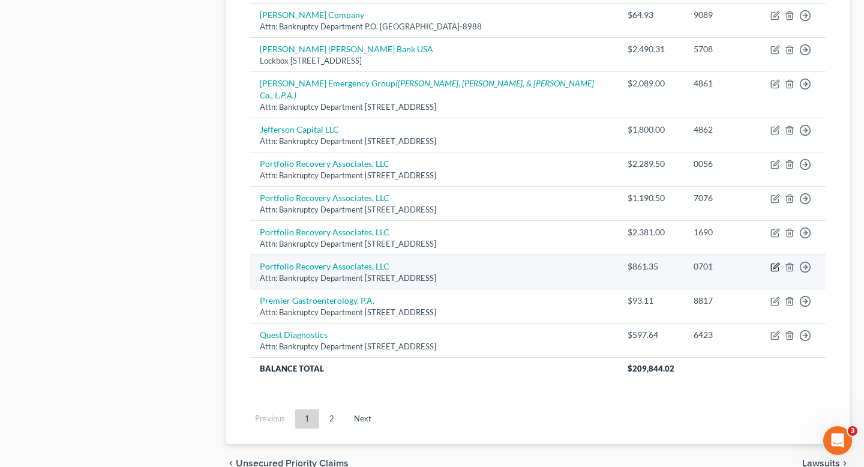
click at [778, 262] on icon "button" at bounding box center [775, 267] width 10 height 10
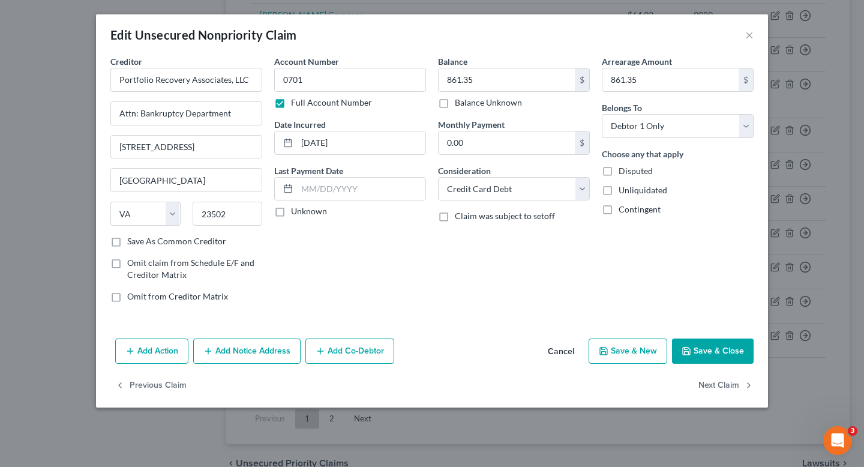
click at [746, 21] on div "Edit Unsecured Nonpriority Claim ×" at bounding box center [432, 34] width 672 height 41
click at [746, 32] on button "×" at bounding box center [749, 35] width 8 height 14
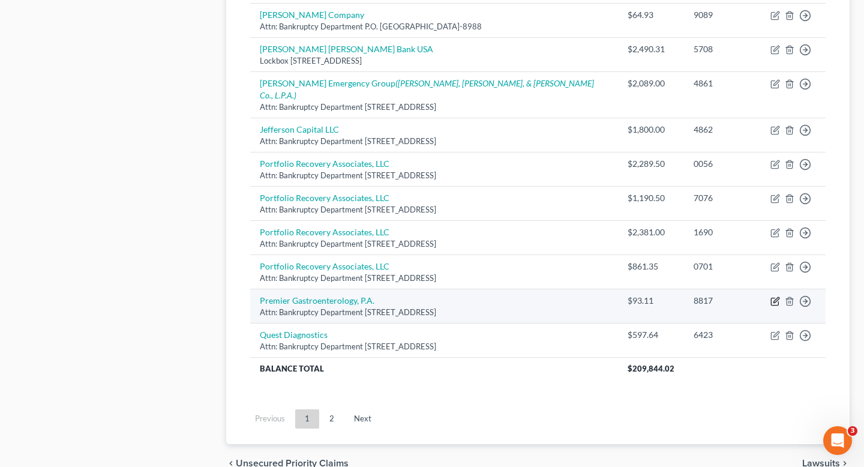
click at [775, 298] on icon "button" at bounding box center [774, 301] width 7 height 7
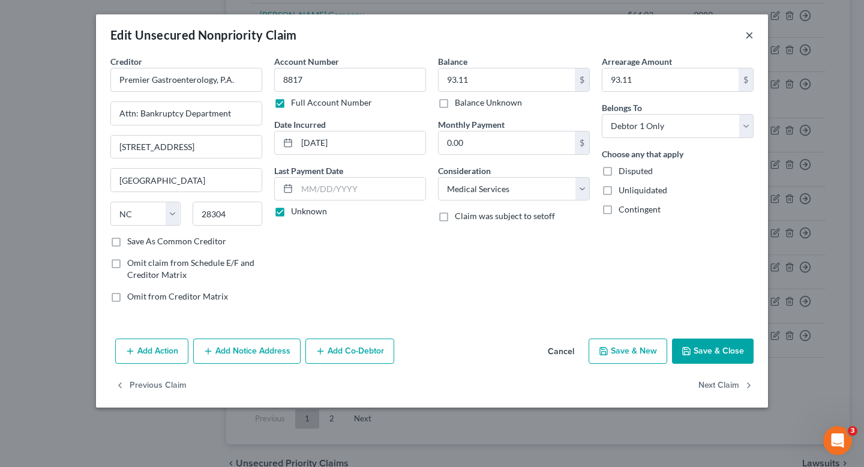
click at [751, 37] on button "×" at bounding box center [749, 35] width 8 height 14
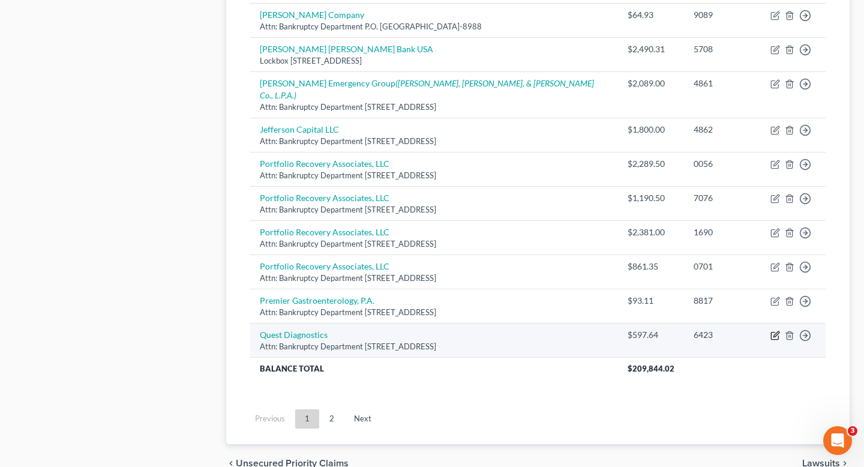
click at [776, 331] on icon "button" at bounding box center [775, 333] width 5 height 5
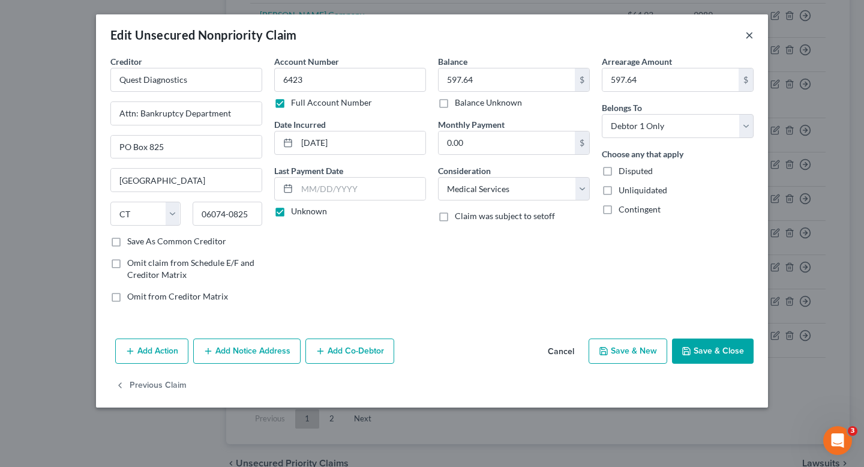
click at [748, 29] on button "×" at bounding box center [749, 35] width 8 height 14
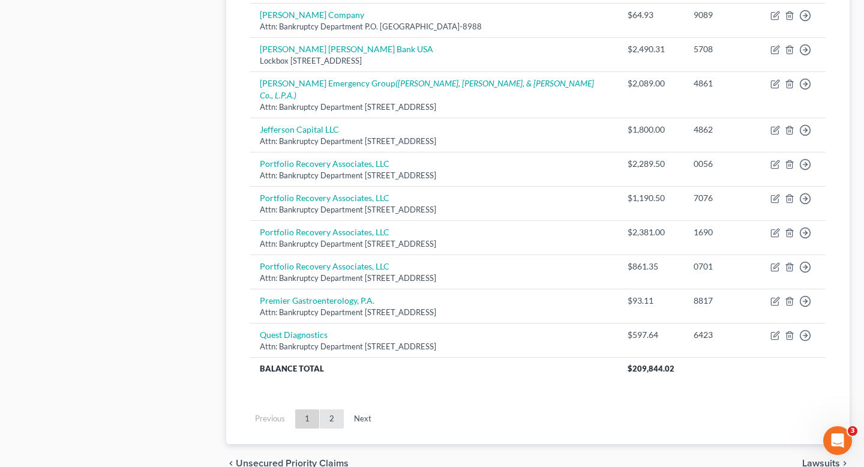
click at [335, 409] on link "2" at bounding box center [332, 418] width 24 height 19
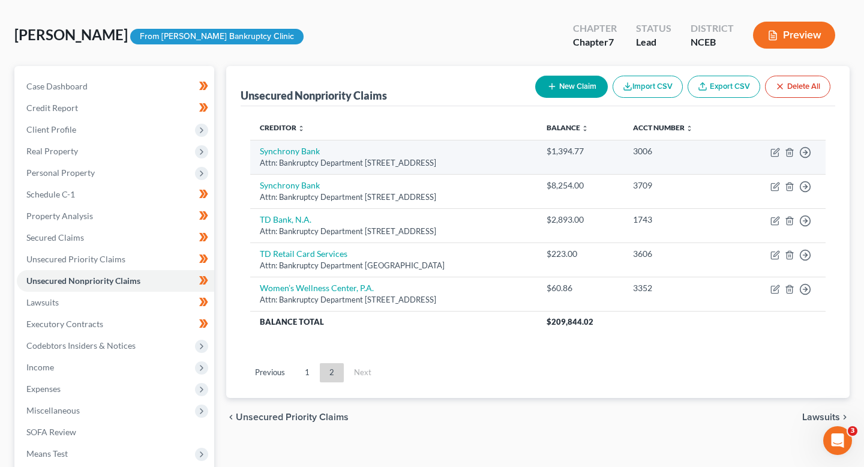
scroll to position [36, 0]
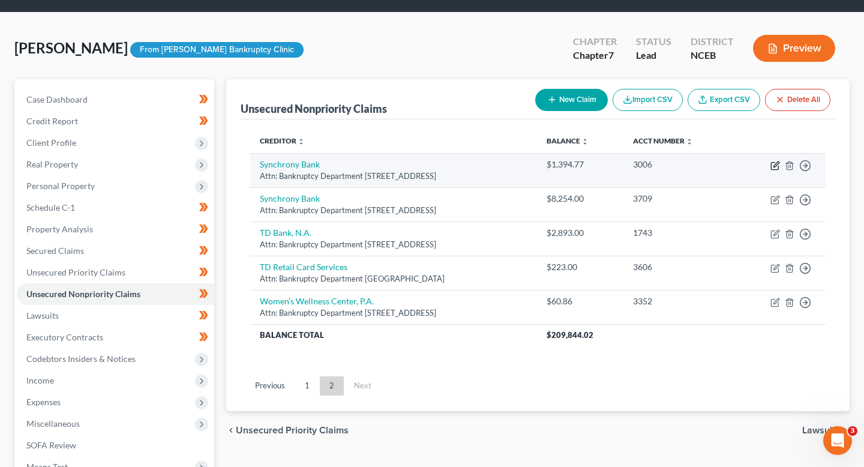
click at [778, 164] on icon "button" at bounding box center [775, 166] width 10 height 10
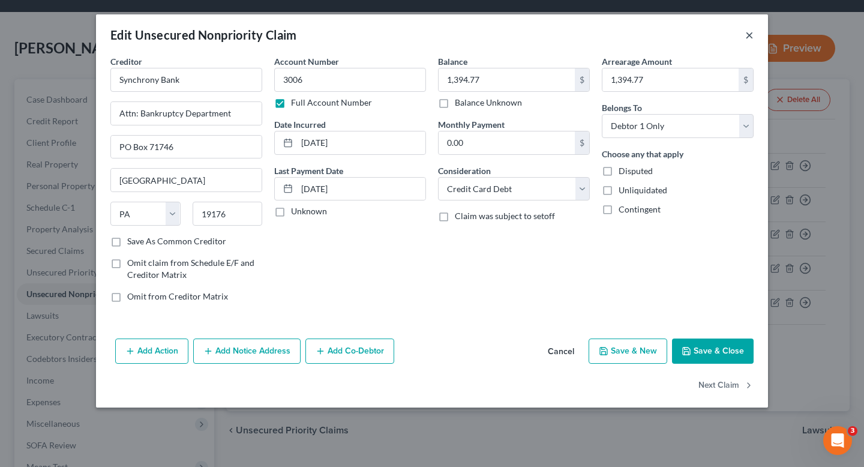
click at [746, 31] on button "×" at bounding box center [749, 35] width 8 height 14
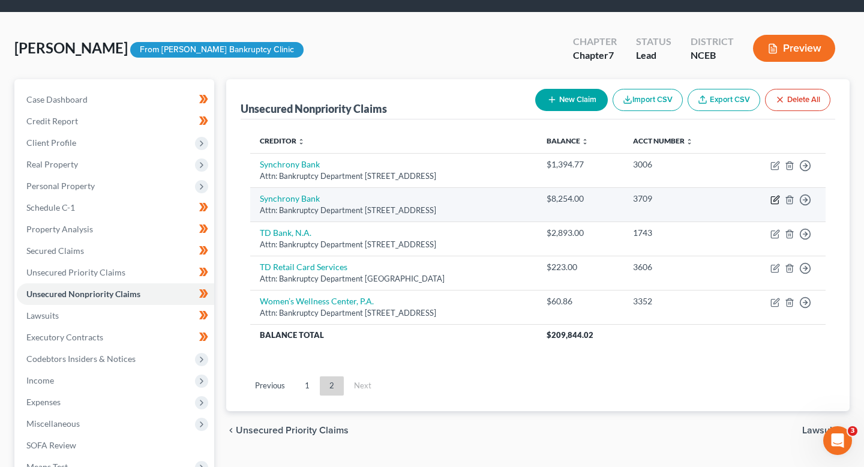
click at [774, 199] on icon "button" at bounding box center [775, 198] width 5 height 5
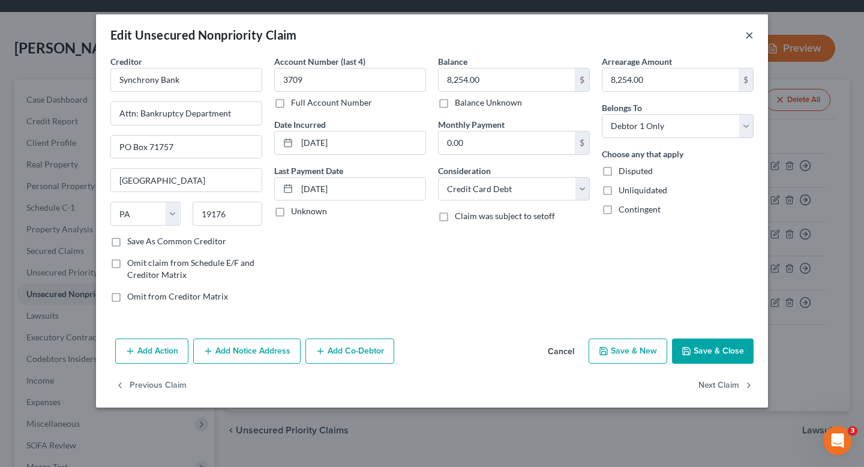
click at [745, 39] on button "×" at bounding box center [749, 35] width 8 height 14
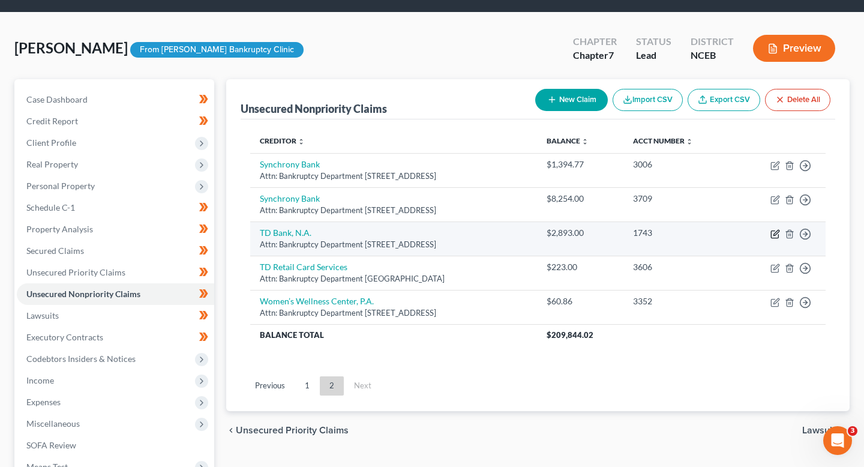
click at [770, 233] on icon "button" at bounding box center [775, 234] width 10 height 10
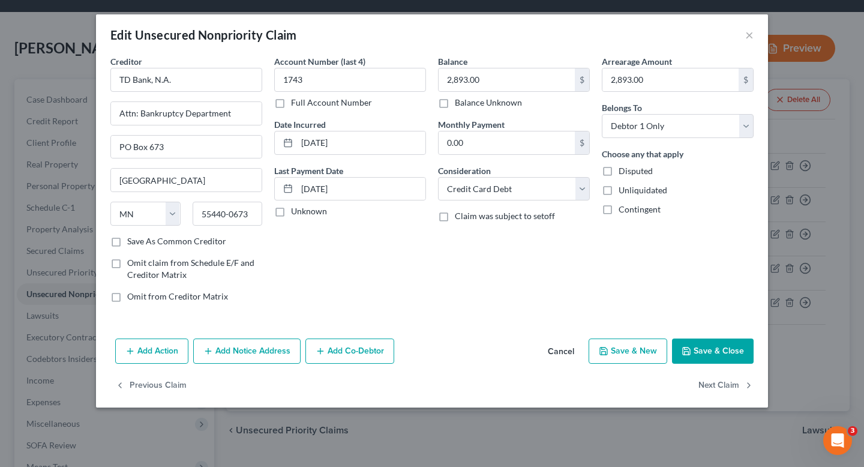
click at [743, 33] on div "Edit Unsecured Nonpriority Claim ×" at bounding box center [432, 34] width 672 height 41
click at [747, 42] on button "×" at bounding box center [749, 35] width 8 height 14
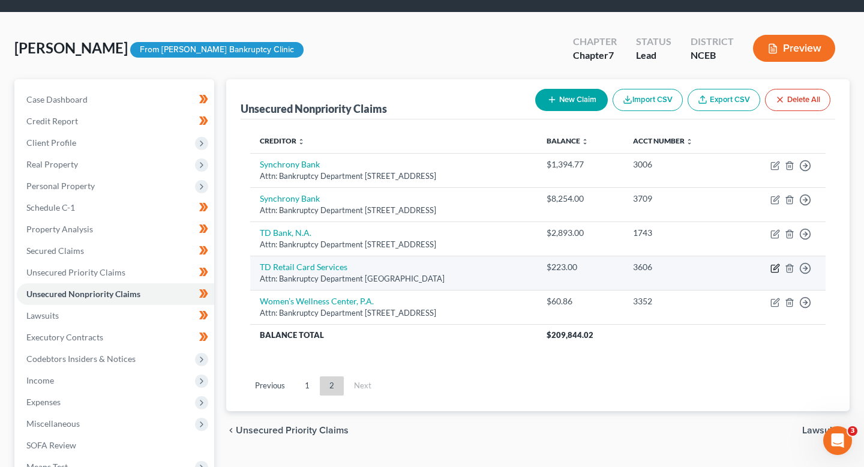
click at [776, 269] on icon "button" at bounding box center [775, 268] width 10 height 10
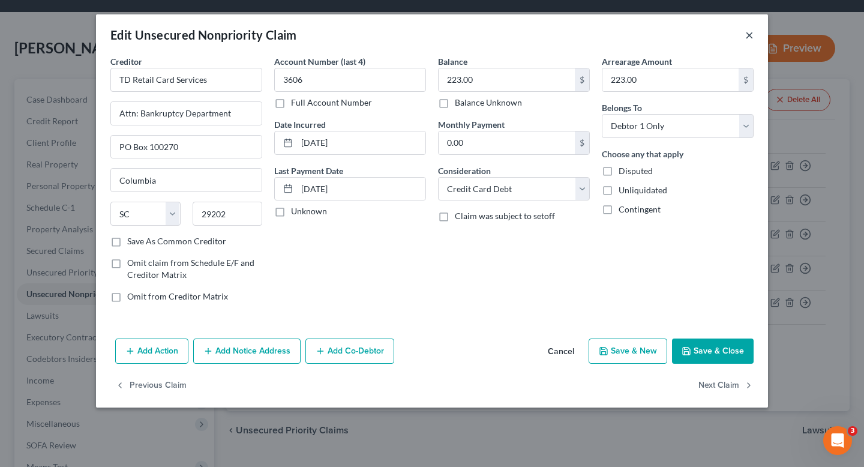
click at [750, 32] on button "×" at bounding box center [749, 35] width 8 height 14
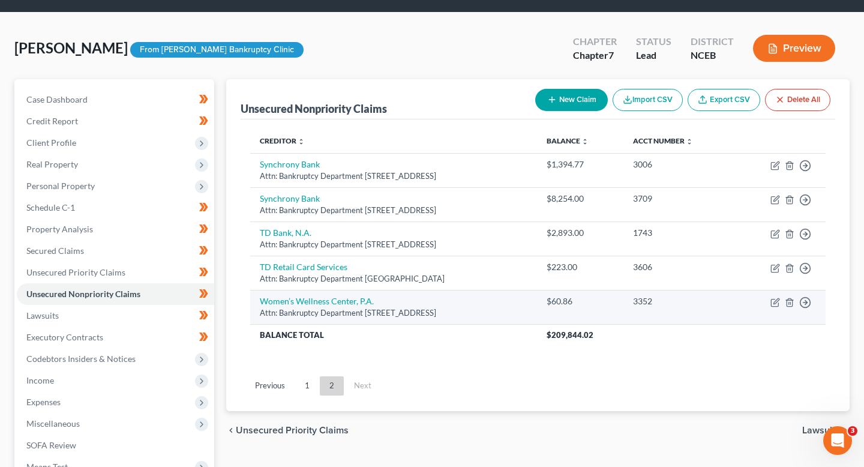
click at [772, 306] on td "Move to D Move to E Move to G Move to Notice Only" at bounding box center [779, 307] width 91 height 34
click at [776, 302] on icon "button" at bounding box center [775, 302] width 10 height 10
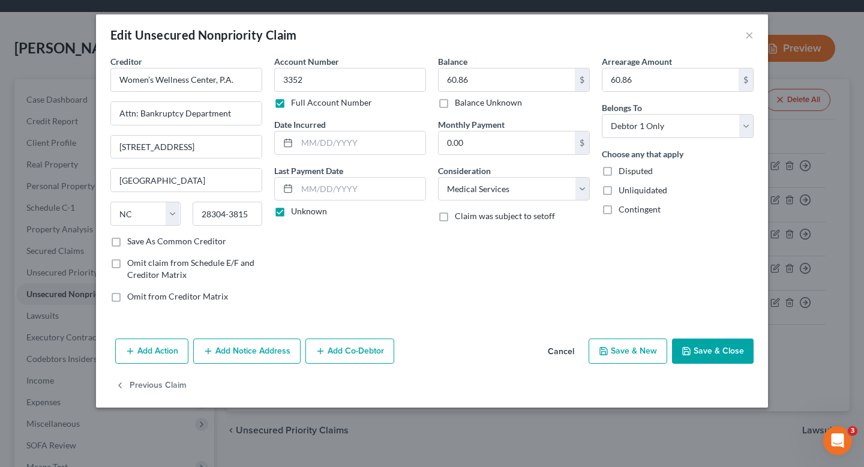
click at [740, 30] on div "Edit Unsecured Nonpriority Claim ×" at bounding box center [432, 34] width 672 height 41
click at [744, 32] on div "Edit Unsecured Nonpriority Claim ×" at bounding box center [432, 34] width 672 height 41
click at [748, 33] on button "×" at bounding box center [749, 35] width 8 height 14
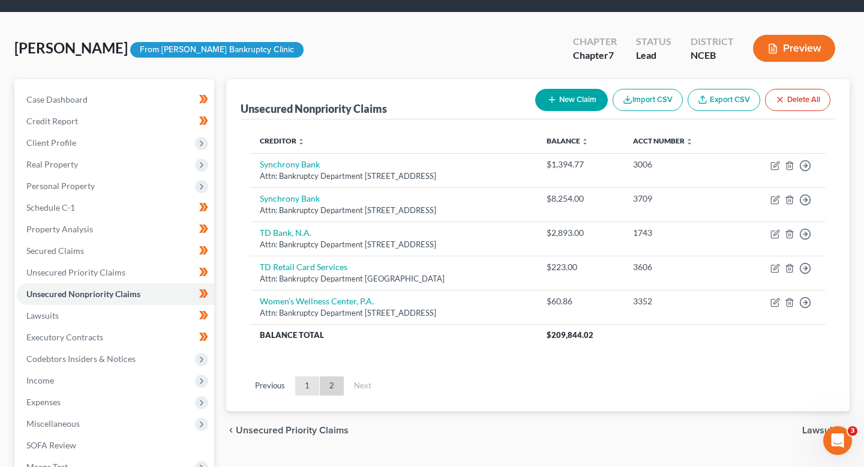
click at [302, 384] on link "1" at bounding box center [307, 385] width 24 height 19
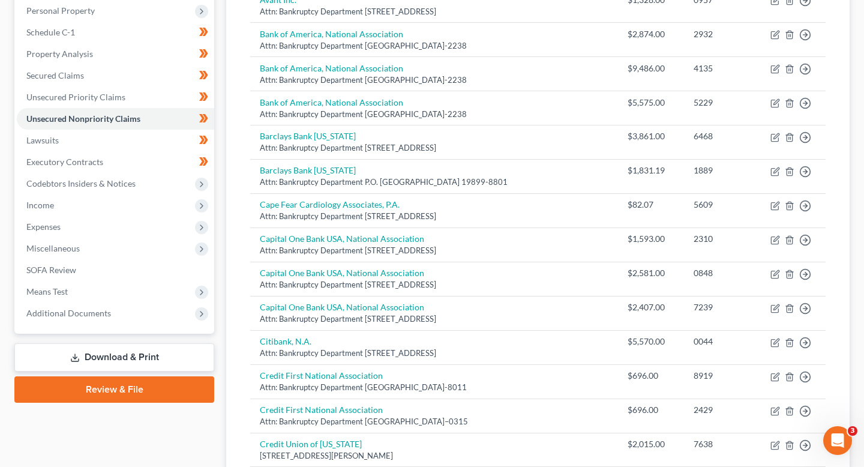
scroll to position [0, 0]
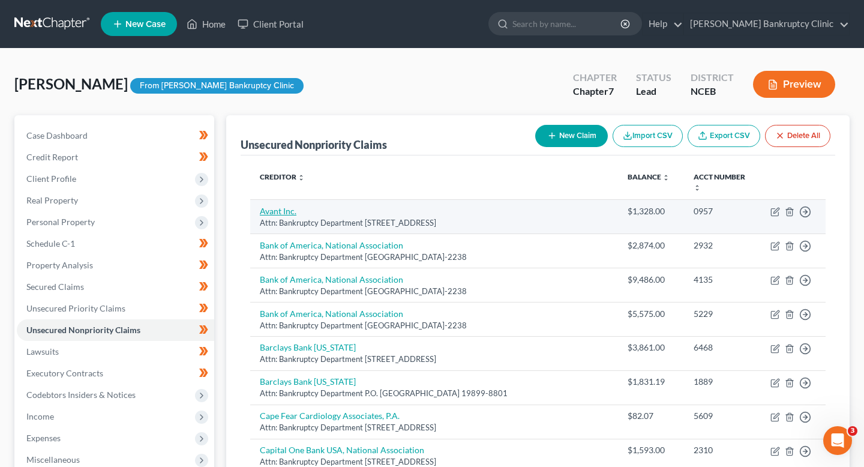
click at [288, 206] on link "Avant Inc." at bounding box center [278, 211] width 37 height 10
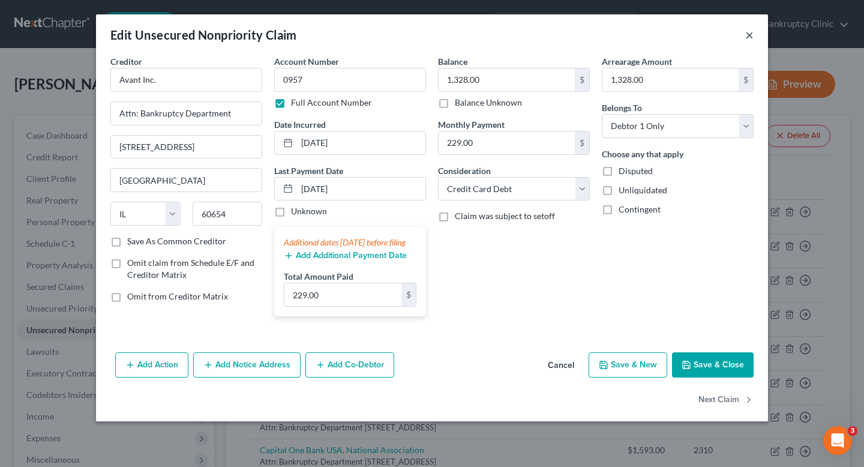
click at [746, 42] on button "×" at bounding box center [749, 35] width 8 height 14
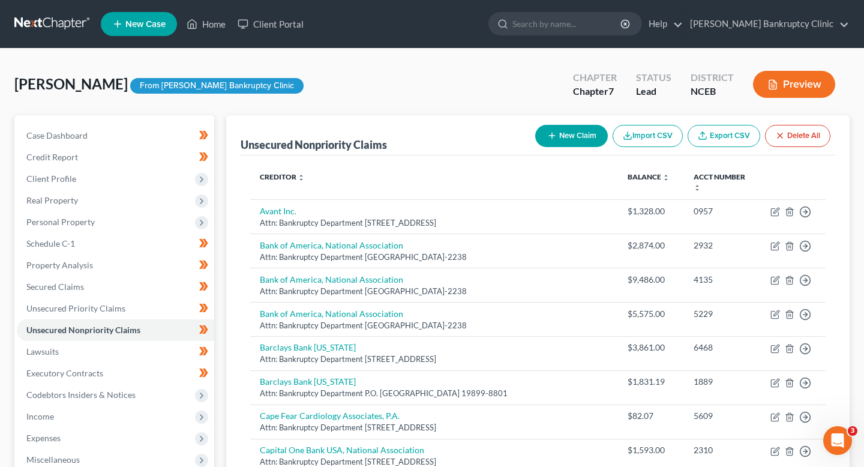
click at [752, 39] on div at bounding box center [432, 233] width 864 height 467
click at [138, 350] on link "Lawsuits" at bounding box center [115, 352] width 197 height 22
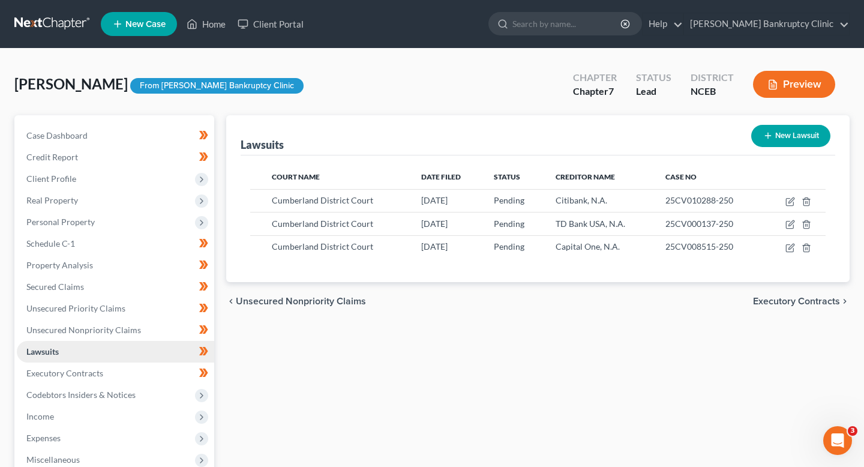
scroll to position [95, 0]
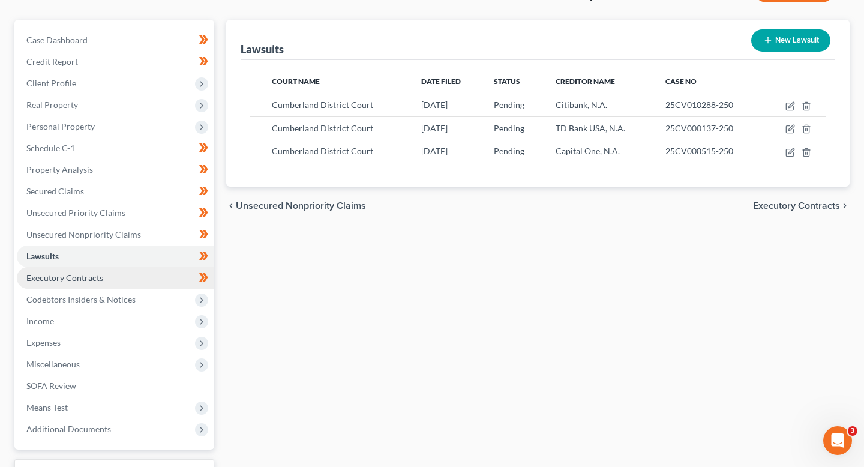
click at [119, 280] on link "Executory Contracts" at bounding box center [115, 278] width 197 height 22
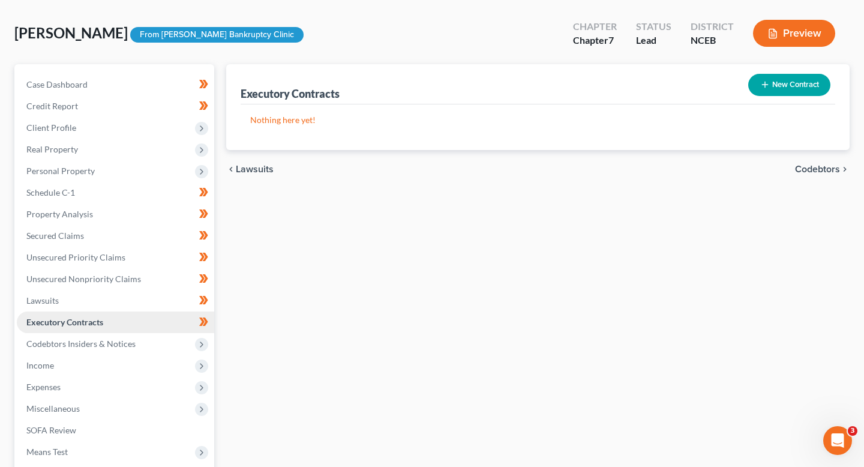
scroll to position [52, 0]
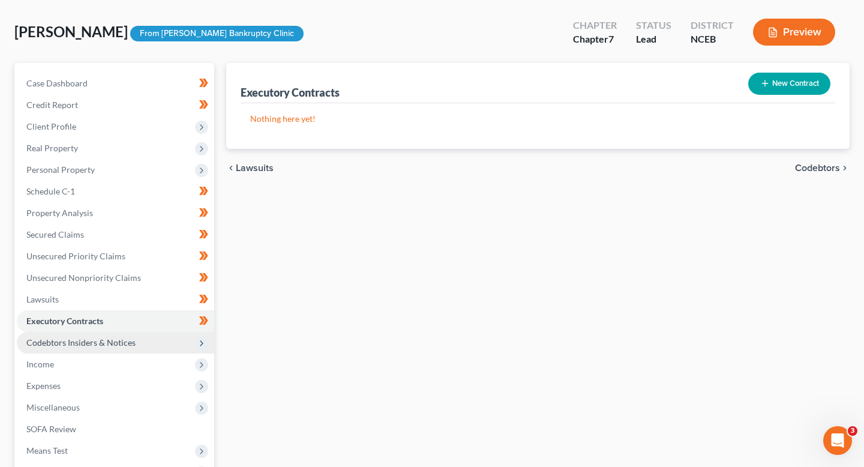
click at [121, 345] on span "Codebtors Insiders & Notices" at bounding box center [80, 342] width 109 height 10
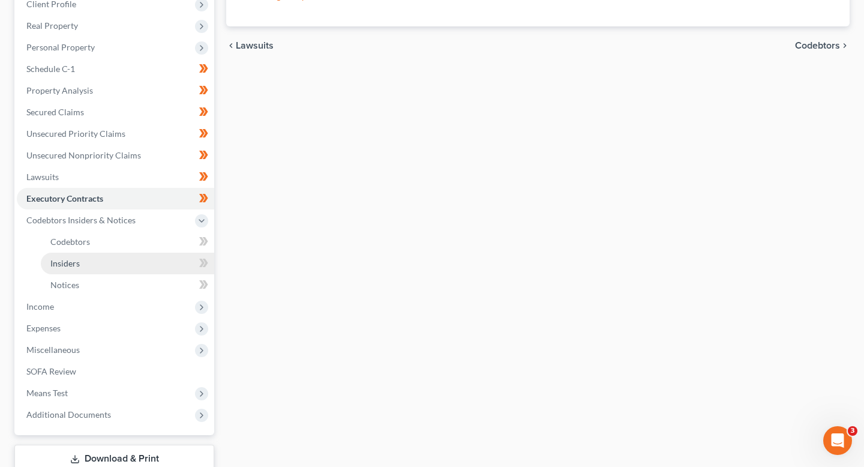
scroll to position [183, 0]
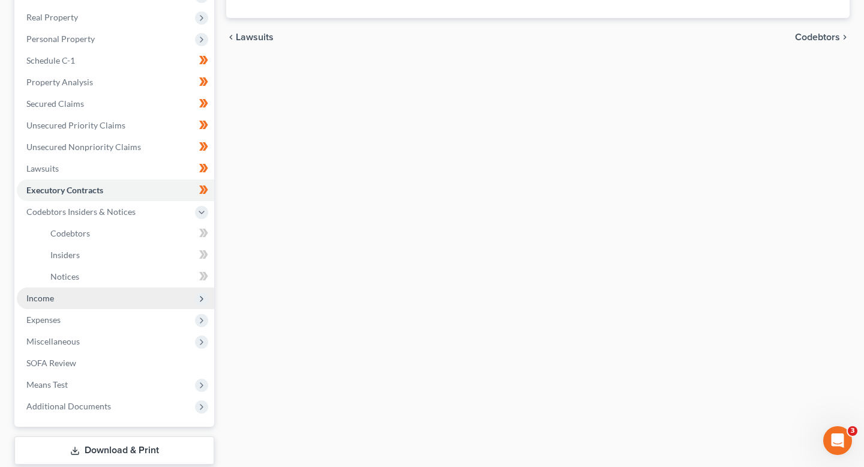
click at [107, 296] on span "Income" at bounding box center [115, 298] width 197 height 22
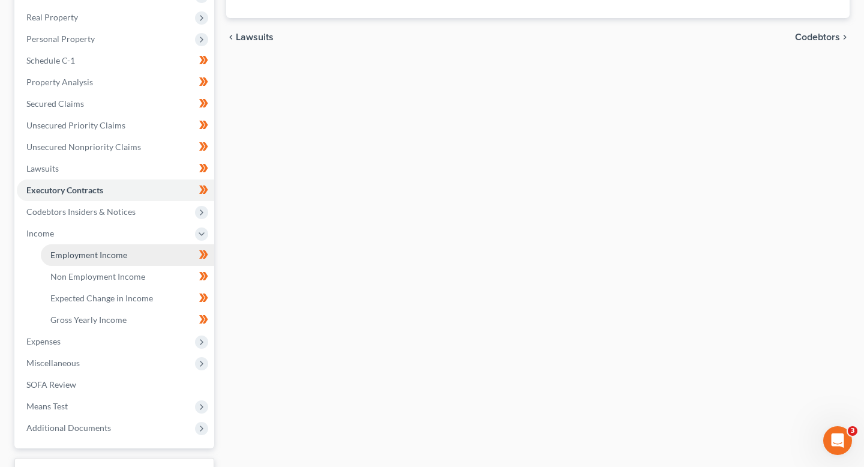
click at [108, 262] on link "Employment Income" at bounding box center [127, 255] width 173 height 22
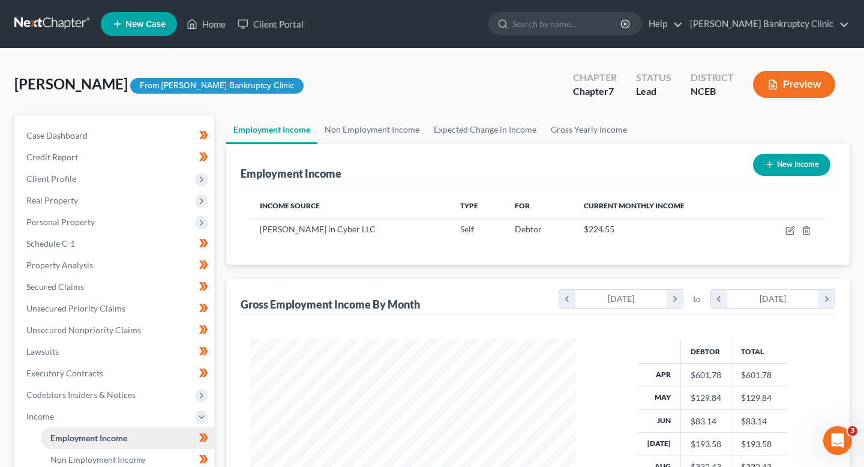
scroll to position [215, 349]
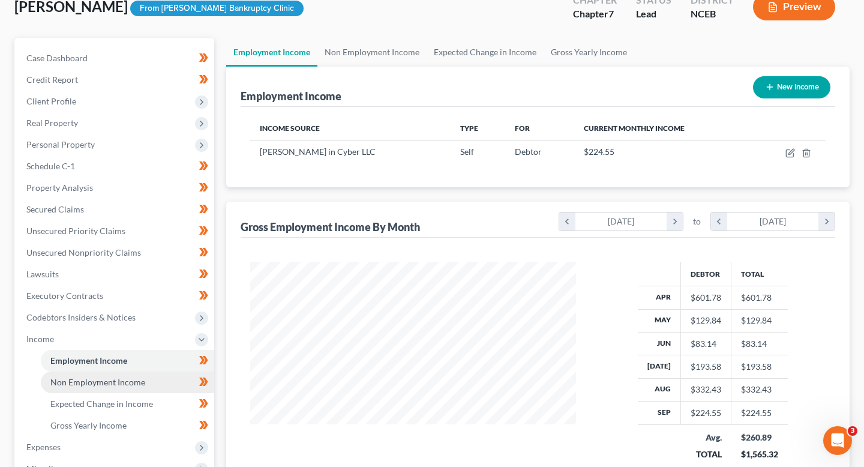
click at [134, 389] on link "Non Employment Income" at bounding box center [127, 382] width 173 height 22
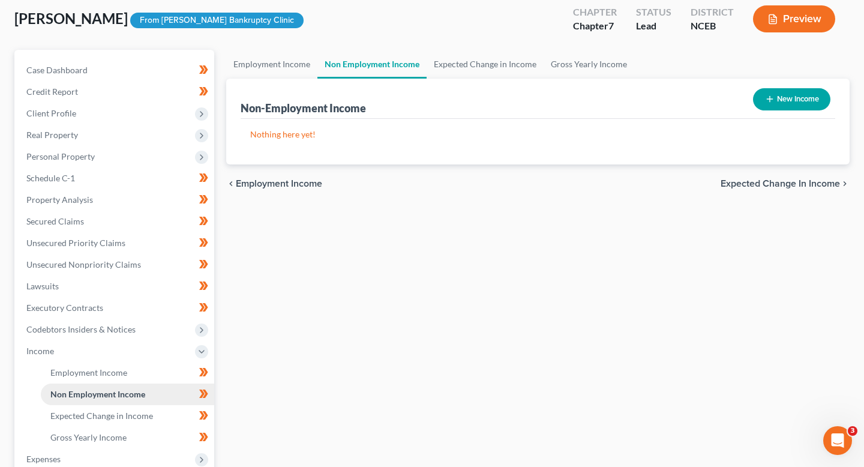
scroll to position [73, 0]
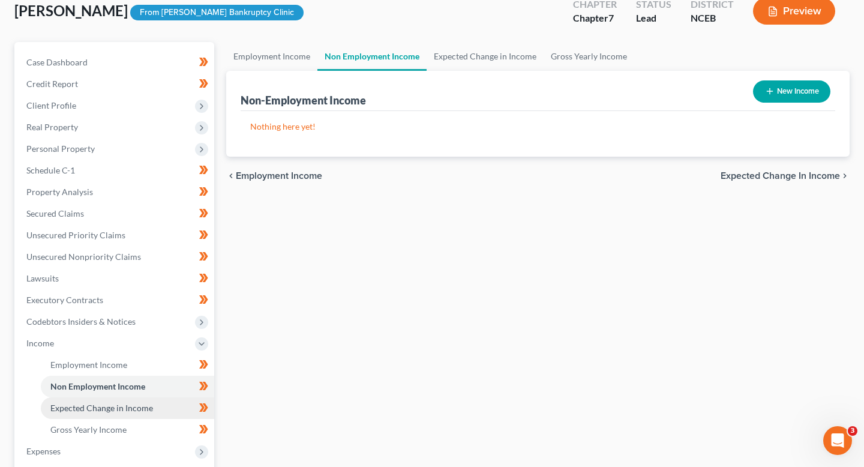
click at [133, 407] on span "Expected Change in Income" at bounding box center [101, 407] width 103 height 10
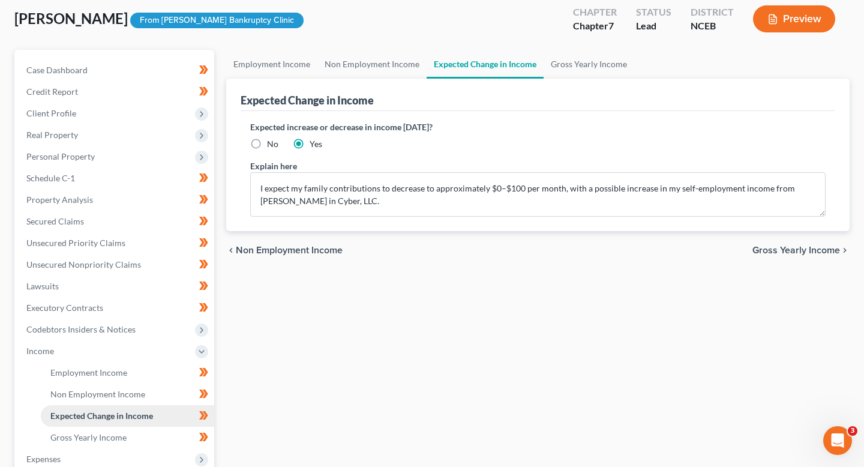
click at [137, 420] on link "Expected Change in Income" at bounding box center [127, 416] width 173 height 22
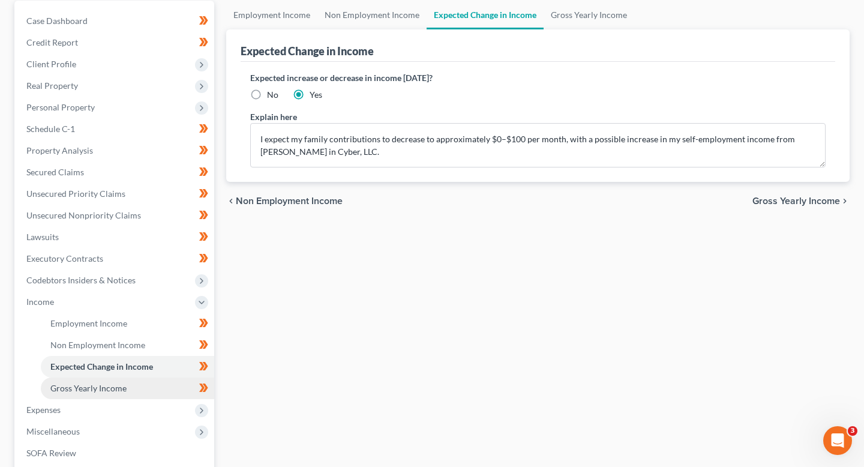
click at [135, 395] on link "Gross Yearly Income" at bounding box center [127, 388] width 173 height 22
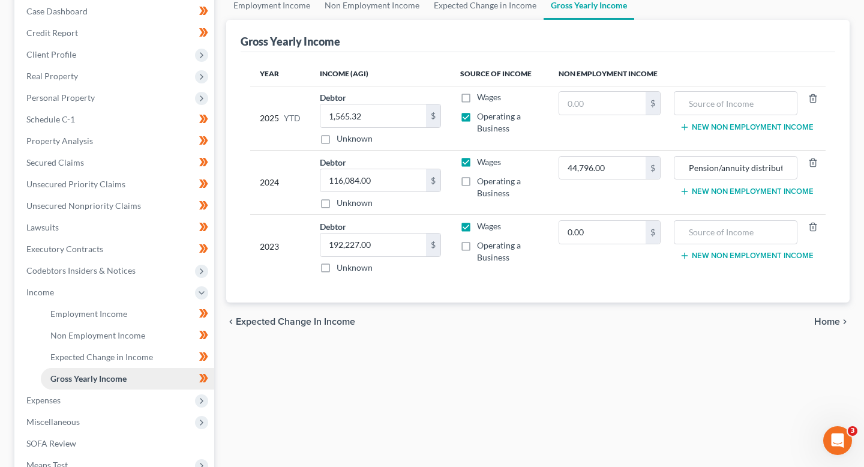
scroll to position [166, 0]
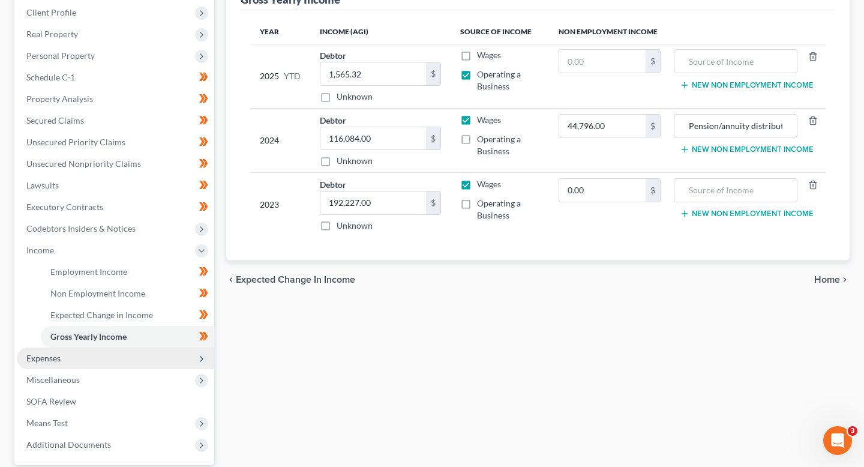
click at [122, 363] on span "Expenses" at bounding box center [115, 358] width 197 height 22
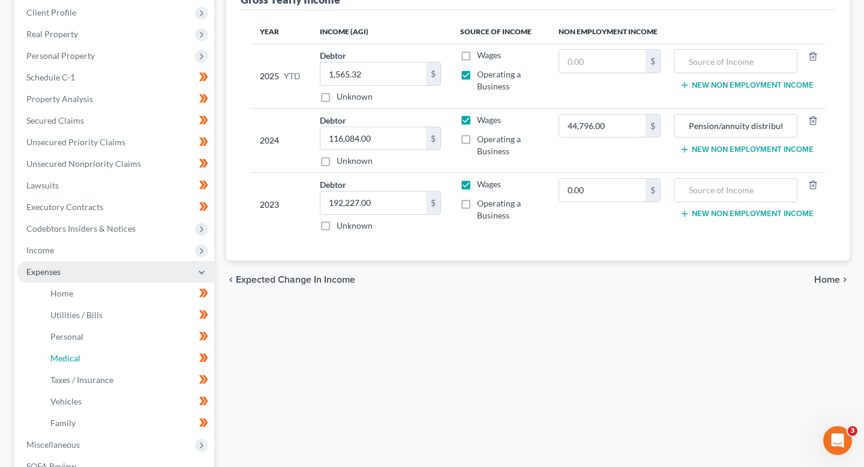
click at [122, 363] on link "Medical" at bounding box center [127, 358] width 173 height 22
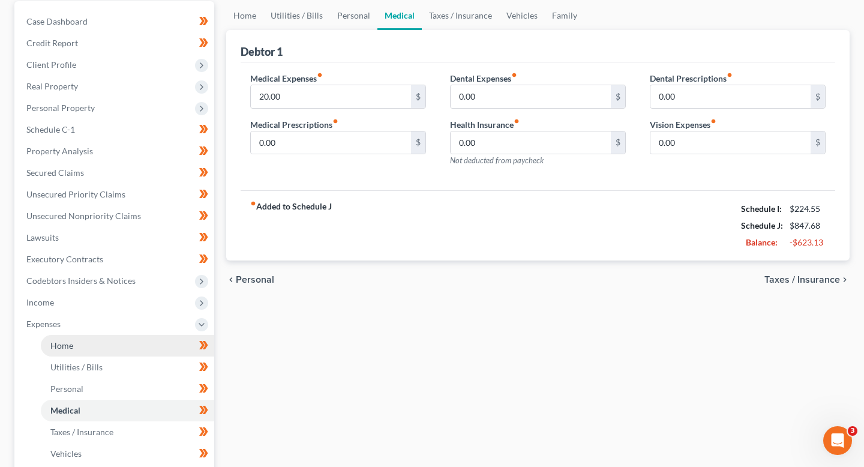
scroll to position [121, 0]
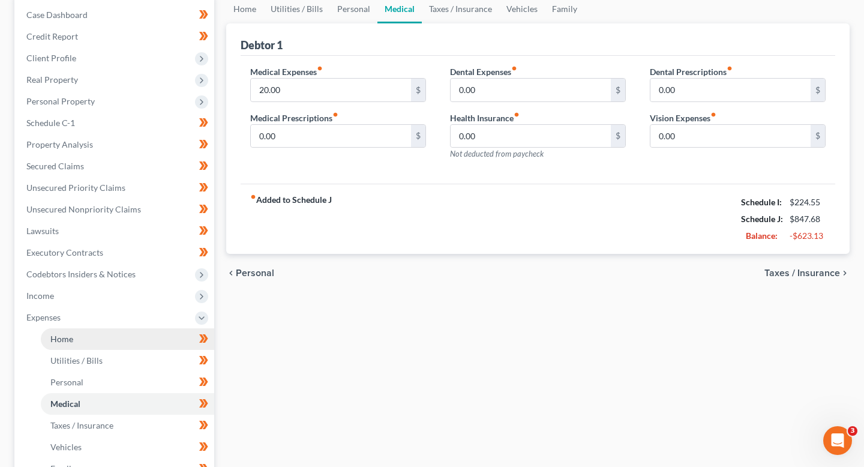
click at [118, 339] on link "Home" at bounding box center [127, 339] width 173 height 22
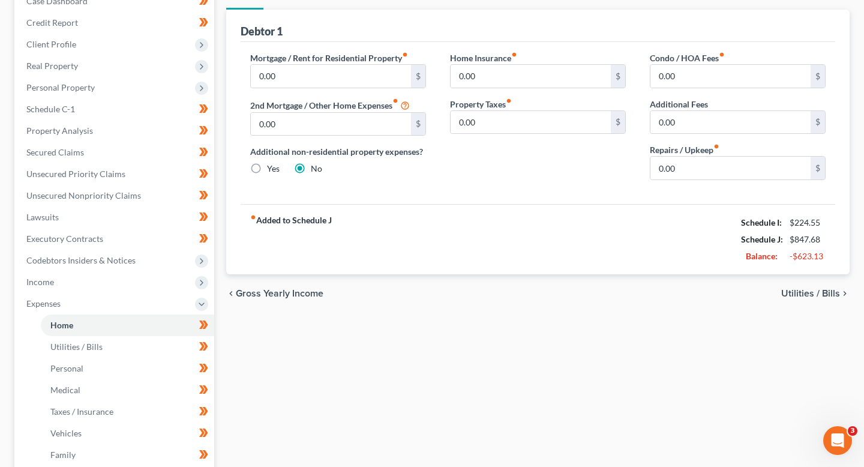
scroll to position [152, 0]
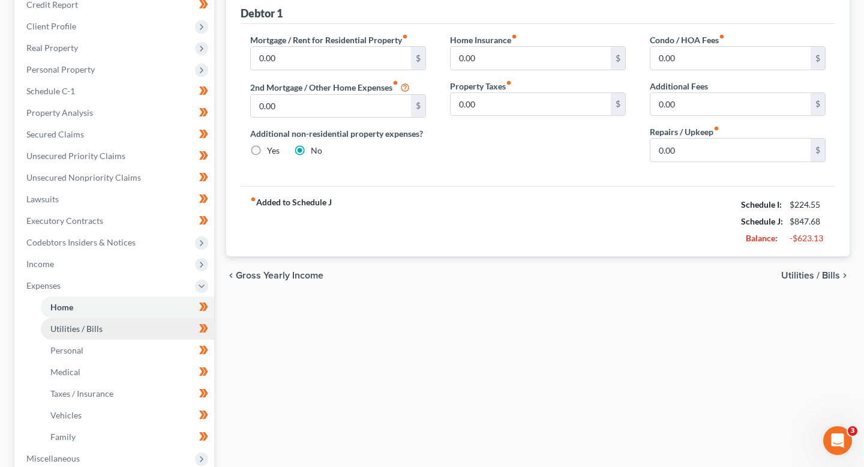
click at [173, 323] on link "Utilities / Bills" at bounding box center [127, 329] width 173 height 22
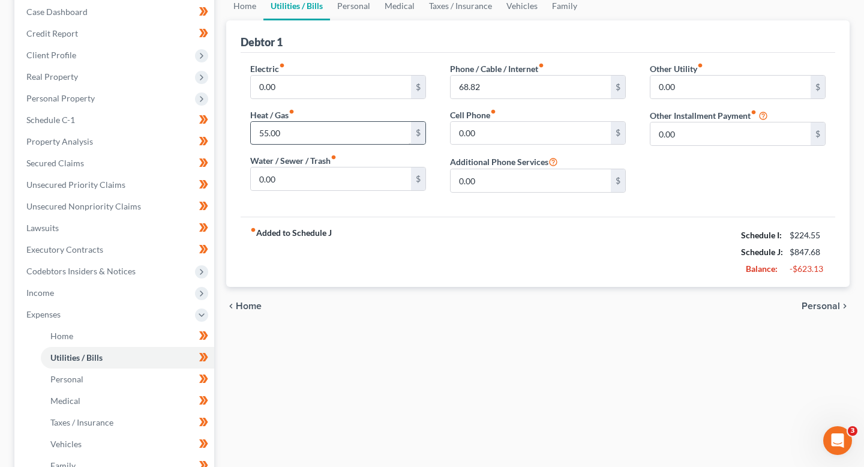
scroll to position [127, 0]
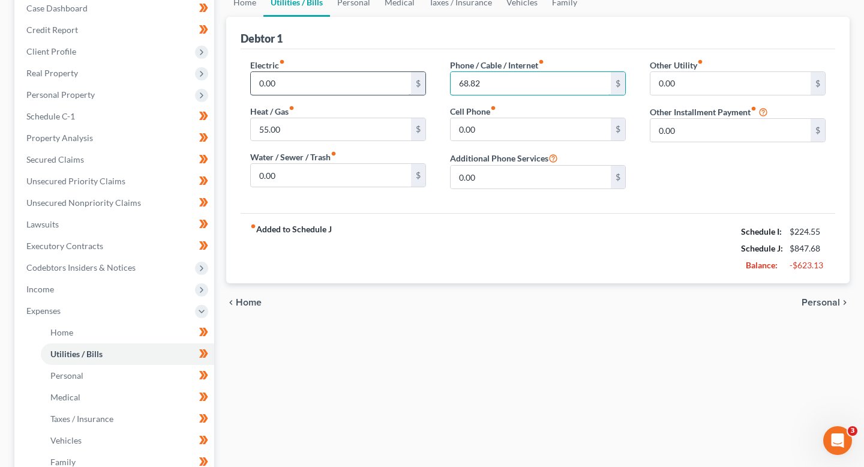
drag, startPoint x: 540, startPoint y: 82, endPoint x: 357, endPoint y: 82, distance: 182.9
click at [357, 82] on div "Electric fiber_manual_record 0.00 $ Heat / Gas fiber_manual_record 55.00 $ Wate…" at bounding box center [537, 129] width 599 height 140
click at [507, 233] on div "fiber_manual_record Added to Schedule J Schedule I: $224.55 Schedule J: $847.68…" at bounding box center [538, 248] width 594 height 70
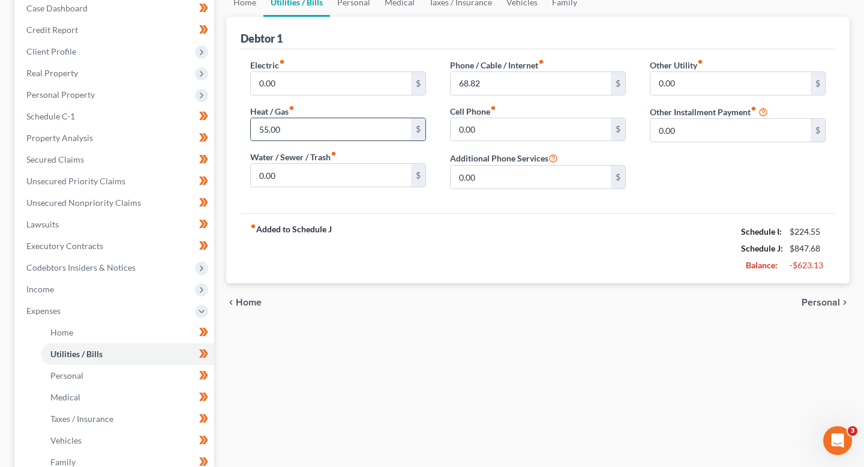
click at [375, 120] on input "55.00" at bounding box center [331, 129] width 160 height 23
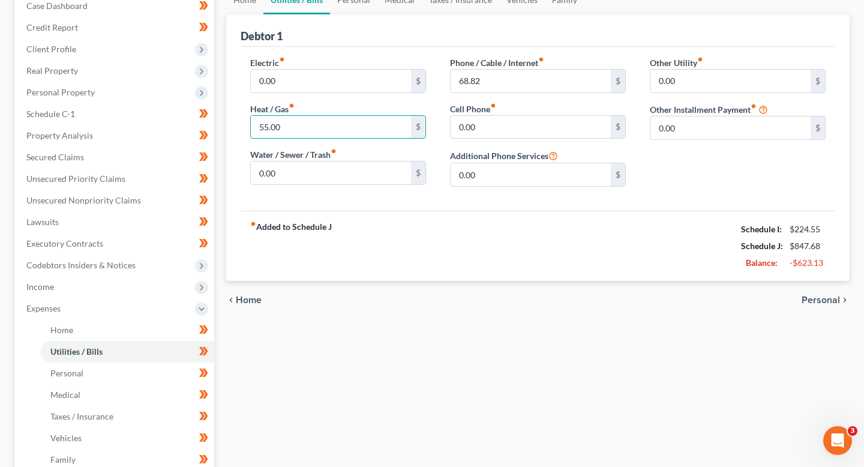
scroll to position [129, 0]
click at [562, 185] on input "0.00" at bounding box center [530, 175] width 160 height 23
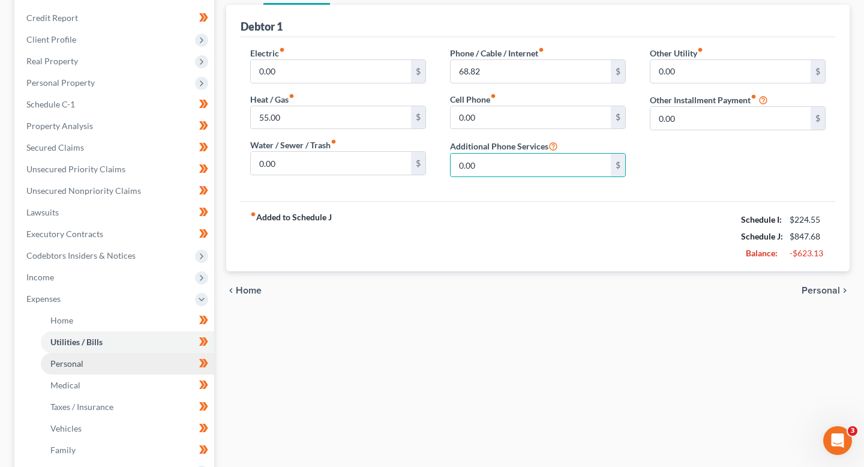
click at [124, 363] on link "Personal" at bounding box center [127, 364] width 173 height 22
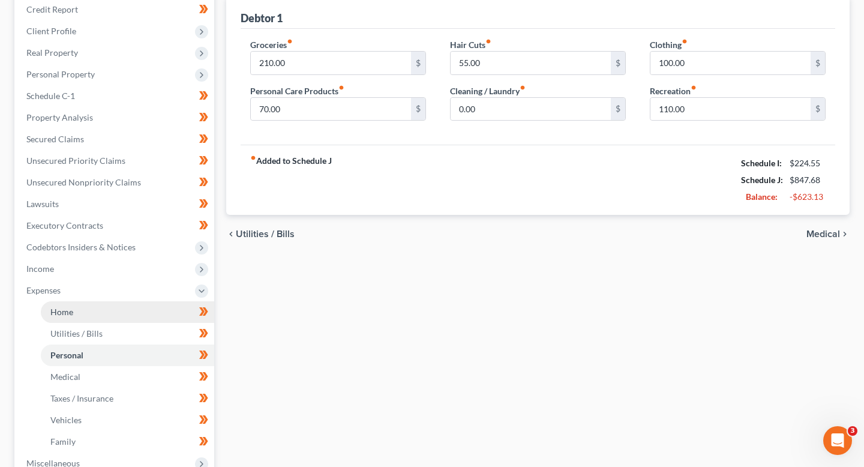
scroll to position [149, 0]
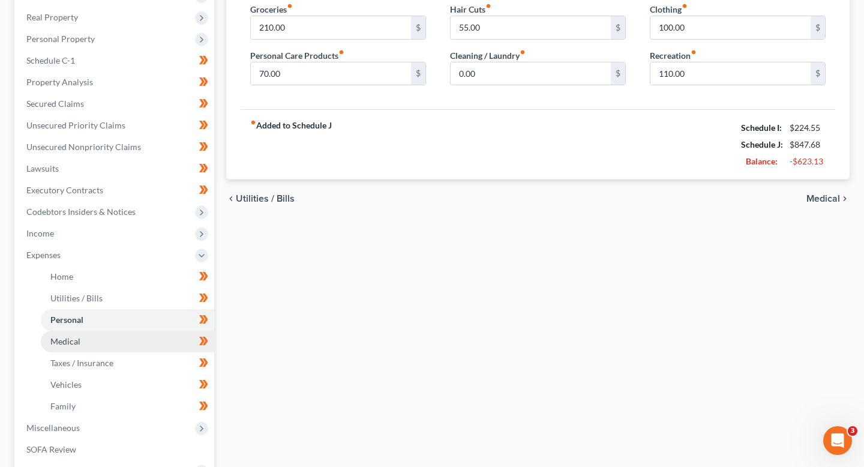
click at [159, 347] on link "Medical" at bounding box center [127, 341] width 173 height 22
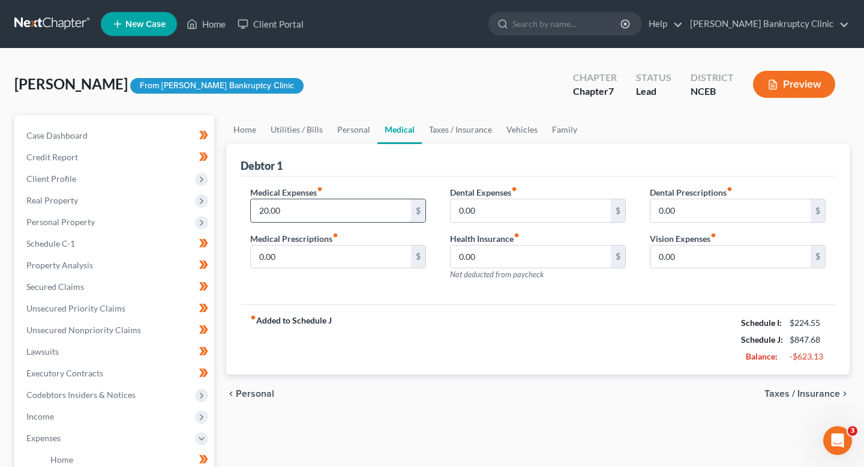
click at [289, 207] on input "20.00" at bounding box center [331, 210] width 160 height 23
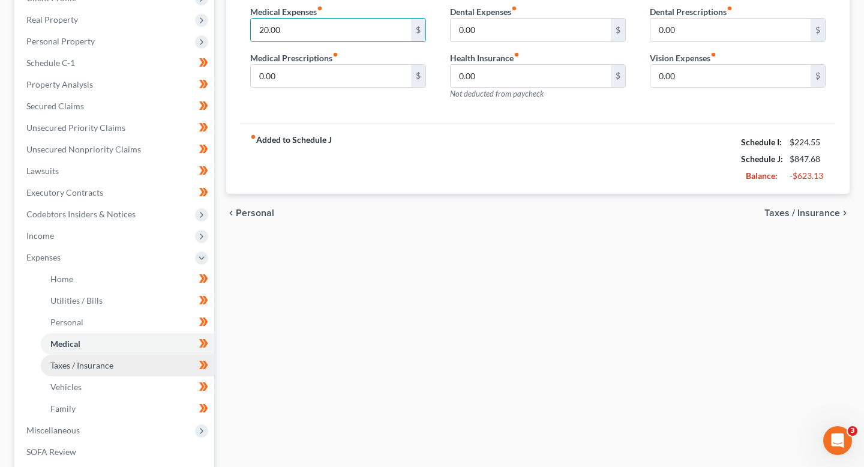
click at [93, 363] on span "Taxes / Insurance" at bounding box center [81, 365] width 63 height 10
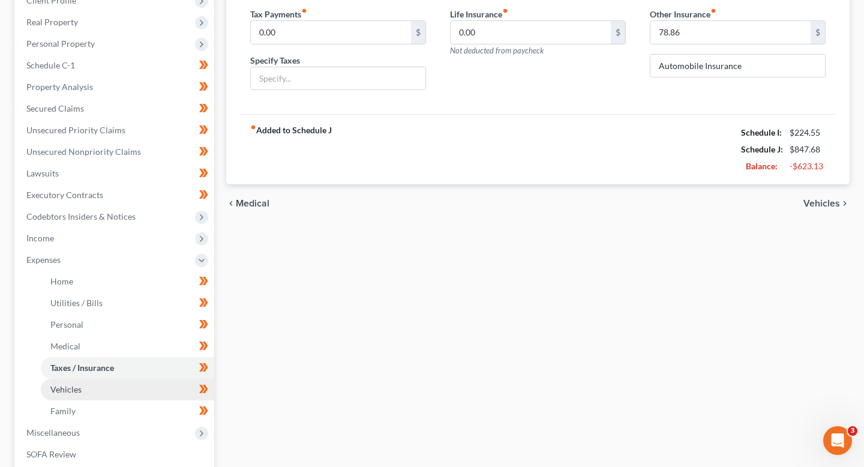
click at [112, 386] on link "Vehicles" at bounding box center [127, 389] width 173 height 22
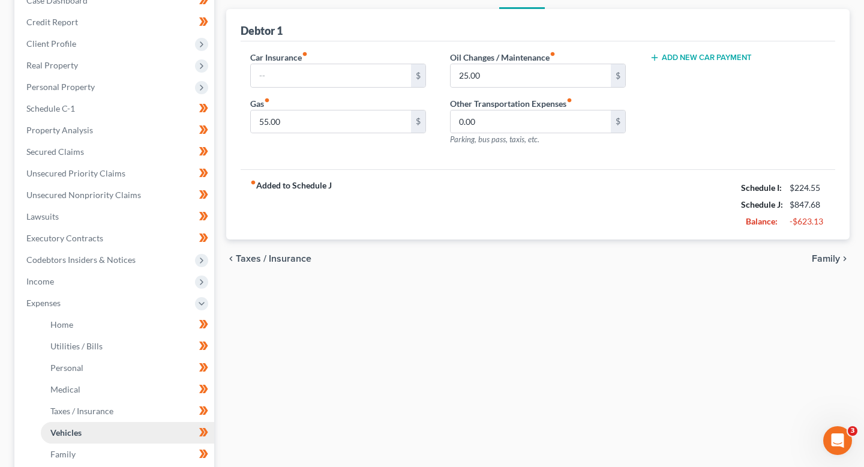
scroll to position [138, 0]
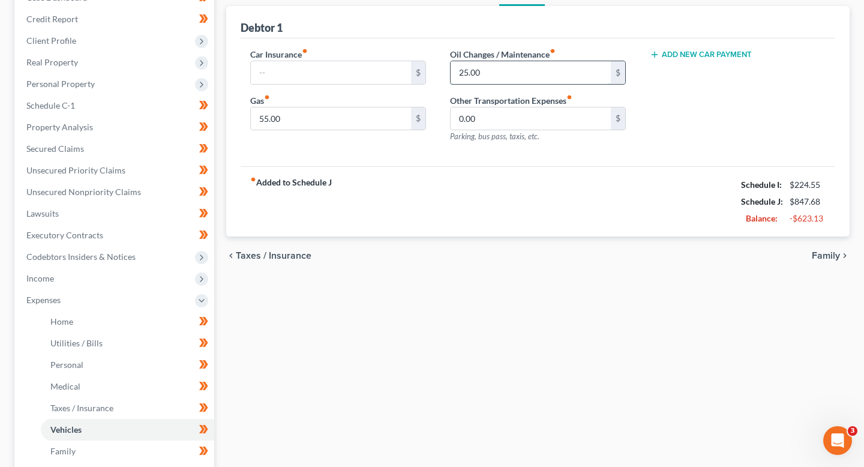
click at [515, 73] on input "25.00" at bounding box center [530, 72] width 160 height 23
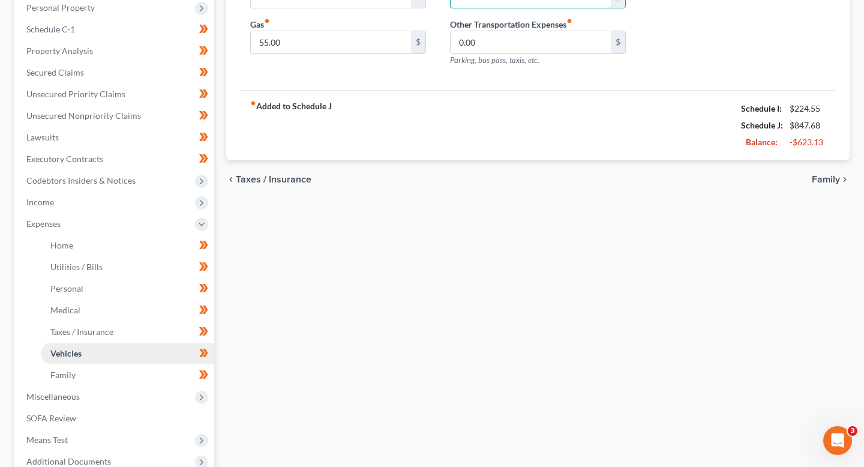
scroll to position [223, 0]
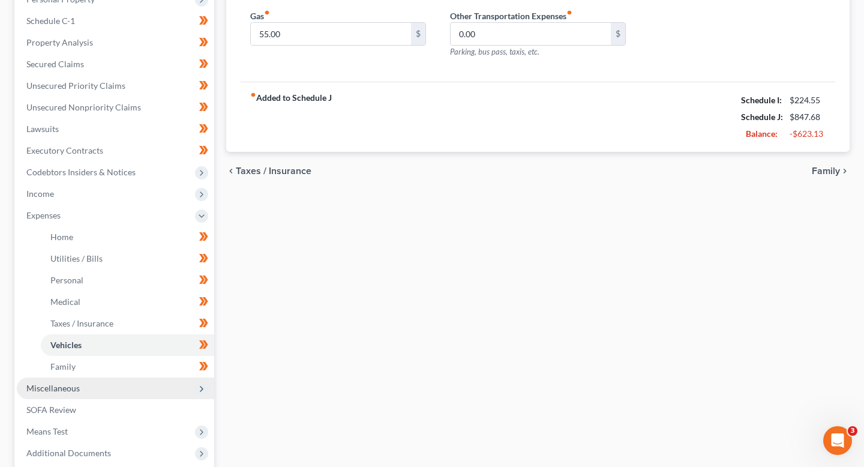
click at [162, 377] on span "Miscellaneous" at bounding box center [115, 388] width 197 height 22
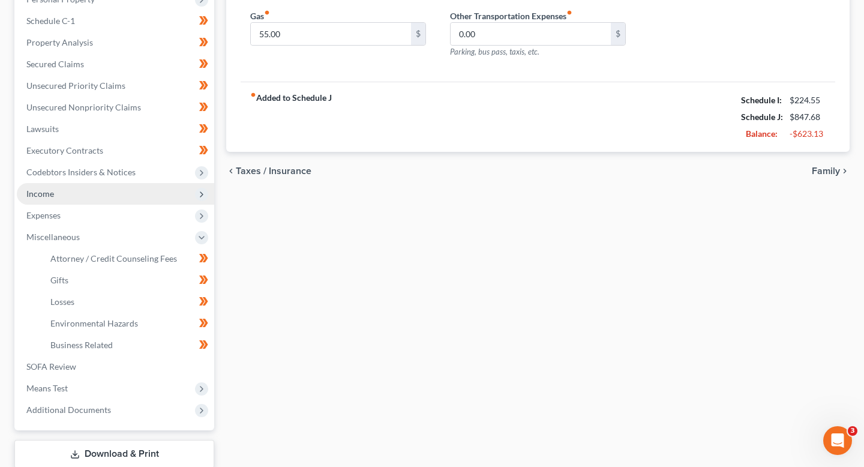
click at [143, 193] on span "Income" at bounding box center [115, 194] width 197 height 22
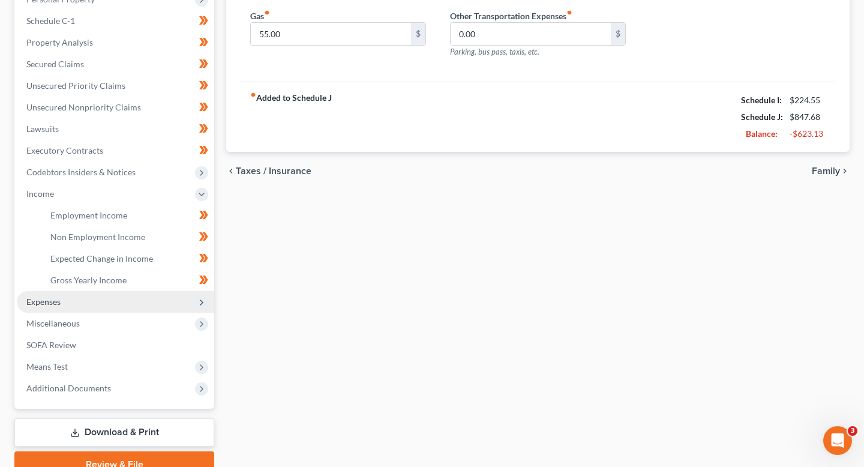
click at [125, 291] on span "Expenses" at bounding box center [115, 302] width 197 height 22
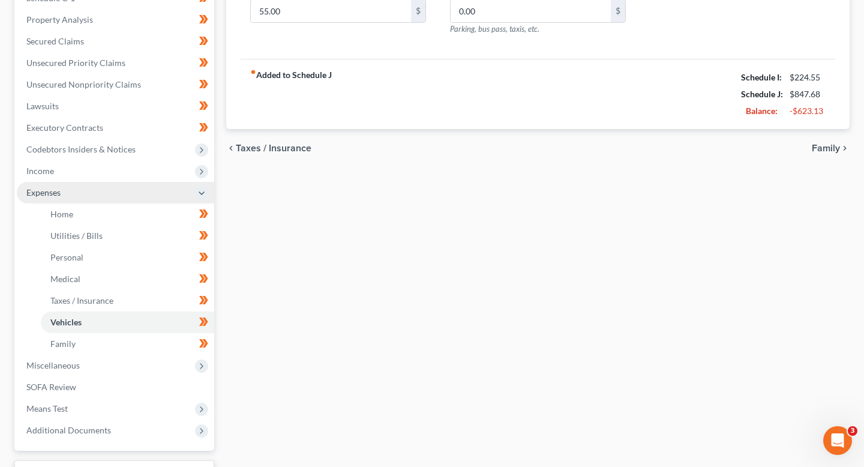
scroll to position [246, 0]
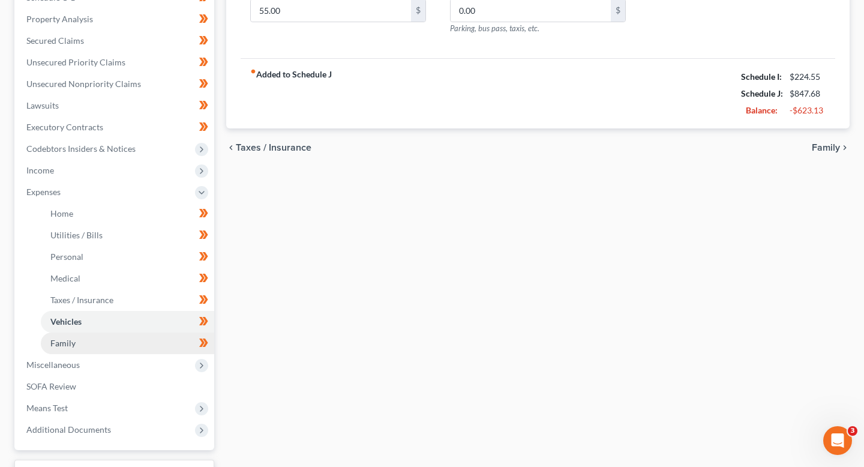
click at [131, 341] on link "Family" at bounding box center [127, 343] width 173 height 22
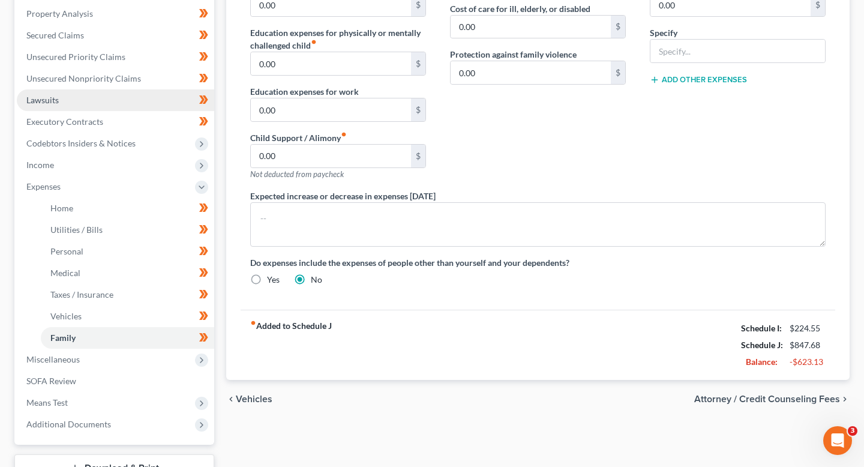
scroll to position [272, 0]
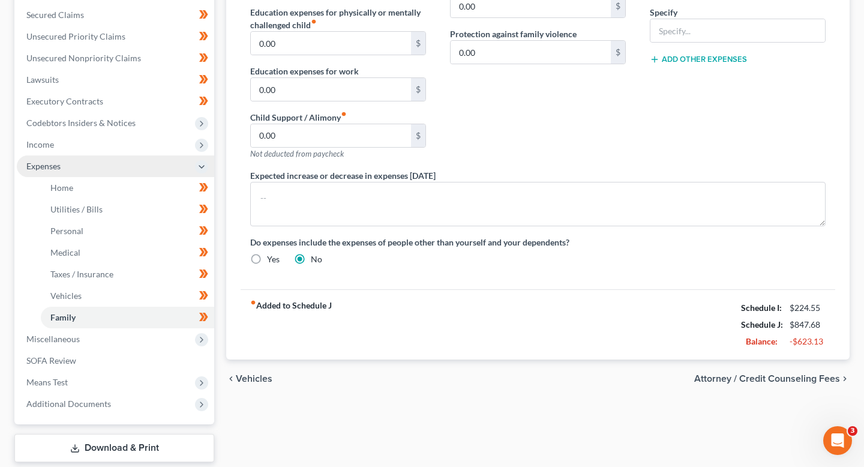
click at [130, 175] on span "Expenses" at bounding box center [115, 166] width 197 height 22
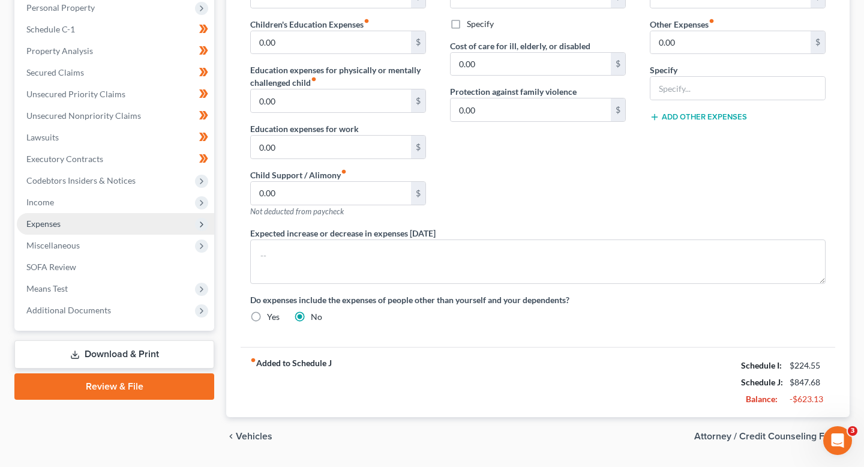
scroll to position [210, 0]
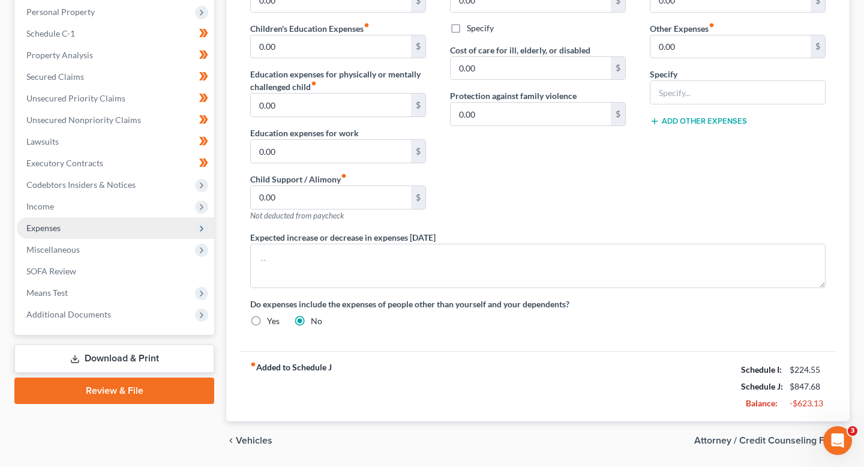
click at [124, 223] on span "Expenses" at bounding box center [115, 228] width 197 height 22
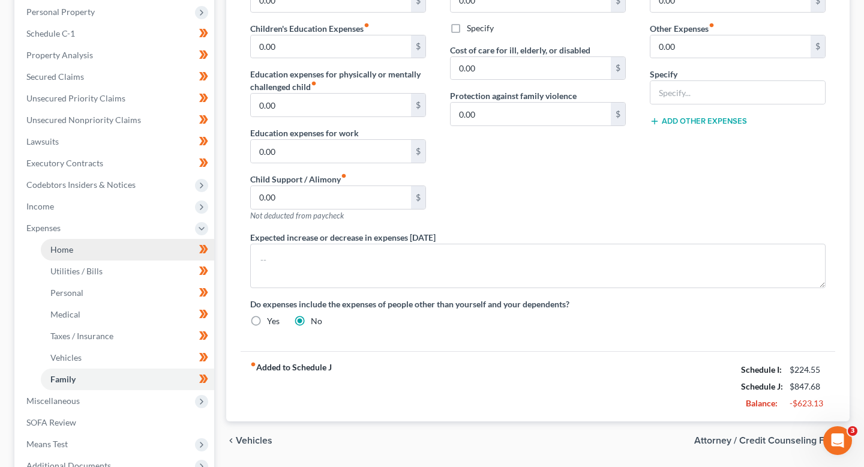
click at [131, 245] on link "Home" at bounding box center [127, 250] width 173 height 22
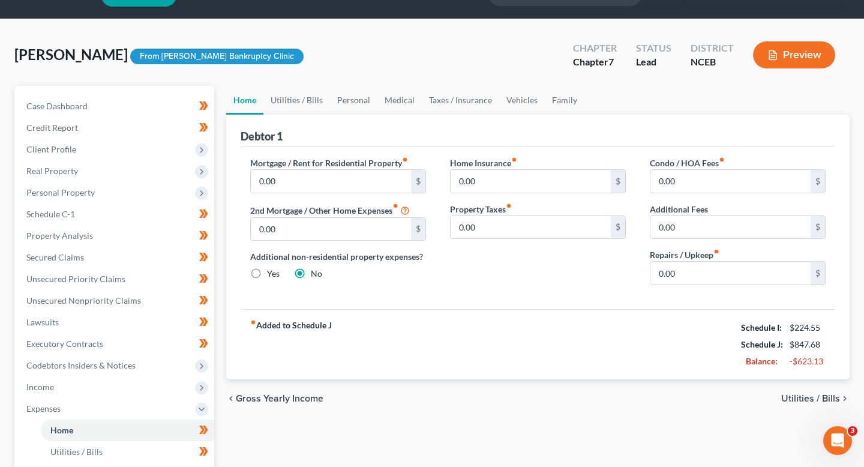
scroll to position [43, 0]
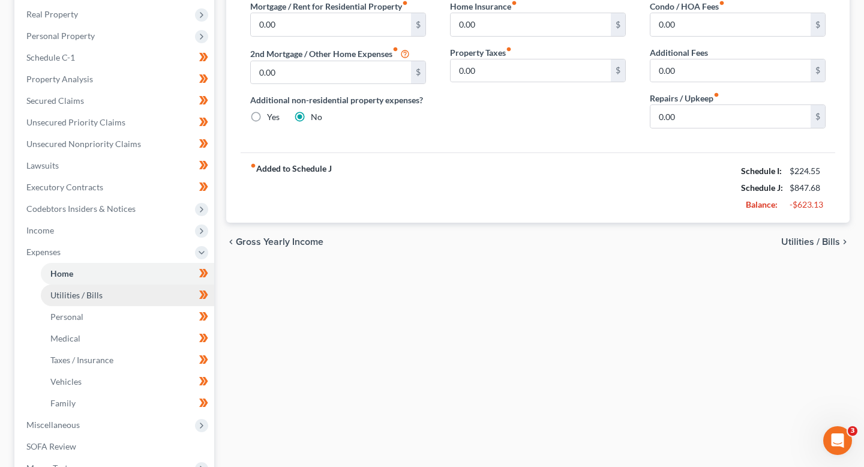
click at [131, 292] on link "Utilities / Bills" at bounding box center [127, 295] width 173 height 22
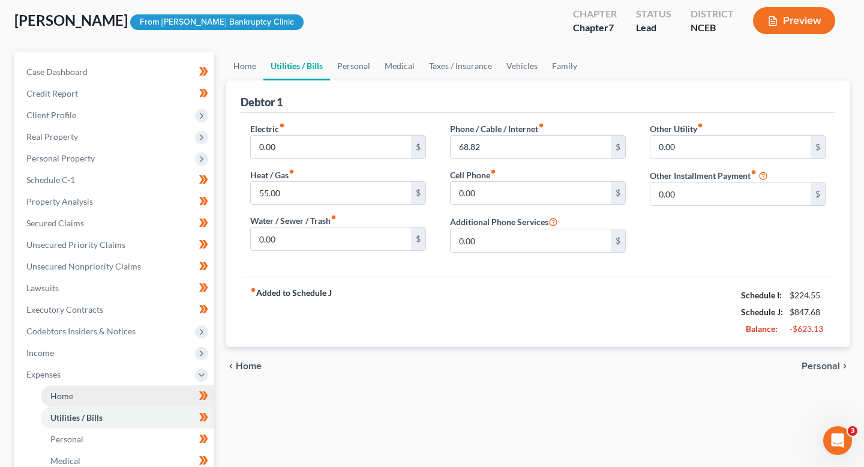
scroll to position [140, 0]
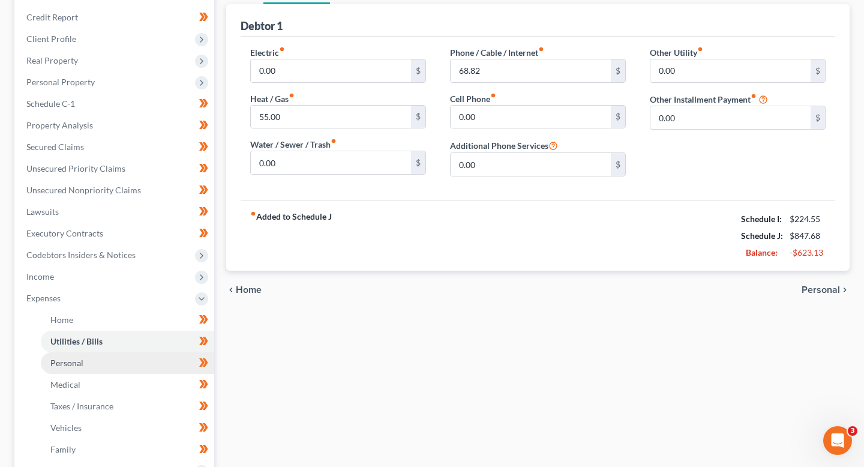
click at [115, 357] on link "Personal" at bounding box center [127, 363] width 173 height 22
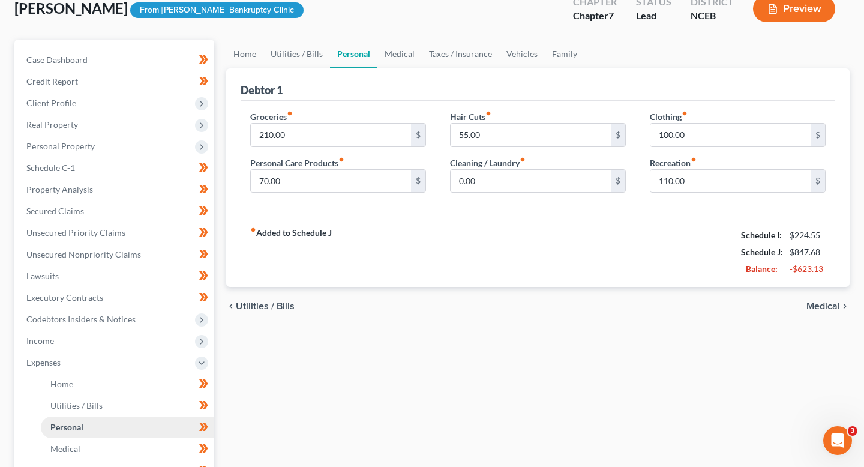
scroll to position [90, 0]
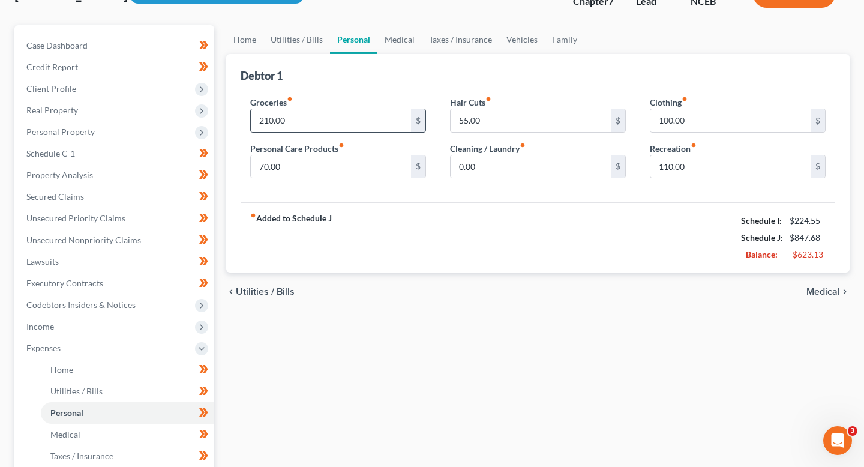
click at [310, 109] on div "210.00 $" at bounding box center [338, 121] width 176 height 24
drag, startPoint x: 308, startPoint y: 130, endPoint x: 214, endPoint y: 106, distance: 97.0
click at [214, 106] on div "Petition Navigation Case Dashboard Payments Invoices Payments Payments Credit R…" at bounding box center [431, 350] width 847 height 650
click at [295, 92] on div "Groceries fiber_manual_record 210.00 $ Personal Care Products fiber_manual_reco…" at bounding box center [538, 144] width 594 height 116
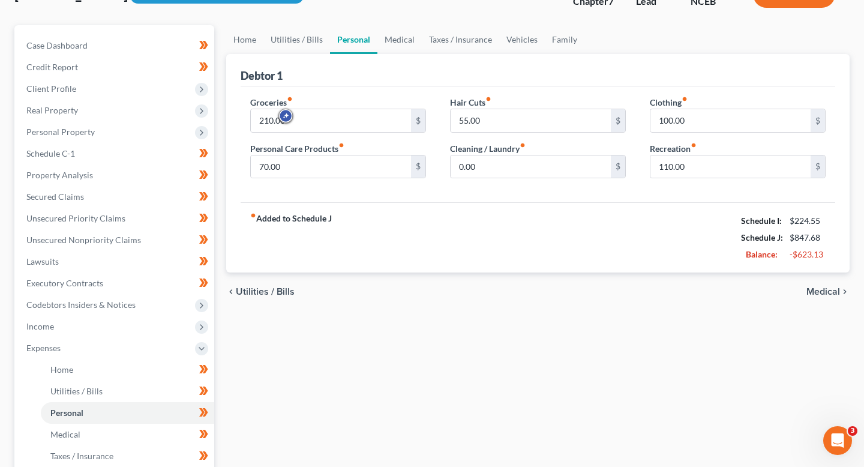
click at [295, 118] on div at bounding box center [286, 116] width 19 height 18
click at [301, 122] on input "210.00" at bounding box center [331, 120] width 160 height 23
click at [306, 124] on input "210.00" at bounding box center [331, 120] width 160 height 23
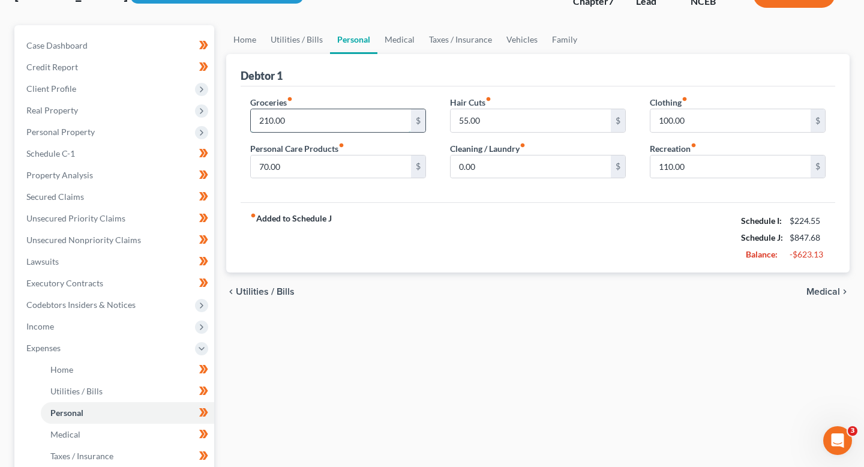
click at [306, 124] on input "210.00" at bounding box center [331, 120] width 160 height 23
click at [388, 278] on div "chevron_left Utilities / Bills Medical chevron_right" at bounding box center [537, 291] width 623 height 38
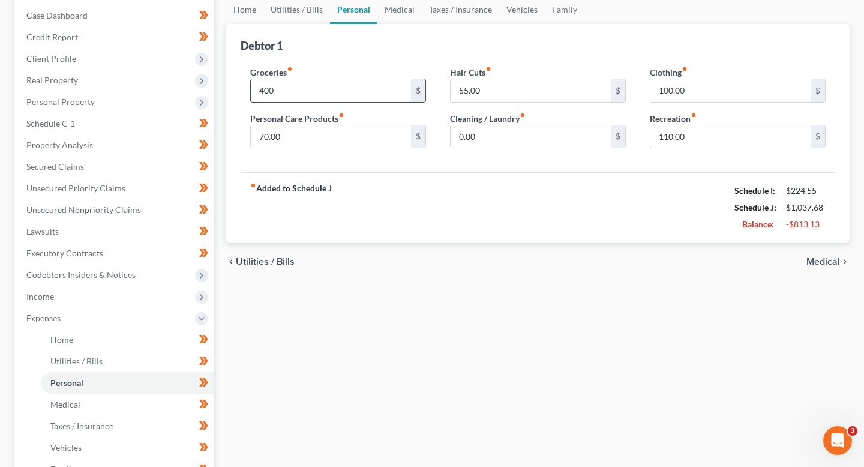
scroll to position [116, 0]
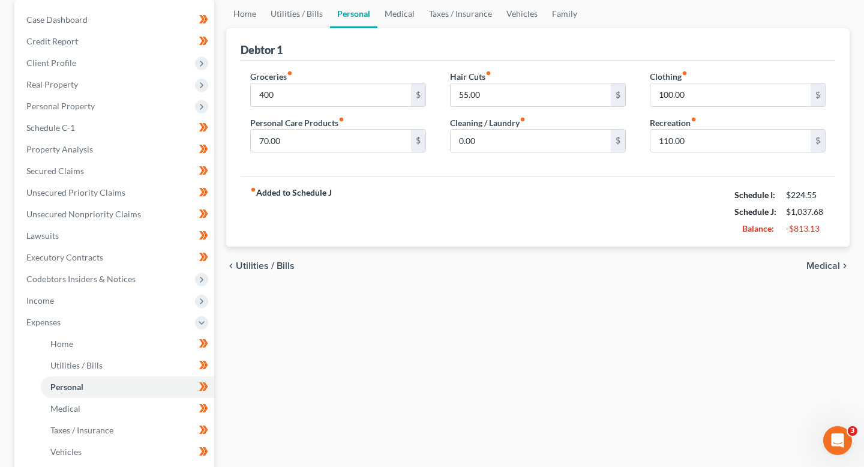
click at [291, 72] on icon "fiber_manual_record" at bounding box center [290, 73] width 6 height 6
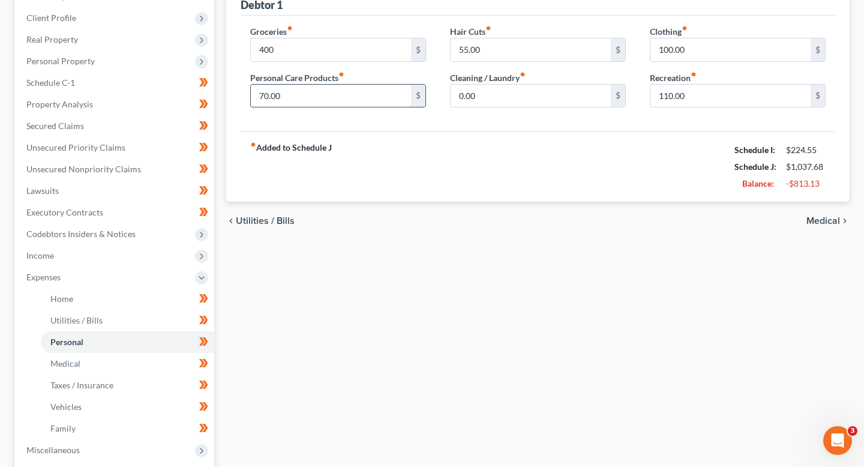
scroll to position [158, 0]
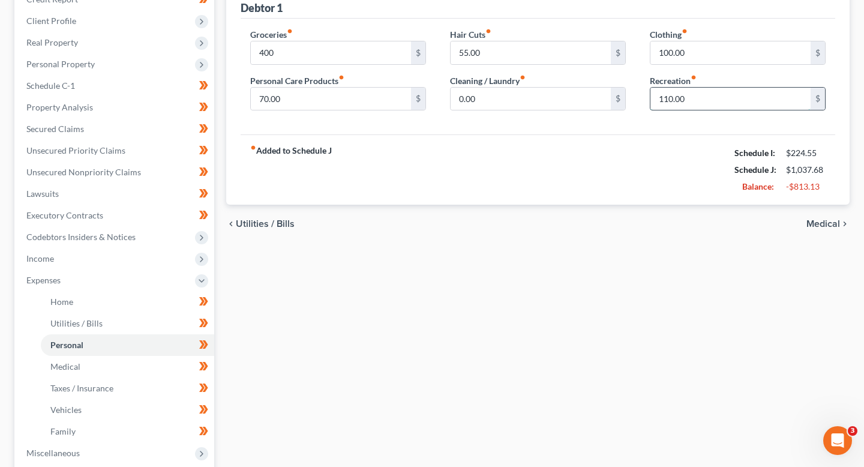
click at [695, 88] on input "110.00" at bounding box center [730, 99] width 160 height 23
click at [681, 148] on div "fiber_manual_record Added to Schedule J Schedule I: $224.55 Schedule J: $1,037.…" at bounding box center [538, 169] width 594 height 70
click at [101, 361] on link "Medical" at bounding box center [127, 367] width 173 height 22
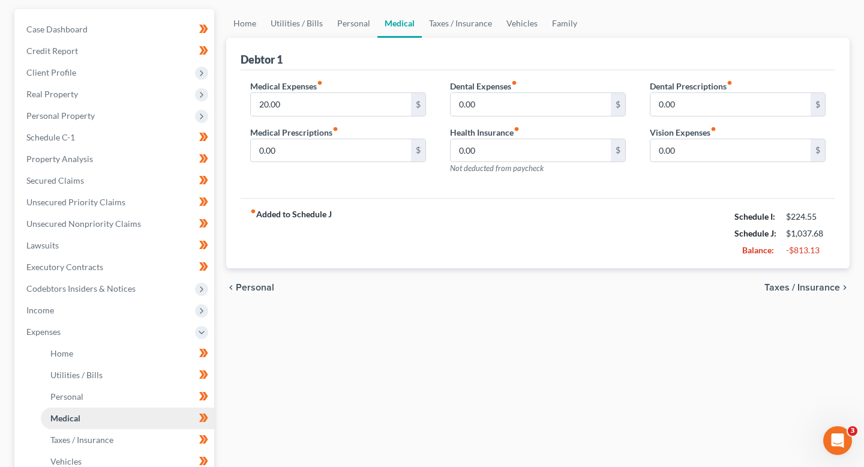
scroll to position [128, 0]
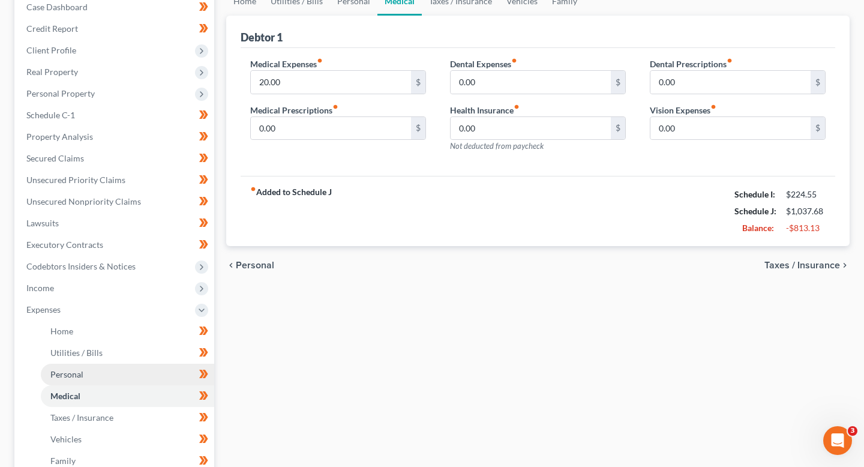
click at [100, 369] on link "Personal" at bounding box center [127, 374] width 173 height 22
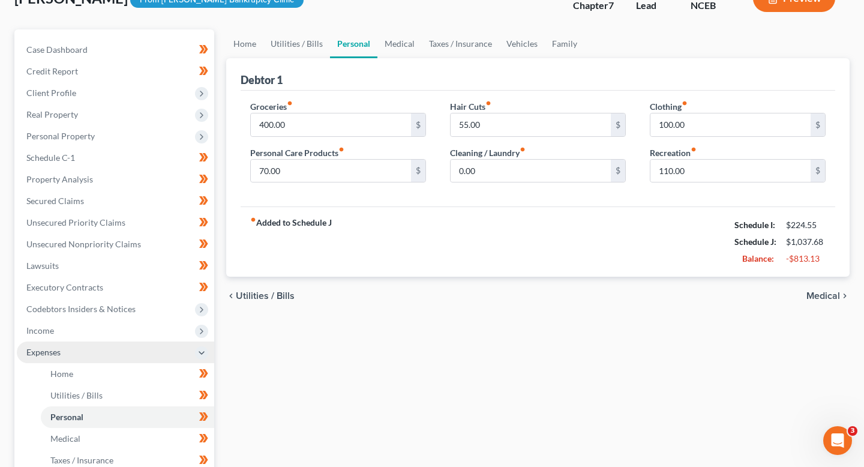
scroll to position [103, 0]
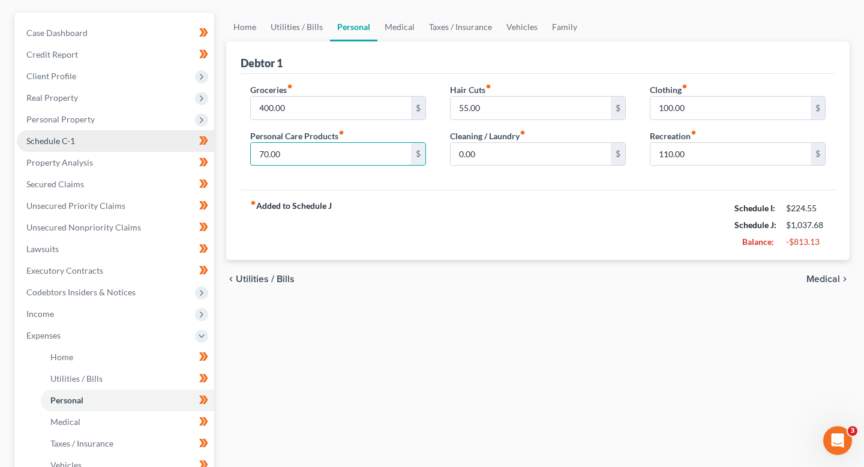
drag, startPoint x: 289, startPoint y: 149, endPoint x: 212, endPoint y: 150, distance: 76.8
click at [212, 150] on div "Petition Navigation Case Dashboard Payments Invoices Payments Payments Credit R…" at bounding box center [431, 338] width 847 height 650
drag, startPoint x: 301, startPoint y: 155, endPoint x: 226, endPoint y: 154, distance: 75.6
click at [226, 154] on div "Debtor 1 Groceries fiber_manual_record 400.00 $ Personal Care Products fiber_ma…" at bounding box center [537, 150] width 623 height 219
click at [542, 251] on div "fiber_manual_record Added to Schedule J Schedule I: $224.55 Schedule J: $1,092.…" at bounding box center [538, 225] width 594 height 70
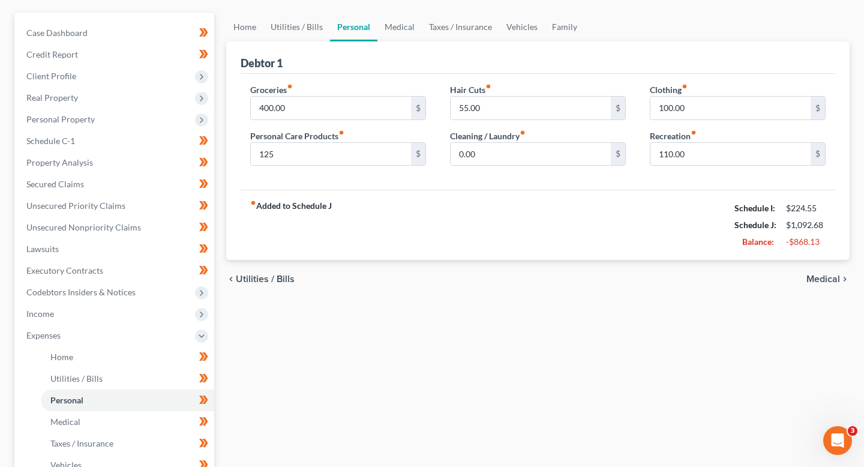
scroll to position [100, 0]
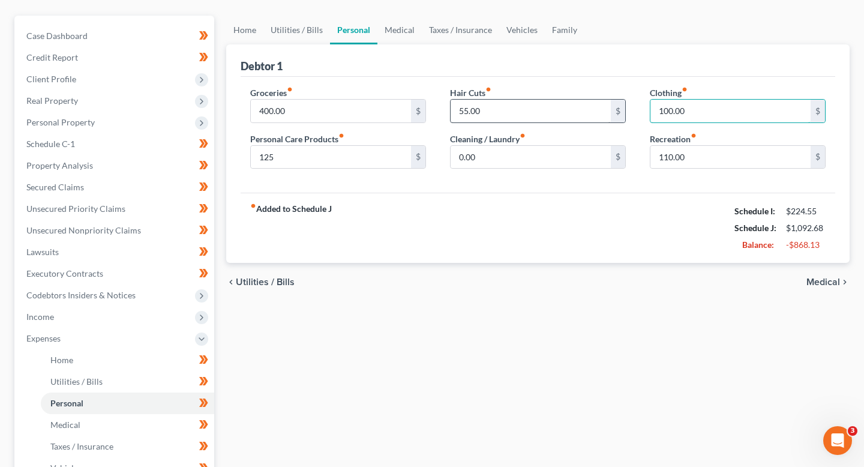
drag, startPoint x: 702, startPoint y: 112, endPoint x: 567, endPoint y: 106, distance: 135.7
click at [567, 106] on div "Groceries fiber_manual_record 400.00 $ Personal Care Products fiber_manual_reco…" at bounding box center [537, 132] width 599 height 92
click at [692, 112] on input "100.00" at bounding box center [730, 111] width 160 height 23
click at [606, 295] on div "chevron_left Utilities / Bills Medical chevron_right" at bounding box center [537, 282] width 623 height 38
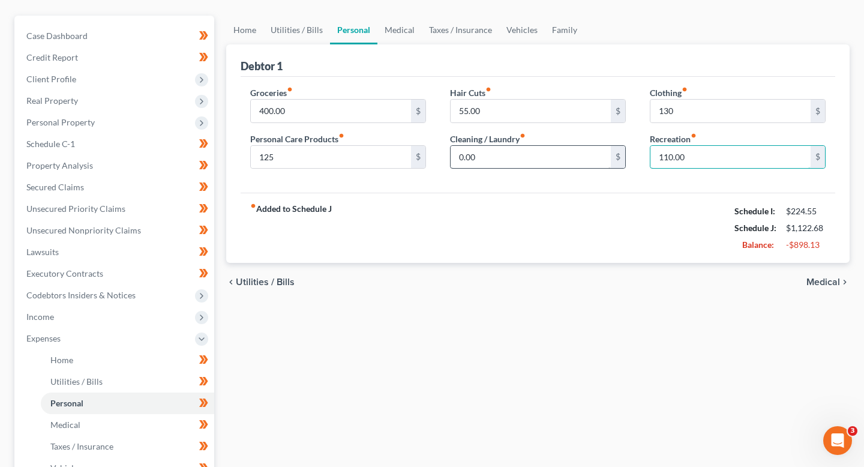
drag, startPoint x: 698, startPoint y: 158, endPoint x: 553, endPoint y: 151, distance: 144.7
click at [553, 151] on div "Groceries fiber_manual_record 400.00 $ Personal Care Products fiber_manual_reco…" at bounding box center [537, 132] width 599 height 92
click at [704, 162] on input "110.00" at bounding box center [730, 157] width 160 height 23
click at [655, 303] on div "Home Utilities / Bills Personal Medical Taxes / Insurance Vehicles Family Debto…" at bounding box center [537, 341] width 635 height 650
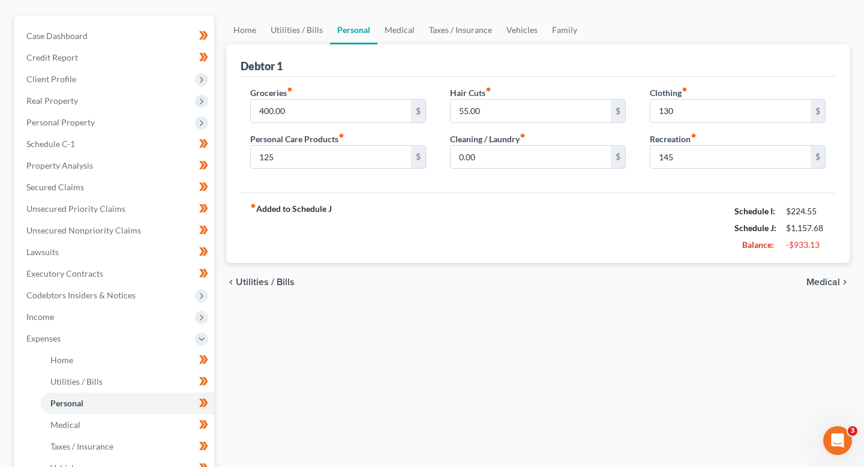
click at [614, 200] on div "fiber_manual_record Added to Schedule J Schedule I: $224.55 Schedule J: $1,157.…" at bounding box center [538, 228] width 594 height 70
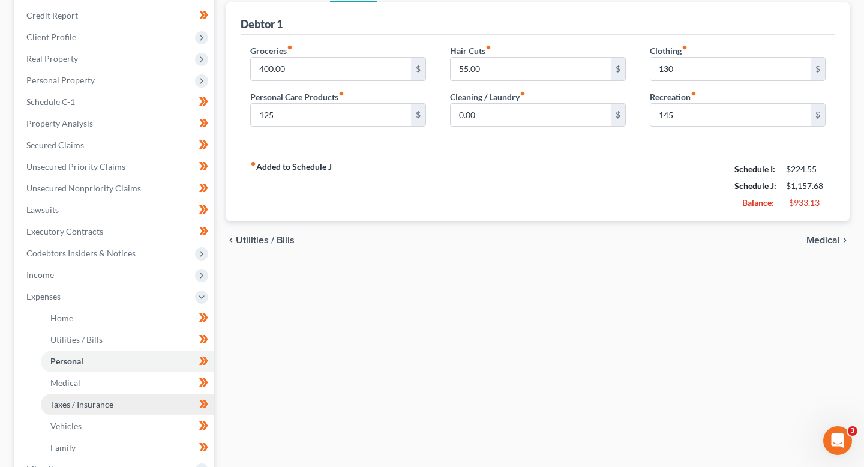
click at [134, 396] on link "Taxes / Insurance" at bounding box center [127, 404] width 173 height 22
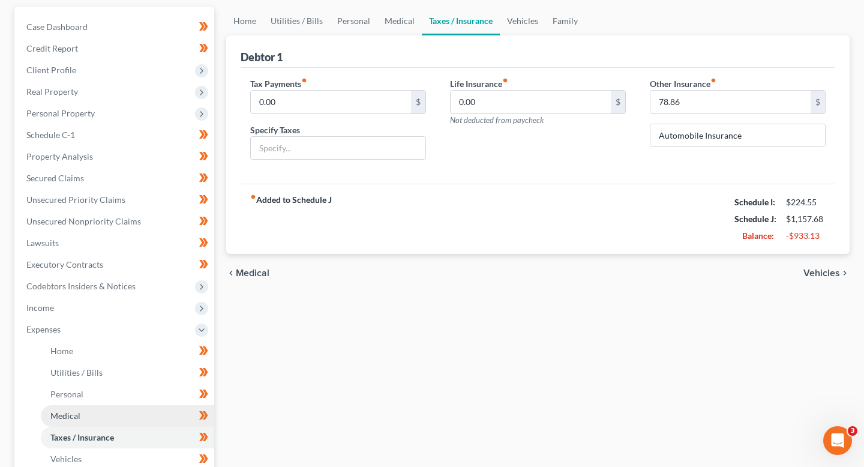
click at [132, 416] on link "Medical" at bounding box center [127, 416] width 173 height 22
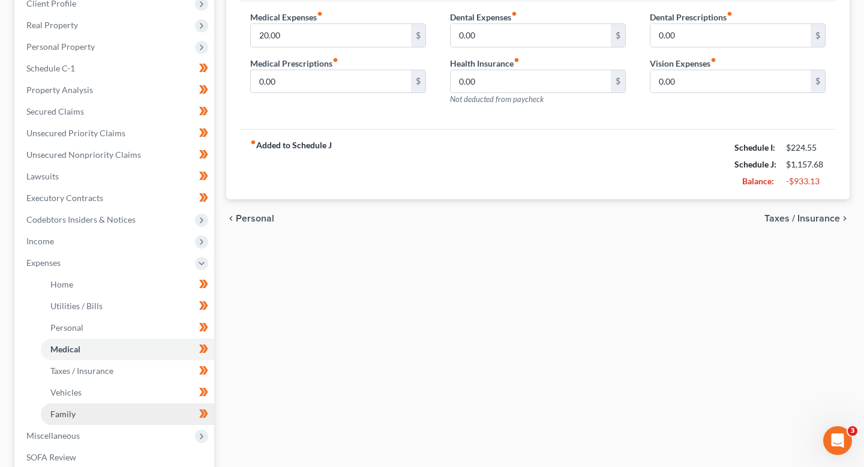
scroll to position [179, 0]
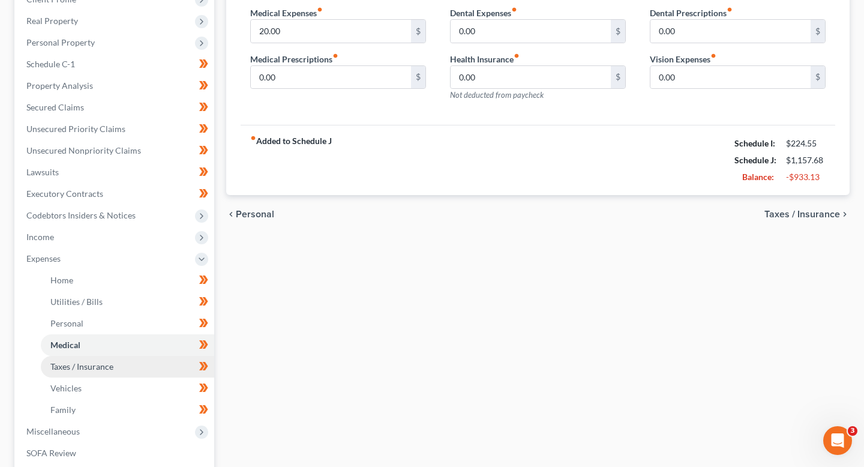
click at [133, 369] on link "Taxes / Insurance" at bounding box center [127, 367] width 173 height 22
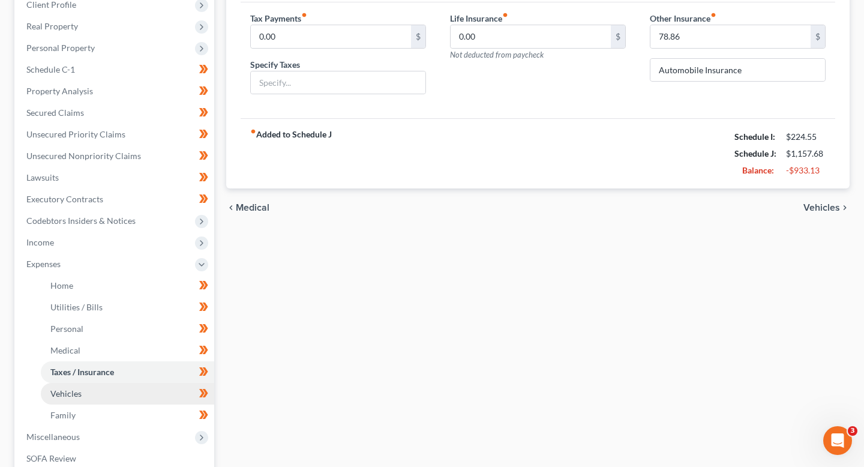
click at [135, 397] on link "Vehicles" at bounding box center [127, 394] width 173 height 22
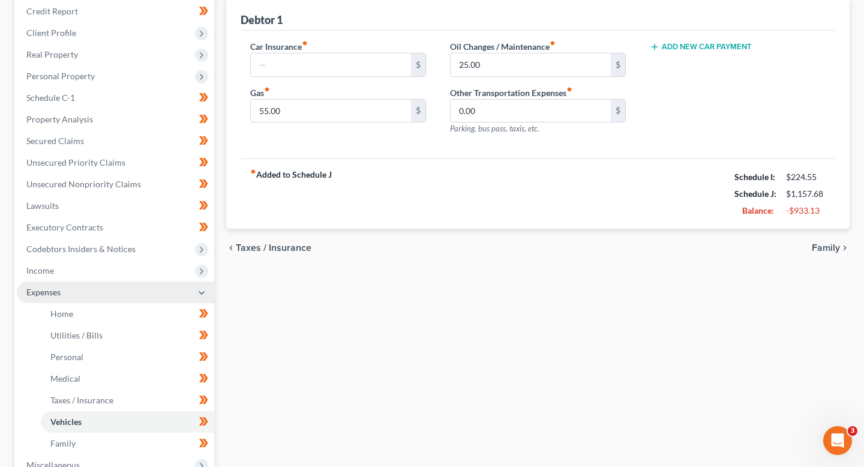
scroll to position [206, 0]
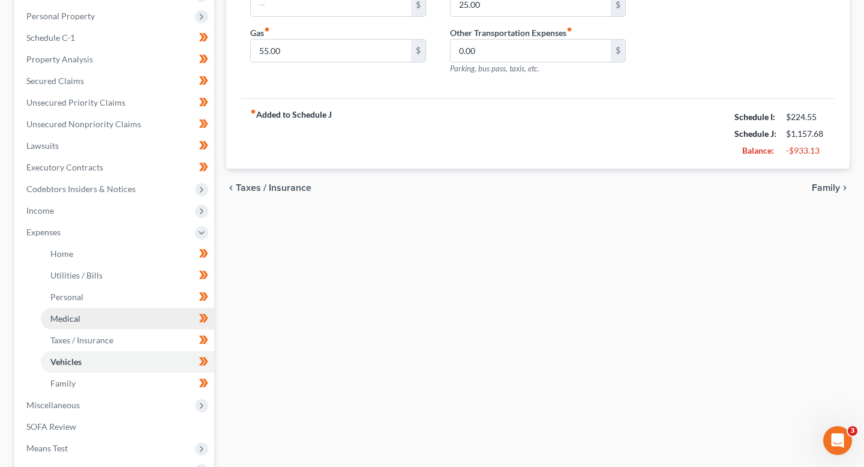
click at [126, 315] on link "Medical" at bounding box center [127, 319] width 173 height 22
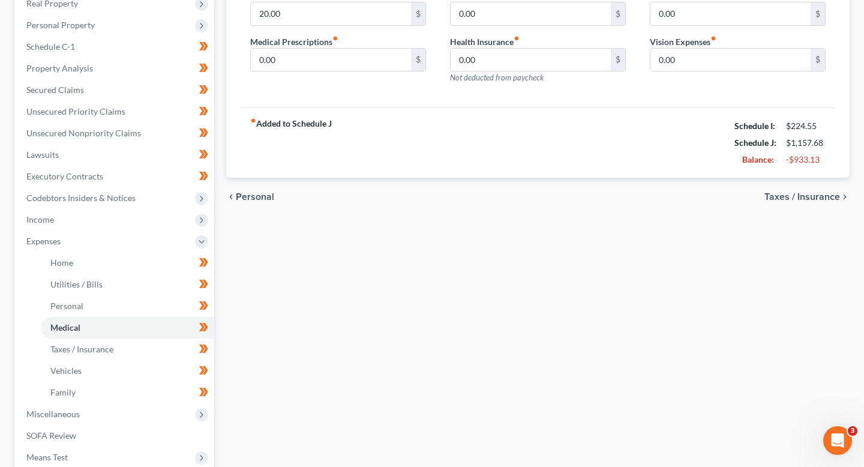
scroll to position [199, 0]
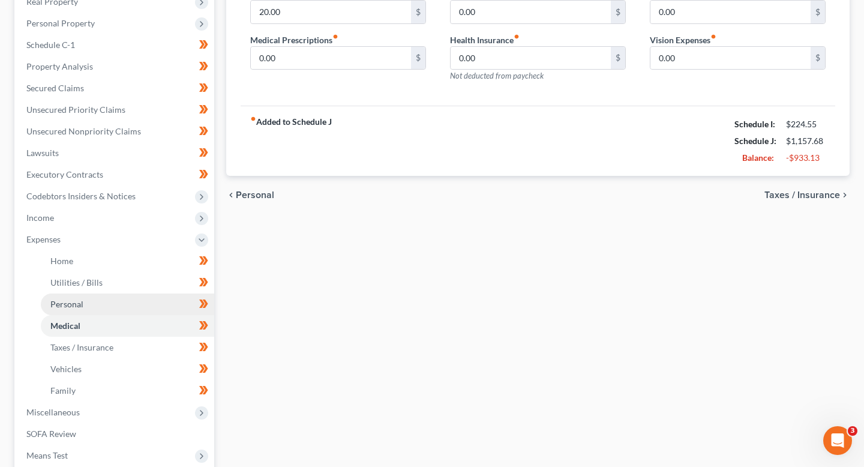
click at [132, 299] on link "Personal" at bounding box center [127, 304] width 173 height 22
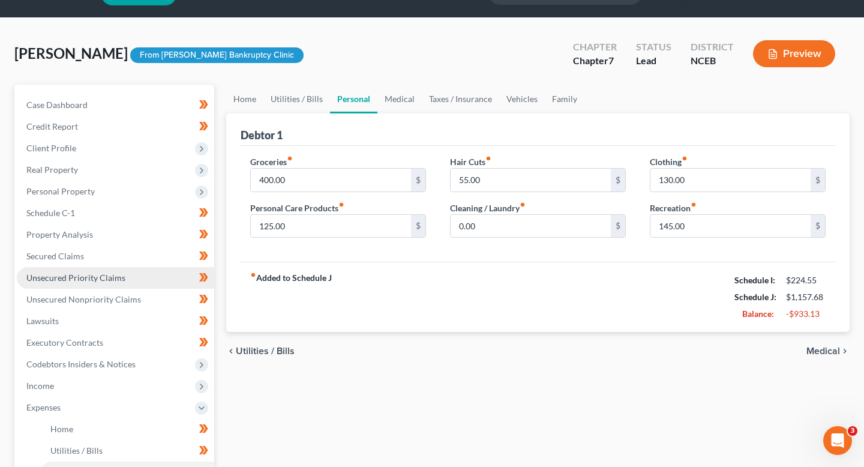
scroll to position [34, 0]
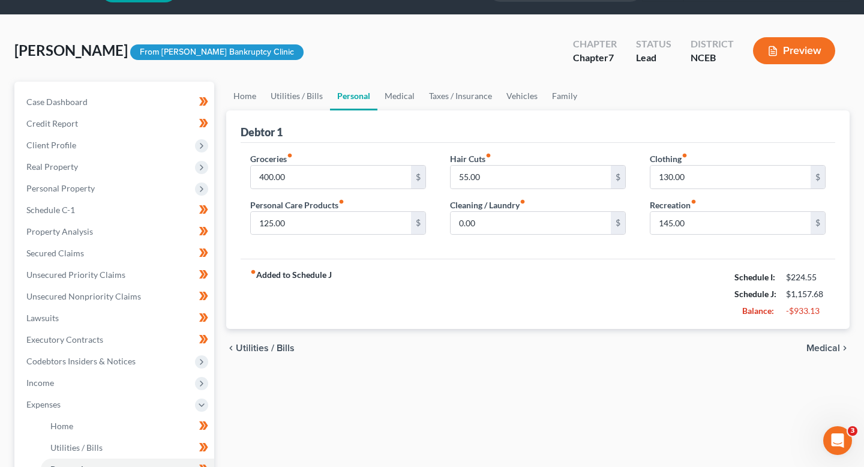
click at [776, 53] on icon "button" at bounding box center [772, 51] width 11 height 11
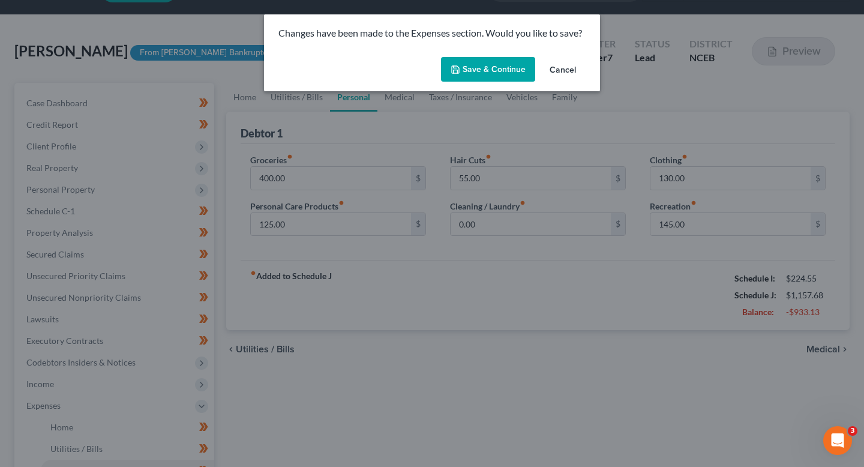
click at [506, 74] on button "Save & Continue" at bounding box center [488, 69] width 94 height 25
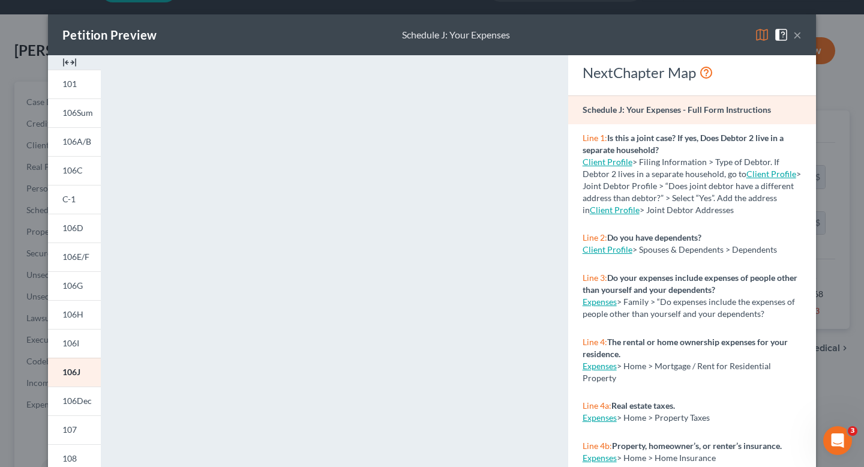
scroll to position [209, 0]
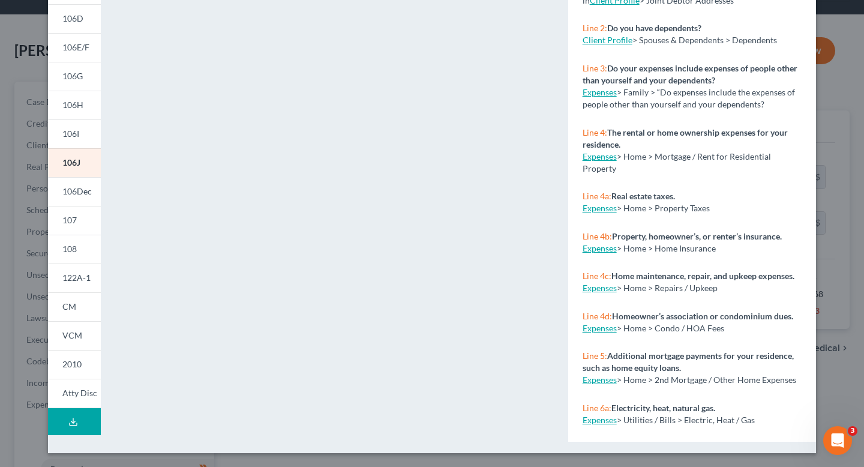
click at [83, 423] on button "Download Draft" at bounding box center [74, 421] width 53 height 27
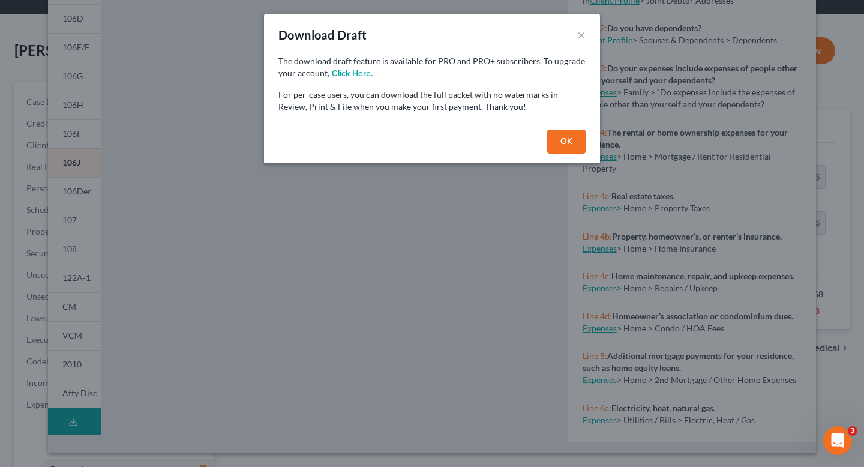
click at [570, 139] on button "OK" at bounding box center [566, 142] width 38 height 24
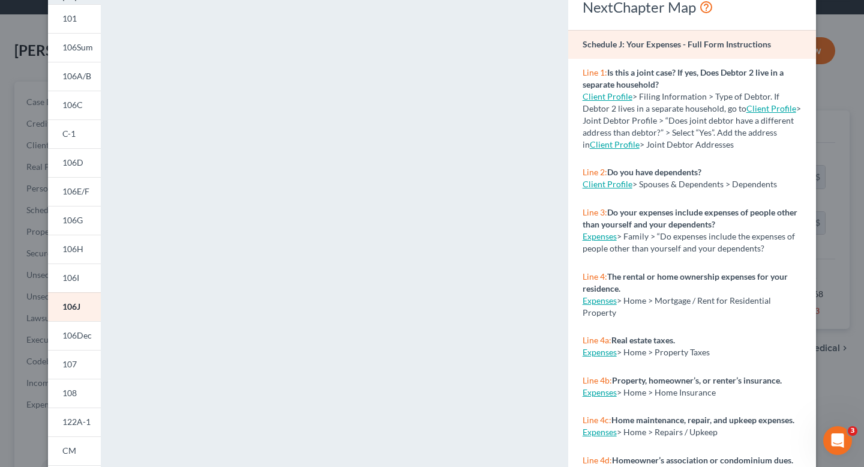
scroll to position [0, 0]
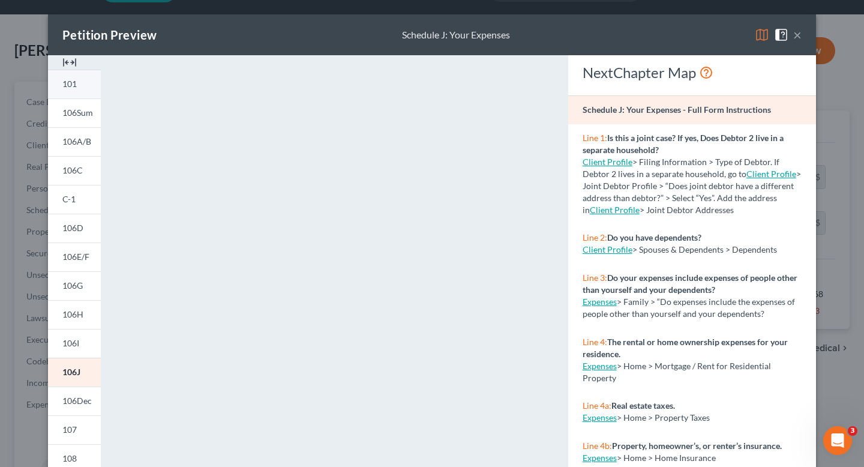
click at [71, 95] on link "101" at bounding box center [74, 84] width 53 height 29
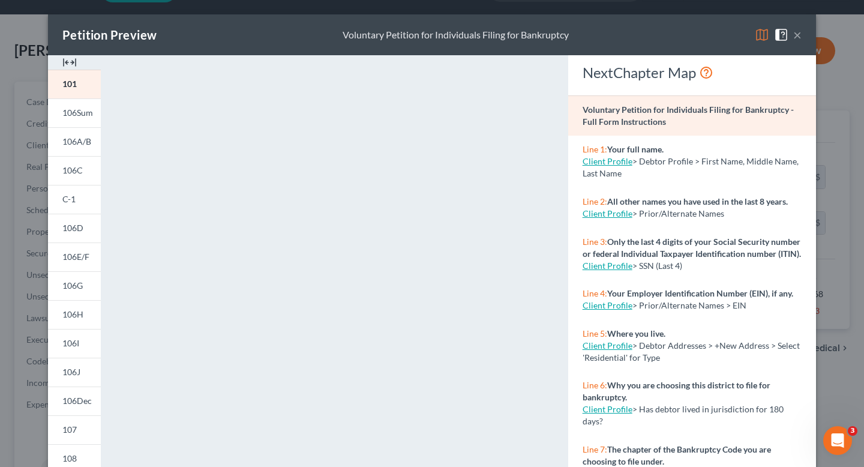
click at [804, 34] on div "Petition Preview Voluntary Petition for Individuals Filing for Bankruptcy ×" at bounding box center [432, 34] width 768 height 41
click at [801, 37] on div "Petition Preview Voluntary Petition for Individuals Filing for Bankruptcy ×" at bounding box center [432, 34] width 768 height 41
click at [832, 447] on div "Open Intercom Messenger" at bounding box center [836, 439] width 40 height 40
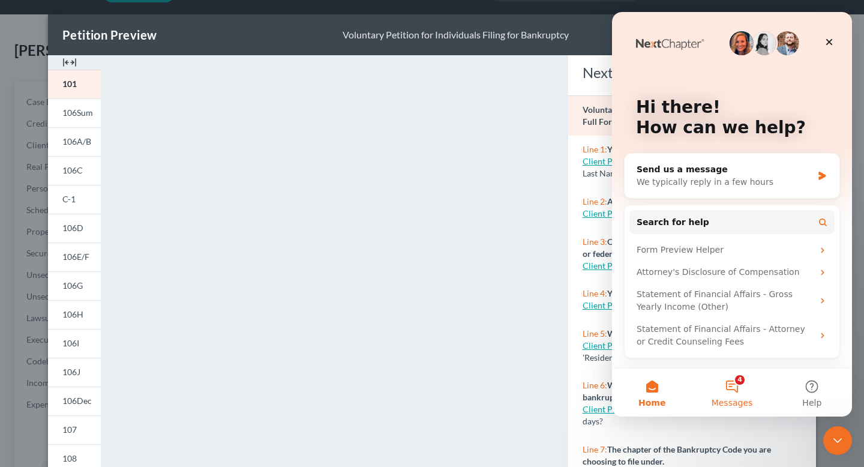
click at [729, 380] on button "4 Messages" at bounding box center [732, 392] width 80 height 48
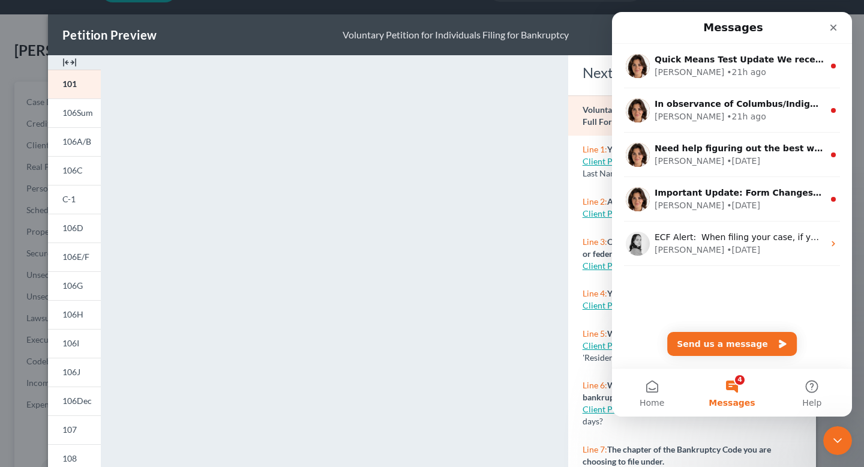
click at [719, 329] on div "Quick Means Test Update We recently launched a new feature allowing you to quic…" at bounding box center [732, 206] width 240 height 324
click at [719, 335] on button "Send us a message" at bounding box center [732, 344] width 130 height 24
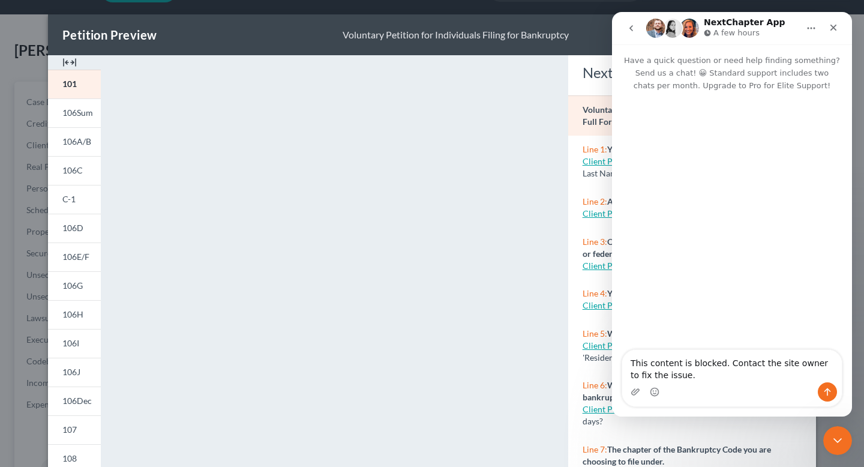
click at [630, 363] on textarea "This content is blocked. Contact the site owner to fix the issue." at bounding box center [732, 366] width 220 height 32
click at [719, 377] on textarea "when i go to download a preview of the draft petition it says "This content is …" at bounding box center [732, 360] width 220 height 44
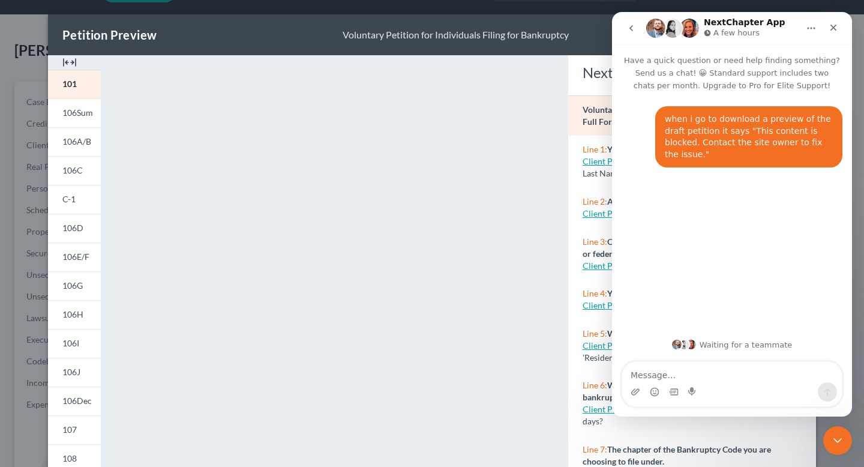
click at [747, 53] on p "Have a quick question or need help finding something? Send us a chat! 😀 Standar…" at bounding box center [732, 67] width 240 height 47
click at [809, 34] on button "Home" at bounding box center [811, 28] width 23 height 23
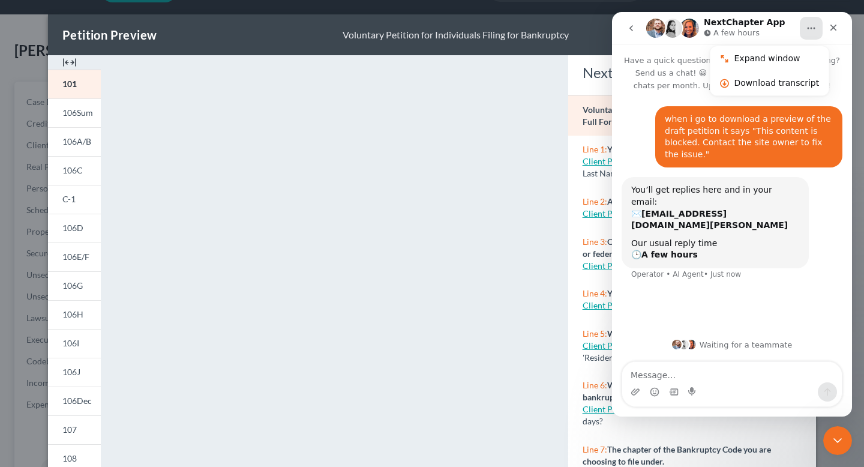
click at [719, 248] on div "Our usual reply time 🕒 A few hours" at bounding box center [715, 249] width 168 height 23
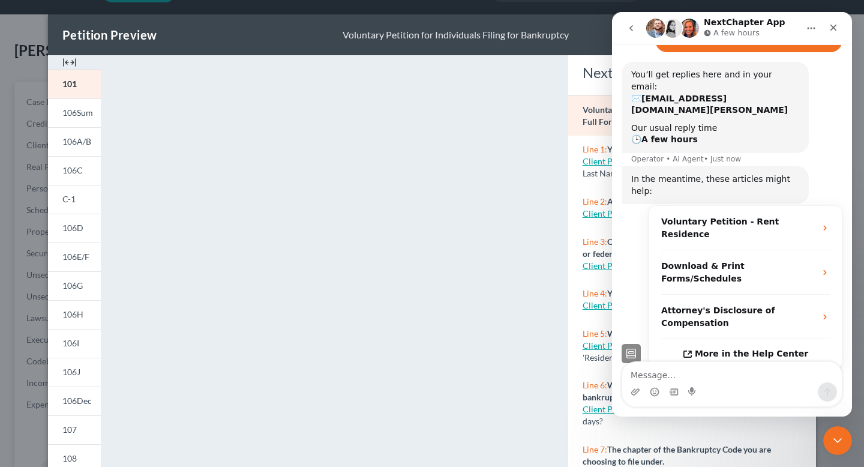
scroll to position [120, 0]
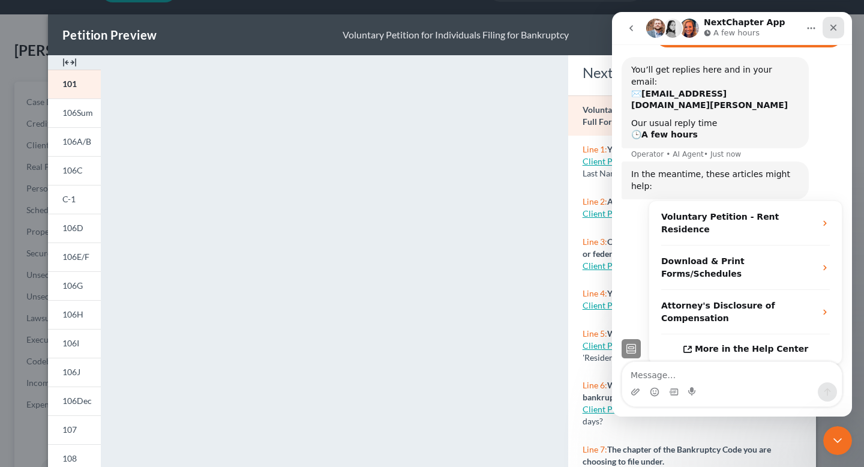
click at [834, 33] on div "Close" at bounding box center [833, 28] width 22 height 22
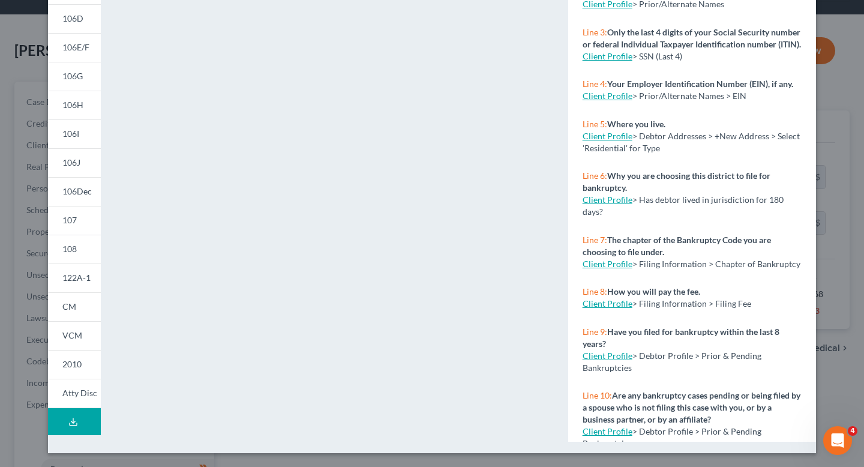
scroll to position [0, 0]
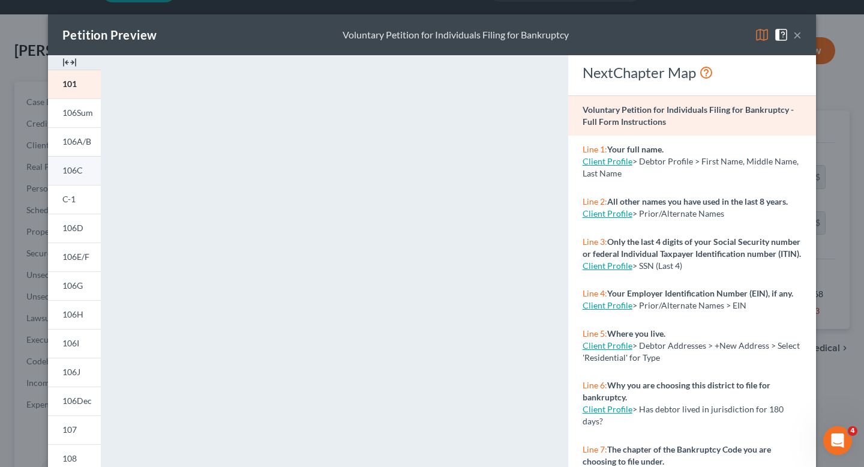
click at [68, 157] on link "106C" at bounding box center [74, 170] width 53 height 29
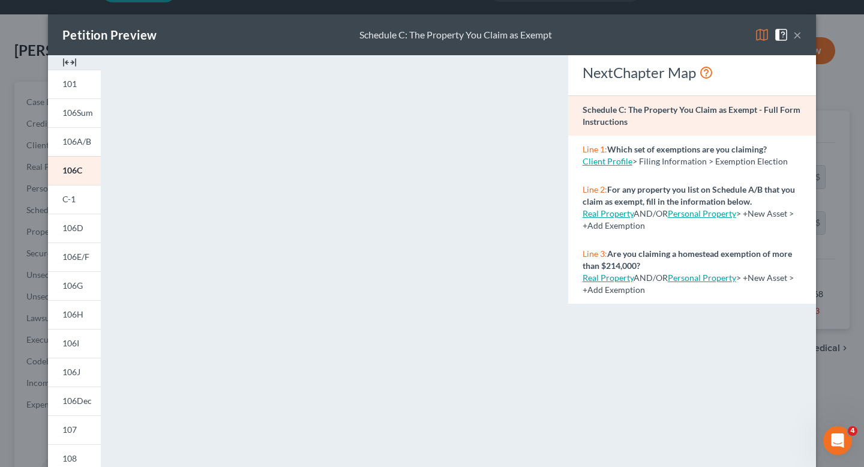
click at [800, 44] on div "Petition Preview Schedule C: The Property You Claim as Exempt ×" at bounding box center [432, 34] width 768 height 41
click at [801, 39] on div "Petition Preview Schedule C: The Property You Claim as Exempt ×" at bounding box center [432, 34] width 768 height 41
click at [795, 37] on button "×" at bounding box center [797, 35] width 8 height 14
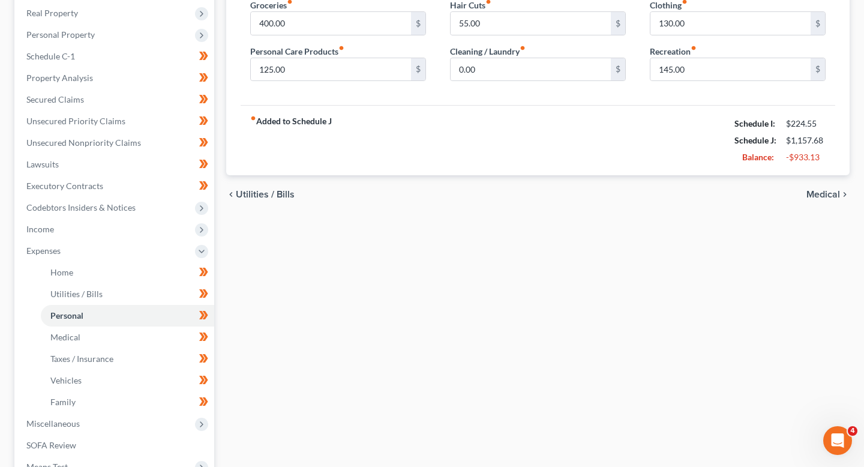
scroll to position [342, 0]
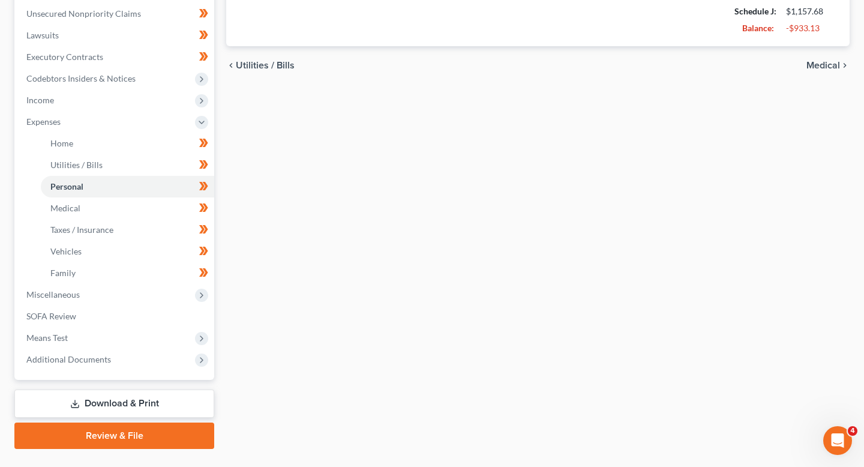
click at [172, 409] on link "Download & Print" at bounding box center [114, 403] width 200 height 28
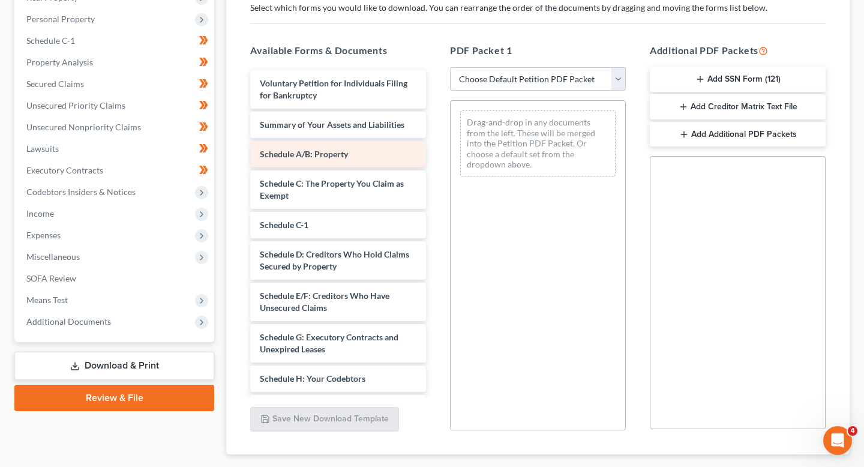
scroll to position [222, 0]
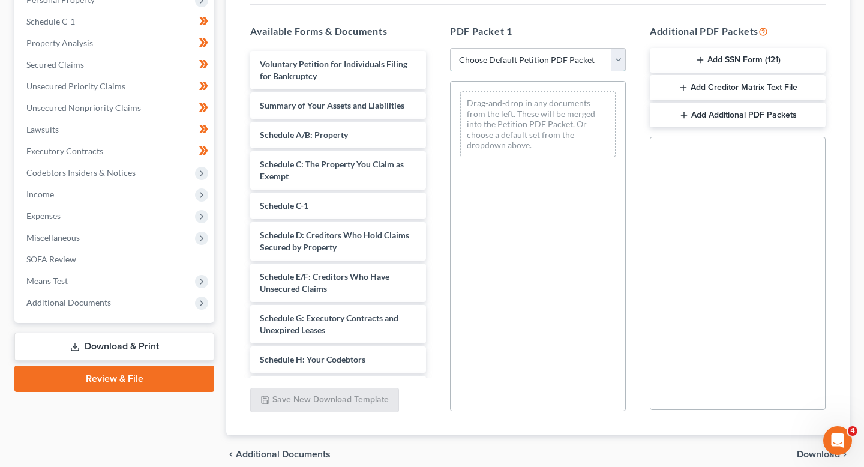
click at [539, 66] on select "Choose Default Petition PDF Packet Complete Bankruptcy Petition (all forms and …" at bounding box center [538, 60] width 176 height 24
click at [450, 48] on select "Choose Default Petition PDF Packet Complete Bankruptcy Petition (all forms and …" at bounding box center [538, 60] width 176 height 24
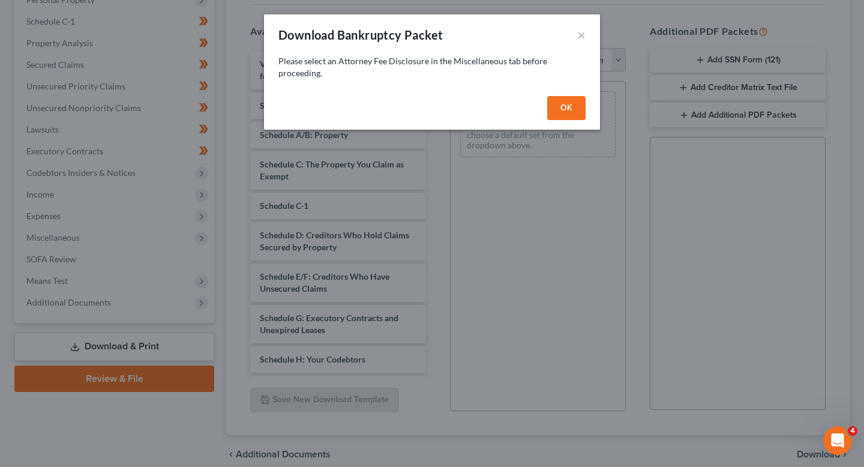
click at [569, 104] on button "OK" at bounding box center [566, 108] width 38 height 24
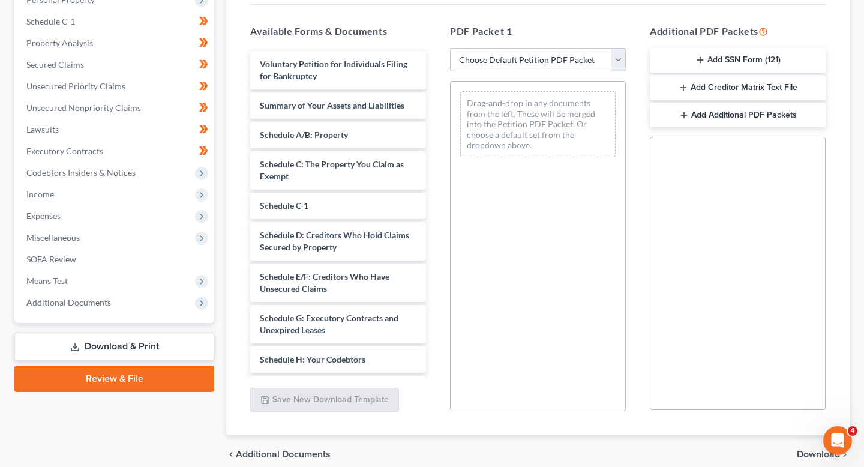
click at [505, 60] on select "Choose Default Petition PDF Packet Complete Bankruptcy Petition (all forms and …" at bounding box center [538, 60] width 176 height 24
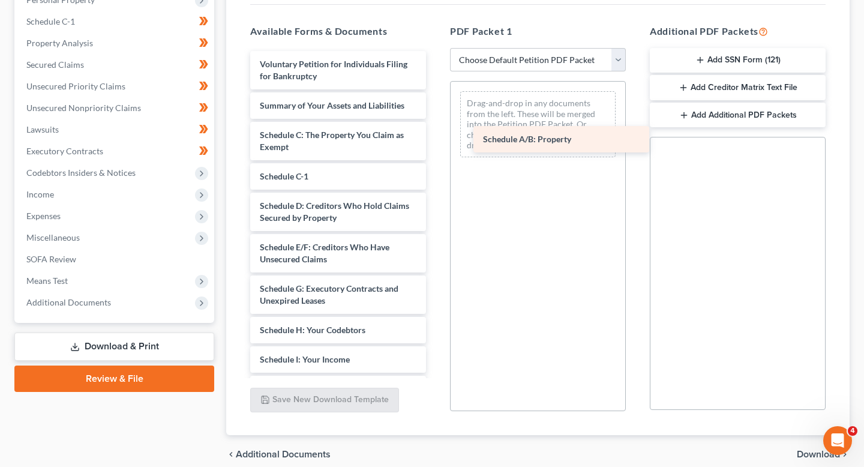
drag, startPoint x: 342, startPoint y: 127, endPoint x: 565, endPoint y: 132, distance: 223.2
click at [435, 132] on div "Schedule A/B: Property Voluntary Petition for Individuals Filing for Bankruptcy…" at bounding box center [338, 380] width 195 height 658
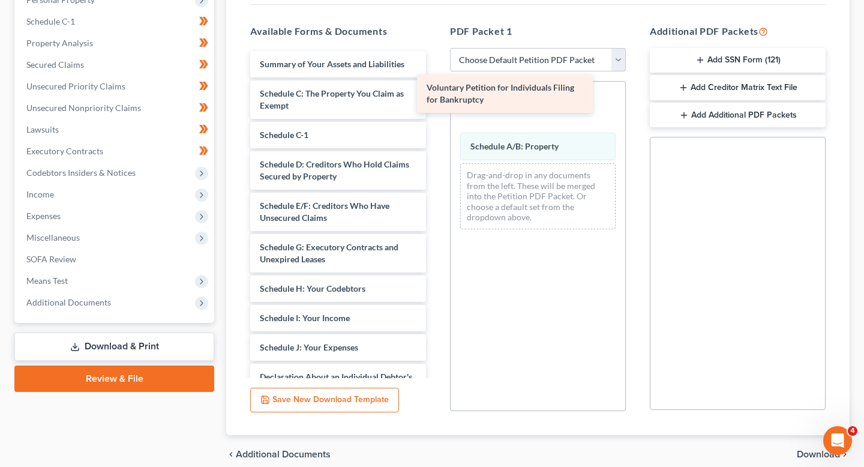
drag, startPoint x: 370, startPoint y: 76, endPoint x: 537, endPoint y: 100, distance: 168.5
click at [435, 100] on div "Voluntary Petition for Individuals Filing for Bankruptcy Voluntary Petition for…" at bounding box center [338, 359] width 195 height 617
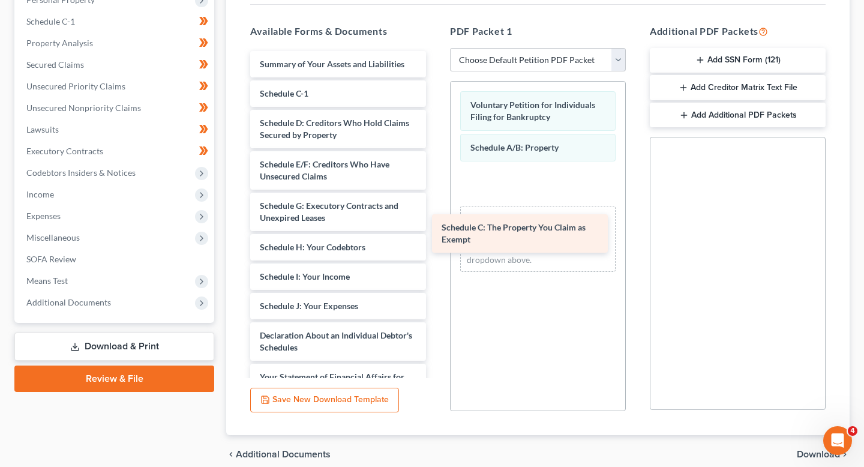
drag, startPoint x: 365, startPoint y: 84, endPoint x: 546, endPoint y: 217, distance: 224.5
click at [435, 217] on div "Schedule C: The Property You Claim as Exempt Summary of Your Assets and Liabili…" at bounding box center [338, 338] width 195 height 575
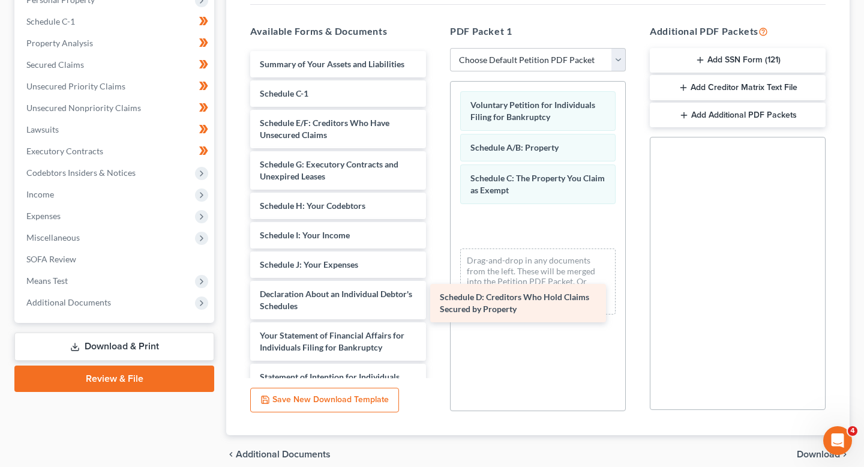
drag, startPoint x: 379, startPoint y: 122, endPoint x: 558, endPoint y: 295, distance: 249.0
click at [435, 296] on div "Schedule D: Creditors Who Hold Claims Secured by Property Summary of Your Asset…" at bounding box center [338, 318] width 195 height 534
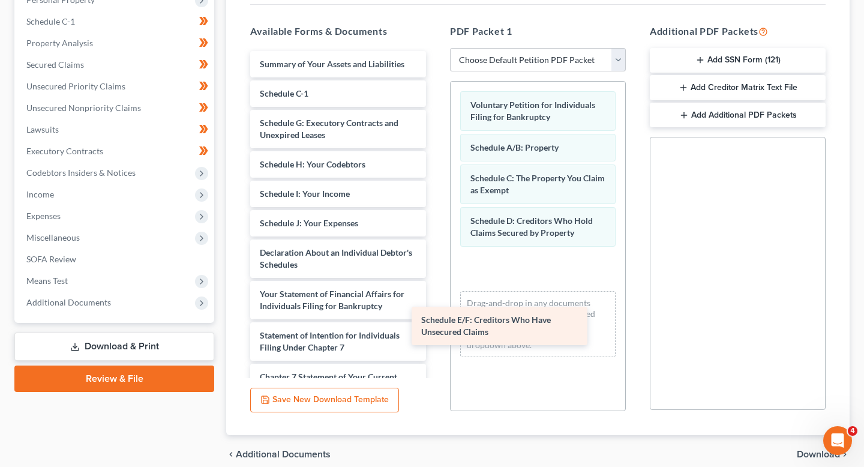
drag, startPoint x: 380, startPoint y: 130, endPoint x: 540, endPoint y: 324, distance: 252.7
click at [435, 324] on div "Schedule E/F: Creditors Who Have Unsecured Claims Summary of Your Assets and Li…" at bounding box center [338, 297] width 195 height 492
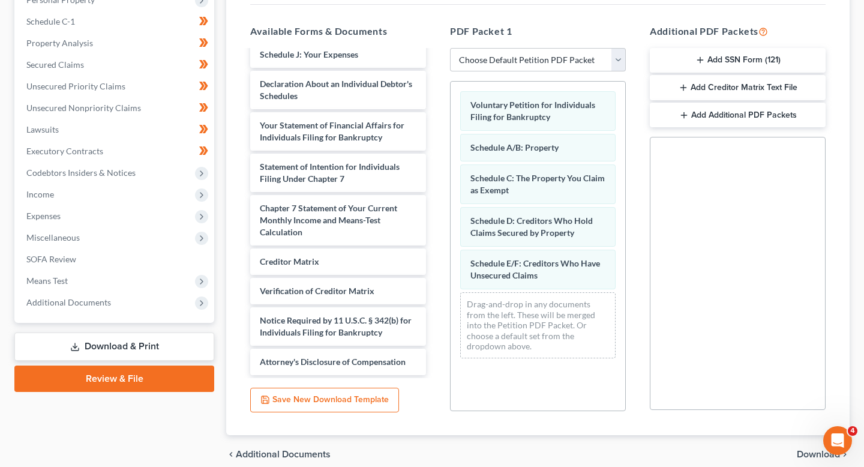
scroll to position [0, 0]
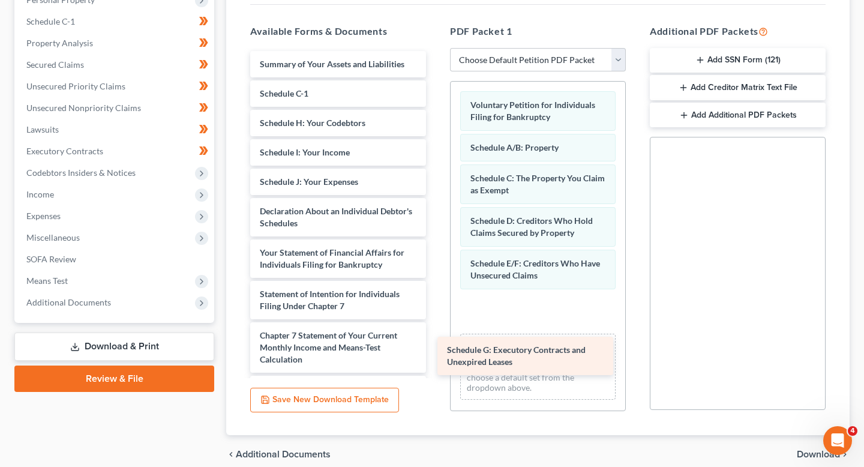
drag, startPoint x: 353, startPoint y: 124, endPoint x: 540, endPoint y: 350, distance: 293.6
click at [435, 350] on div "Schedule G: Executory Contracts and Unexpired Leases Summary of Your Assets and…" at bounding box center [338, 276] width 195 height 451
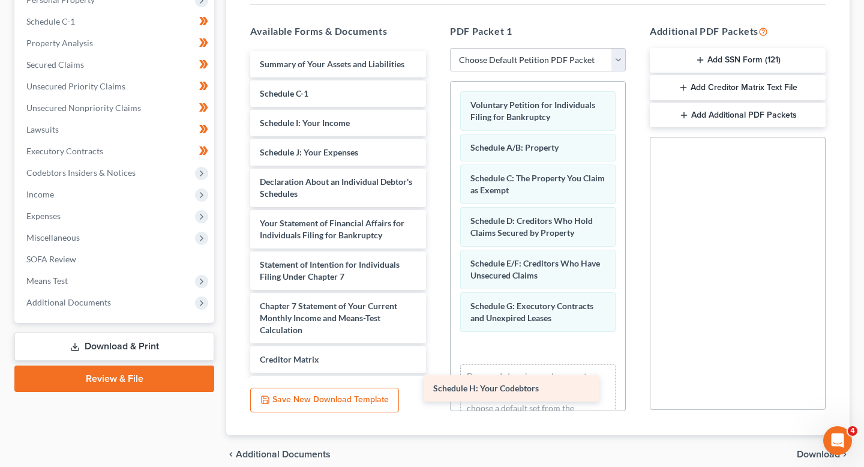
drag, startPoint x: 364, startPoint y: 120, endPoint x: 537, endPoint y: 386, distance: 317.2
click at [435, 386] on div "Schedule H: Your Codebtors Summary of Your Assets and Liabilities Schedule C-1 …" at bounding box center [338, 262] width 195 height 422
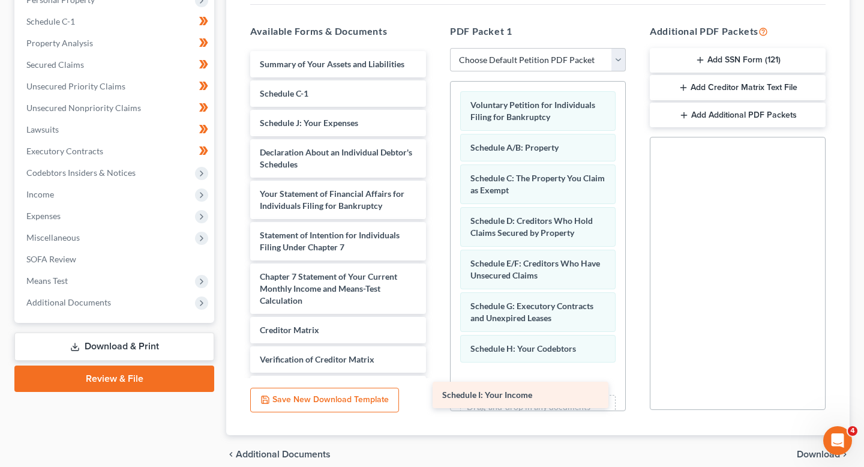
drag, startPoint x: 338, startPoint y: 120, endPoint x: 520, endPoint y: 391, distance: 326.4
click at [435, 391] on div "Schedule I: Your Income Summary of Your Assets and Liabilities Schedule C-1 Sch…" at bounding box center [338, 247] width 195 height 392
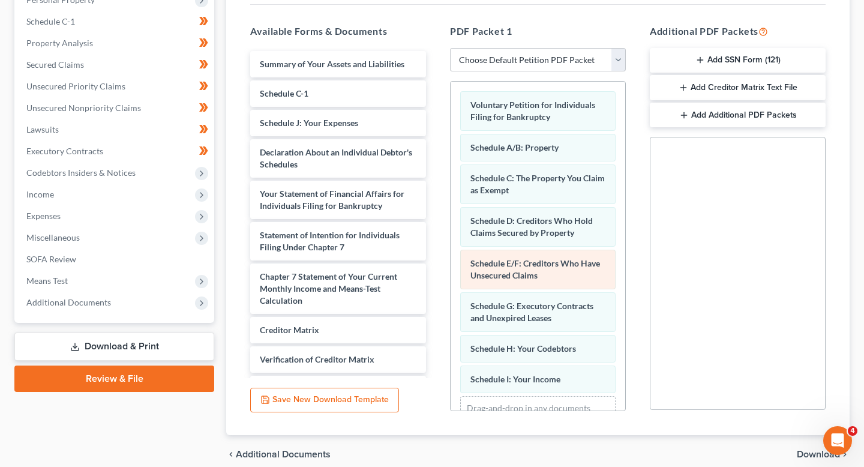
scroll to position [50, 0]
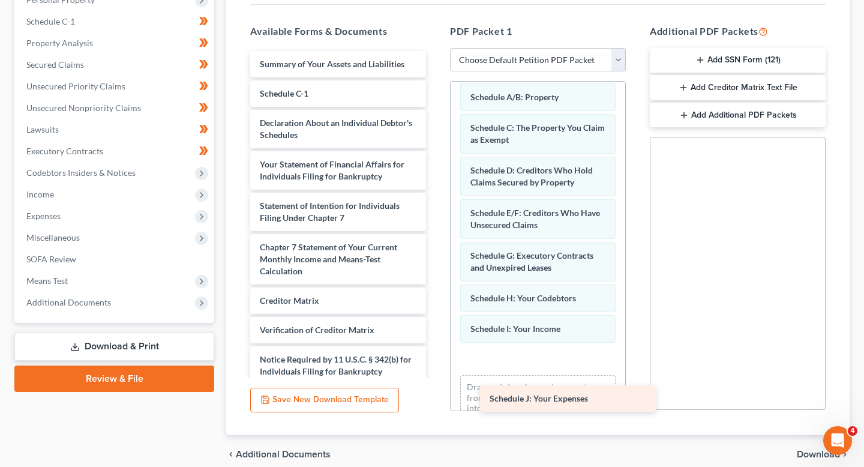
drag, startPoint x: 357, startPoint y: 120, endPoint x: 583, endPoint y: 390, distance: 352.2
click at [435, 390] on div "Schedule J: Your Expenses Summary of Your Assets and Liabilities Schedule C-1 S…" at bounding box center [338, 232] width 195 height 363
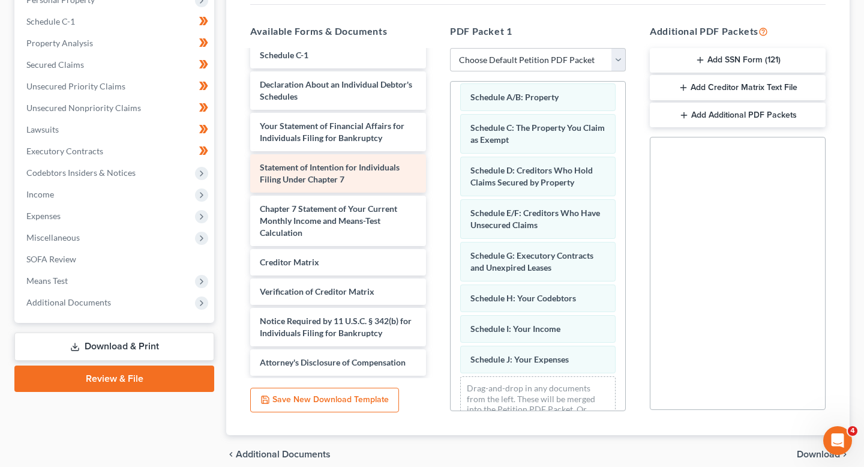
scroll to position [0, 0]
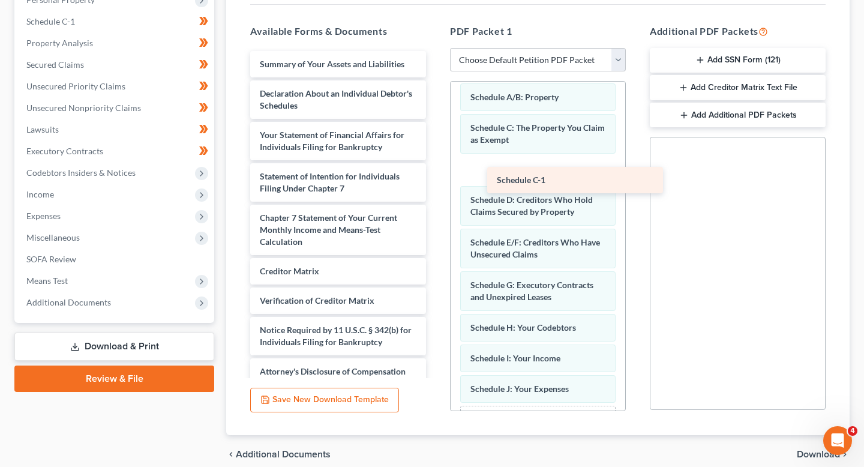
drag, startPoint x: 340, startPoint y: 95, endPoint x: 576, endPoint y: 181, distance: 250.6
click at [435, 181] on div "Schedule C-1 Summary of Your Assets and Liabilities Schedule C-1 Declaration Ab…" at bounding box center [338, 217] width 195 height 333
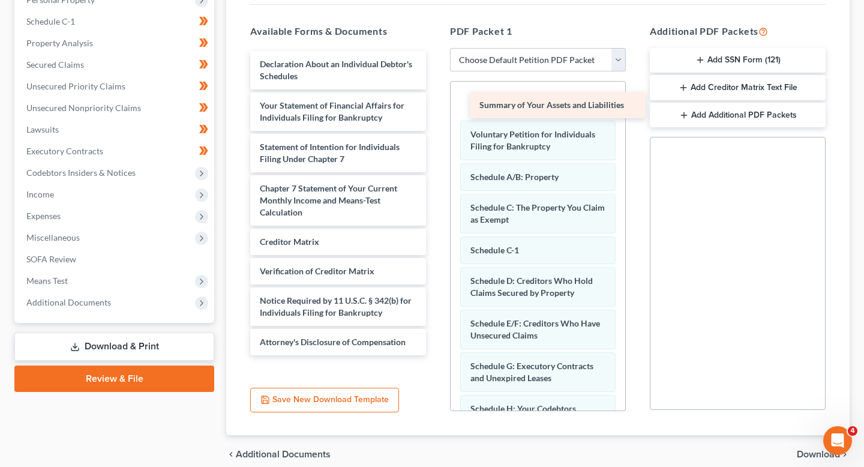
drag, startPoint x: 357, startPoint y: 52, endPoint x: 575, endPoint y: 102, distance: 224.1
click at [435, 102] on div "Summary of Your Assets and Liabilities Summary of Your Assets and Liabilities D…" at bounding box center [338, 203] width 195 height 304
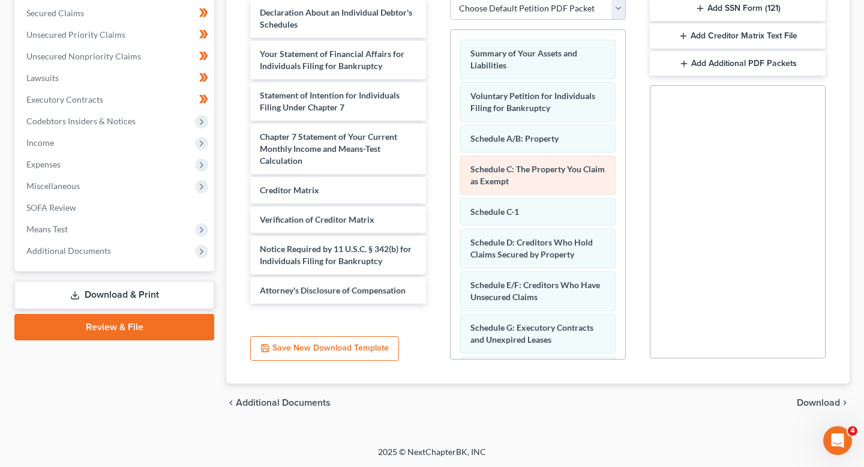
scroll to position [154, 0]
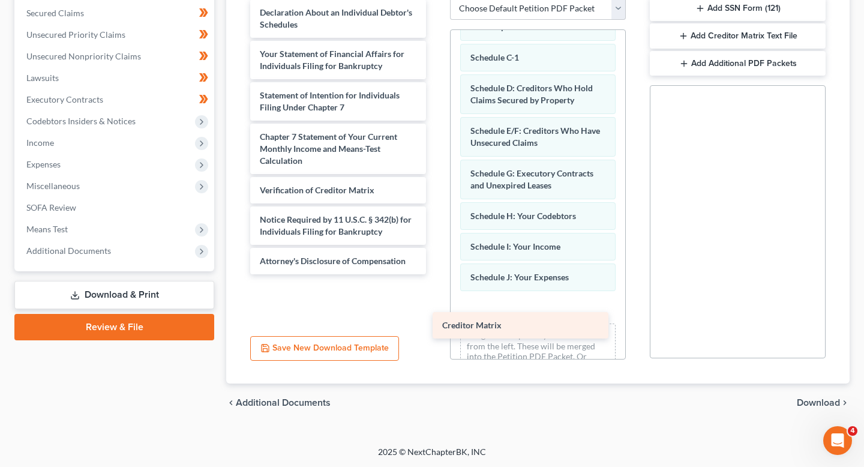
drag, startPoint x: 390, startPoint y: 196, endPoint x: 573, endPoint y: 332, distance: 228.4
click at [435, 274] on div "Creditor Matrix Declaration About an Individual Debtor's Schedules Your Stateme…" at bounding box center [338, 136] width 195 height 275
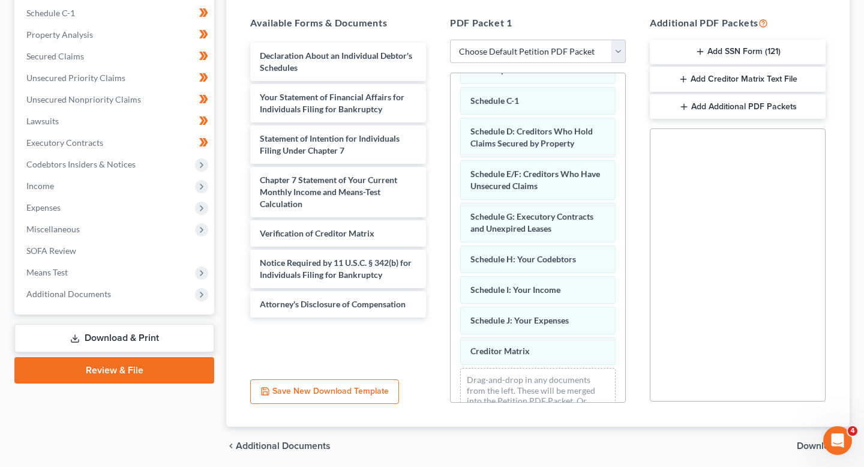
scroll to position [232, 0]
click at [381, 390] on button "Save New Download Template" at bounding box center [324, 390] width 149 height 25
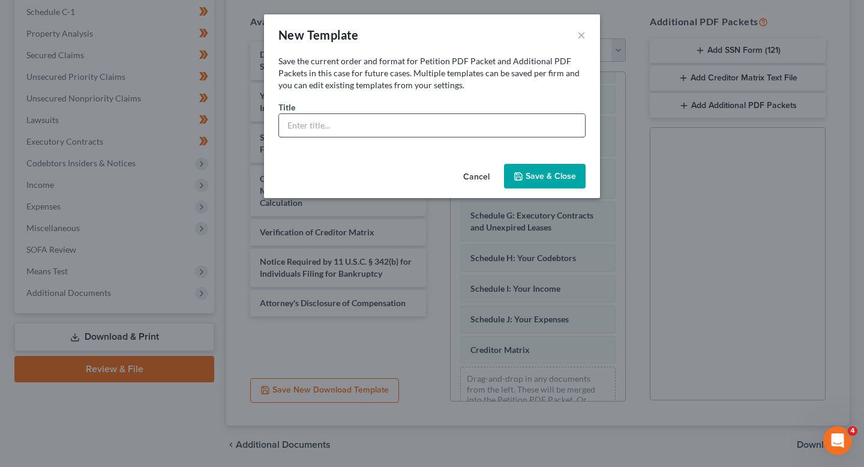
click at [476, 132] on input "text" at bounding box center [432, 125] width 306 height 23
click at [546, 188] on div "Cancel Save & Close" at bounding box center [432, 179] width 336 height 40
click at [546, 182] on button "Save & Close" at bounding box center [545, 176] width 82 height 25
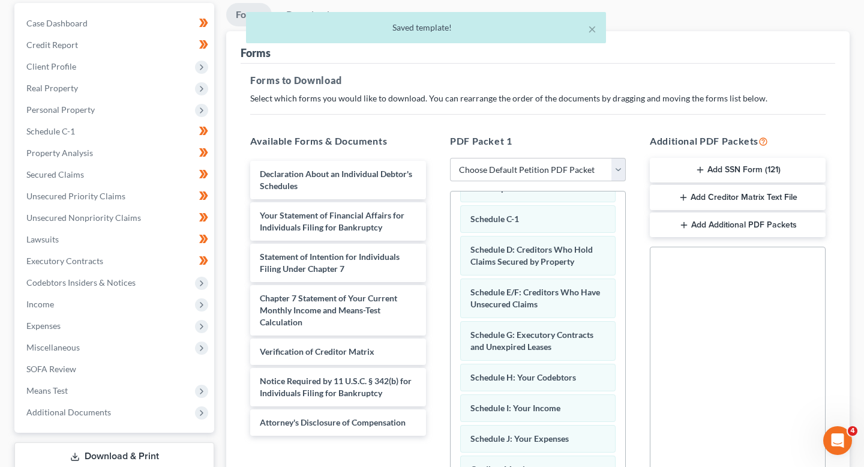
scroll to position [0, 0]
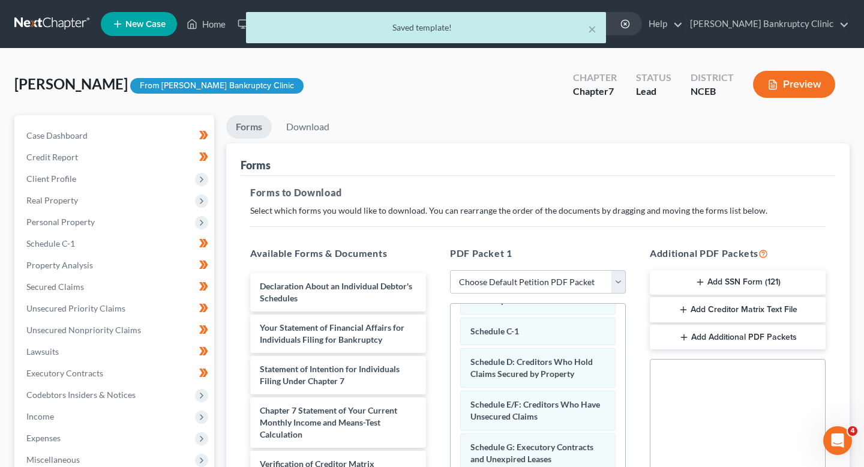
click at [775, 92] on button "Preview" at bounding box center [794, 84] width 82 height 27
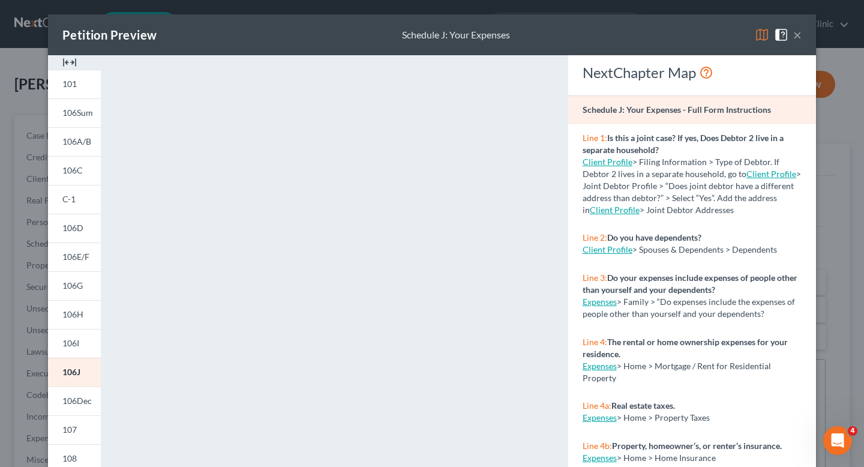
click at [789, 37] on span at bounding box center [783, 34] width 19 height 10
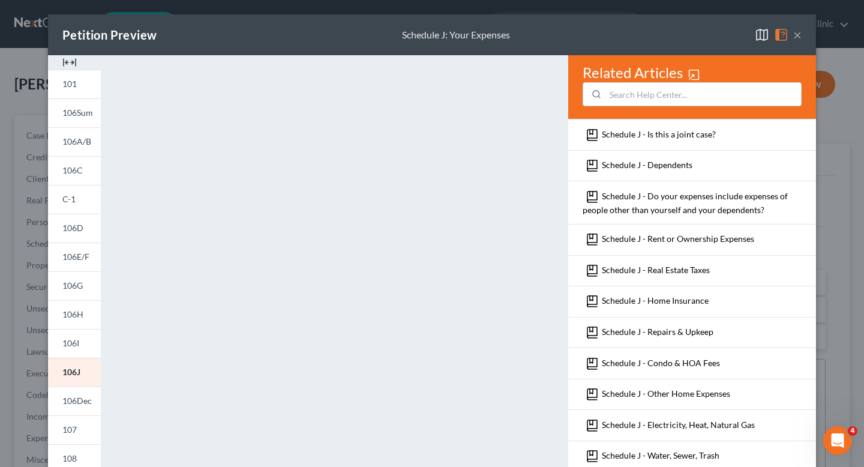
click at [794, 37] on button "×" at bounding box center [797, 35] width 8 height 14
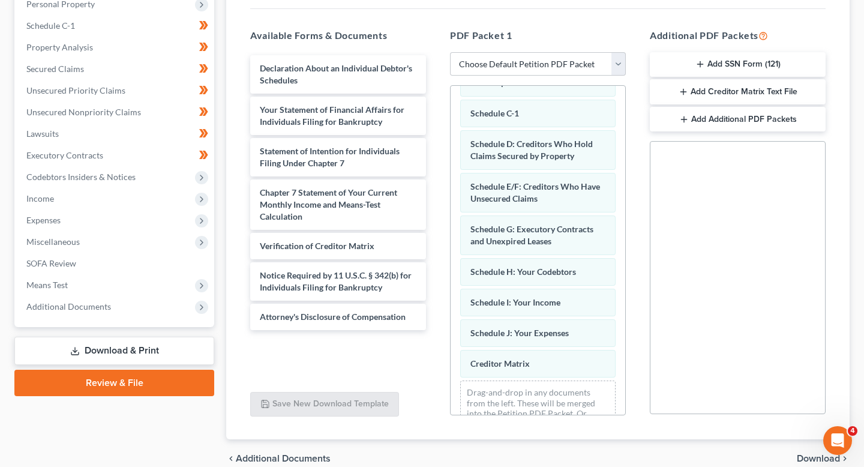
scroll to position [274, 0]
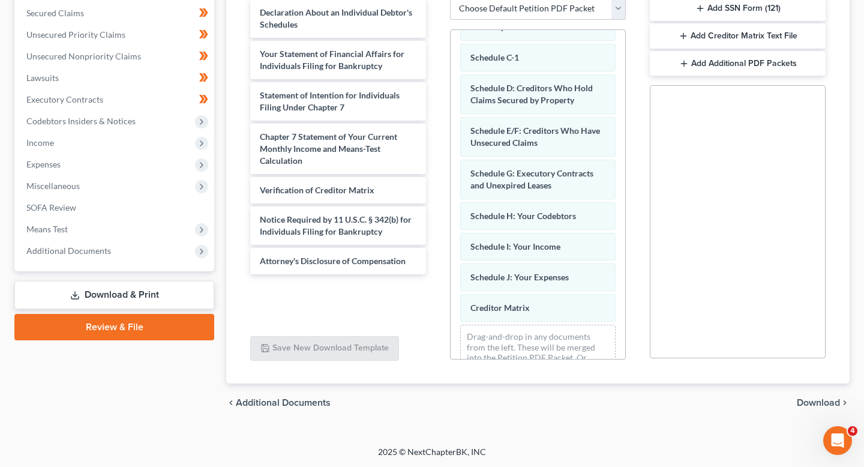
click at [186, 297] on link "Download & Print" at bounding box center [114, 295] width 200 height 28
click at [148, 297] on link "Download & Print" at bounding box center [114, 295] width 200 height 28
click at [139, 291] on link "Download & Print" at bounding box center [114, 295] width 200 height 28
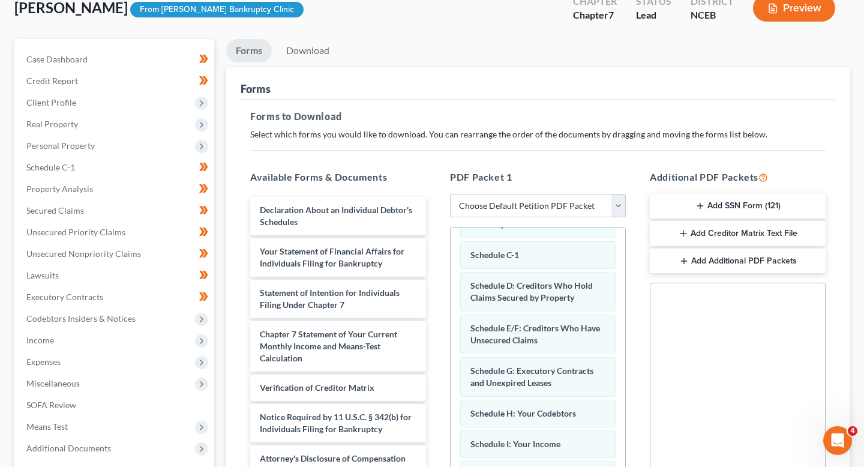
scroll to position [0, 0]
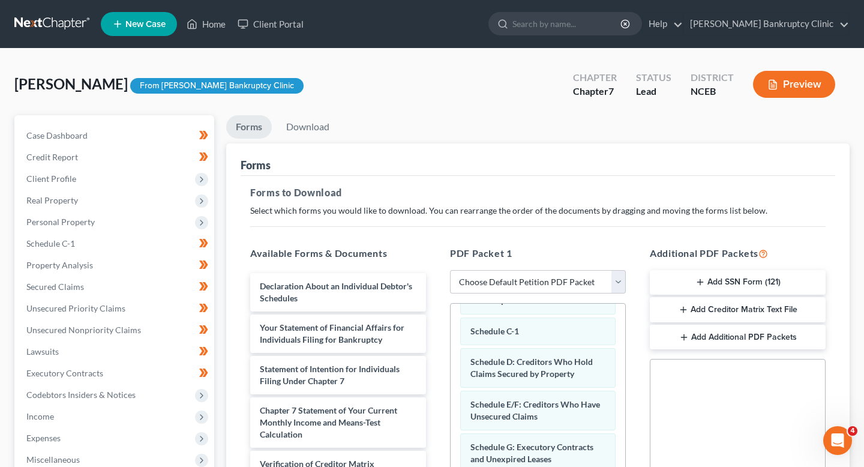
click at [812, 91] on button "Preview" at bounding box center [794, 84] width 82 height 27
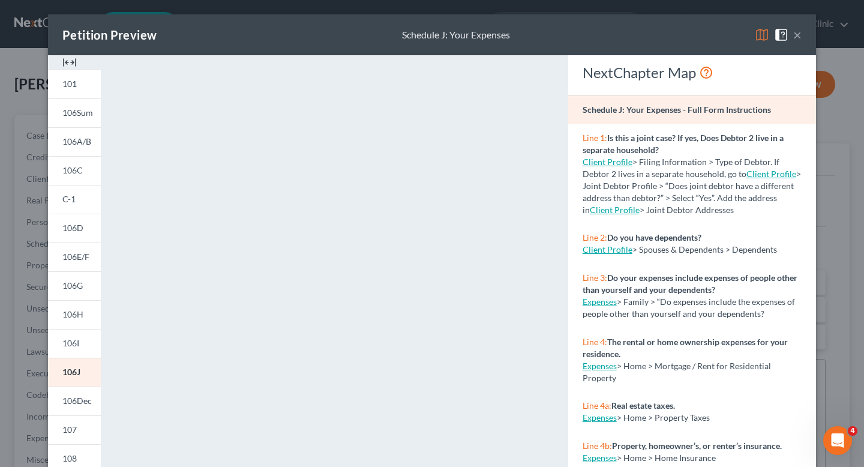
click at [800, 37] on button "×" at bounding box center [797, 35] width 8 height 14
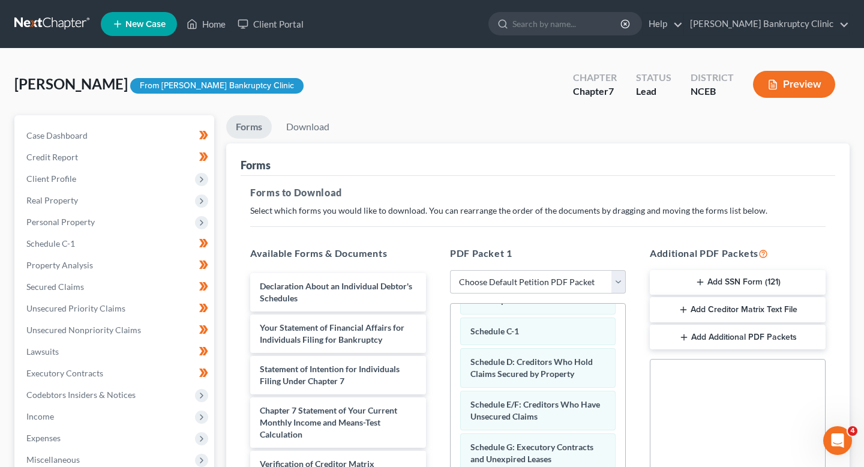
scroll to position [274, 0]
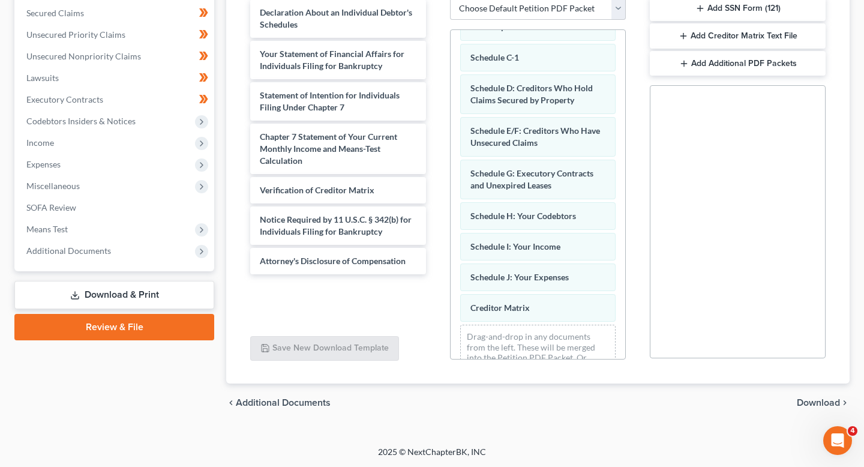
click at [100, 296] on link "Download & Print" at bounding box center [114, 295] width 200 height 28
click at [100, 295] on link "Download & Print" at bounding box center [114, 295] width 200 height 28
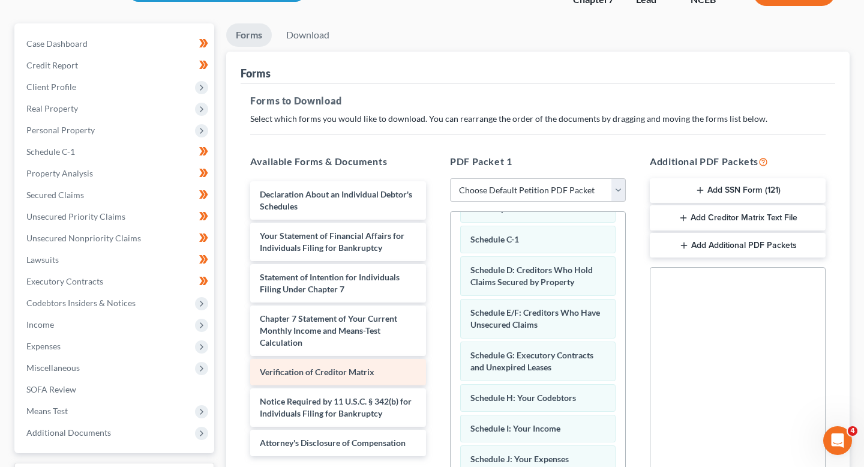
scroll to position [61, 0]
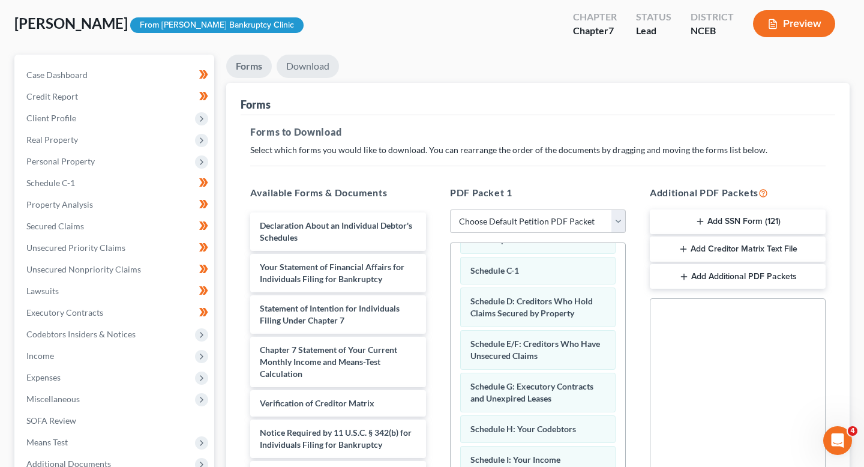
click at [313, 62] on link "Download" at bounding box center [308, 66] width 62 height 23
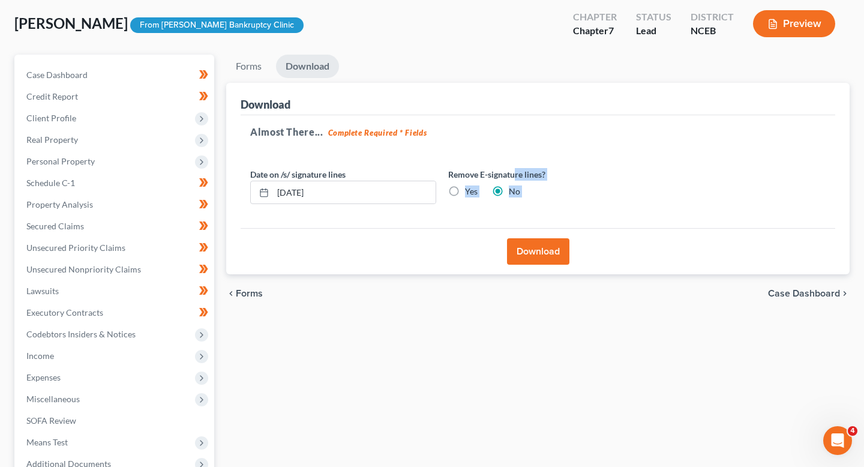
drag, startPoint x: 513, startPoint y: 230, endPoint x: 513, endPoint y: 175, distance: 54.6
click at [513, 175] on div "Download Almost There... Complete Required * Fields Date on /s/ signature lines…" at bounding box center [537, 179] width 623 height 192
click at [554, 202] on div "Remove E-signature lines? Yes No" at bounding box center [541, 186] width 198 height 37
click at [545, 239] on button "Download" at bounding box center [538, 251] width 62 height 26
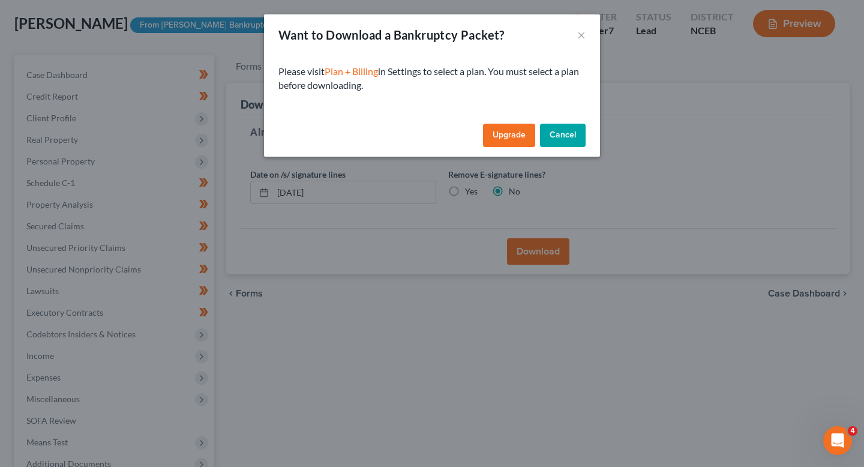
click at [587, 35] on div "Want to Download a Bankruptcy Packet? ×" at bounding box center [432, 34] width 336 height 41
click at [580, 34] on button "×" at bounding box center [581, 35] width 8 height 14
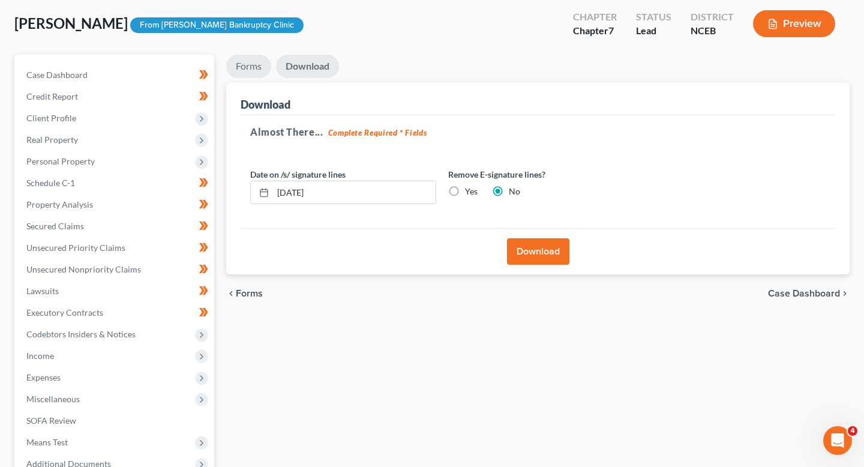
click at [261, 69] on link "Forms" at bounding box center [248, 66] width 45 height 23
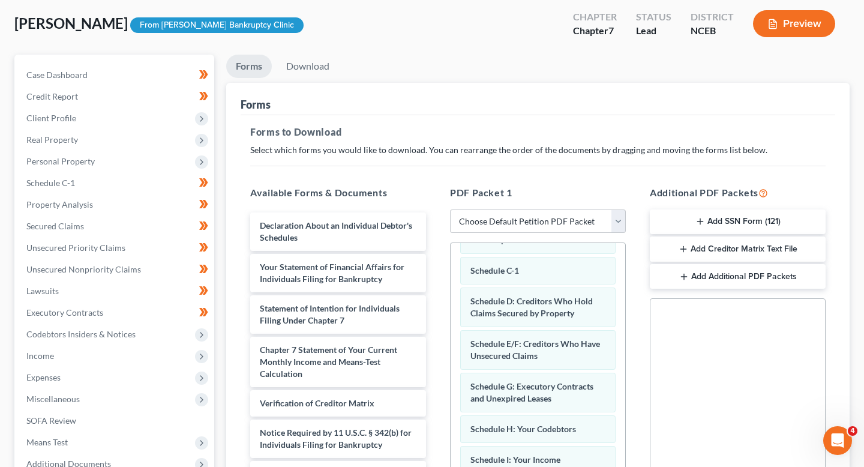
scroll to position [274, 0]
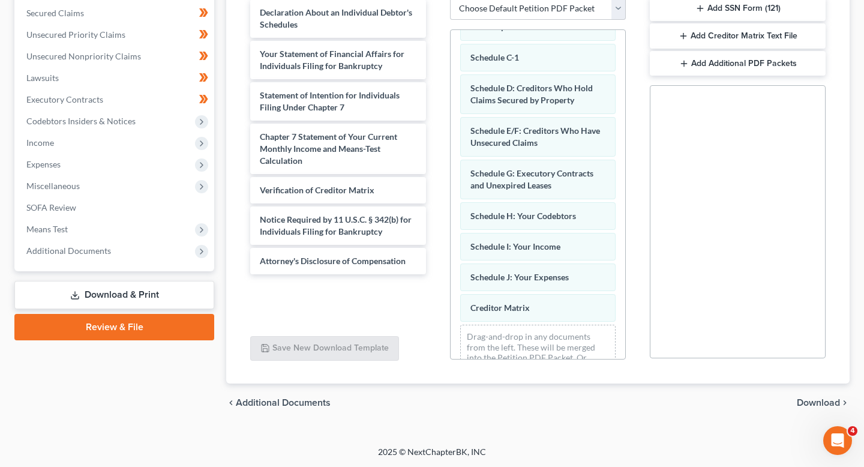
click at [160, 324] on link "Review & File" at bounding box center [114, 327] width 200 height 26
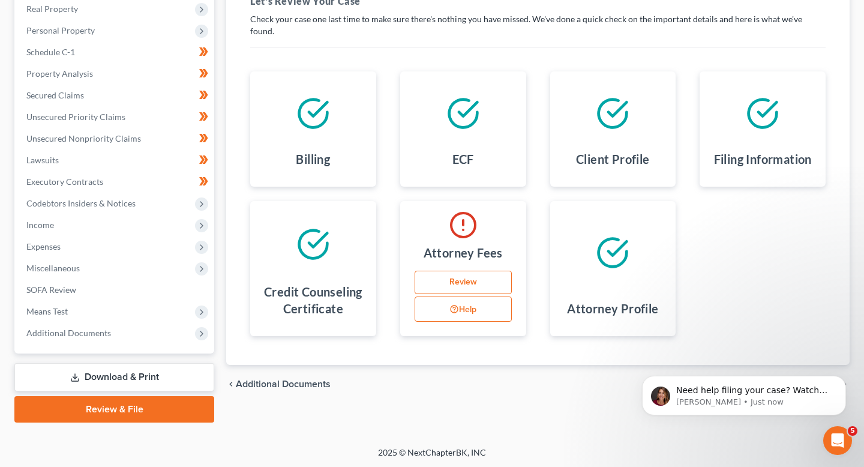
click at [131, 381] on link "Download & Print" at bounding box center [114, 377] width 200 height 28
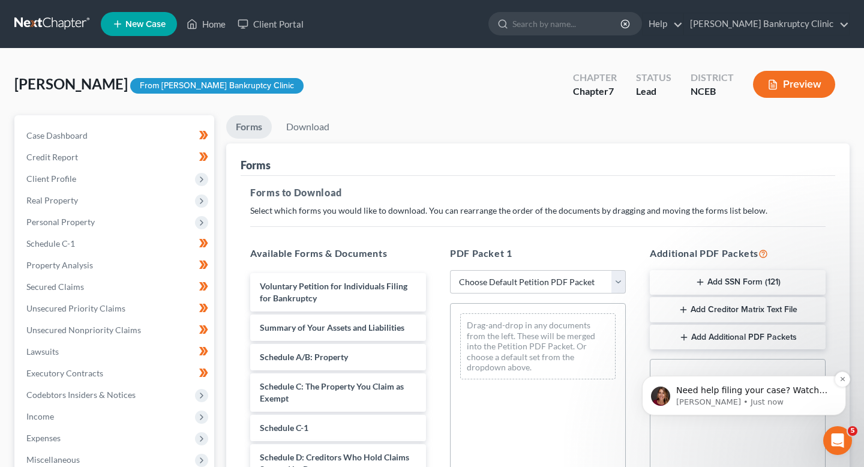
click at [780, 401] on p "Katie • Just now" at bounding box center [753, 401] width 155 height 11
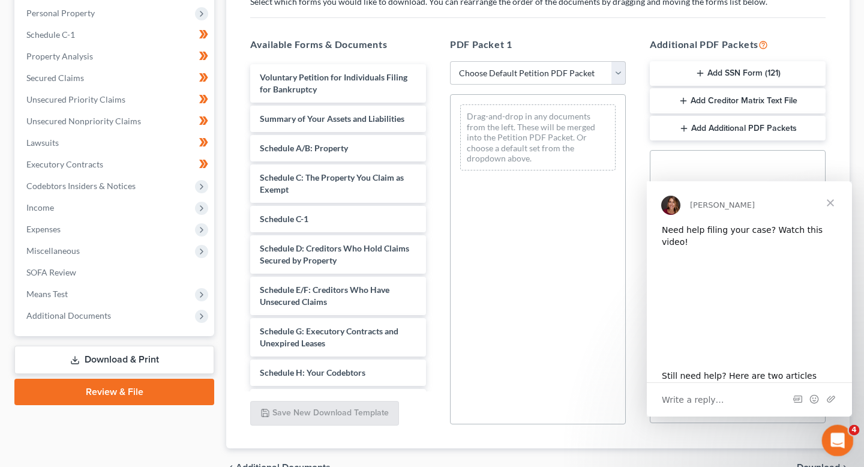
click at [843, 440] on icon "Open Intercom Messenger" at bounding box center [836, 439] width 20 height 20
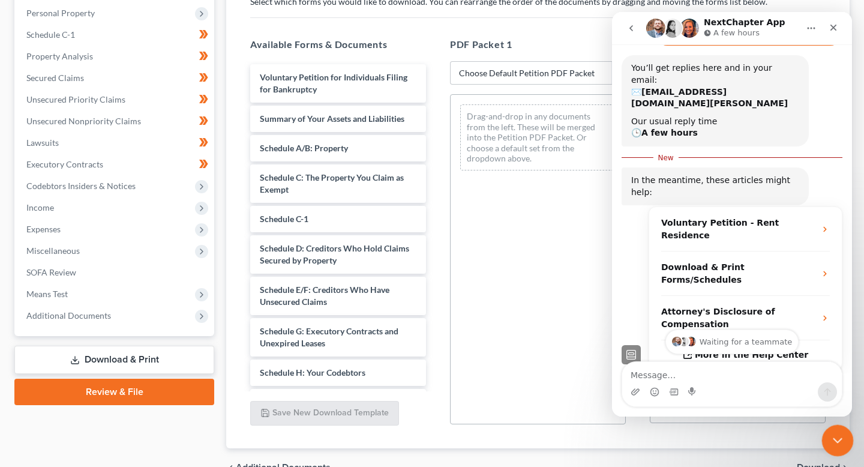
scroll to position [128, 0]
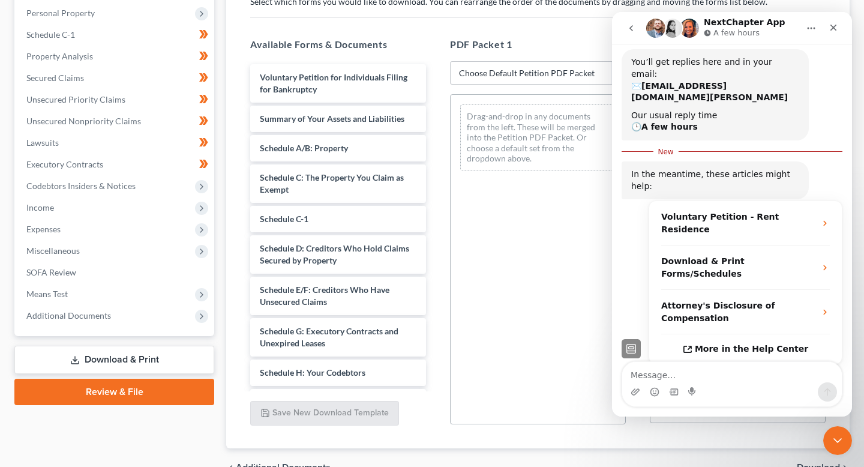
click at [544, 259] on div "Drag-and-drop in any documents from the left. These will be merged into the Pet…" at bounding box center [538, 259] width 176 height 330
click at [838, 26] on div "Close" at bounding box center [833, 28] width 22 height 22
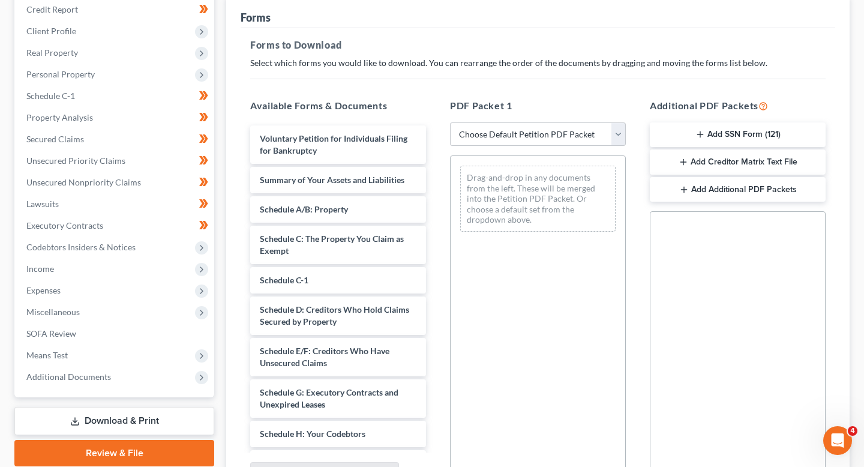
scroll to position [129, 0]
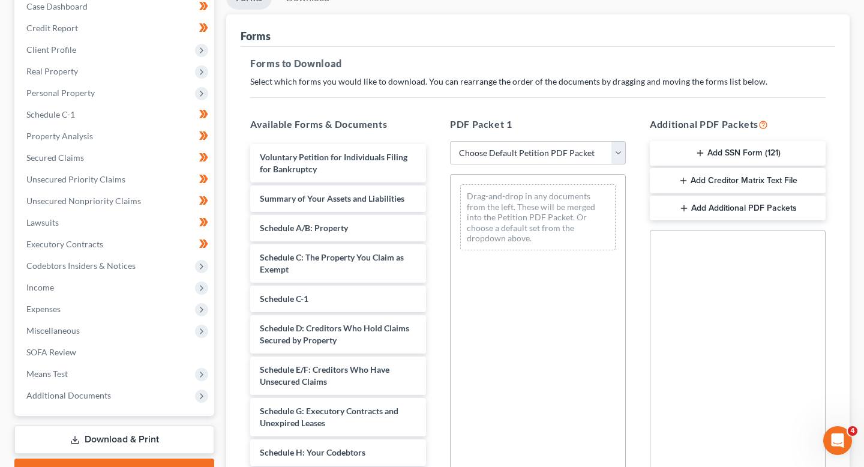
click at [533, 164] on div "PDF Packet 1 Choose Default Petition PDF Packet Complete Bankruptcy Petition (a…" at bounding box center [538, 310] width 200 height 407
click at [533, 157] on select "Choose Default Petition PDF Packet Complete Bankruptcy Petition (all forms and …" at bounding box center [538, 153] width 176 height 24
click at [450, 141] on select "Choose Default Petition PDF Packet Complete Bankruptcy Petition (all forms and …" at bounding box center [538, 153] width 176 height 24
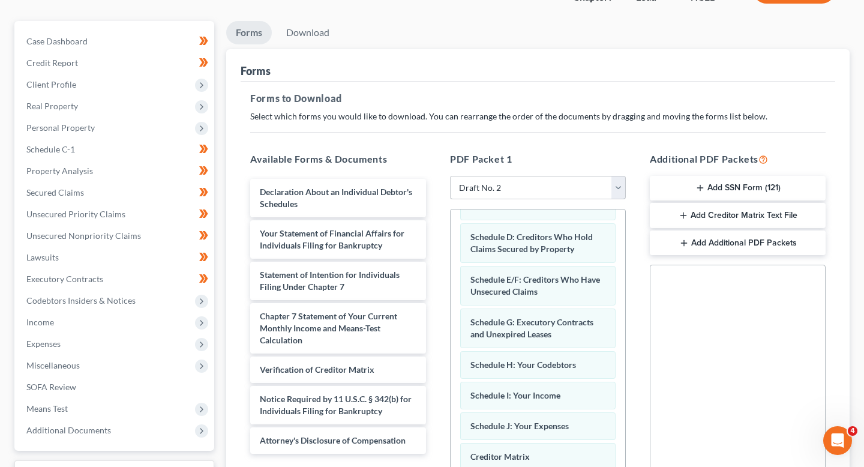
scroll to position [274, 0]
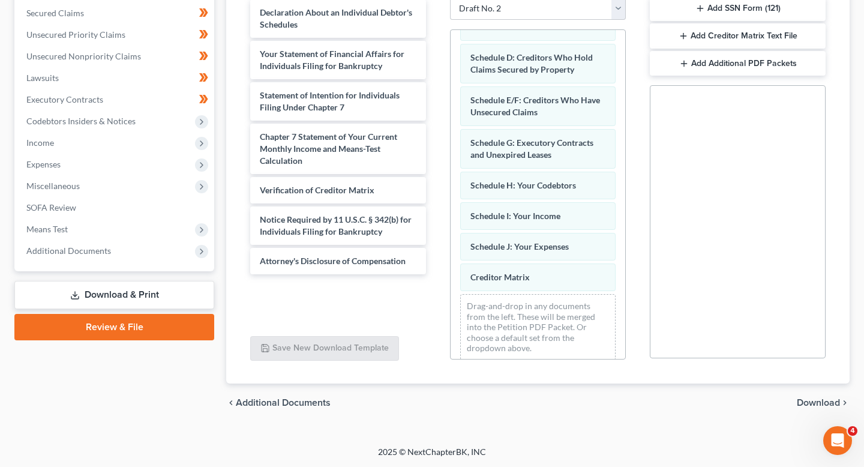
click at [152, 300] on link "Download & Print" at bounding box center [114, 295] width 200 height 28
click at [152, 292] on link "Download & Print" at bounding box center [114, 295] width 200 height 28
click at [157, 329] on link "Review & File" at bounding box center [114, 327] width 200 height 26
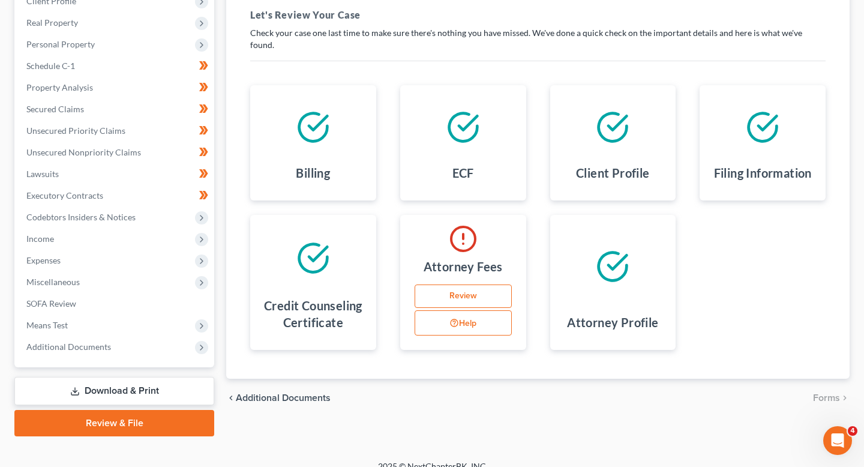
scroll to position [188, 0]
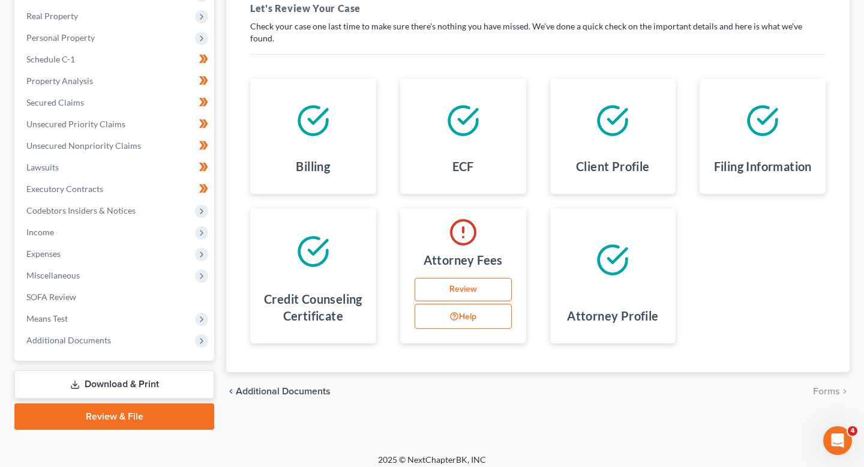
click at [174, 387] on link "Download & Print" at bounding box center [114, 384] width 200 height 28
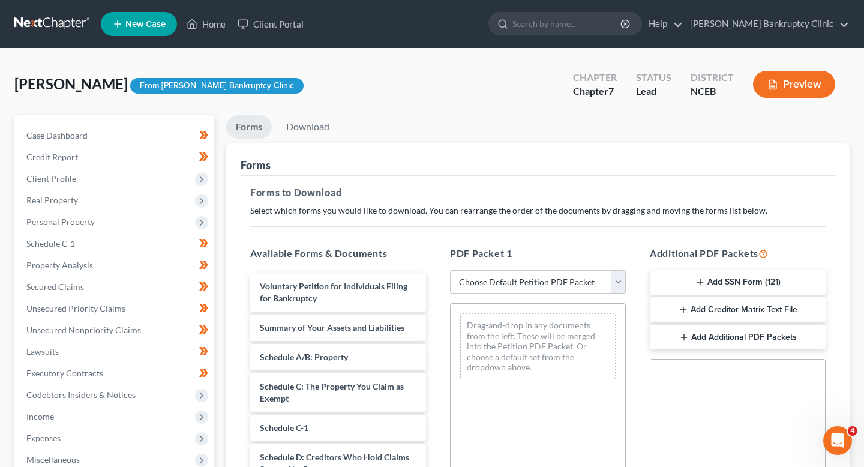
click at [808, 86] on button "Preview" at bounding box center [794, 84] width 82 height 27
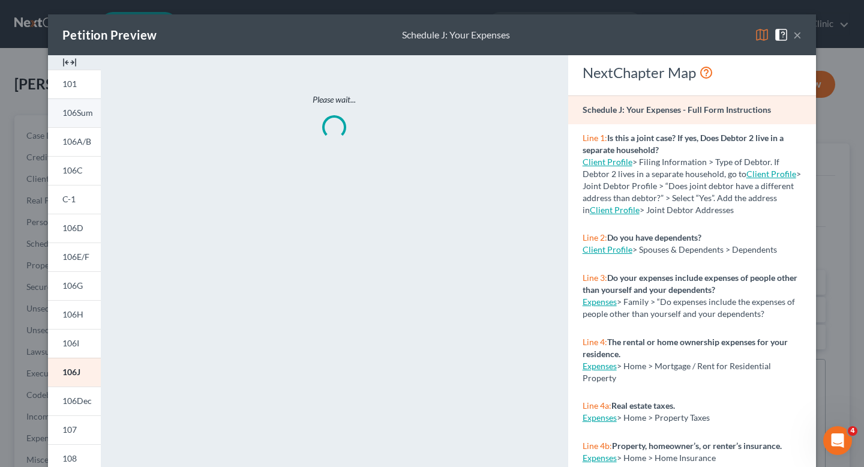
click at [76, 107] on link "106Sum" at bounding box center [74, 112] width 53 height 29
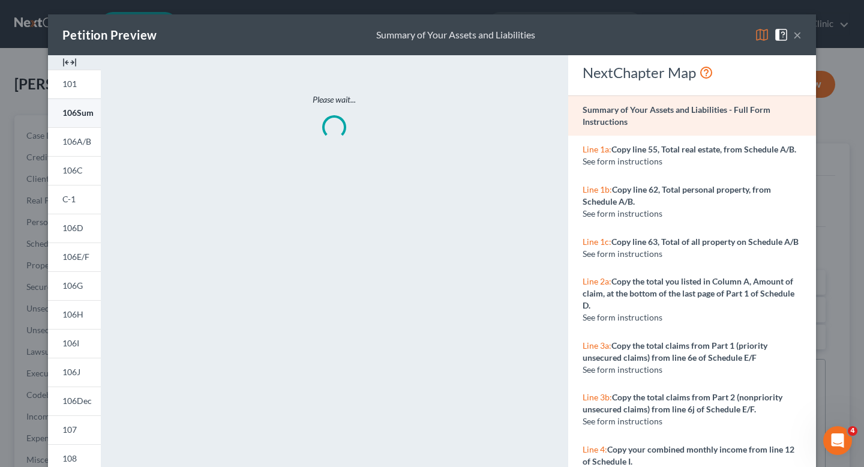
click at [76, 98] on link "106Sum" at bounding box center [74, 112] width 53 height 29
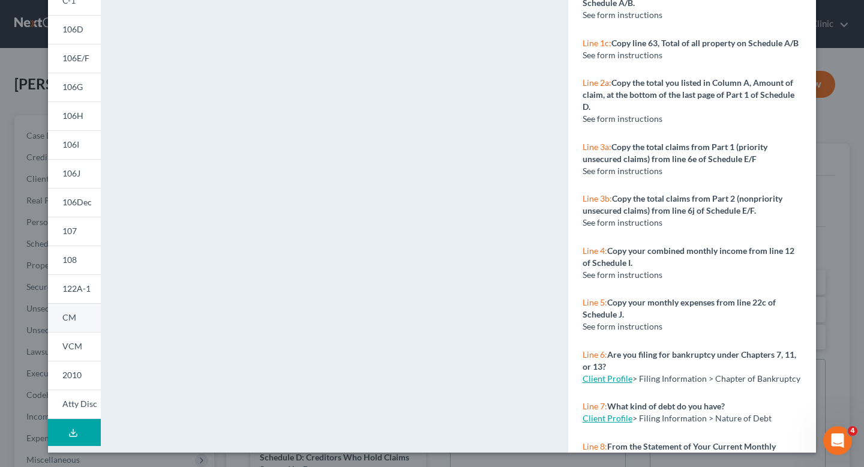
click at [82, 309] on link "CM" at bounding box center [74, 317] width 53 height 29
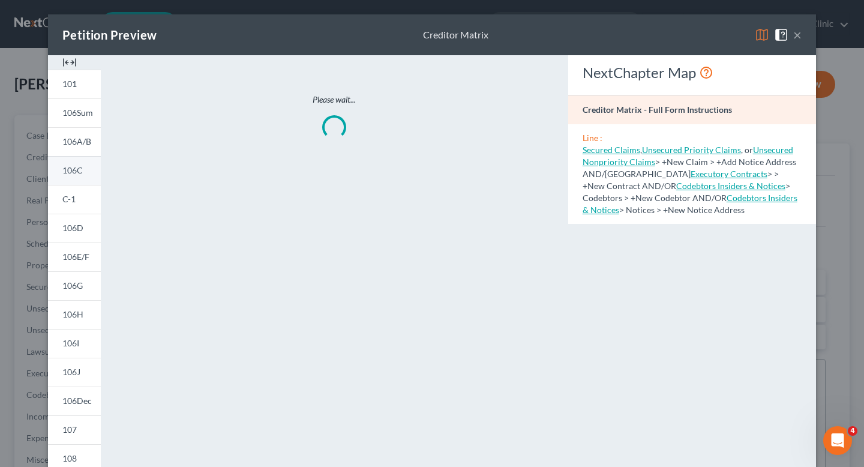
click at [70, 178] on link "106C" at bounding box center [74, 170] width 53 height 29
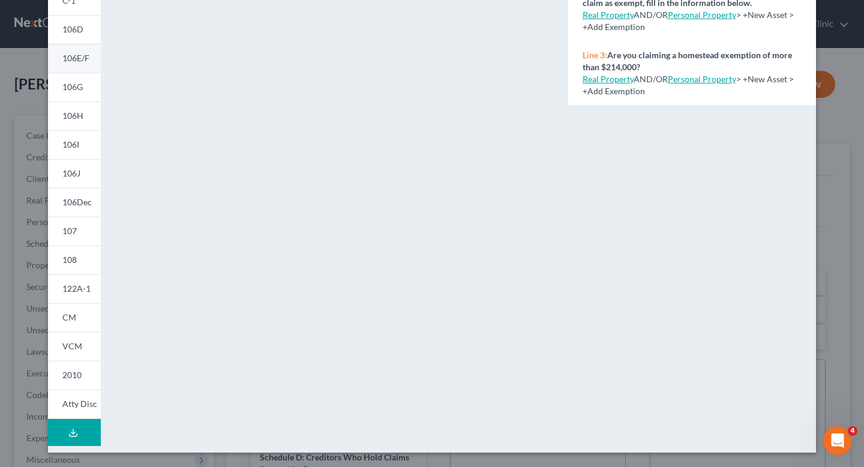
click at [100, 263] on link "108" at bounding box center [74, 259] width 53 height 29
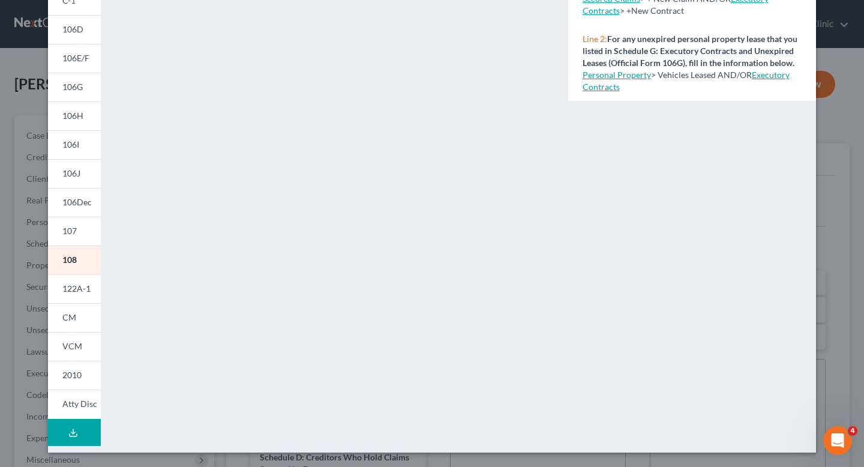
click at [112, 180] on div "Please wait..." at bounding box center [334, 155] width 455 height 596
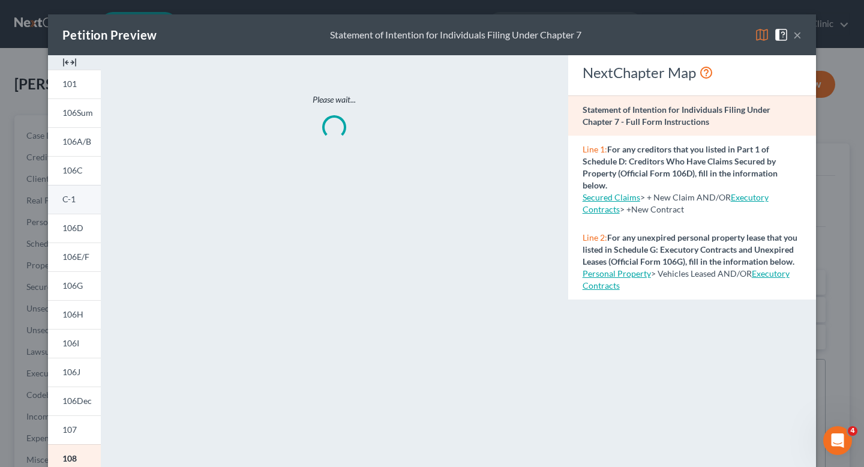
click at [93, 189] on link "C-1" at bounding box center [74, 199] width 53 height 29
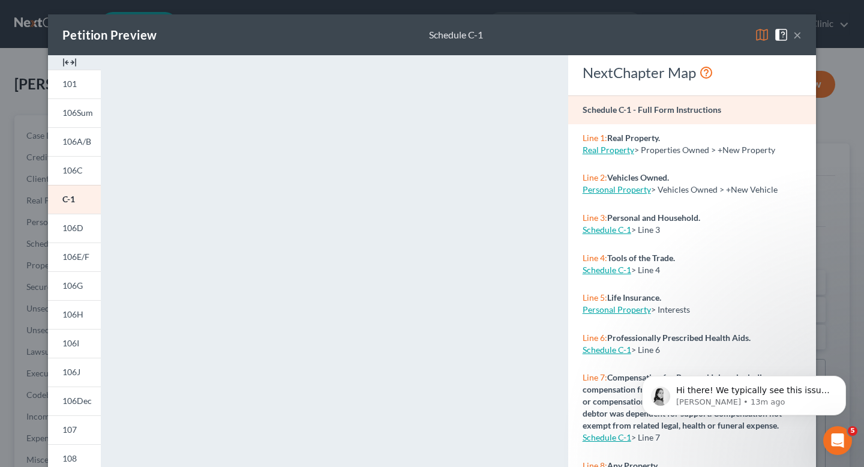
scroll to position [230, 0]
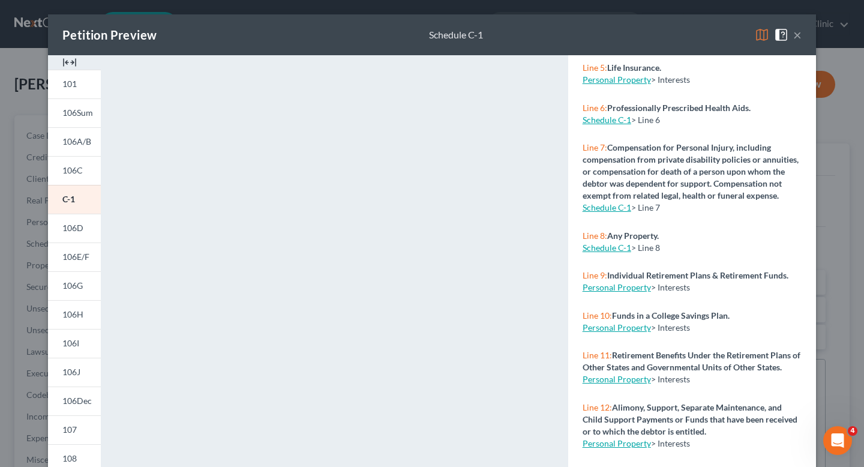
click at [801, 40] on button "×" at bounding box center [797, 35] width 8 height 14
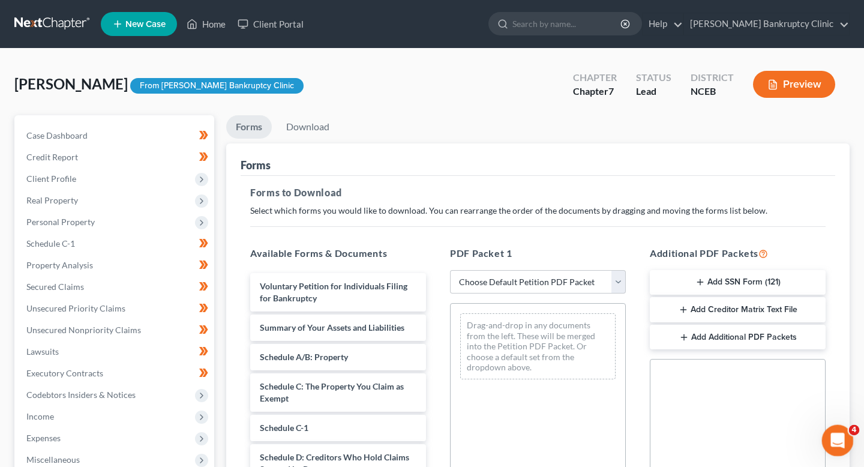
click at [838, 428] on div "Open Intercom Messenger" at bounding box center [836, 439] width 40 height 40
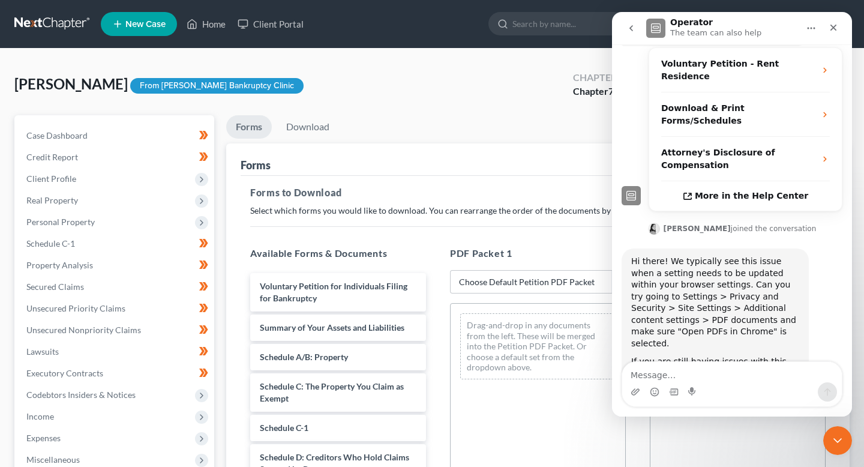
scroll to position [262, 0]
click at [420, 77] on div "Blanks, Sonia Upgraded From Stubbs Bankruptcy Clinic Chapter Chapter 7 Status L…" at bounding box center [431, 89] width 835 height 52
click at [843, 23] on div "Close" at bounding box center [833, 28] width 22 height 22
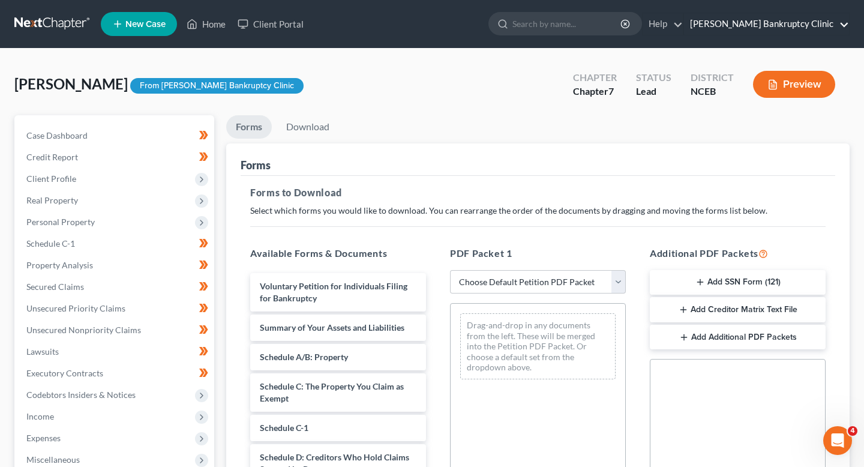
click at [839, 26] on link "[PERSON_NAME] Bankruptcy Clinic" at bounding box center [766, 24] width 165 height 22
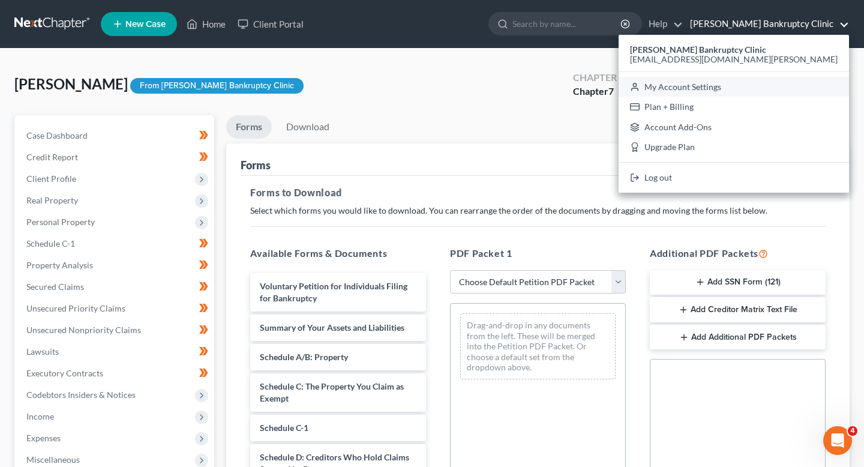
click at [728, 87] on link "My Account Settings" at bounding box center [733, 87] width 230 height 20
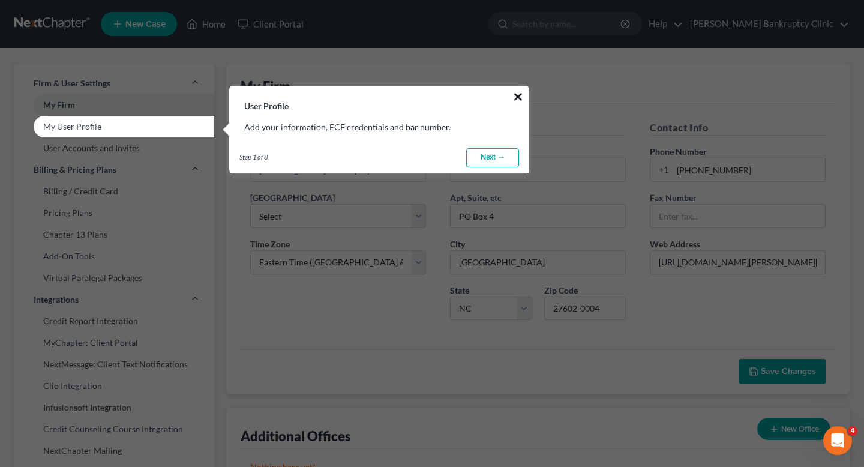
click at [516, 103] on button "×" at bounding box center [517, 96] width 11 height 19
click at [507, 99] on h3 "User Profile" at bounding box center [379, 98] width 299 height 25
click at [522, 97] on button "×" at bounding box center [517, 96] width 11 height 19
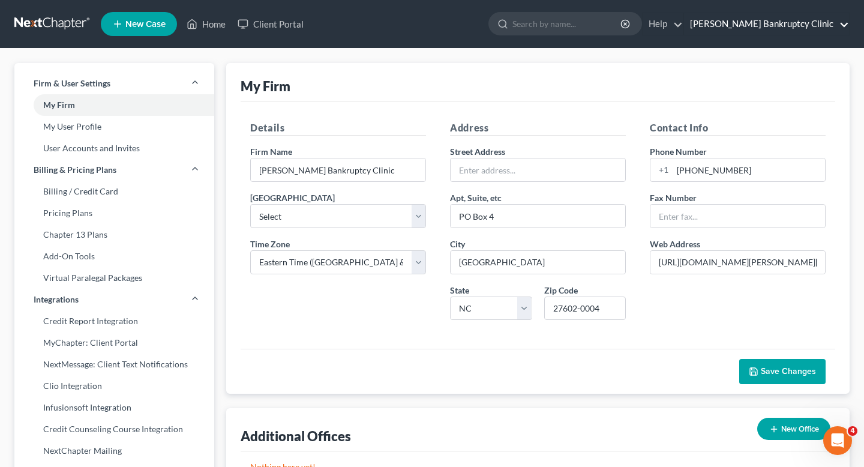
click at [797, 27] on link "[PERSON_NAME] Bankruptcy Clinic" at bounding box center [766, 24] width 165 height 22
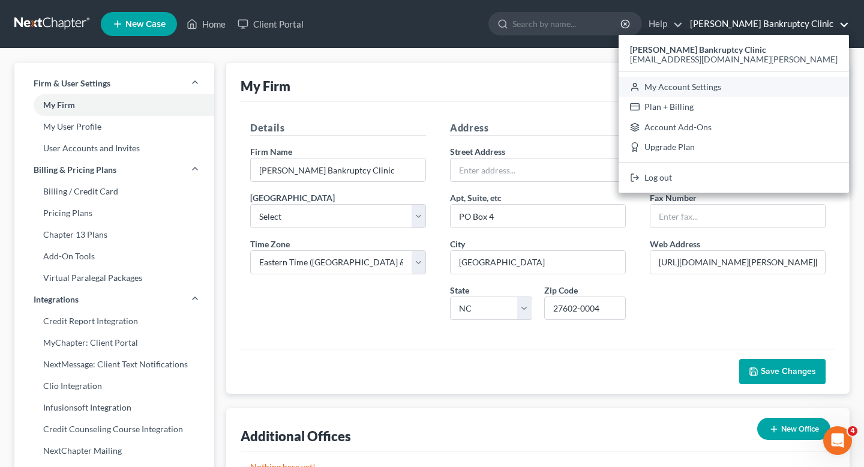
click at [725, 84] on link "My Account Settings" at bounding box center [733, 87] width 230 height 20
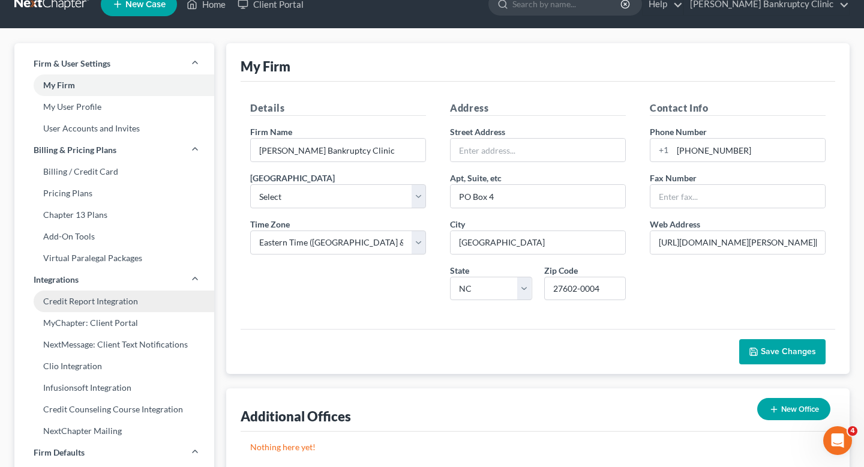
scroll to position [2, 0]
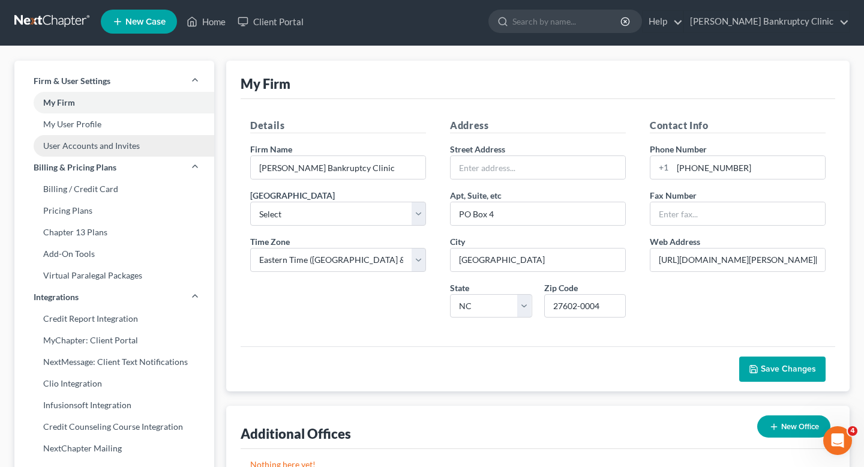
click at [107, 146] on link "User Accounts and Invites" at bounding box center [114, 146] width 200 height 22
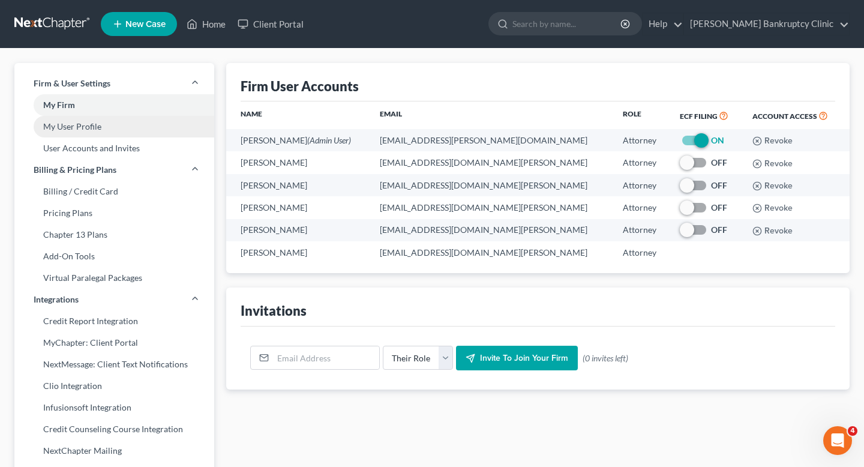
click at [91, 129] on link "My User Profile" at bounding box center [114, 127] width 200 height 22
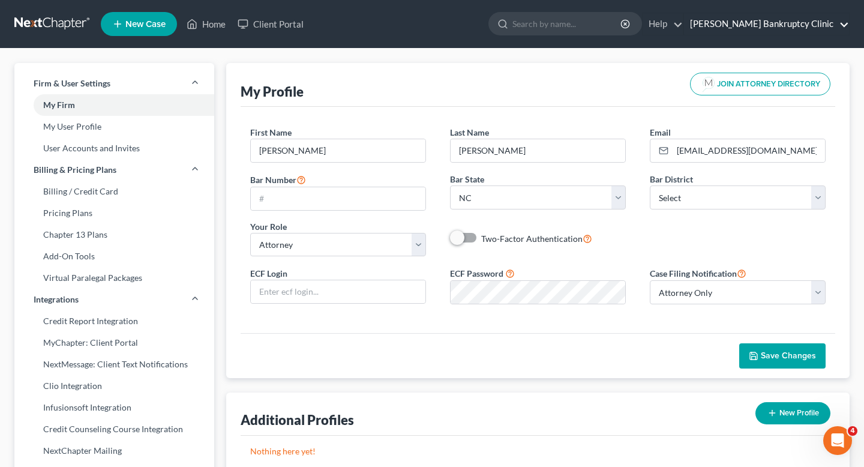
click at [791, 28] on link "[PERSON_NAME] Bankruptcy Clinic" at bounding box center [766, 24] width 165 height 22
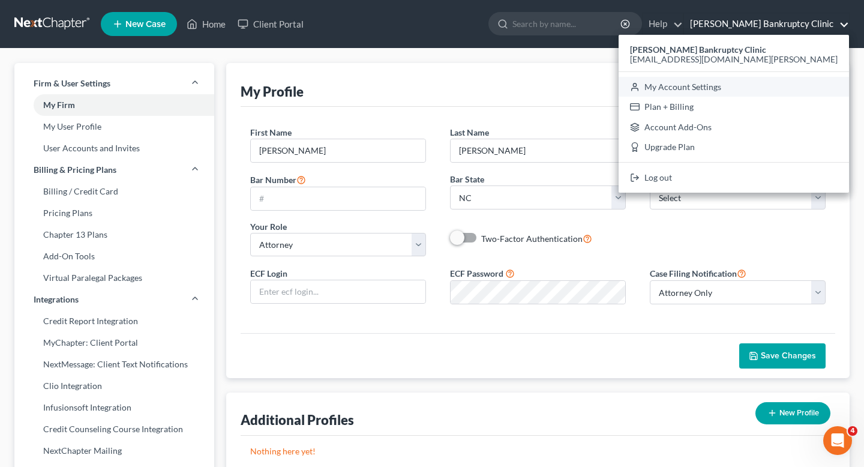
click at [728, 89] on link "My Account Settings" at bounding box center [733, 87] width 230 height 20
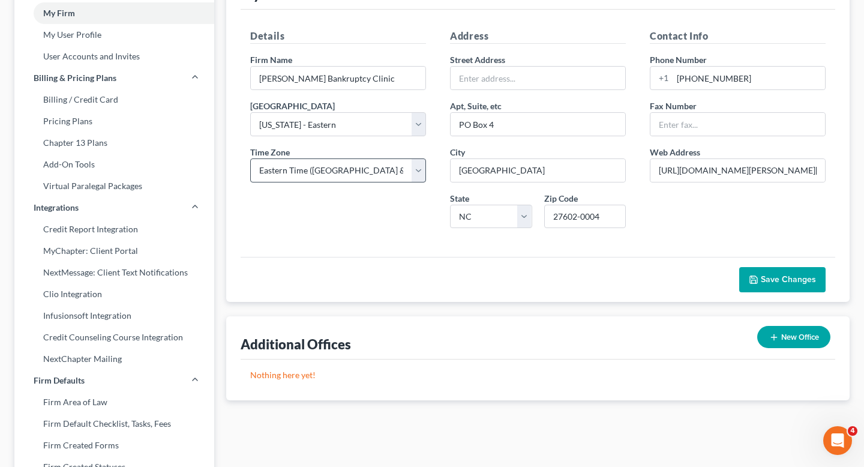
scroll to position [98, 0]
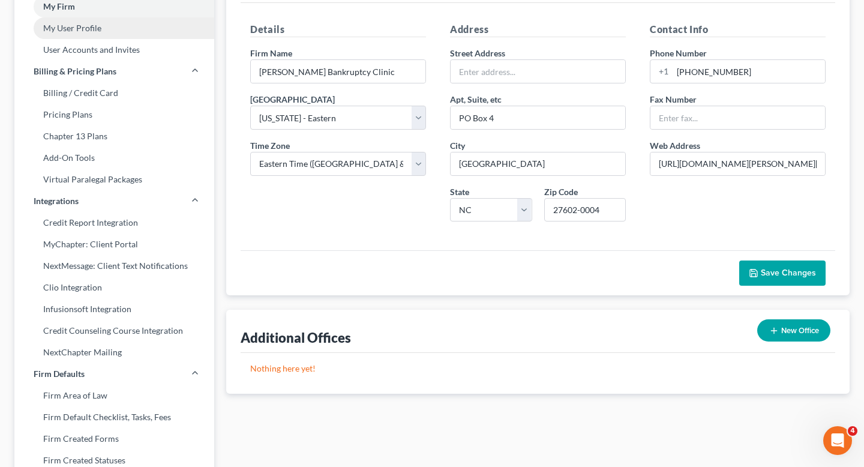
click at [112, 38] on link "My User Profile" at bounding box center [114, 28] width 200 height 22
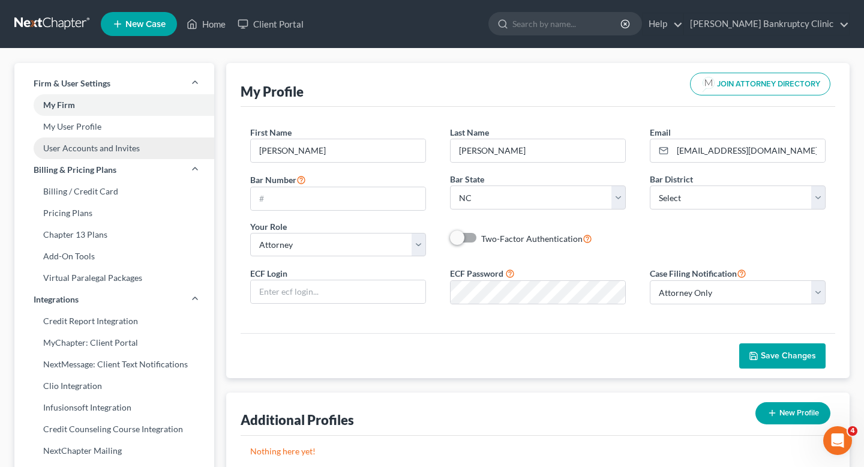
click at [154, 144] on link "User Accounts and Invites" at bounding box center [114, 148] width 200 height 22
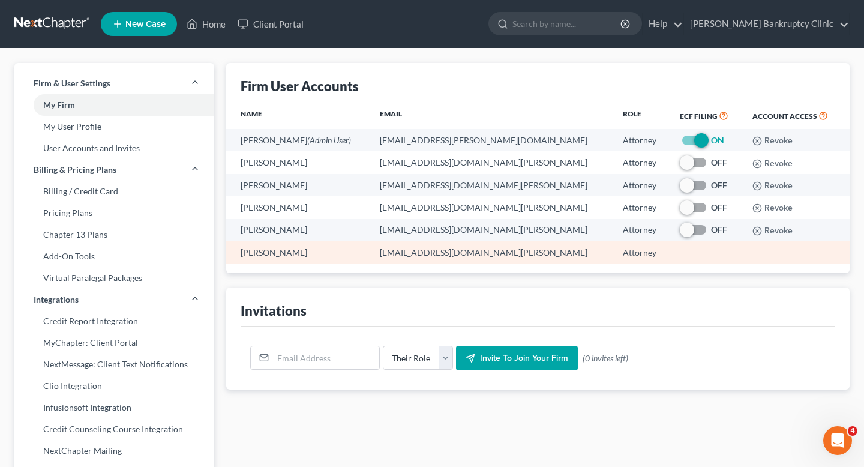
click at [279, 259] on td "[PERSON_NAME]" at bounding box center [298, 252] width 144 height 22
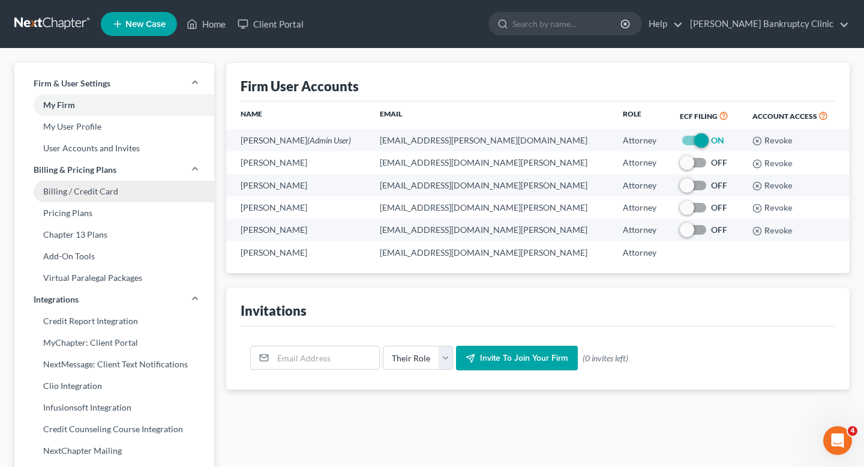
click at [92, 197] on link "Billing / Credit Card" at bounding box center [114, 192] width 200 height 22
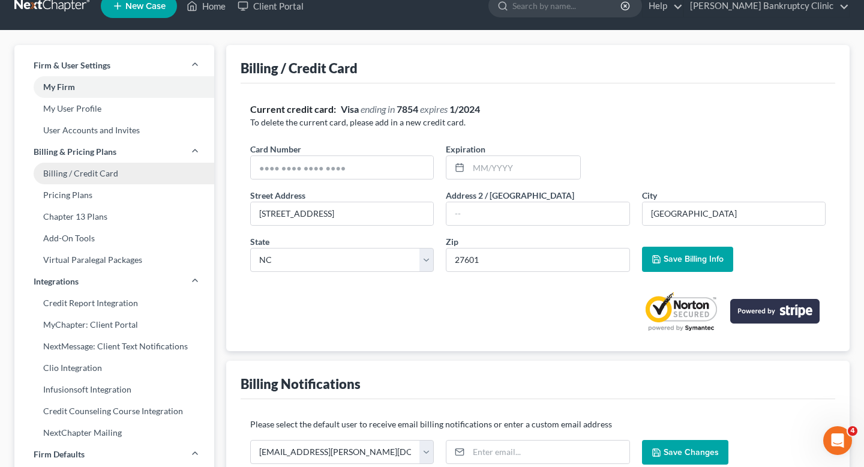
scroll to position [19, 0]
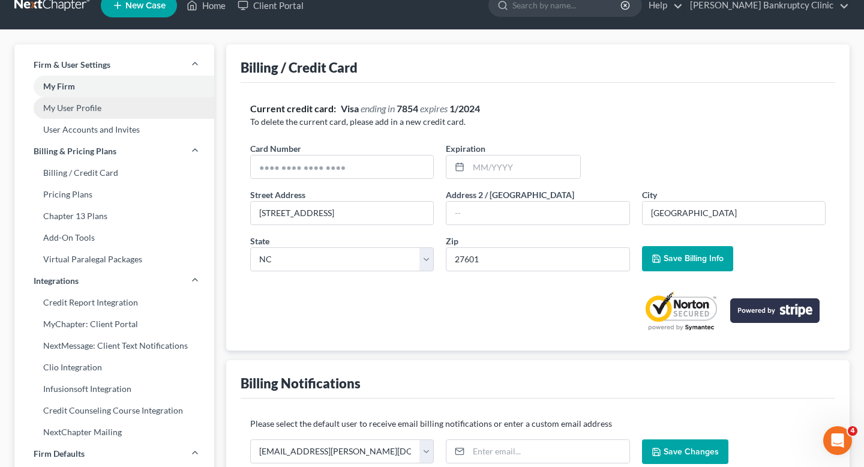
click at [94, 107] on link "My User Profile" at bounding box center [114, 108] width 200 height 22
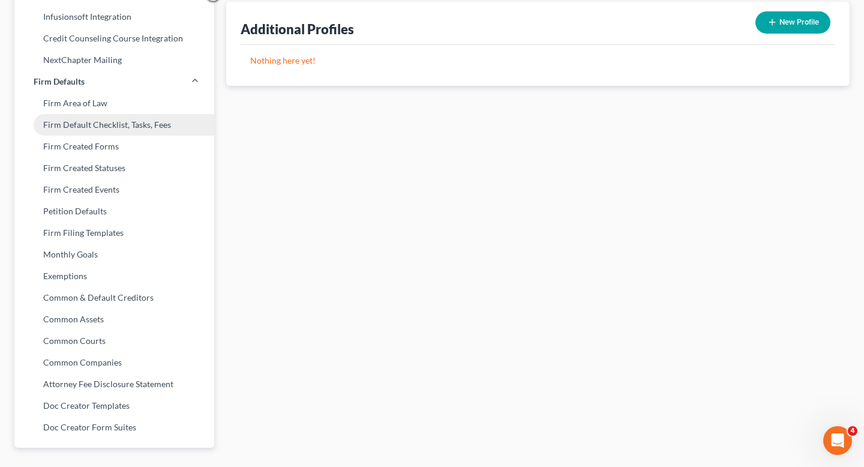
scroll to position [422, 0]
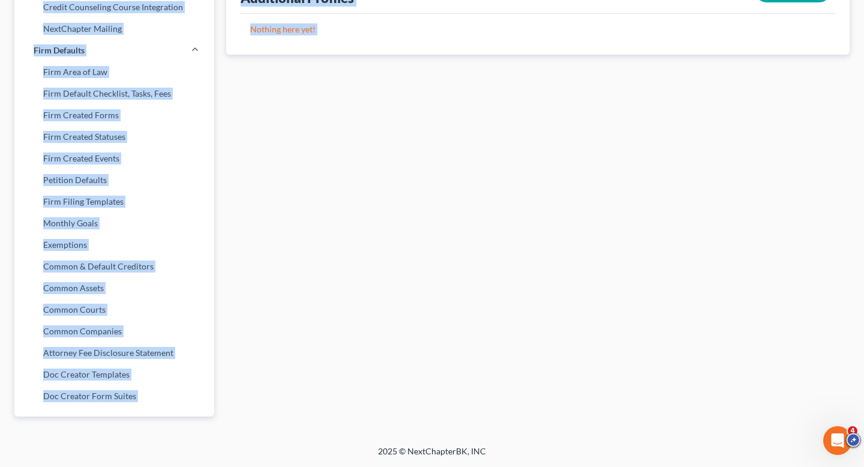
drag, startPoint x: 26, startPoint y: 62, endPoint x: 143, endPoint y: 452, distance: 406.9
click at [143, 452] on div "Home New Case Client Portal Stubbs Bankruptcy Clinic njohannesian0929@email.cam…" at bounding box center [432, 22] width 864 height 888
copy div "Firm & User Settings My Firm My User Profile User Accounts and Invites Billing …"
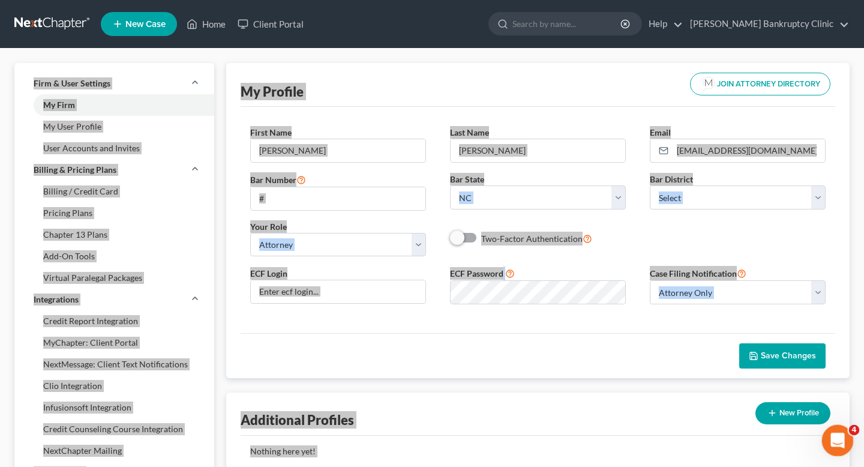
click at [830, 440] on icon "Open Intercom Messenger" at bounding box center [836, 439] width 20 height 20
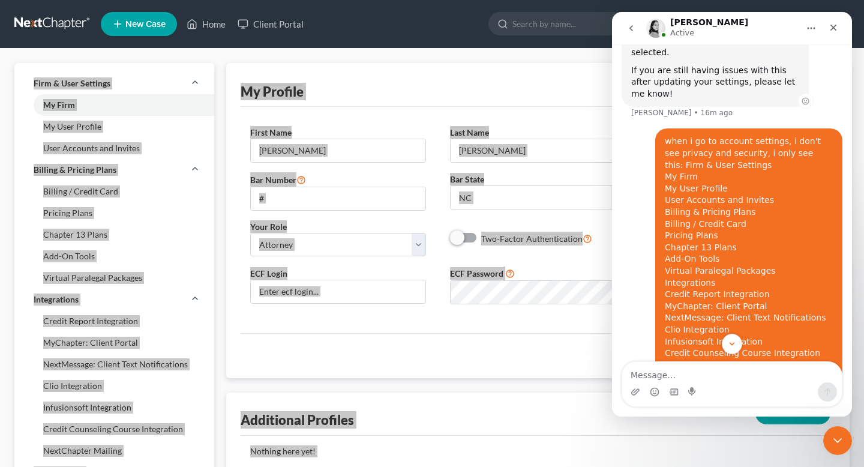
scroll to position [555, 0]
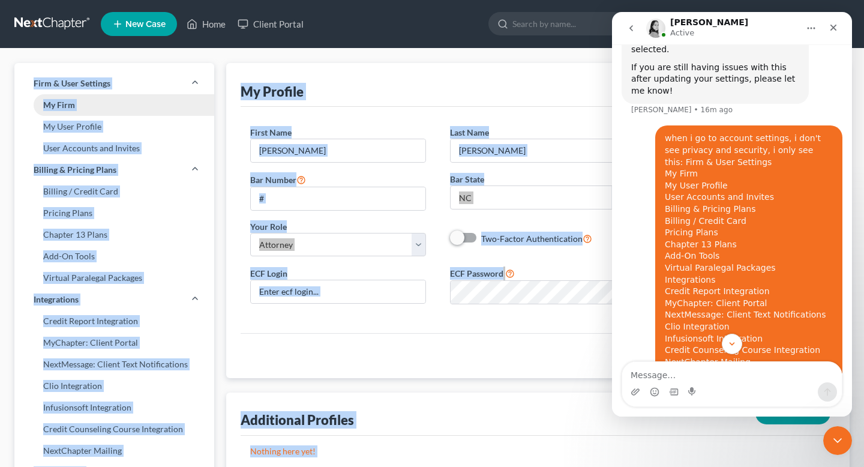
click at [121, 101] on link "My Firm" at bounding box center [114, 105] width 200 height 22
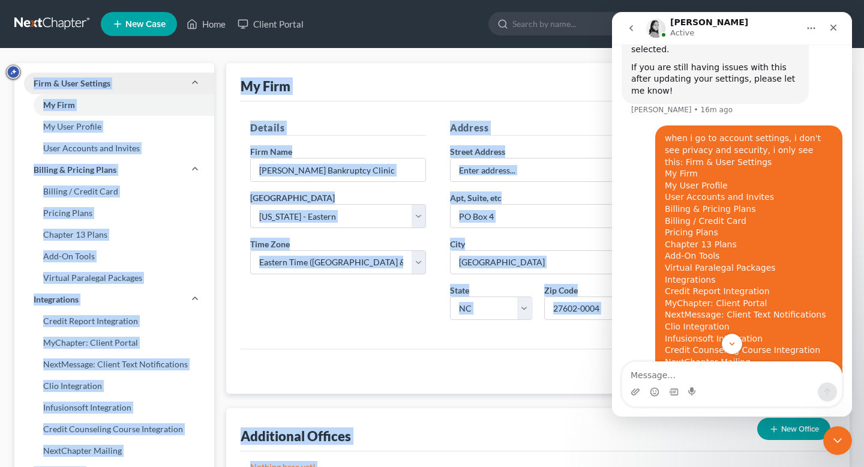
click at [111, 87] on link "Firm & User Settings" at bounding box center [114, 84] width 200 height 22
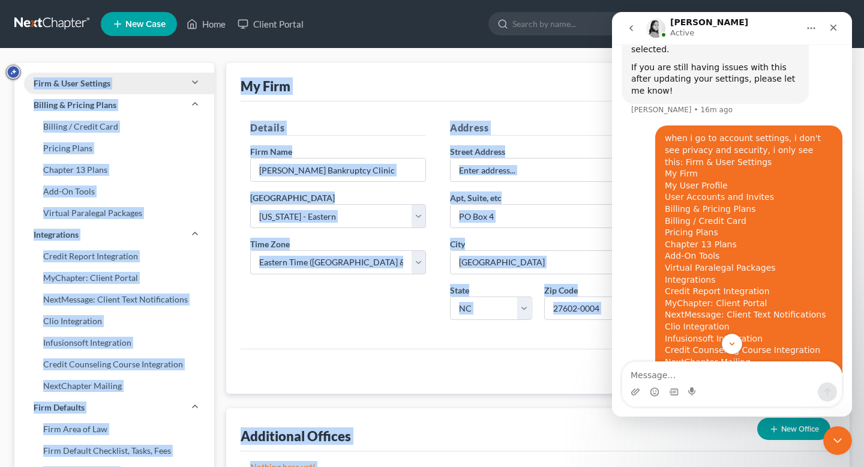
click at [111, 87] on link "Firm & User Settings" at bounding box center [114, 84] width 200 height 22
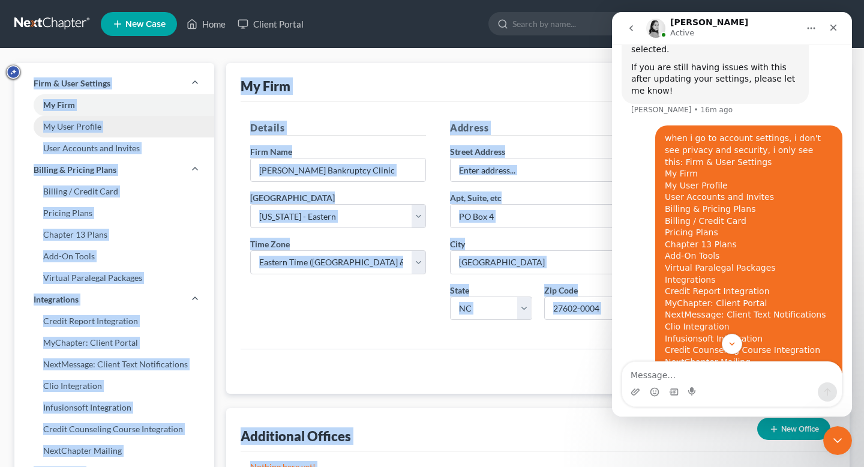
click at [111, 116] on link "My User Profile" at bounding box center [114, 127] width 200 height 22
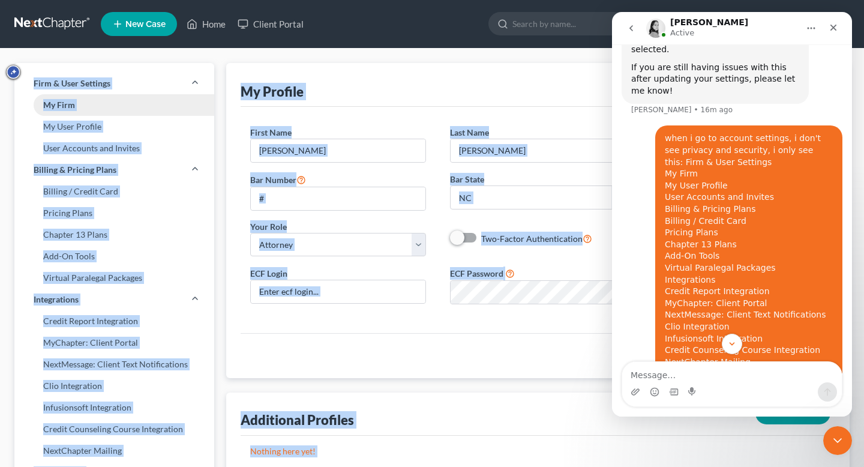
click at [115, 107] on link "My Firm" at bounding box center [114, 105] width 200 height 22
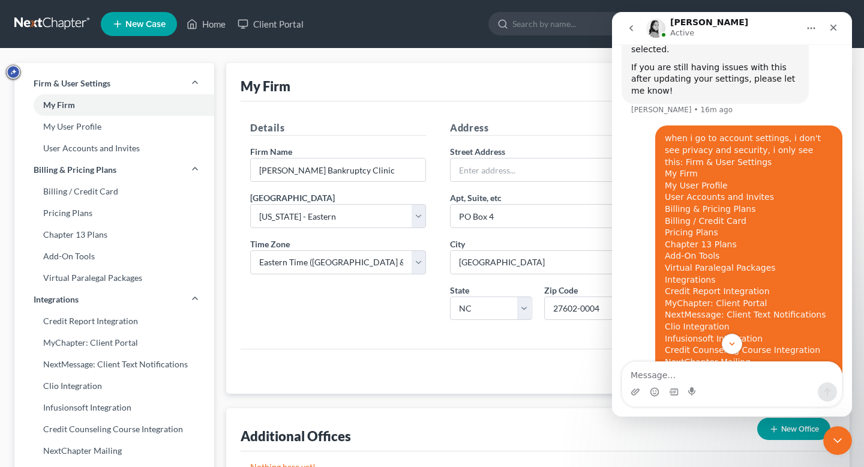
click at [227, 35] on ul "New Case Home Client Portal - No Result - See all results Or Press Enter... Hel…" at bounding box center [475, 23] width 749 height 31
click at [136, 116] on link "My User Profile" at bounding box center [114, 127] width 200 height 22
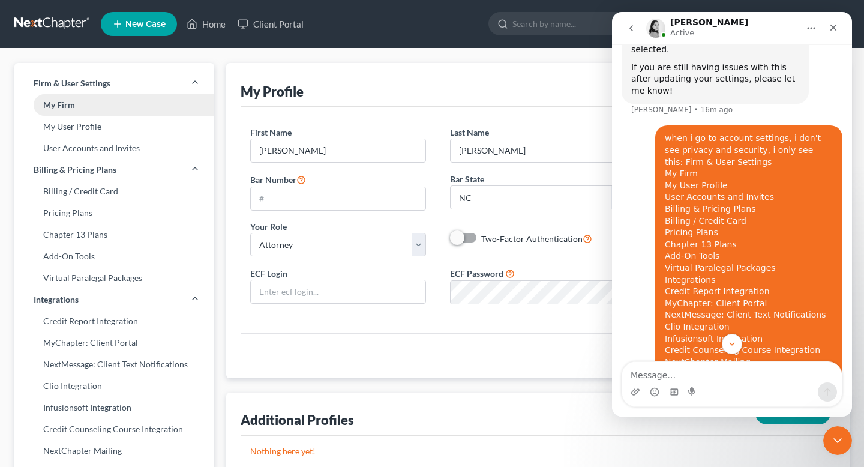
click at [136, 110] on link "My Firm" at bounding box center [114, 105] width 200 height 22
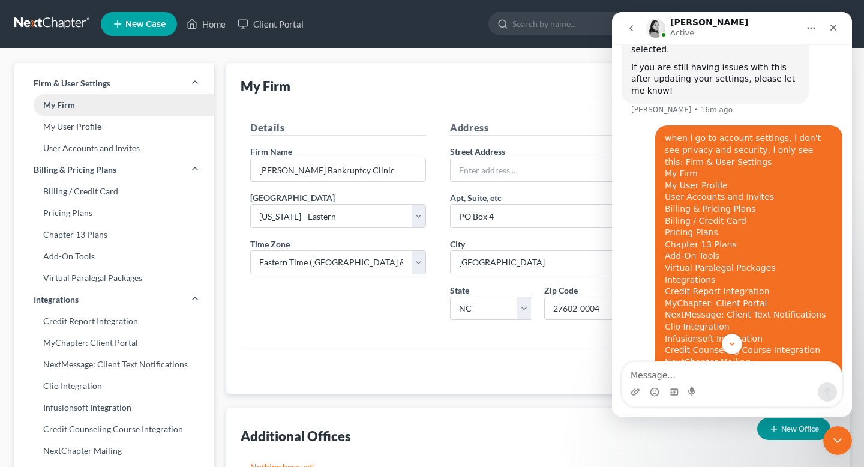
click at [136, 109] on link "My Firm" at bounding box center [114, 105] width 200 height 22
click at [138, 134] on link "My User Profile" at bounding box center [114, 127] width 200 height 22
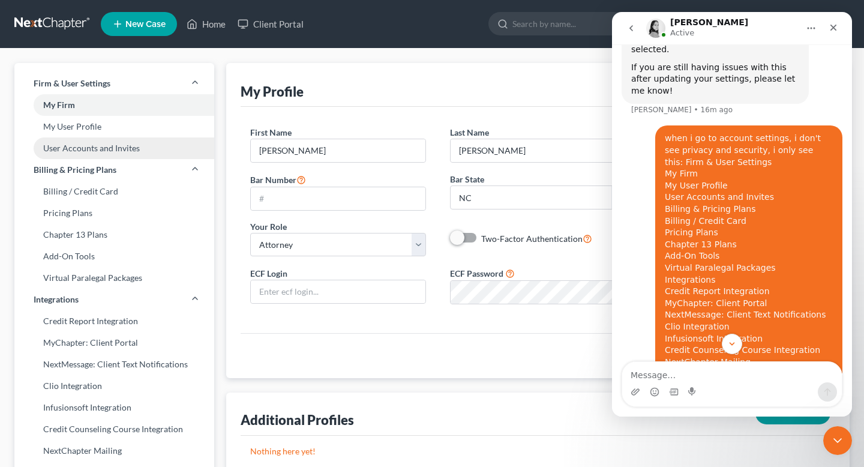
click at [137, 143] on link "User Accounts and Invites" at bounding box center [114, 148] width 200 height 22
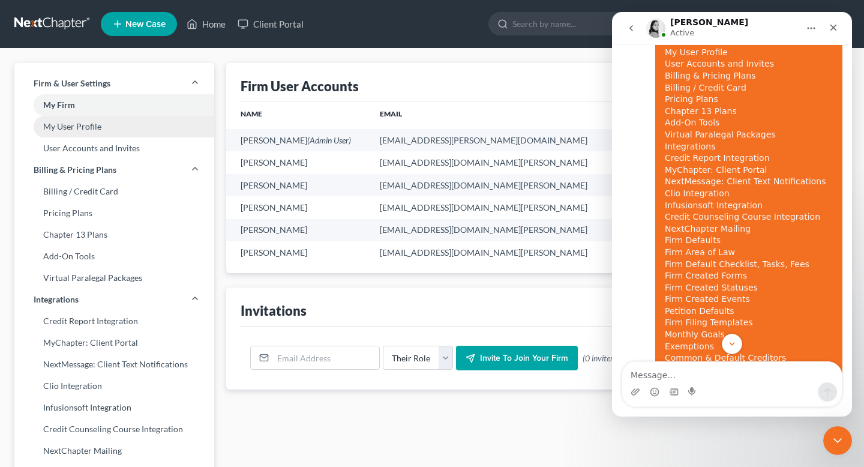
click at [152, 131] on link "My User Profile" at bounding box center [114, 127] width 200 height 22
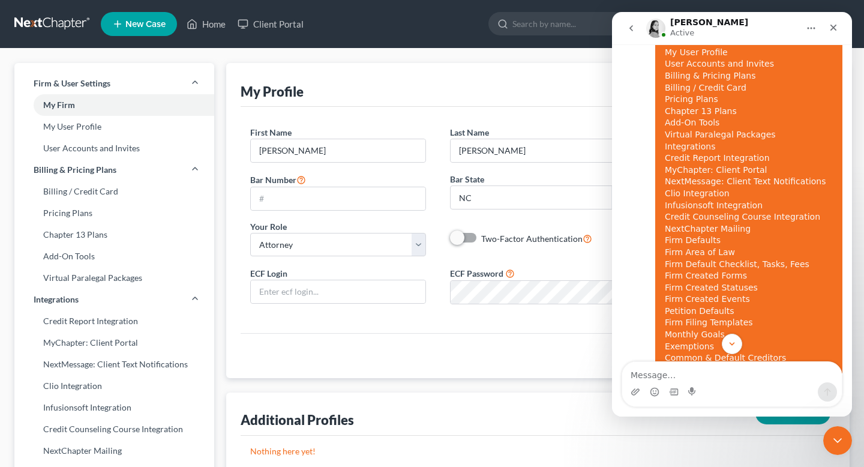
click at [256, 61] on div "Firm & User Settings My Firm My User Profile User Accounts and Invites Billing …" at bounding box center [432, 458] width 864 height 818
click at [837, 25] on icon "Close" at bounding box center [833, 28] width 10 height 10
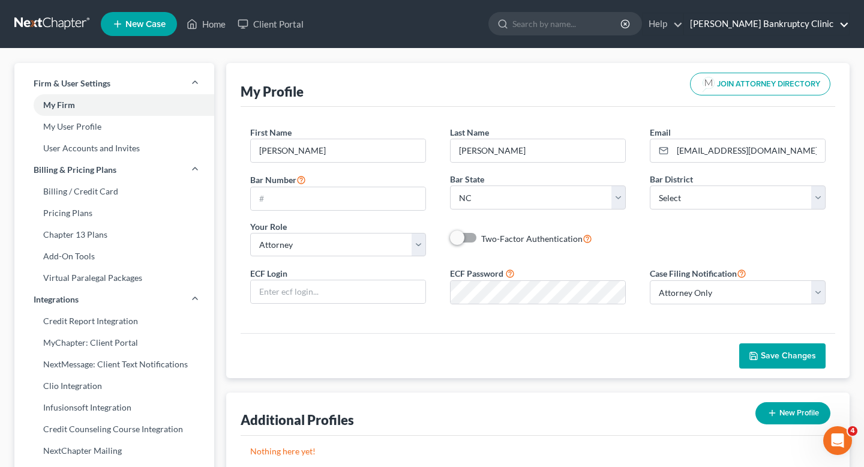
click at [786, 25] on link "[PERSON_NAME] Bankruptcy Clinic" at bounding box center [766, 24] width 165 height 22
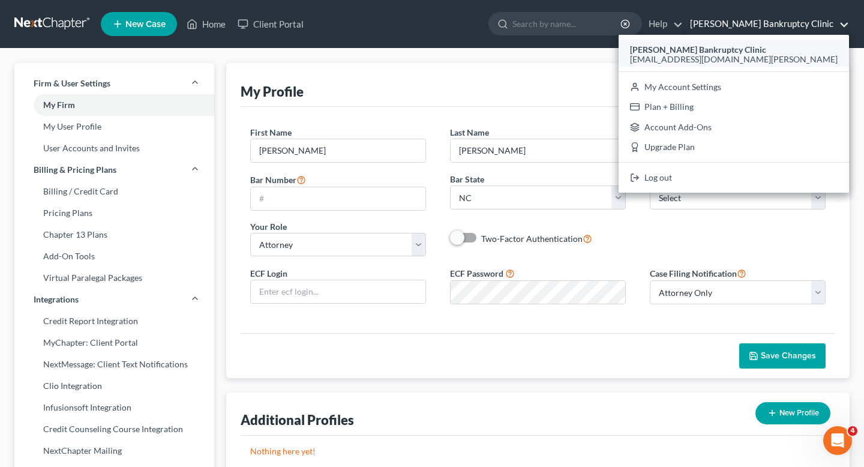
click at [751, 61] on span "[EMAIL_ADDRESS][DOMAIN_NAME][PERSON_NAME]" at bounding box center [734, 59] width 208 height 10
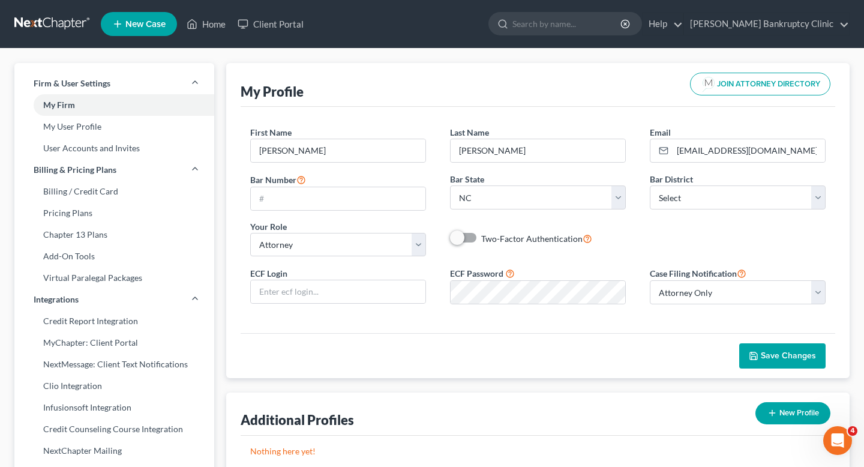
click at [761, 8] on ul "New Case Home Client Portal - No Result - See all results Or Press Enter... Hel…" at bounding box center [475, 23] width 749 height 31
click at [761, 23] on link "[PERSON_NAME] Bankruptcy Clinic" at bounding box center [766, 24] width 165 height 22
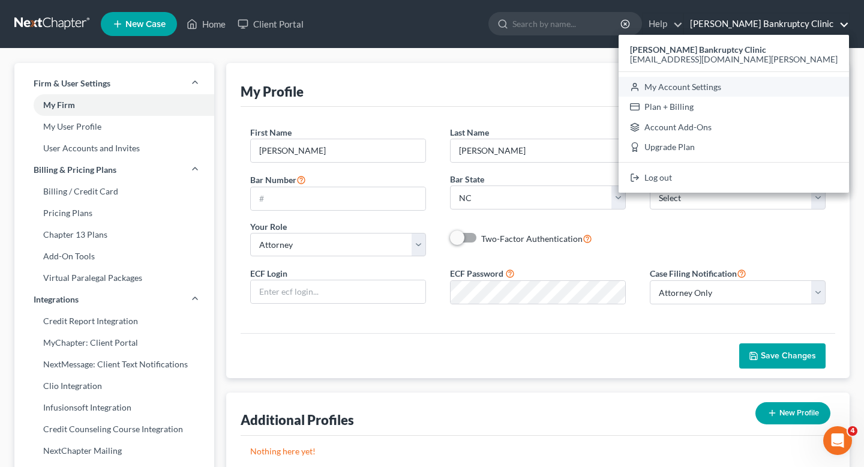
click at [744, 82] on link "My Account Settings" at bounding box center [733, 87] width 230 height 20
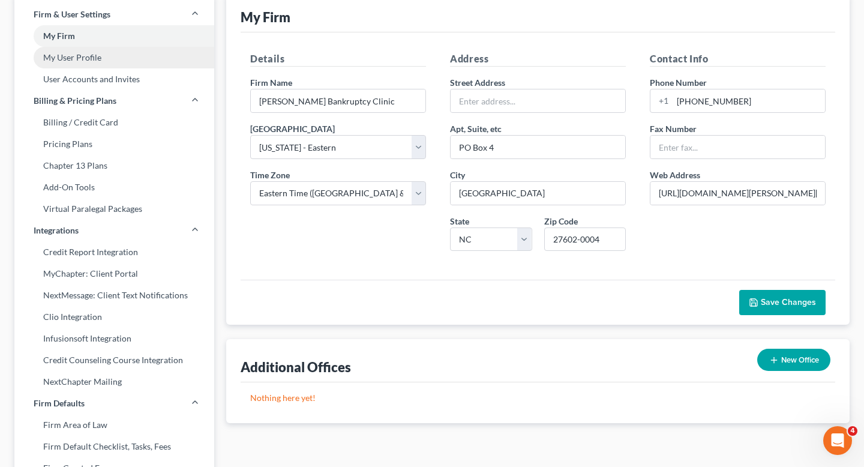
click at [134, 67] on link "My User Profile" at bounding box center [114, 58] width 200 height 22
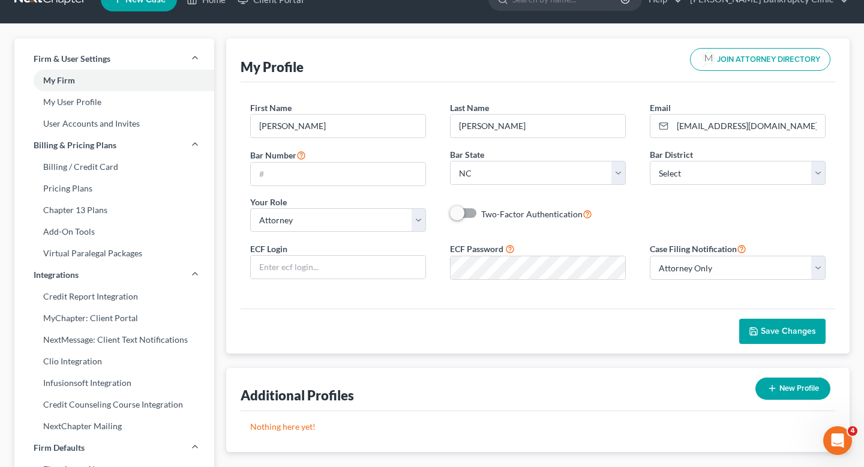
scroll to position [16, 0]
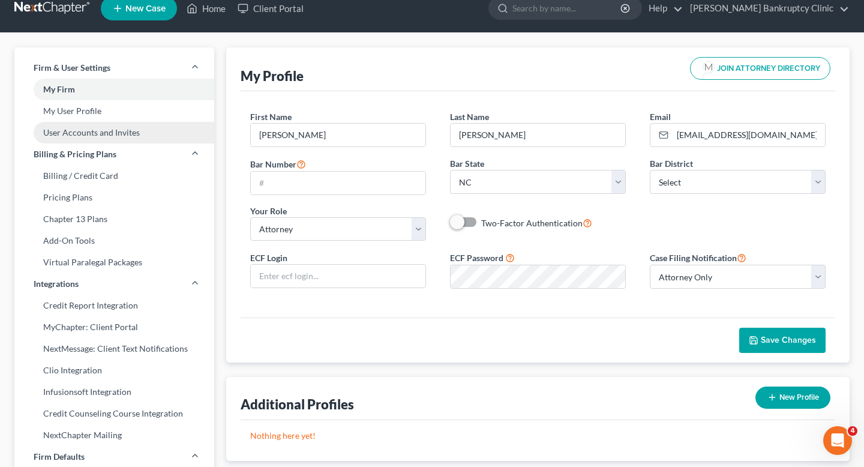
click at [129, 124] on link "User Accounts and Invites" at bounding box center [114, 133] width 200 height 22
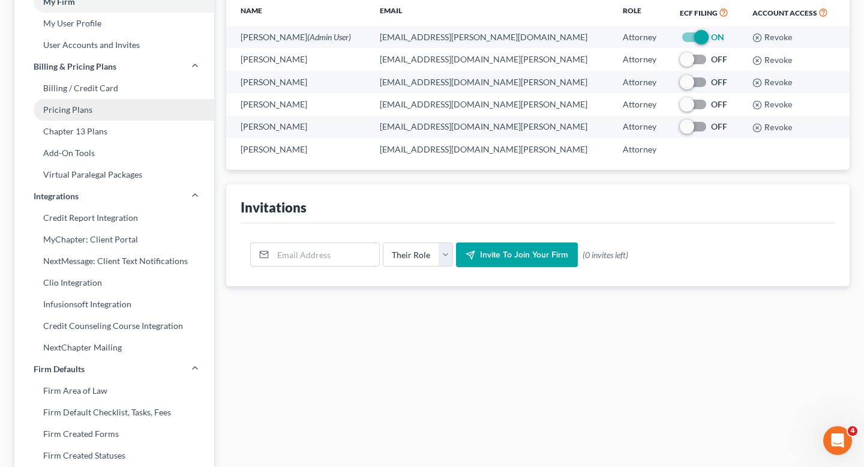
scroll to position [99, 0]
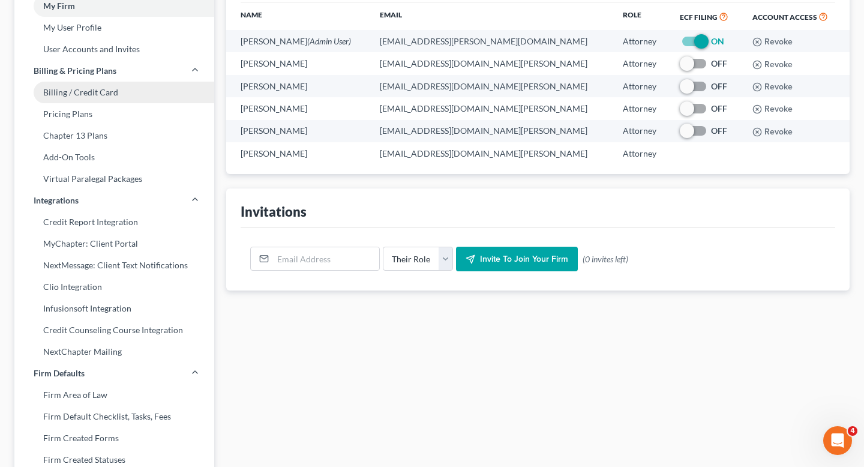
click at [109, 100] on link "Billing / Credit Card" at bounding box center [114, 93] width 200 height 22
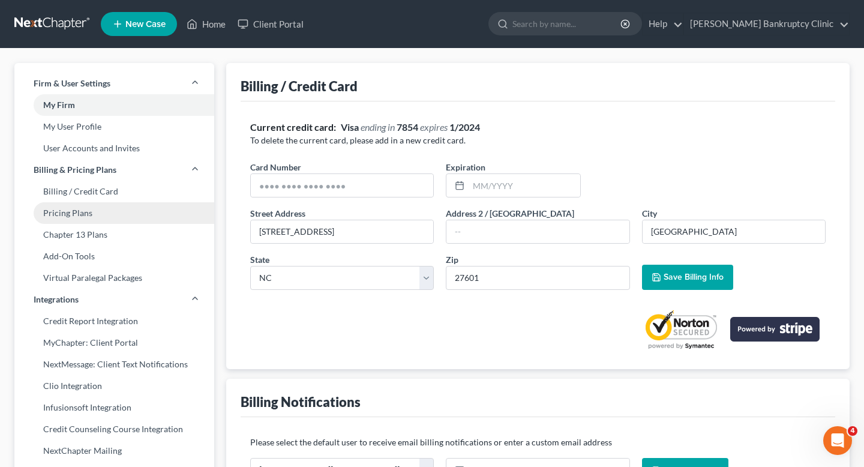
click at [154, 210] on link "Pricing Plans" at bounding box center [114, 213] width 200 height 22
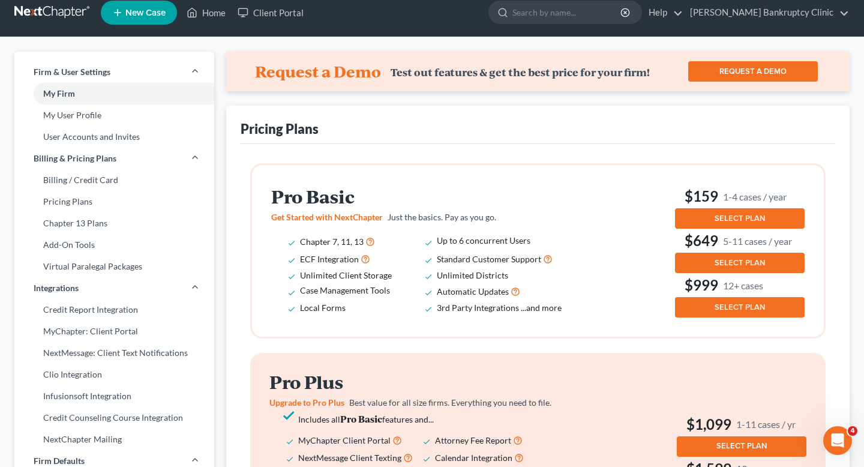
scroll to position [12, 0]
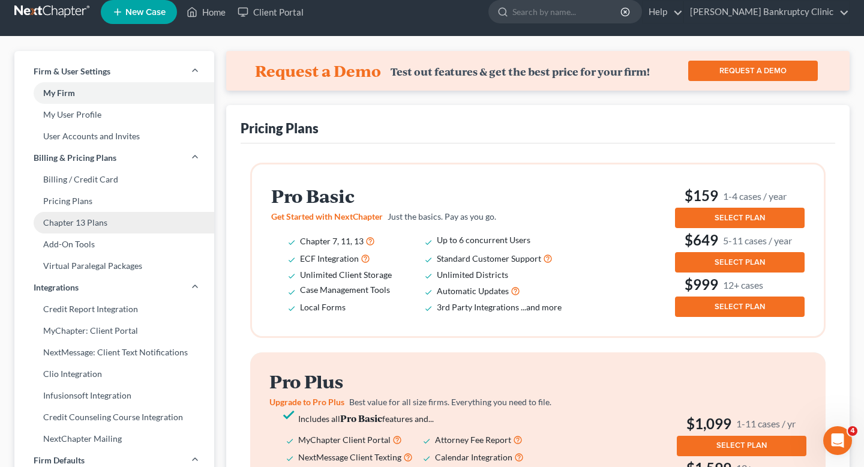
click at [151, 223] on link "Chapter 13 Plans" at bounding box center [114, 223] width 200 height 22
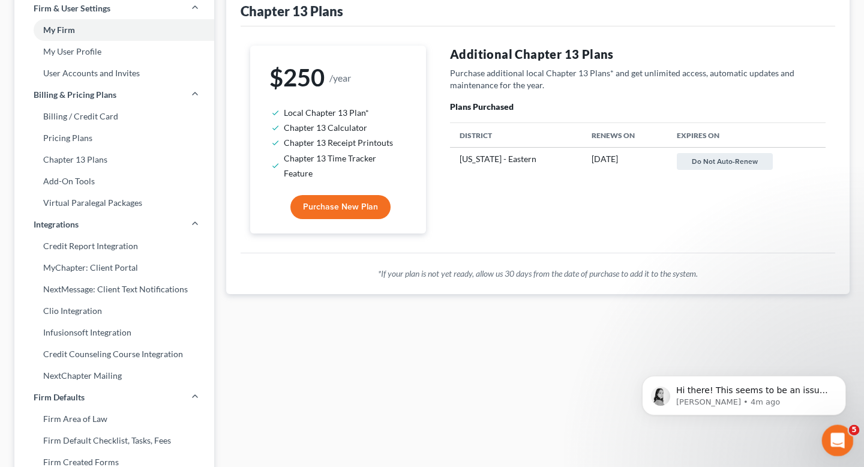
click at [832, 433] on icon "Open Intercom Messenger" at bounding box center [836, 439] width 20 height 20
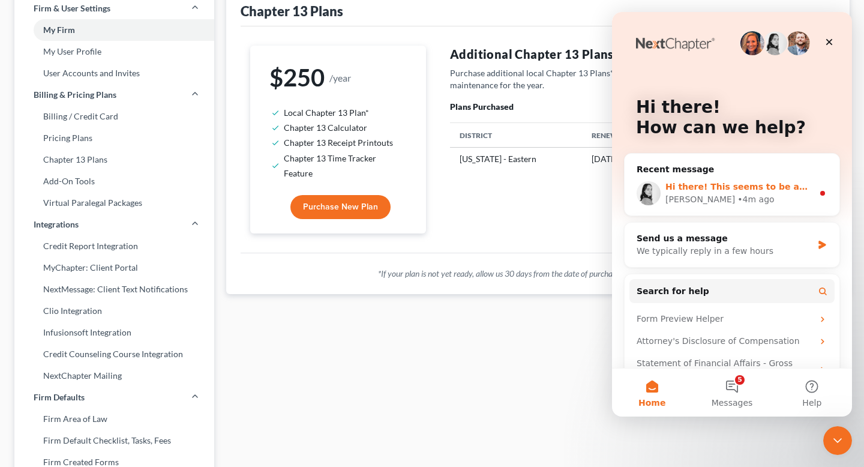
click at [687, 180] on div "Hi there! This seems to be an issue with your web browser. What browser are you…" at bounding box center [731, 193] width 215 height 44
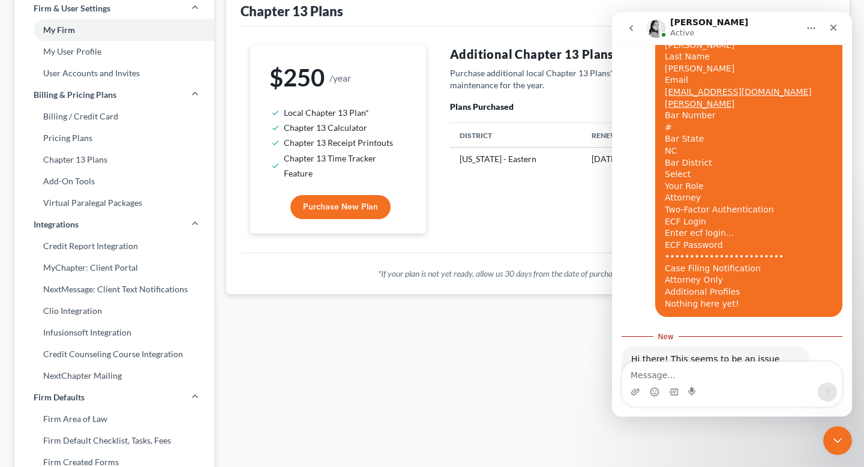
scroll to position [1093, 0]
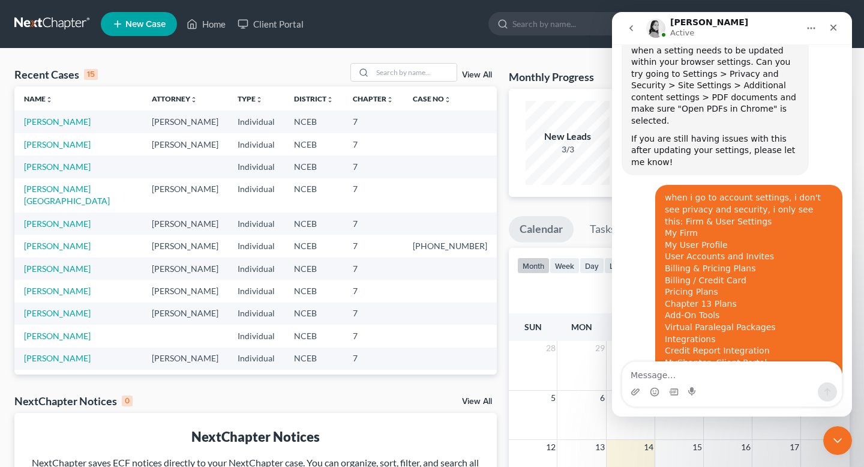
scroll to position [444, 0]
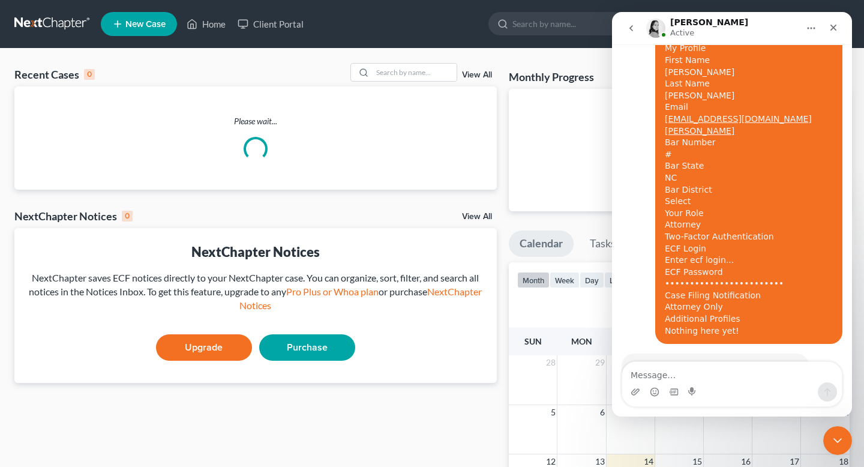
scroll to position [1074, 0]
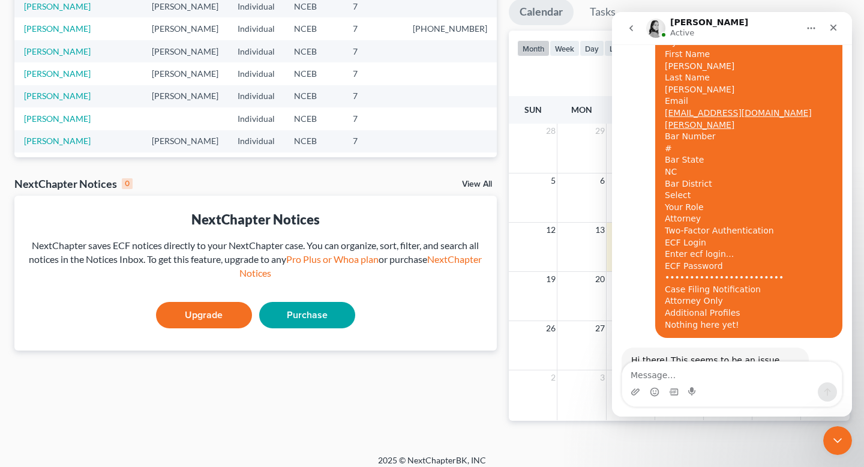
scroll to position [226, 0]
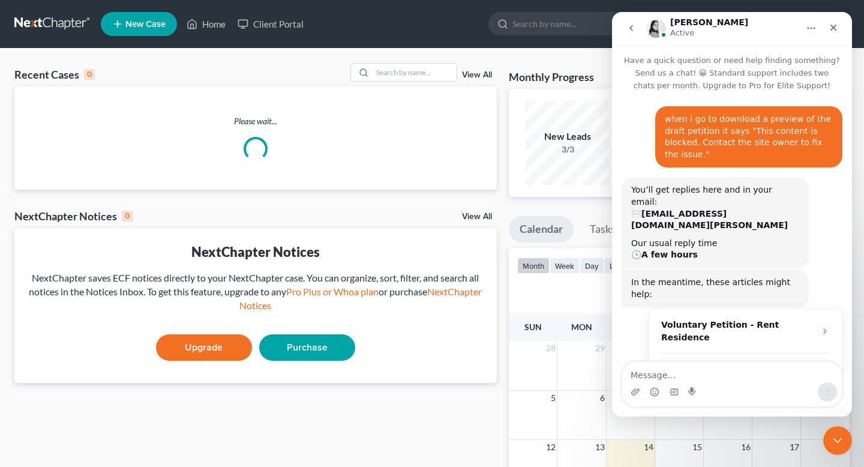
drag, startPoint x: 849, startPoint y: 10, endPoint x: 232, endPoint y: 6, distance: 617.8
click at [849, 10] on nav "Home New Case Client Portal [PERSON_NAME] Bankruptcy Clinic [EMAIL_ADDRESS][DOM…" at bounding box center [432, 24] width 864 height 48
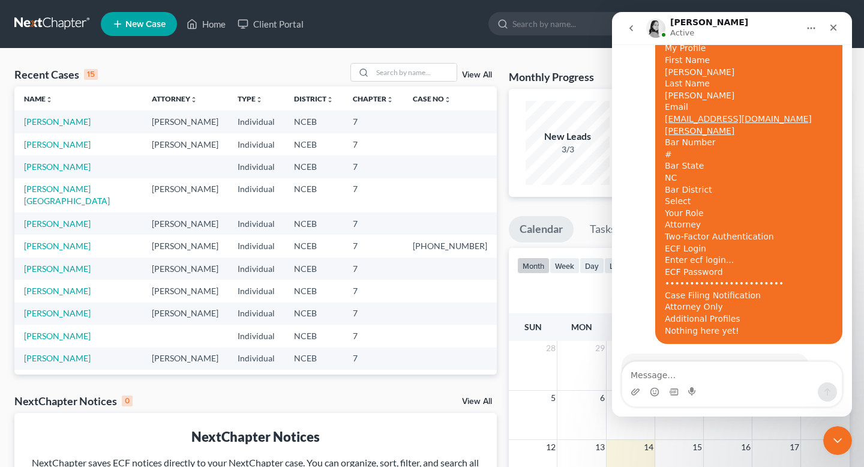
click at [852, 18] on nav "Home New Case Client Portal [PERSON_NAME] Bankruptcy Clinic [EMAIL_ADDRESS][DOM…" at bounding box center [432, 24] width 864 height 48
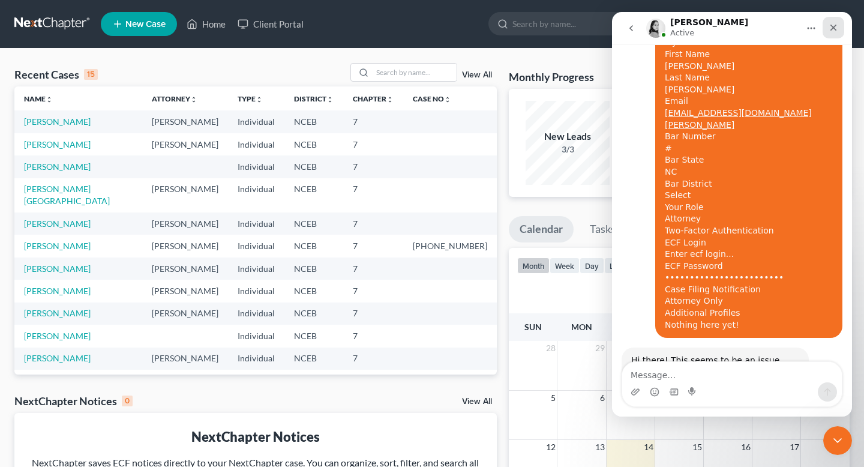
click at [833, 17] on div "Close" at bounding box center [833, 28] width 22 height 22
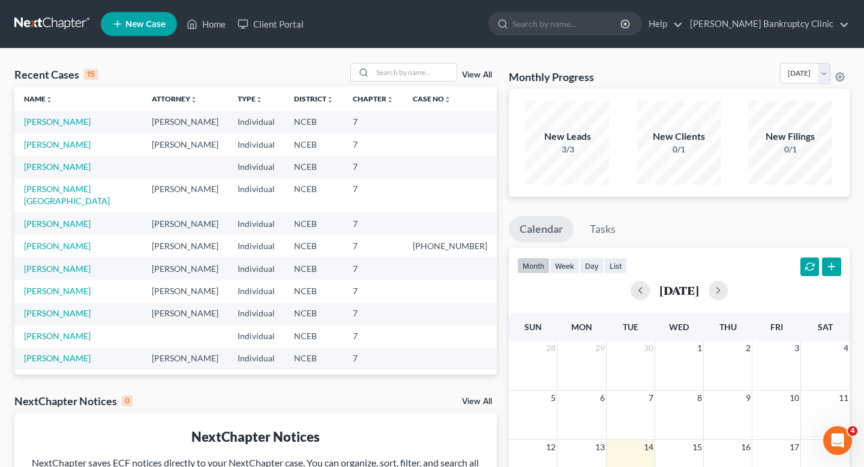
scroll to position [0, 0]
click at [809, 29] on link "[PERSON_NAME] Bankruptcy Clinic" at bounding box center [766, 24] width 165 height 22
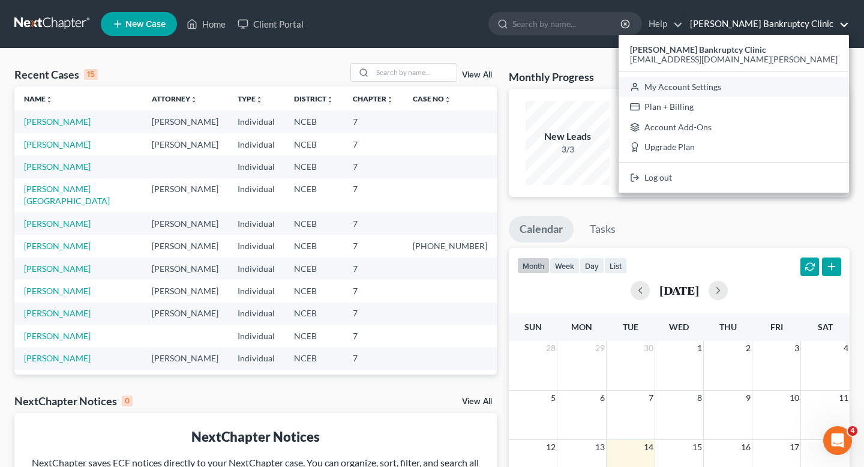
click at [752, 88] on link "My Account Settings" at bounding box center [733, 87] width 230 height 20
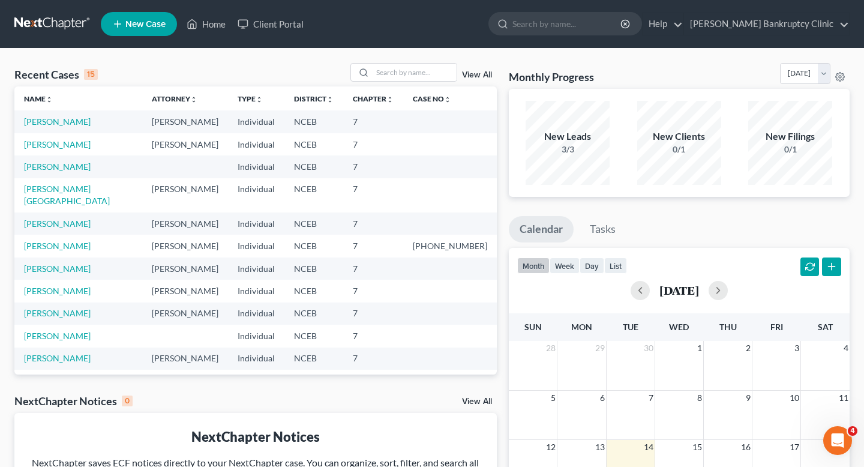
select select "57"
select select "24"
select select "28"
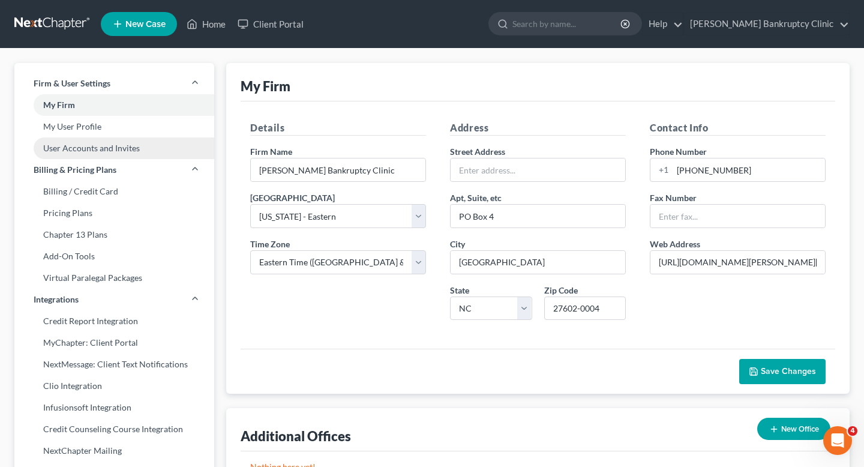
click at [188, 142] on link "User Accounts and Invites" at bounding box center [114, 148] width 200 height 22
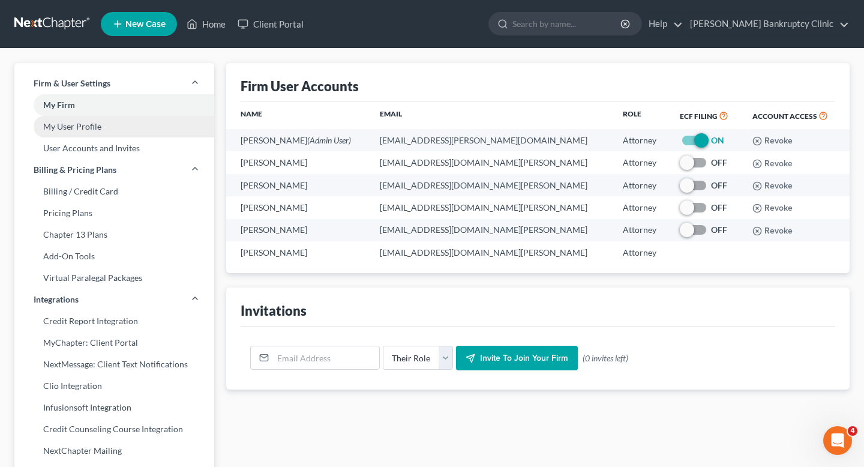
click at [163, 127] on link "My User Profile" at bounding box center [114, 127] width 200 height 22
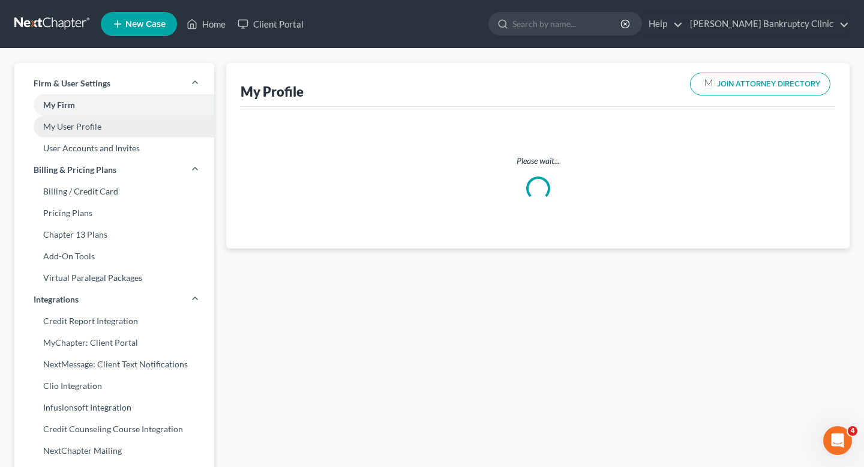
select select "28"
select select "attorney"
select select "0"
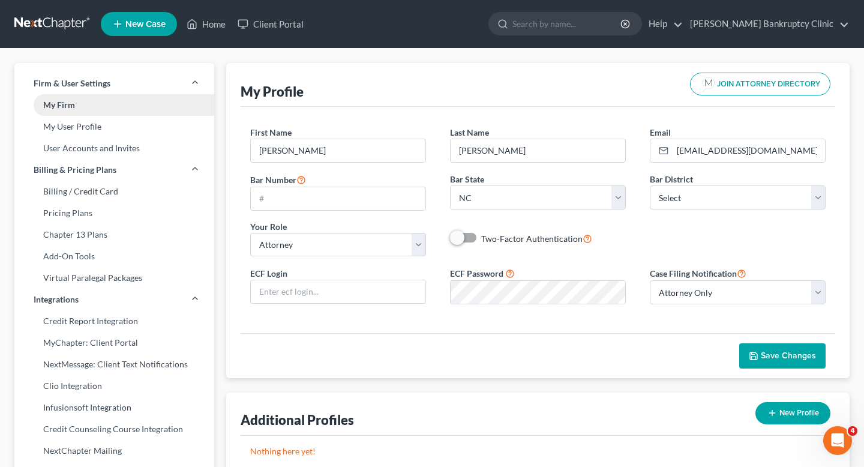
click at [142, 106] on link "My Firm" at bounding box center [114, 105] width 200 height 22
select select "57"
select select "24"
select select "28"
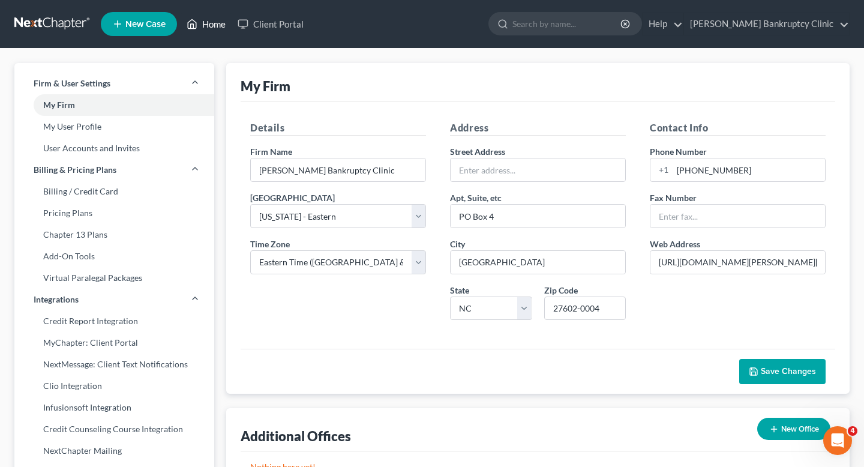
click at [208, 29] on link "Home" at bounding box center [206, 24] width 51 height 22
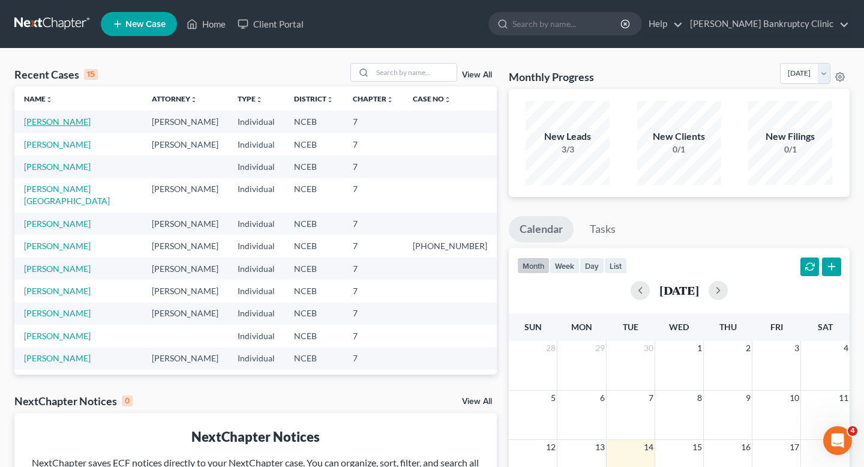
click at [57, 121] on link "[PERSON_NAME]" at bounding box center [57, 121] width 67 height 10
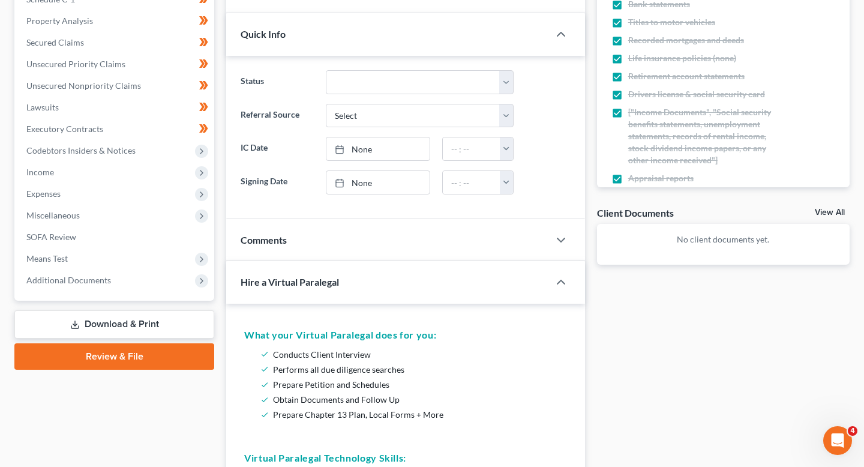
click at [150, 321] on link "Download & Print" at bounding box center [114, 324] width 200 height 28
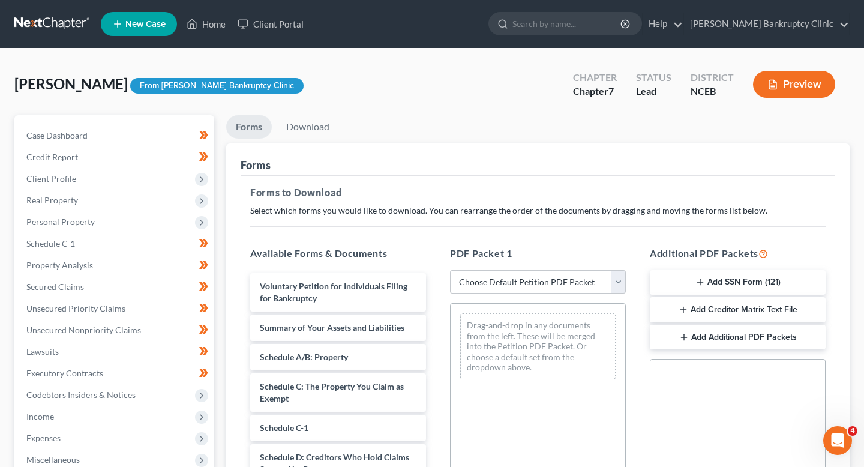
click at [812, 96] on button "Preview" at bounding box center [794, 84] width 82 height 27
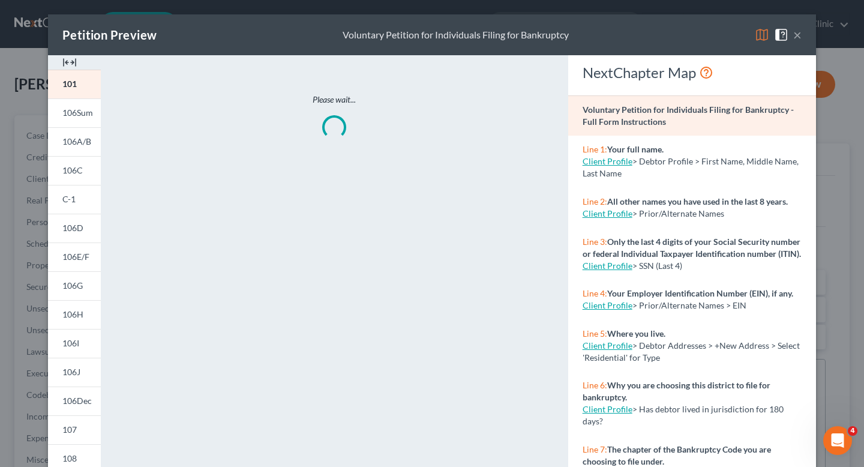
click at [794, 37] on button "×" at bounding box center [797, 35] width 8 height 14
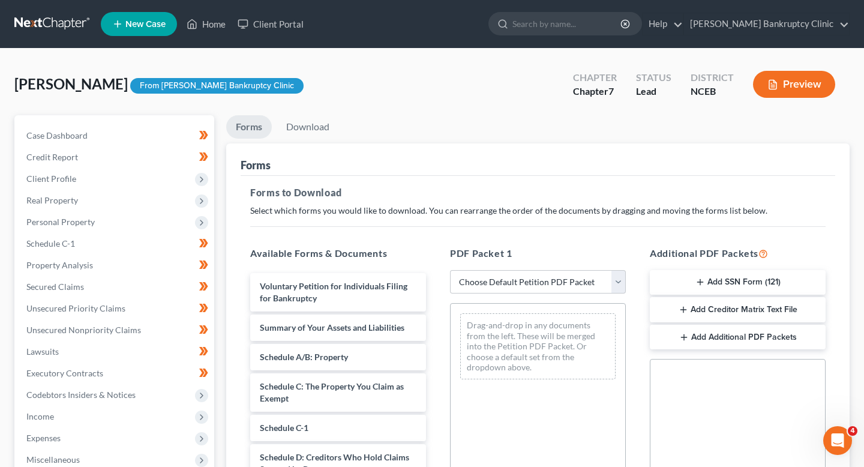
click at [522, 297] on div "PDF Packet 1 Choose Default Petition PDF Packet Complete Bankruptcy Petition (a…" at bounding box center [538, 439] width 200 height 407
click at [522, 283] on select "Choose Default Petition PDF Packet Complete Bankruptcy Petition (all forms and …" at bounding box center [538, 282] width 176 height 24
select select "11"
click at [450, 270] on select "Choose Default Petition PDF Packet Complete Bankruptcy Petition (all forms and …" at bounding box center [538, 282] width 176 height 24
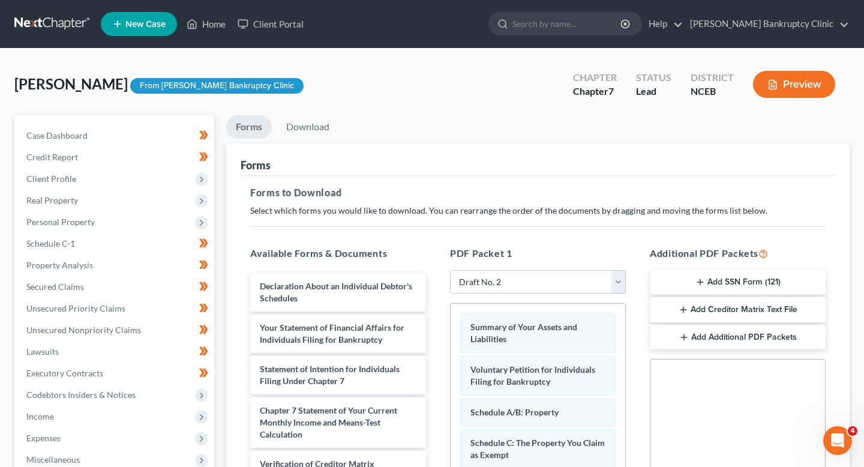
click at [780, 94] on button "Preview" at bounding box center [794, 84] width 82 height 27
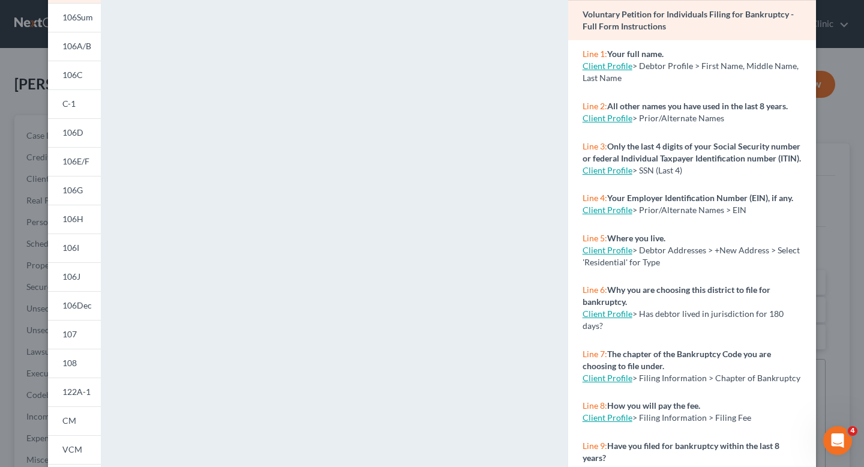
scroll to position [77, 0]
